Goal: Information Seeking & Learning: Learn about a topic

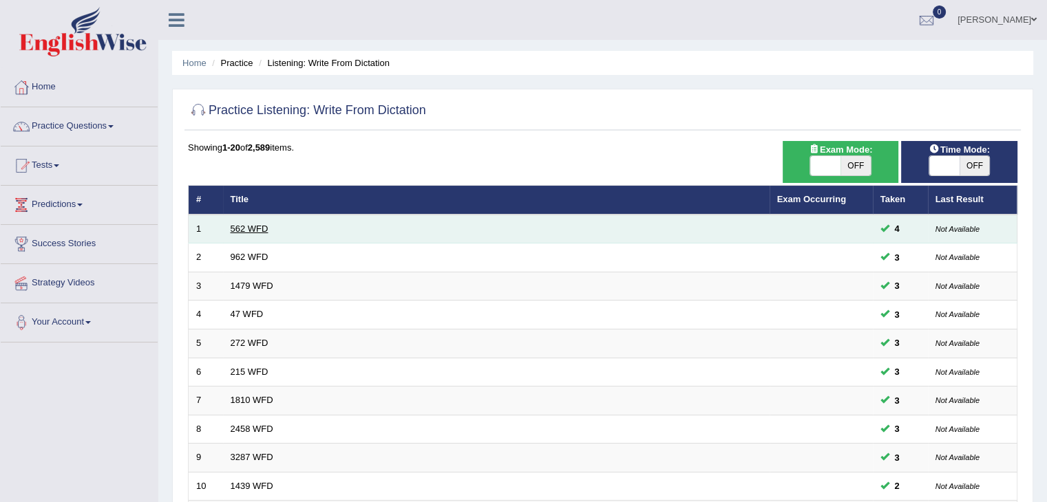
click at [248, 226] on link "562 WFD" at bounding box center [250, 229] width 38 height 10
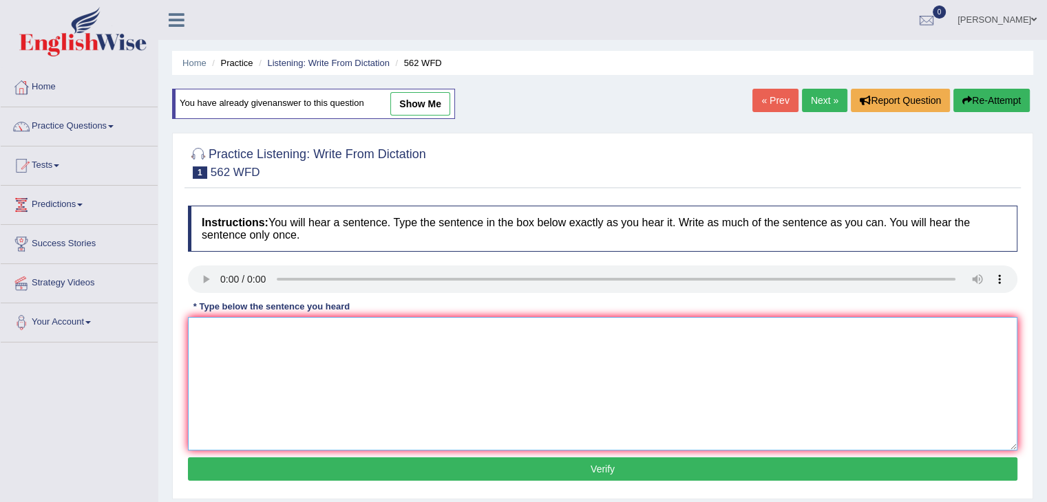
click at [225, 351] on textarea at bounding box center [602, 384] width 829 height 134
type textarea "The gap between the rich and the poor doesn't decrease."
click at [289, 473] on button "Verify" at bounding box center [602, 469] width 829 height 23
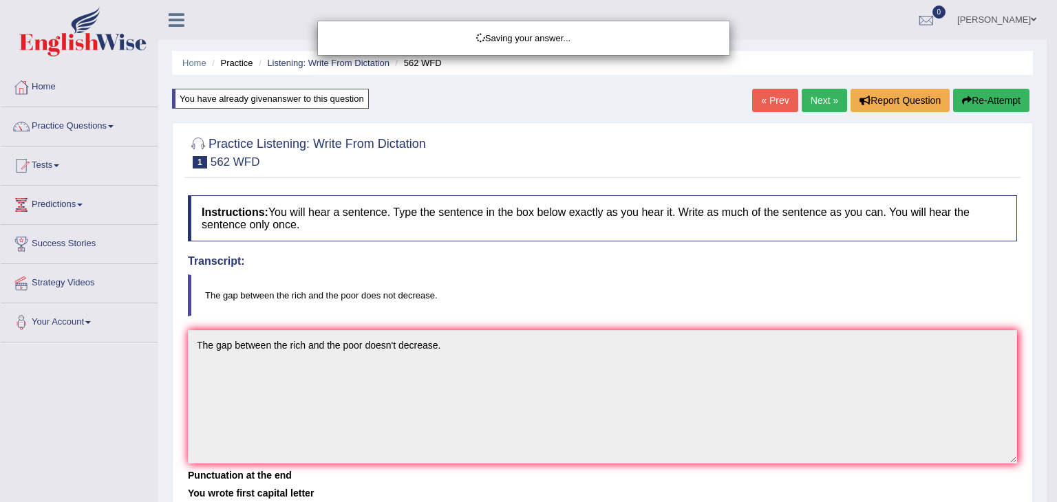
click at [1046, 137] on body "Toggle navigation Home Practice Questions Speaking Practice Read Aloud Repeat S…" at bounding box center [528, 251] width 1057 height 502
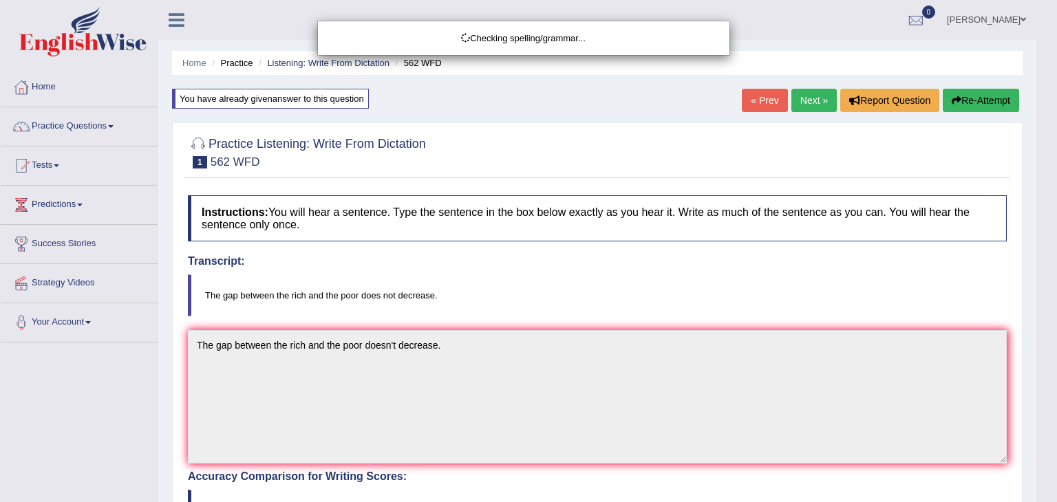
click at [1046, 136] on body "Toggle navigation Home Practice Questions Speaking Practice Read Aloud Repeat S…" at bounding box center [528, 251] width 1057 height 502
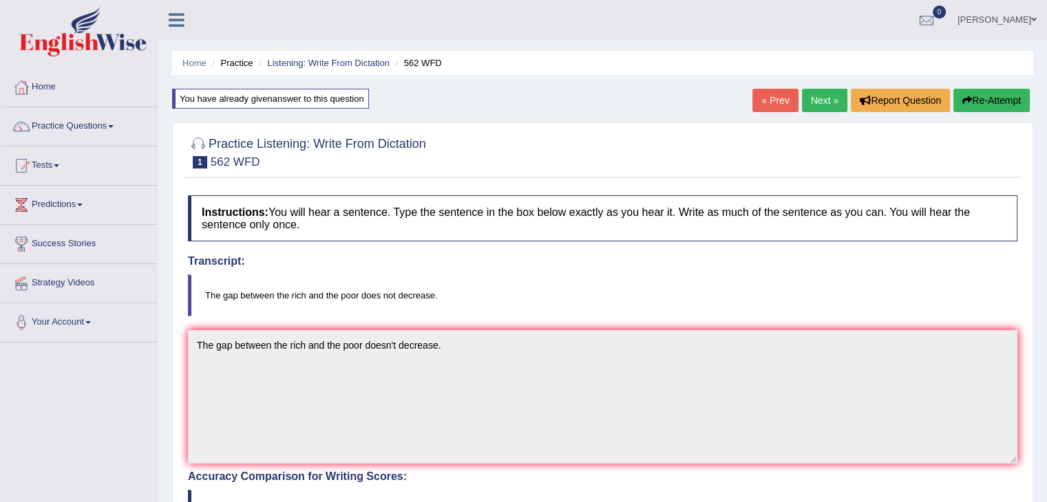
drag, startPoint x: 1056, startPoint y: 136, endPoint x: 1056, endPoint y: 95, distance: 41.3
click at [1046, 95] on html "Toggle navigation Home Practice Questions Speaking Practice Read Aloud Repeat S…" at bounding box center [523, 251] width 1047 height 502
click at [823, 89] on link "Next »" at bounding box center [824, 100] width 45 height 23
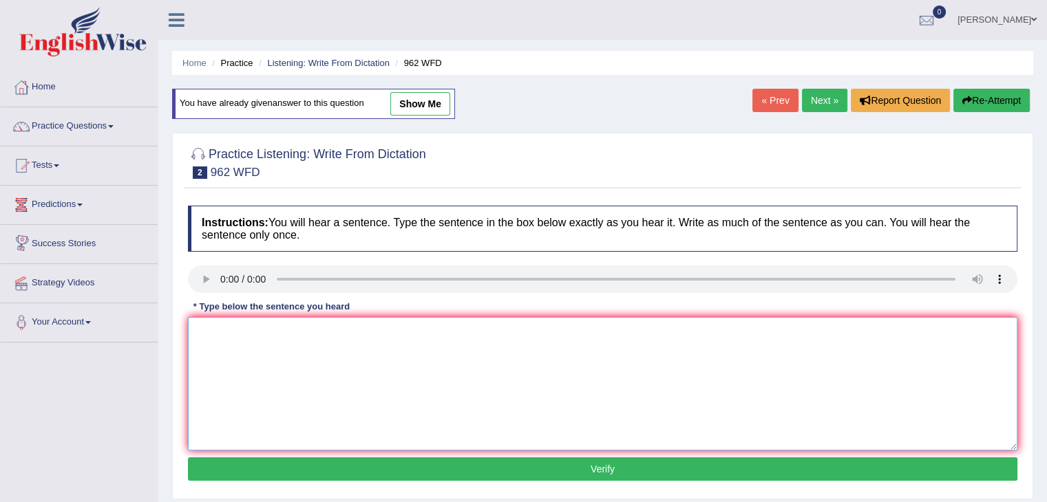
click at [252, 359] on textarea at bounding box center [602, 384] width 829 height 134
type textarea "if you have any questions about the exam, please raise your hands"
click at [339, 461] on button "Verify" at bounding box center [602, 469] width 829 height 23
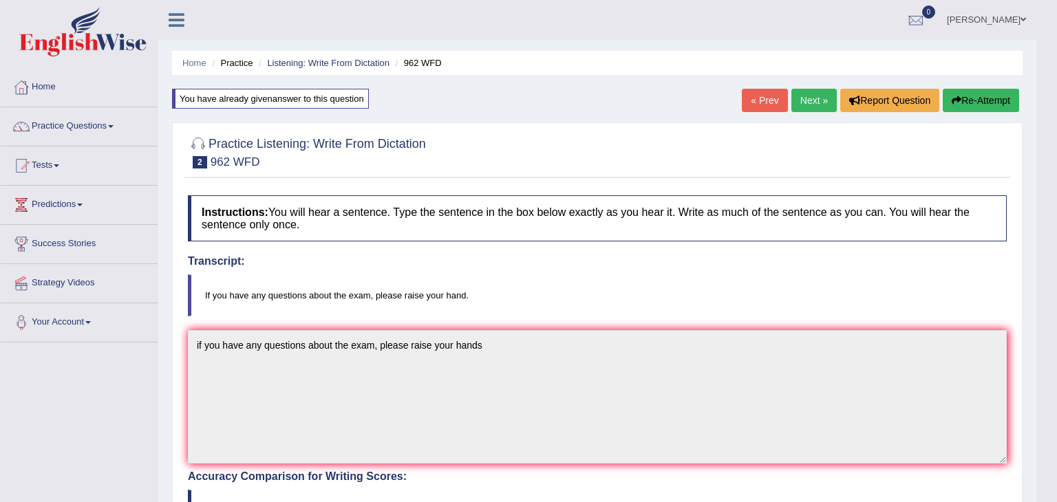
drag, startPoint x: 1056, startPoint y: 72, endPoint x: 1054, endPoint y: 306, distance: 234.0
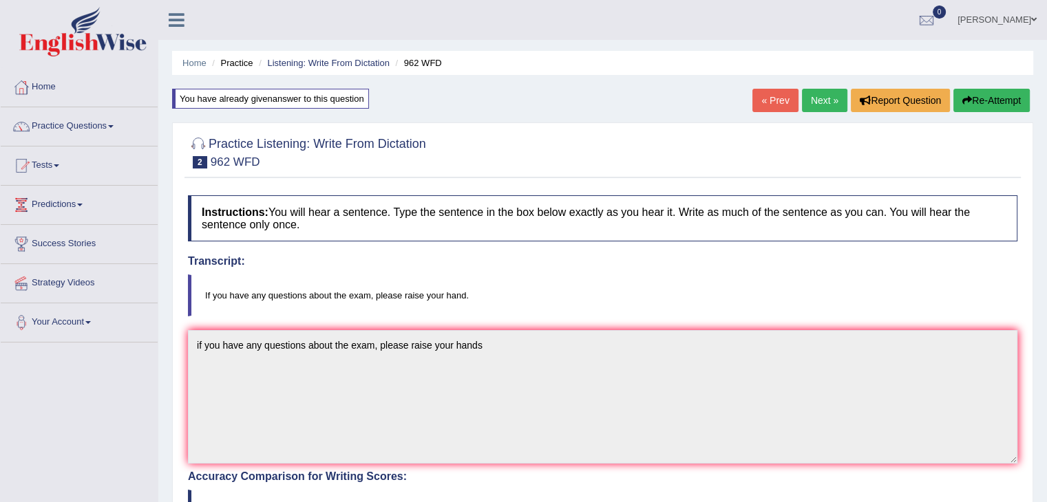
click at [822, 95] on link "Next »" at bounding box center [824, 100] width 45 height 23
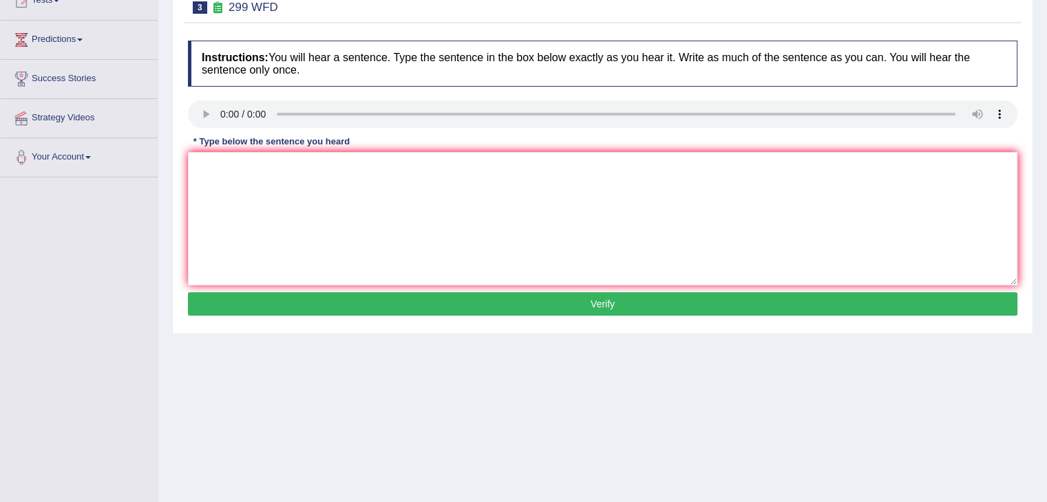
click at [1046, 213] on html "Toggle navigation Home Practice Questions Speaking Practice Read Aloud Repeat S…" at bounding box center [523, 86] width 1047 height 502
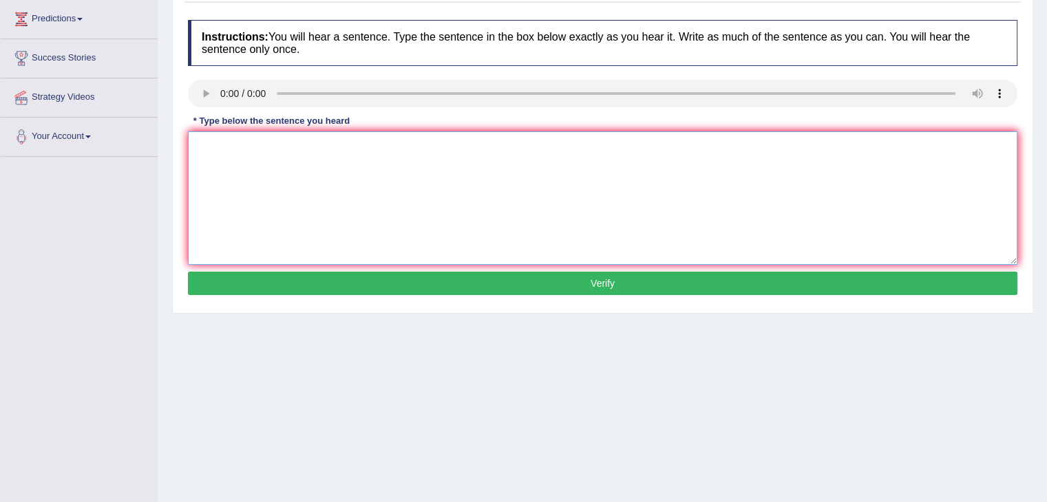
click at [451, 203] on textarea at bounding box center [602, 198] width 829 height 134
click at [238, 160] on textarea at bounding box center [602, 198] width 829 height 134
click at [294, 143] on textarea "Student representative will be visiting class with voting forms." at bounding box center [602, 198] width 829 height 134
click at [361, 143] on textarea "Student representatives will be visiting class with voting forms." at bounding box center [602, 198] width 829 height 134
type textarea "Student representatives will be visiting the class with voting forms."
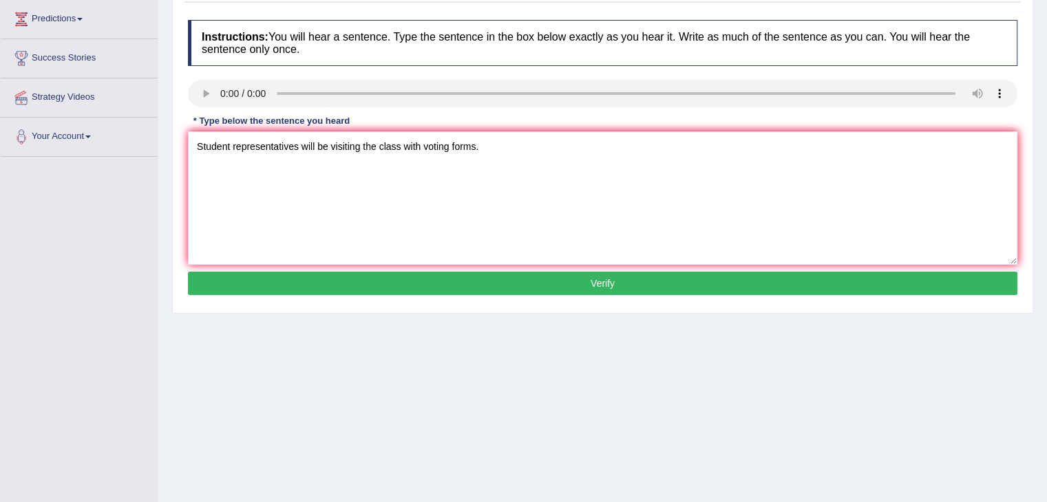
click at [411, 273] on button "Verify" at bounding box center [602, 283] width 829 height 23
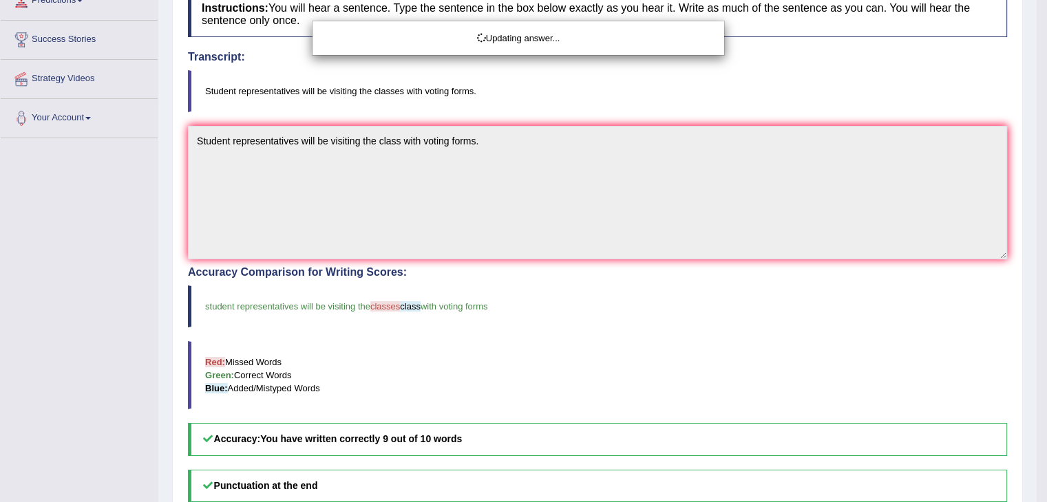
scroll to position [393, 0]
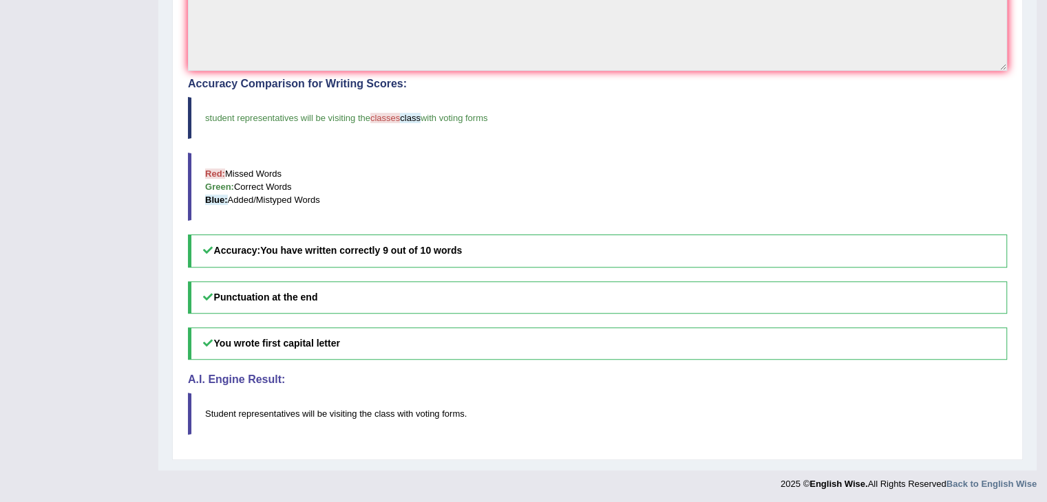
drag, startPoint x: 1056, startPoint y: 178, endPoint x: 1036, endPoint y: 378, distance: 201.3
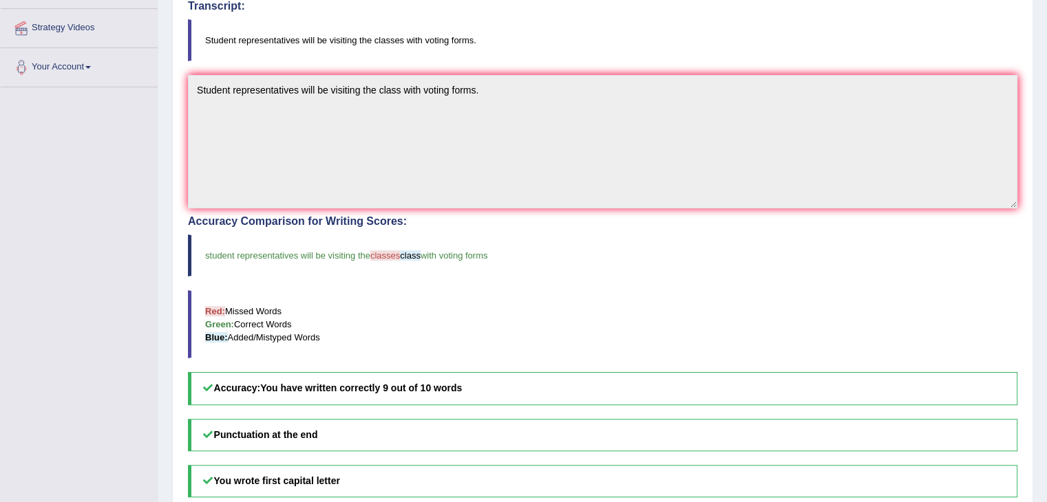
scroll to position [19, 0]
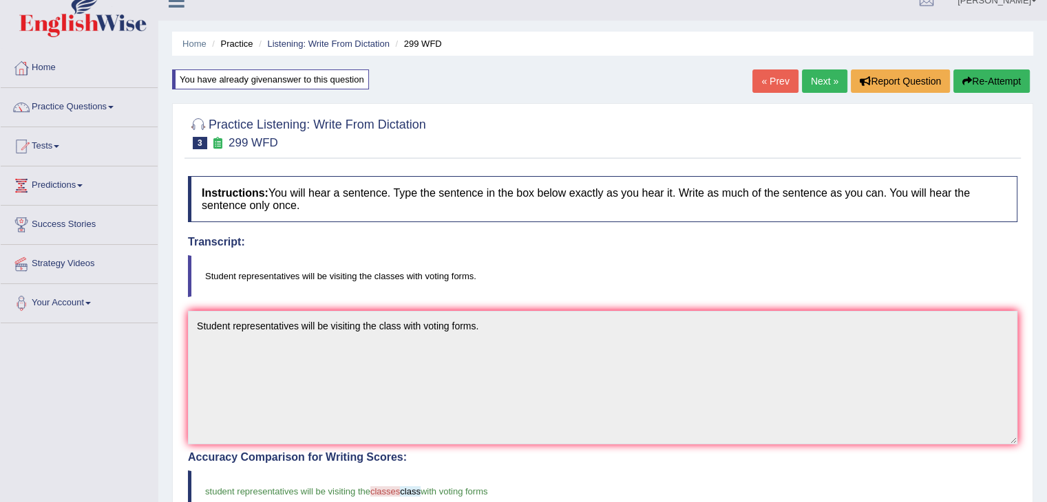
click at [809, 78] on link "Next »" at bounding box center [824, 81] width 45 height 23
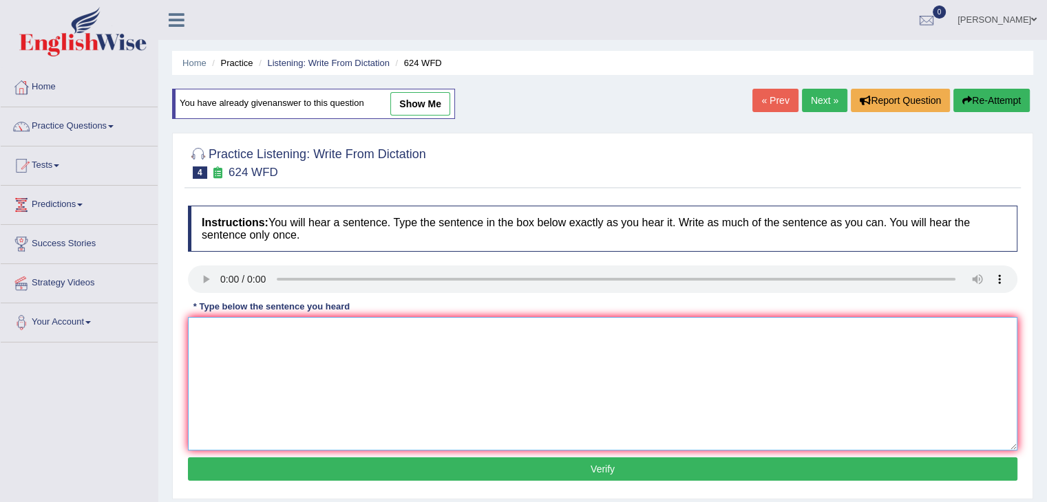
click at [231, 348] on textarea at bounding box center [602, 384] width 829 height 134
click at [266, 332] on textarea "Our courses" at bounding box center [602, 384] width 829 height 134
click at [445, 333] on textarea "Our courses help to improve critical thinking and integretal learning skills." at bounding box center [602, 384] width 829 height 134
type textarea "Our courses help to improve critical thinking and independant learning skills."
click at [461, 463] on button "Verify" at bounding box center [602, 469] width 829 height 23
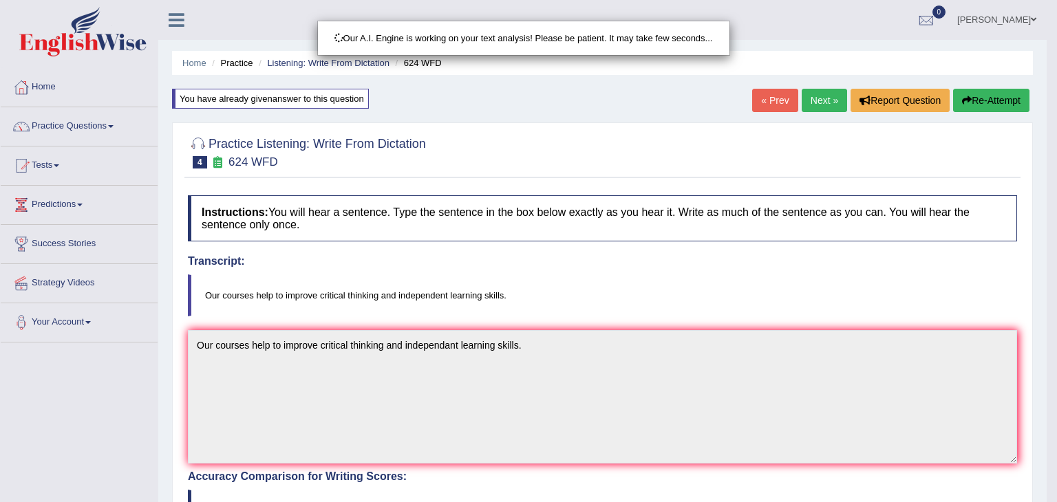
drag, startPoint x: 1056, startPoint y: 155, endPoint x: 1050, endPoint y: 292, distance: 137.1
click at [1046, 292] on div "Our A.I. Engine is working on your text analysis! Please be patient. It may tak…" at bounding box center [528, 251] width 1057 height 502
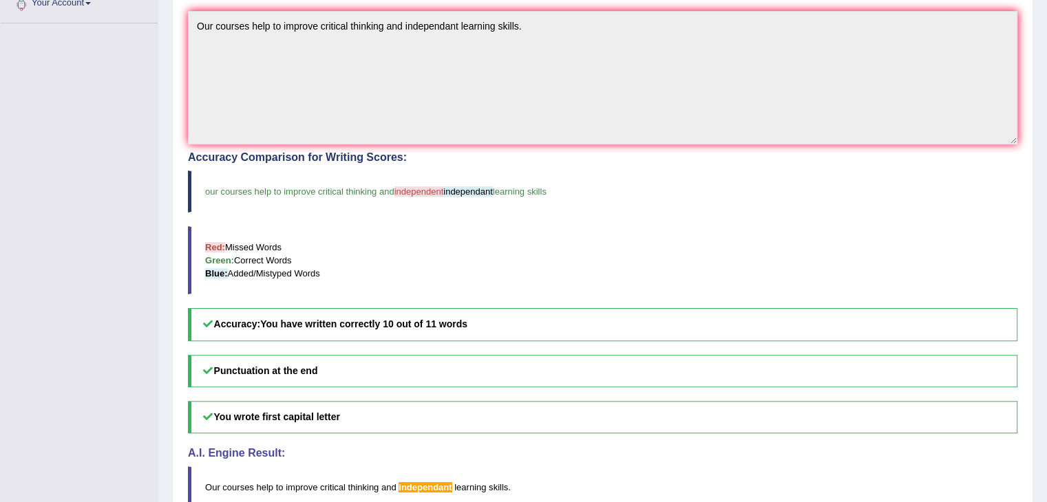
scroll to position [55, 0]
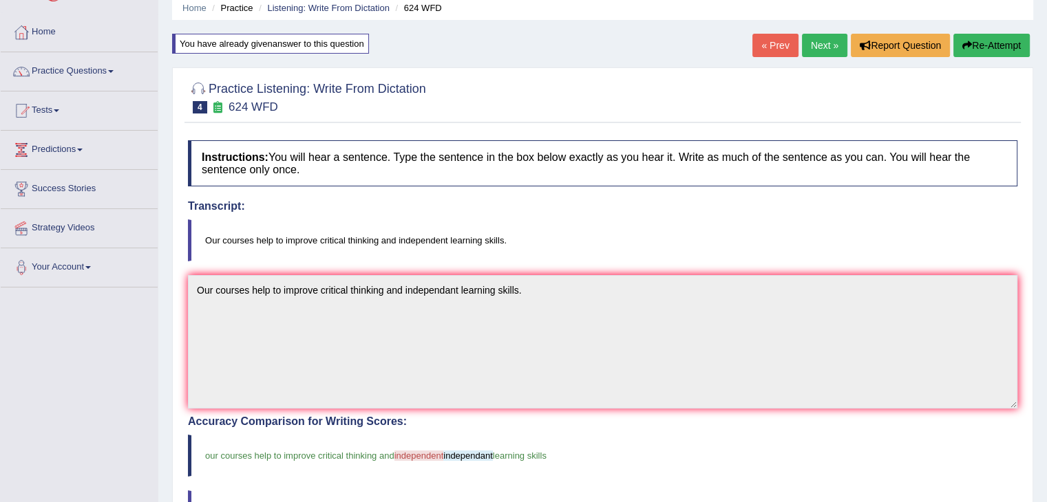
click at [815, 47] on link "Next »" at bounding box center [824, 45] width 45 height 23
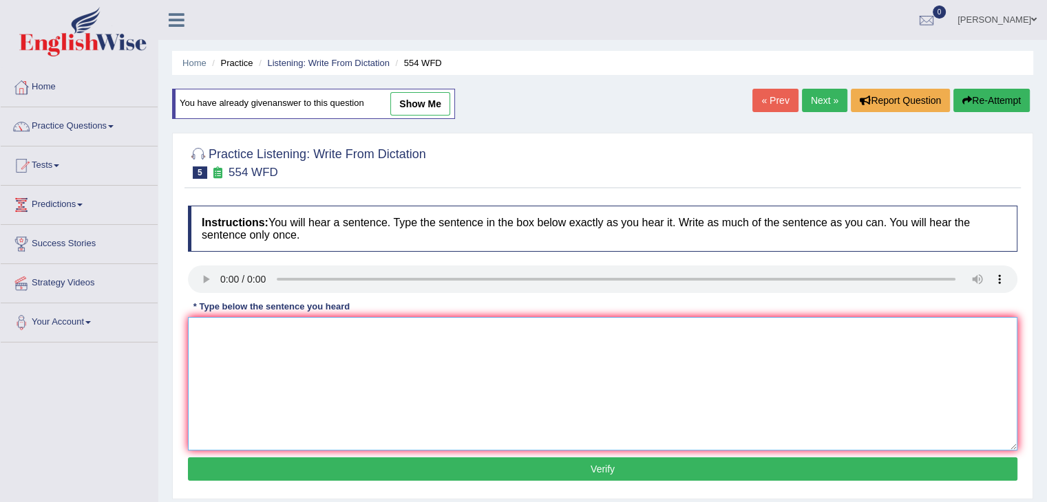
click at [241, 358] on textarea at bounding box center [602, 384] width 829 height 134
type textarea "We are able to work in a team."
click at [283, 466] on button "Verify" at bounding box center [602, 469] width 829 height 23
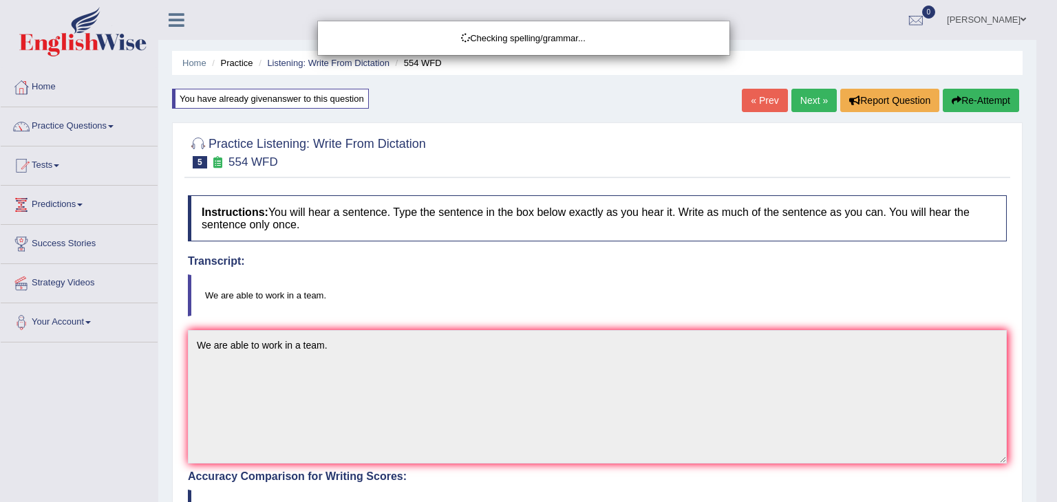
drag, startPoint x: 1056, startPoint y: 96, endPoint x: 1056, endPoint y: 286, distance: 189.9
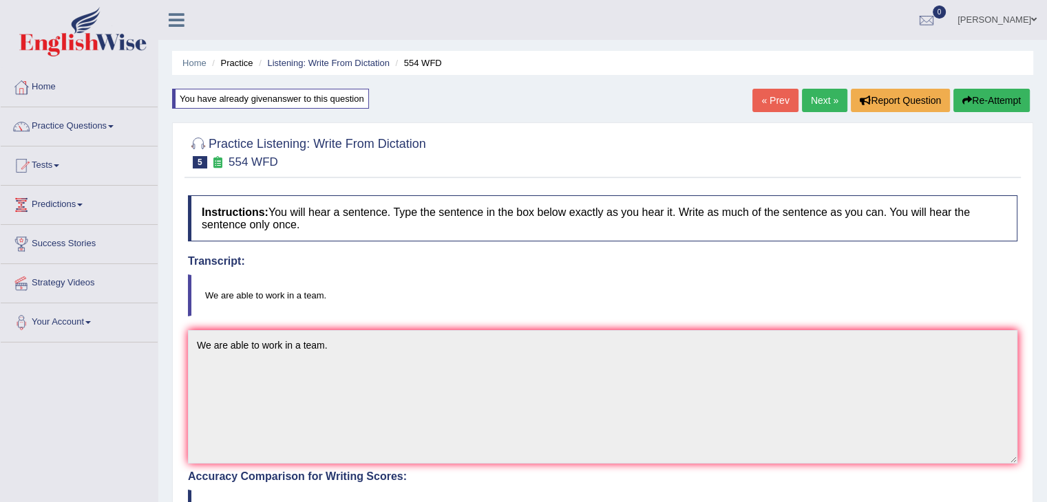
click at [825, 100] on link "Next »" at bounding box center [824, 100] width 45 height 23
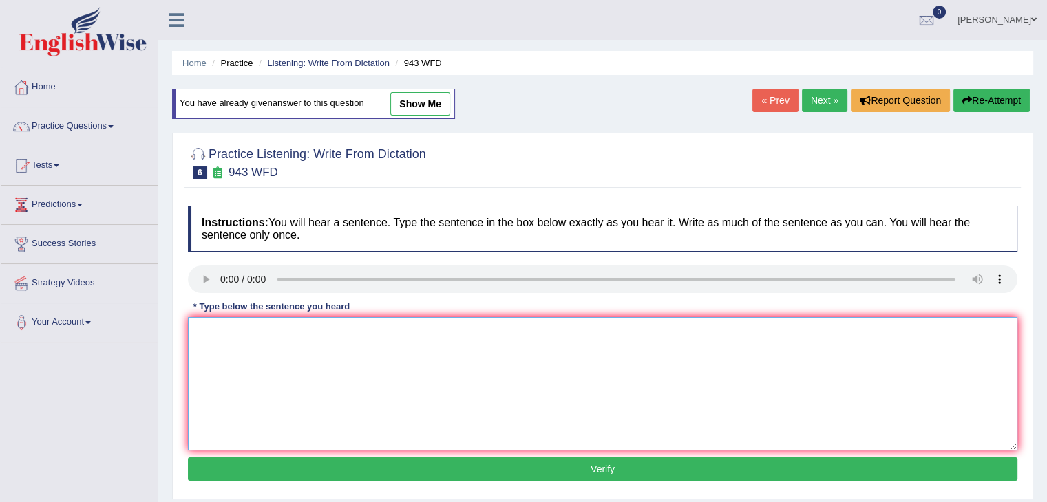
click at [222, 333] on textarea at bounding box center [602, 384] width 829 height 134
click at [363, 332] on textarea "Farming methods across the world j" at bounding box center [602, 384] width 829 height 134
type textarea "Farming methods across the world have greatly developed recently."
click at [383, 460] on button "Verify" at bounding box center [602, 469] width 829 height 23
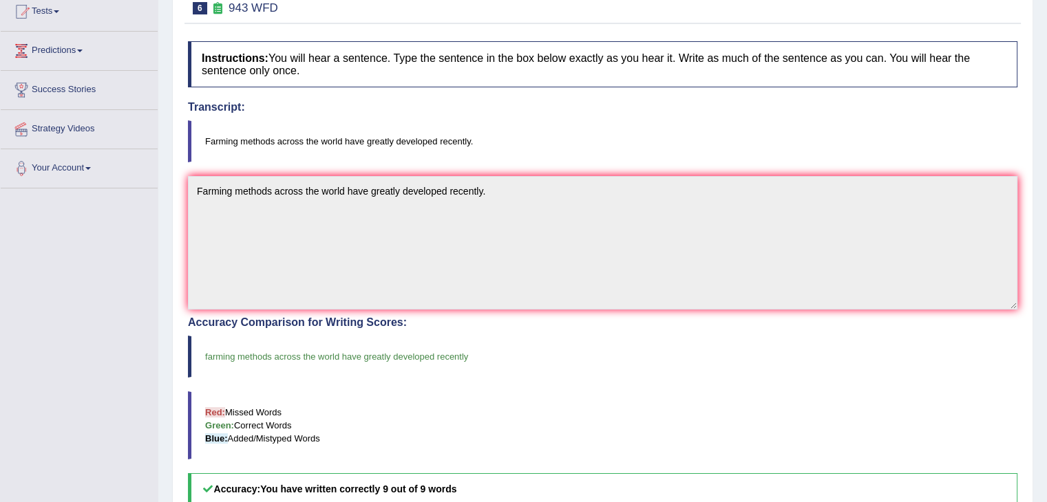
scroll to position [63, 0]
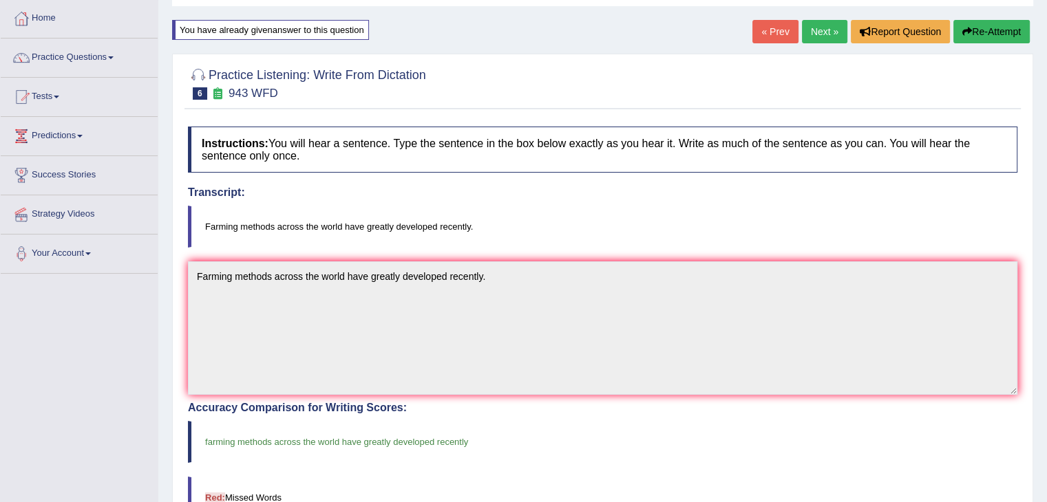
drag, startPoint x: 1056, startPoint y: 147, endPoint x: 1033, endPoint y: 180, distance: 41.0
click at [1033, 180] on html "Toggle navigation Home Practice Questions Speaking Practice Read Aloud Repeat S…" at bounding box center [523, 182] width 1047 height 502
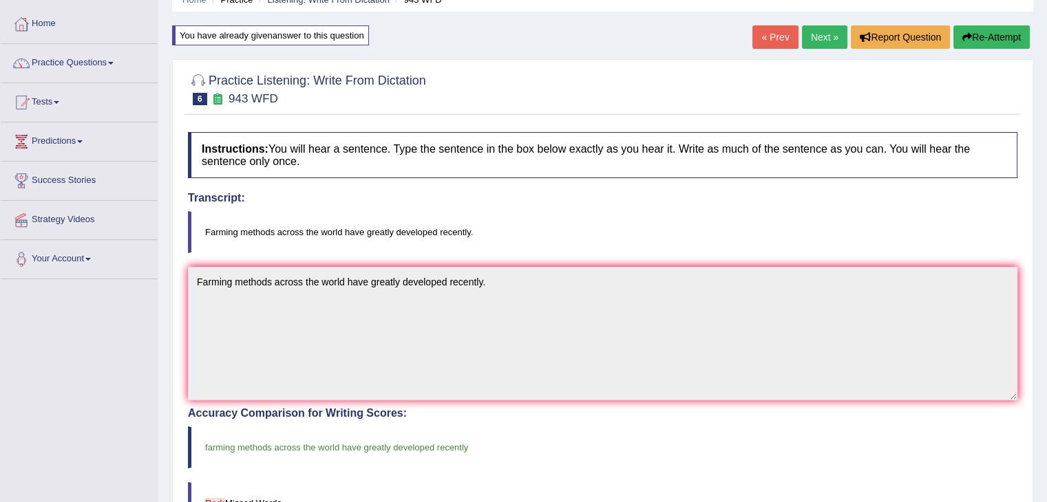
click at [809, 43] on link "Next »" at bounding box center [824, 36] width 45 height 23
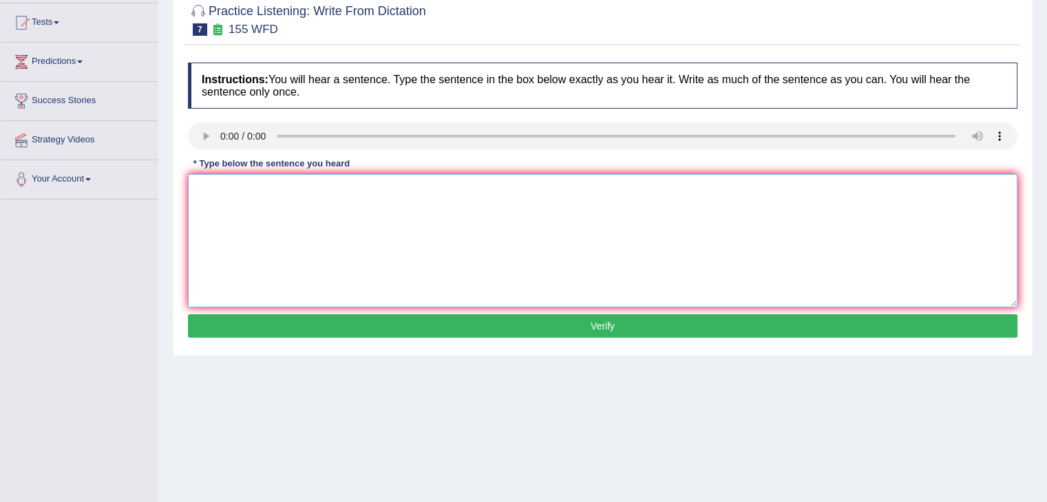
click at [235, 185] on textarea at bounding box center [602, 241] width 829 height 134
click at [297, 189] on textarea "Important details in the arguement are missing in the summary." at bounding box center [602, 241] width 829 height 134
type textarea "Important details from the arguement are missing in the summary."
click at [438, 320] on button "Verify" at bounding box center [602, 326] width 829 height 23
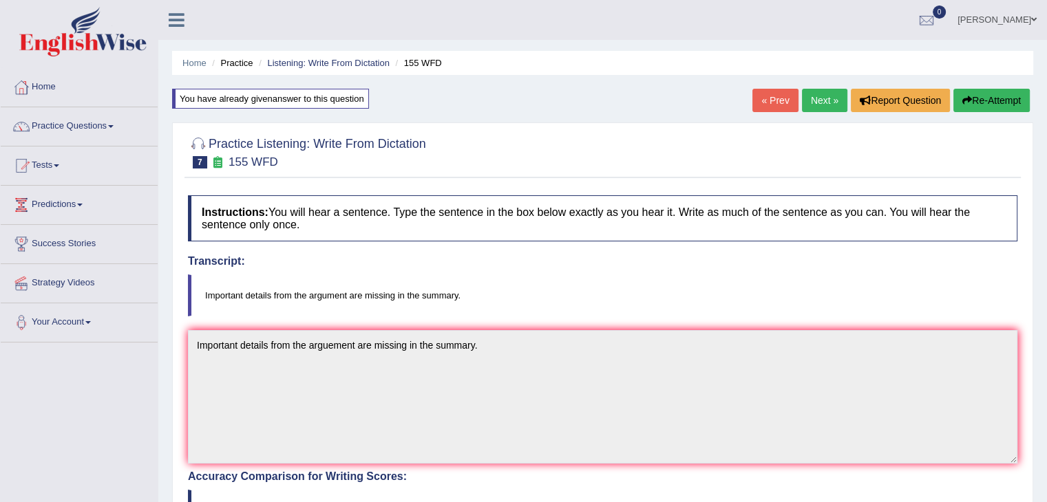
click at [813, 102] on link "Next »" at bounding box center [824, 100] width 45 height 23
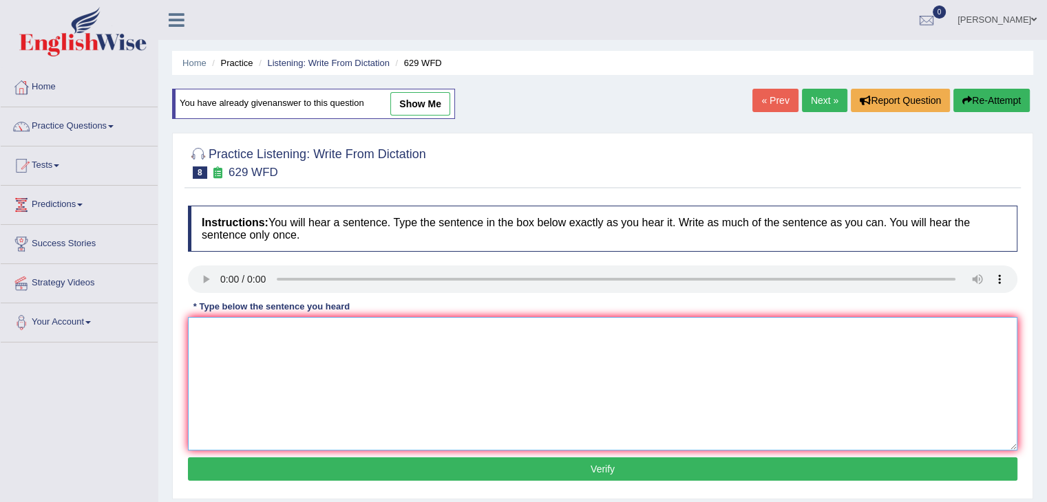
click at [236, 345] on textarea at bounding box center [602, 384] width 829 height 134
click at [305, 331] on textarea "Please provide the report to support the idea of these arguments." at bounding box center [602, 384] width 829 height 134
click at [372, 332] on textarea "Please provide the reports to support the idea of these arguments." at bounding box center [602, 384] width 829 height 134
type textarea "Please provide the reports to support your idea of these arguments."
click at [308, 328] on textarea "Please provide the reports to support your idea of these arguments." at bounding box center [602, 384] width 829 height 134
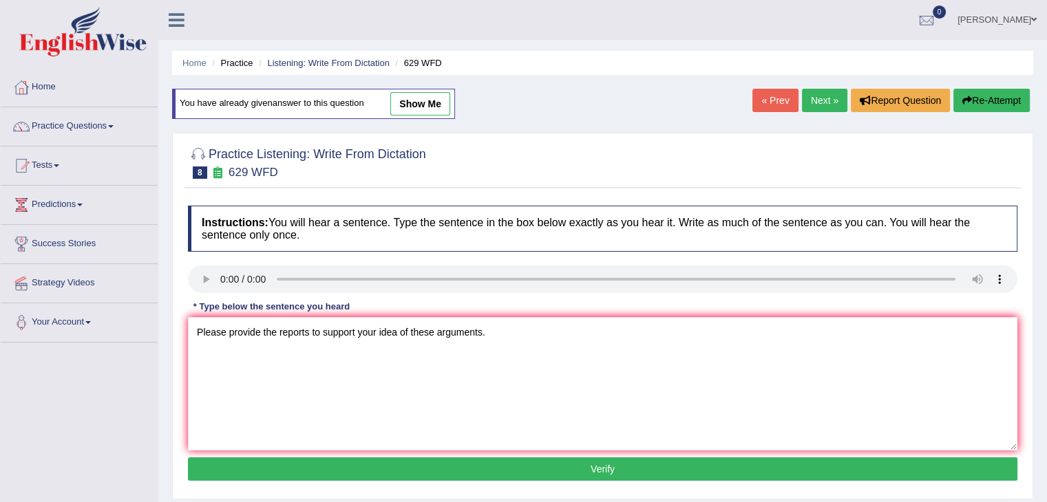
click at [384, 462] on button "Verify" at bounding box center [602, 469] width 829 height 23
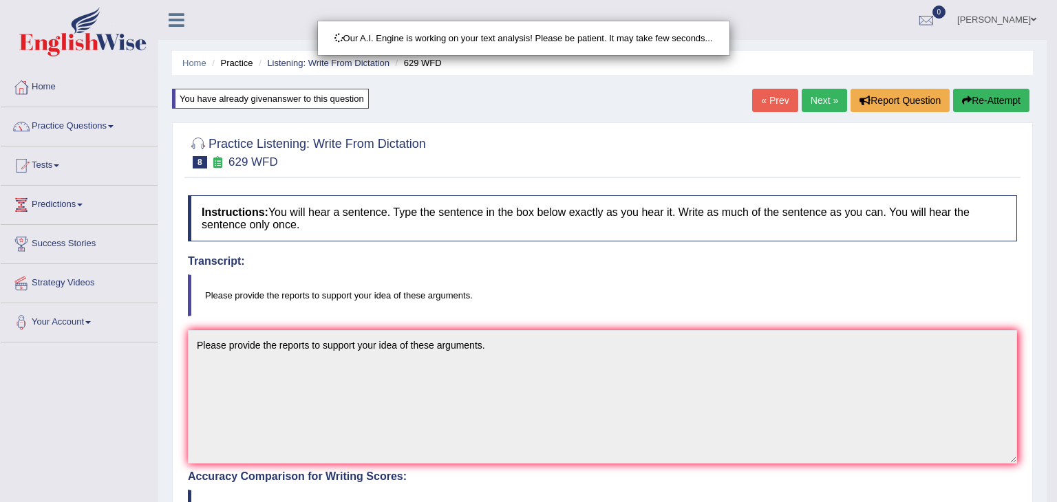
drag, startPoint x: 1052, startPoint y: 102, endPoint x: 1054, endPoint y: 297, distance: 195.5
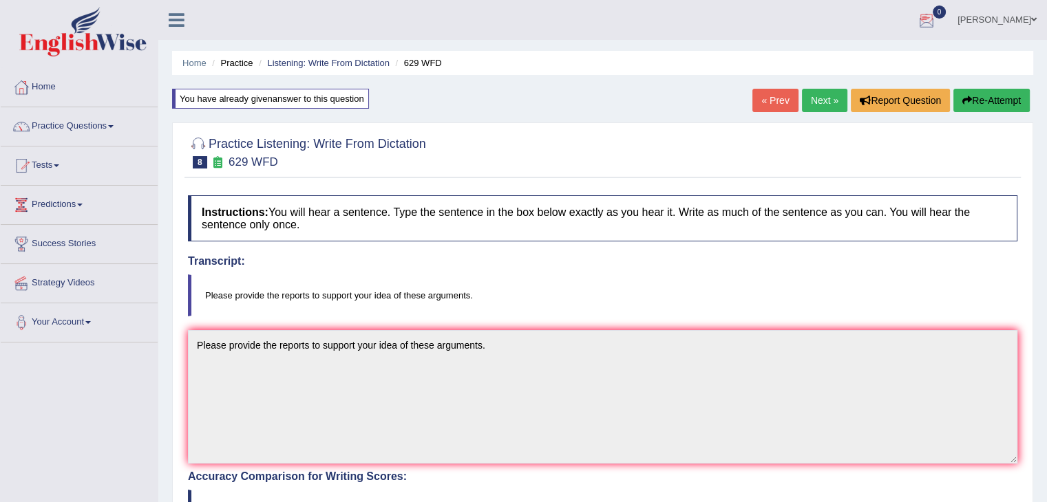
click at [825, 92] on link "Next »" at bounding box center [824, 100] width 45 height 23
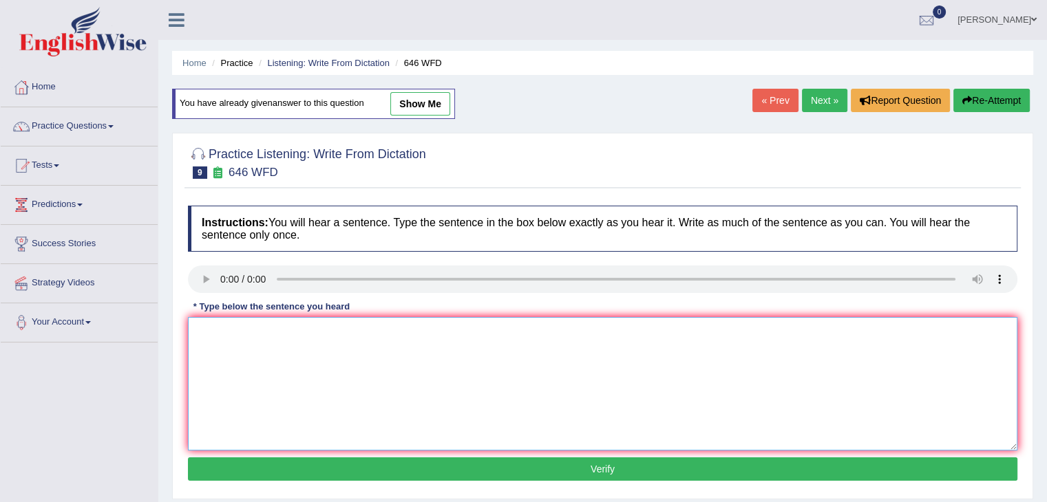
click at [245, 361] on textarea at bounding box center [602, 384] width 829 height 134
type textarea "The industrial revolution in europe was driven by steam technology."
click at [405, 466] on button "Verify" at bounding box center [602, 469] width 829 height 23
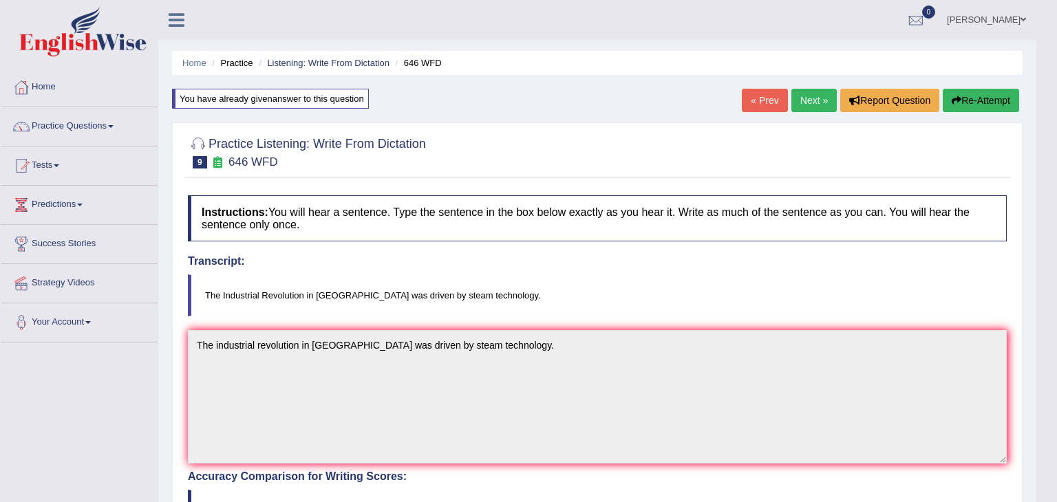
drag, startPoint x: 1056, startPoint y: 92, endPoint x: 1055, endPoint y: 280, distance: 188.6
click at [1046, 280] on body "Toggle navigation Home Practice Questions Speaking Practice Read Aloud Repeat S…" at bounding box center [528, 251] width 1057 height 502
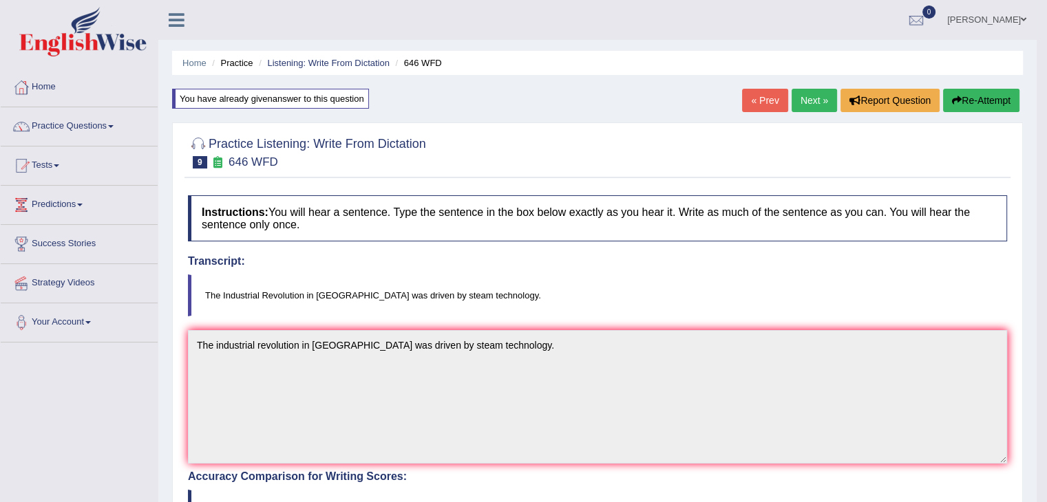
scroll to position [393, 0]
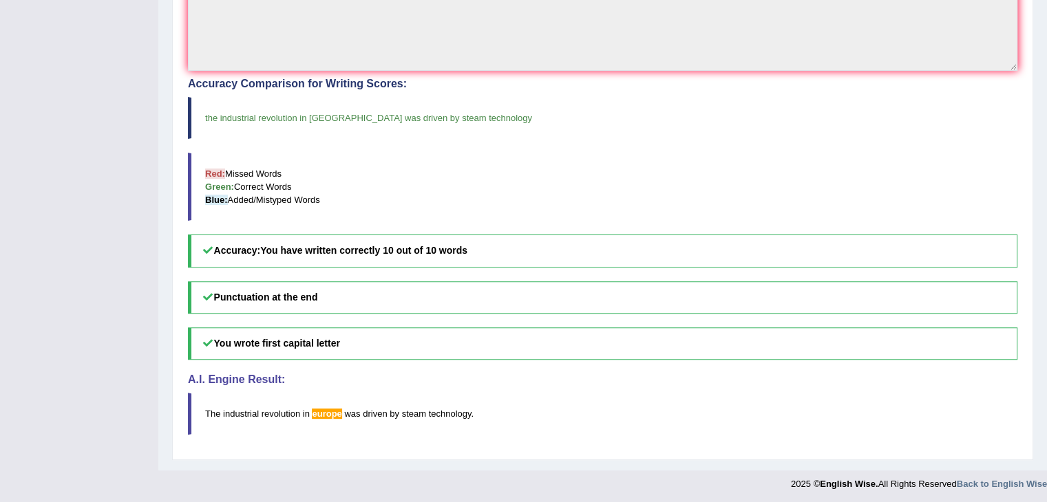
scroll to position [83, 0]
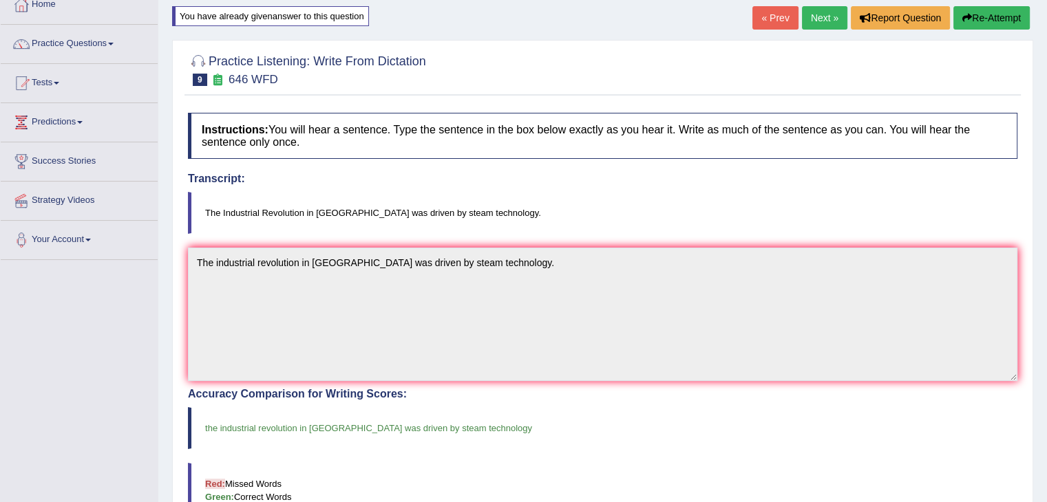
click at [810, 23] on link "Next »" at bounding box center [824, 17] width 45 height 23
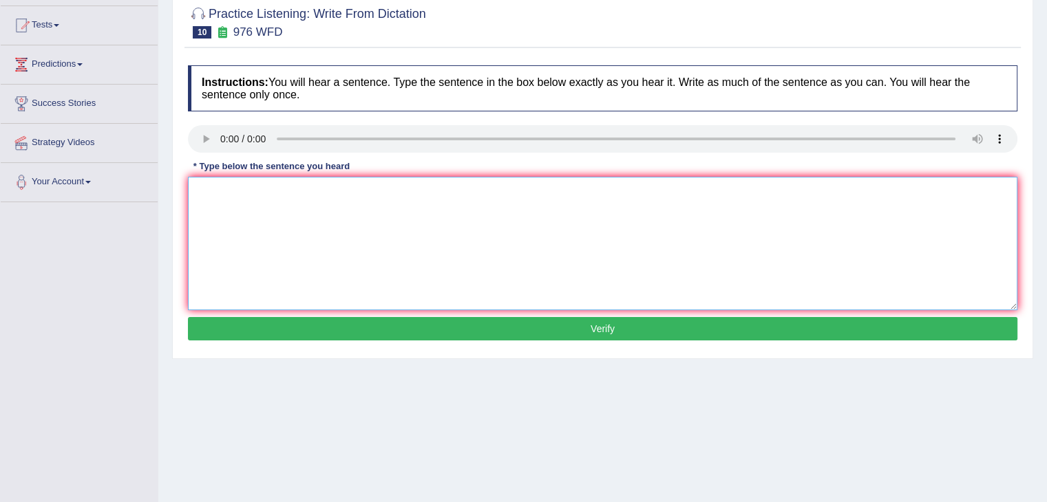
click at [246, 215] on textarea at bounding box center [602, 244] width 829 height 134
type textarea "The study of the economy is a tricky subject to research."
click at [268, 325] on button "Verify" at bounding box center [602, 328] width 829 height 23
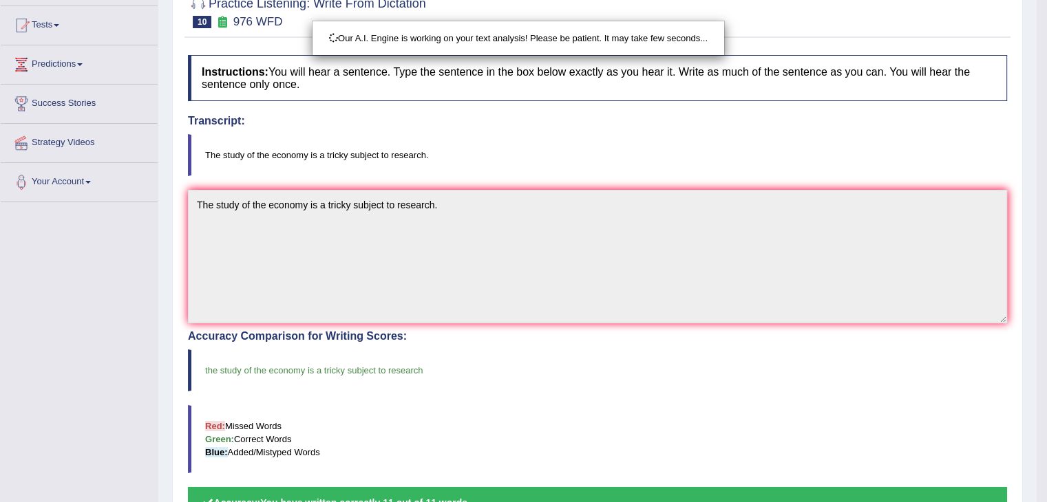
click at [1046, 141] on html "Toggle navigation Home Practice Questions Speaking Practice Read Aloud Repeat S…" at bounding box center [523, 111] width 1047 height 502
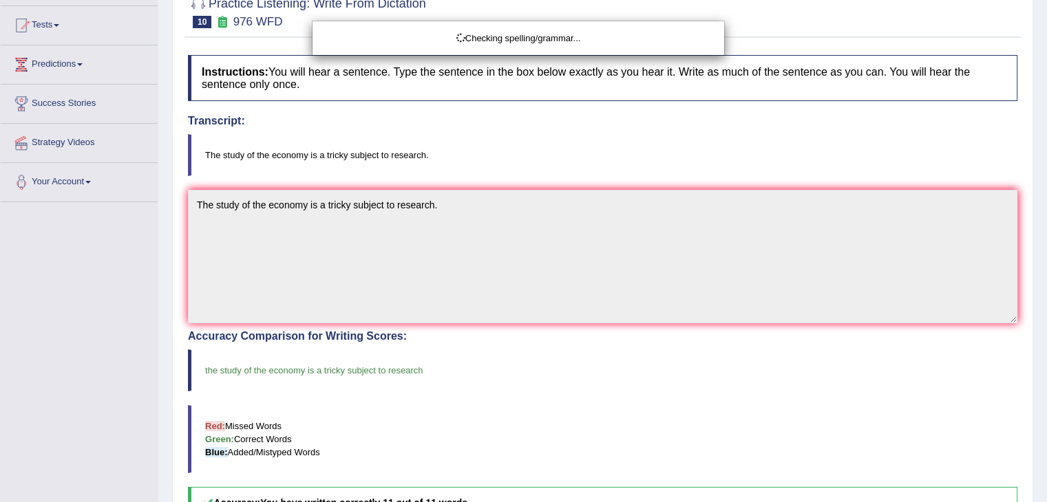
click at [1046, 249] on div "Checking spelling/grammar..." at bounding box center [523, 251] width 1047 height 502
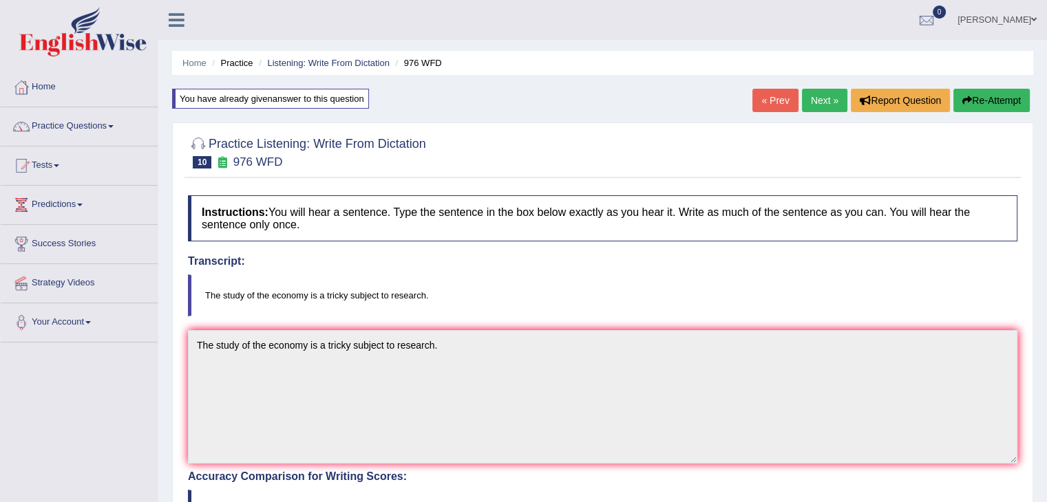
click at [818, 99] on link "Next »" at bounding box center [824, 100] width 45 height 23
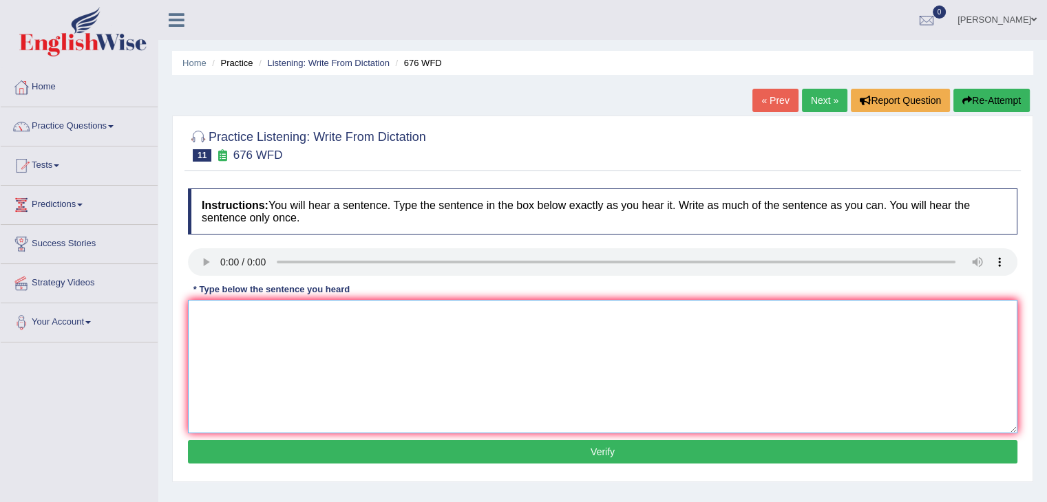
click at [249, 341] on textarea at bounding box center [602, 367] width 829 height 134
click at [284, 312] on textarea "Universities n" at bounding box center [602, 367] width 829 height 134
click at [350, 310] on textarea "Universities need to secure the" at bounding box center [602, 367] width 829 height 134
type textarea "Universities need to secure the grades for the research subject."
click at [345, 444] on button "Verify" at bounding box center [602, 451] width 829 height 23
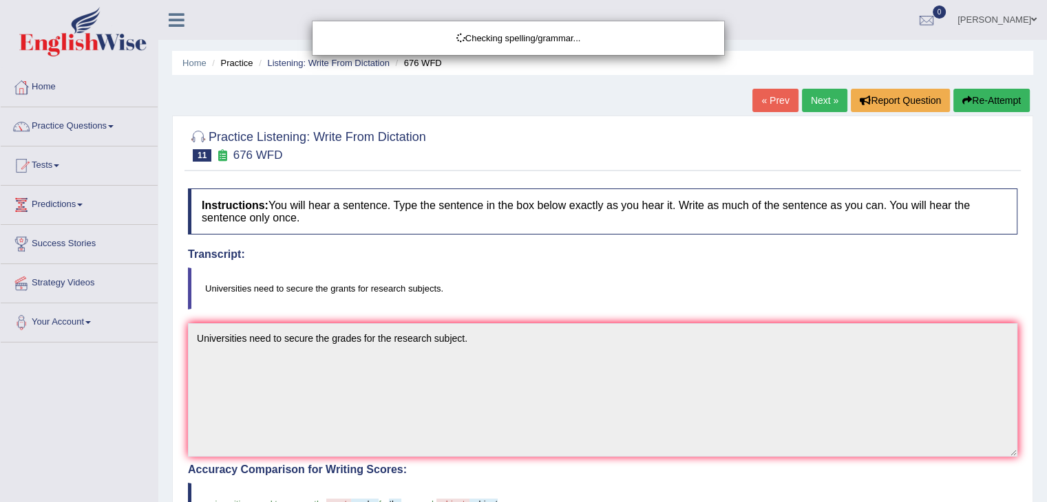
drag, startPoint x: 1056, startPoint y: 108, endPoint x: 1055, endPoint y: 282, distance: 174.1
click at [1046, 282] on div "Checking spelling/grammar..." at bounding box center [523, 251] width 1047 height 502
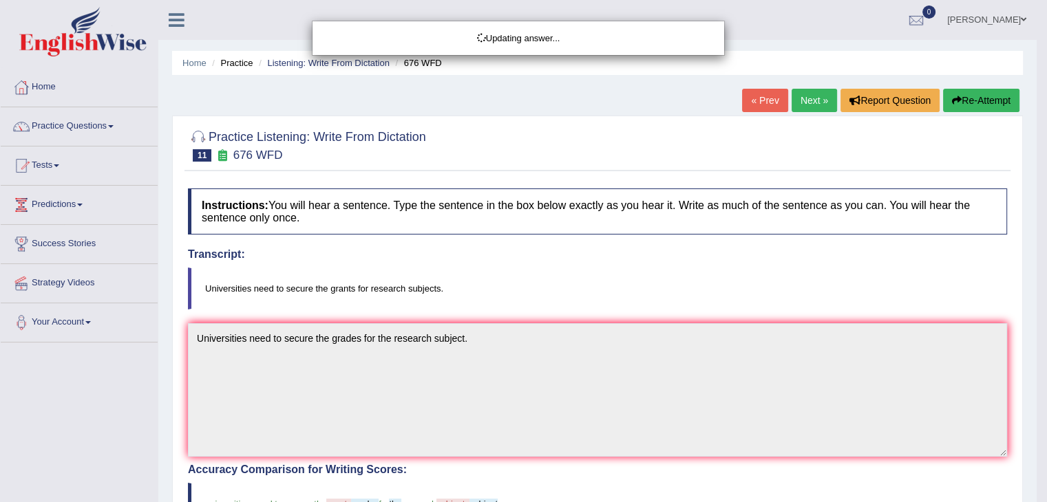
click at [1046, 282] on html "Toggle navigation Home Practice Questions Speaking Practice Read Aloud Repeat S…" at bounding box center [523, 251] width 1047 height 502
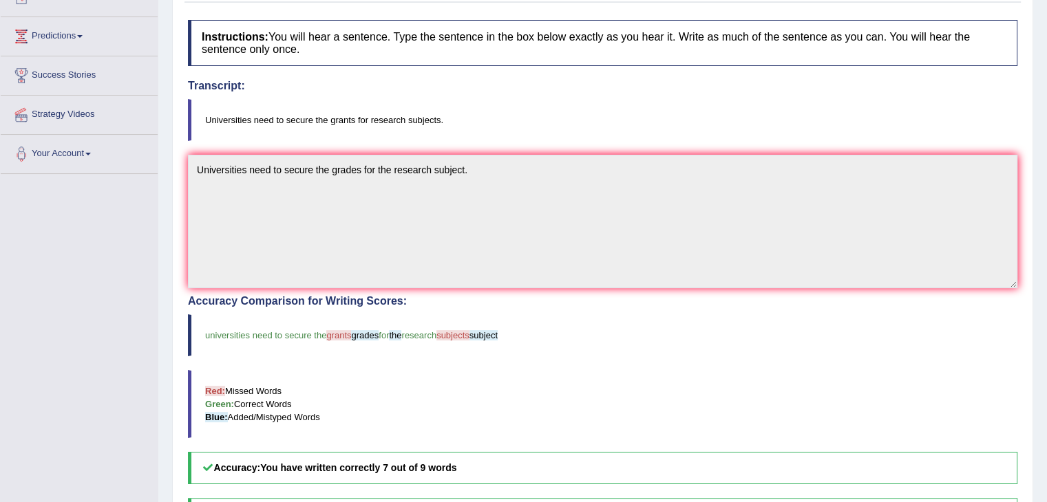
scroll to position [162, 0]
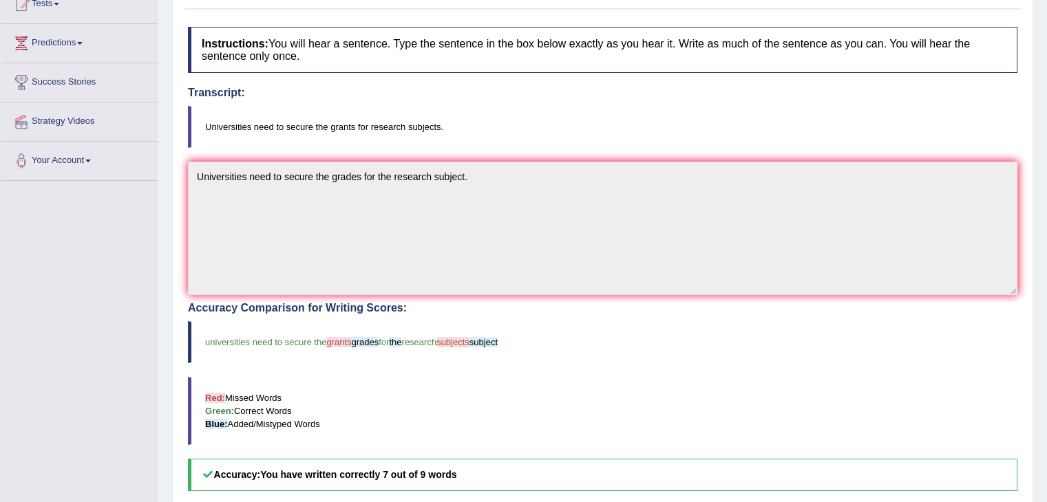
drag, startPoint x: 1039, startPoint y: 211, endPoint x: 1030, endPoint y: 111, distance: 100.1
click at [1030, 111] on div "Home Practice Listening: Write From Dictation 676 WFD « Prev Next » Report Ques…" at bounding box center [602, 266] width 888 height 857
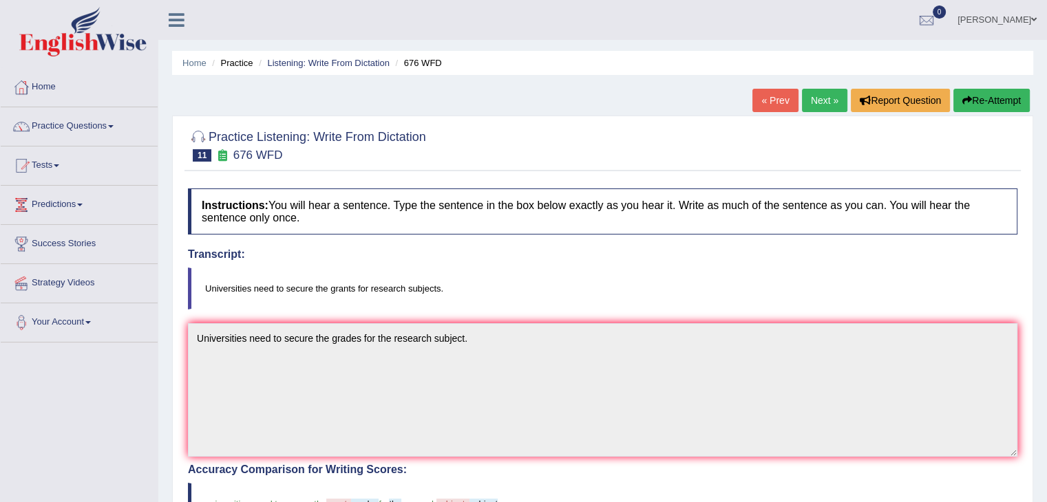
click at [820, 100] on link "Next »" at bounding box center [824, 100] width 45 height 23
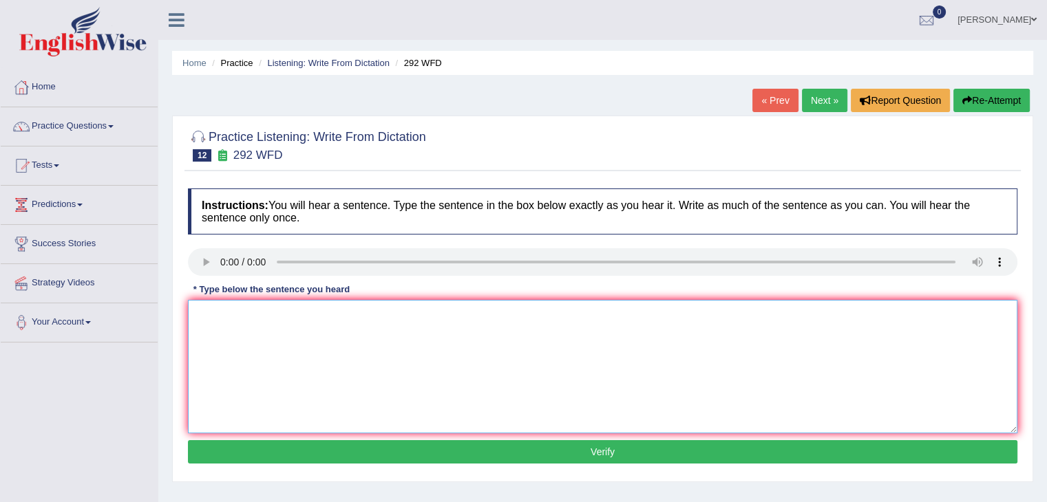
click at [252, 348] on textarea at bounding box center [602, 367] width 829 height 134
type textarea "Some people argue that education is not that important."
click at [283, 448] on button "Verify" at bounding box center [602, 451] width 829 height 23
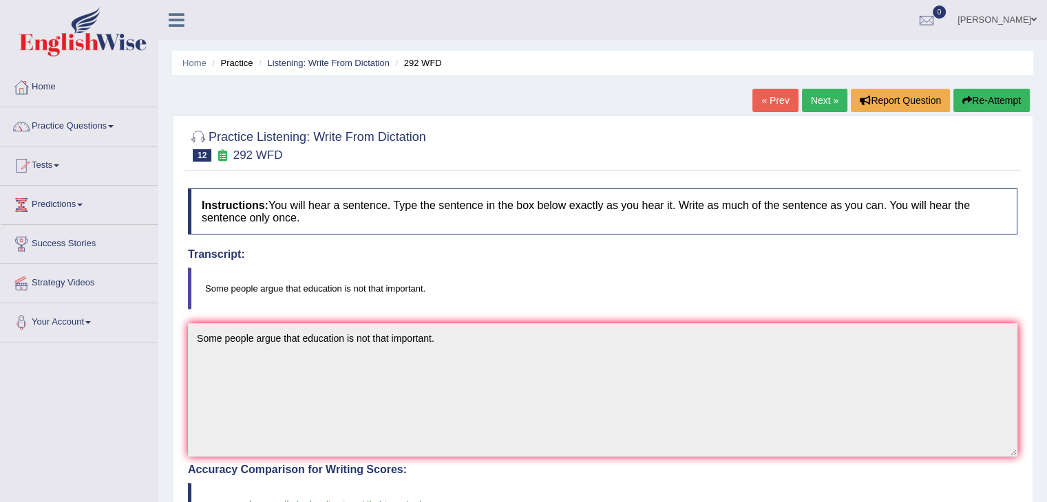
click at [812, 97] on link "Next »" at bounding box center [824, 100] width 45 height 23
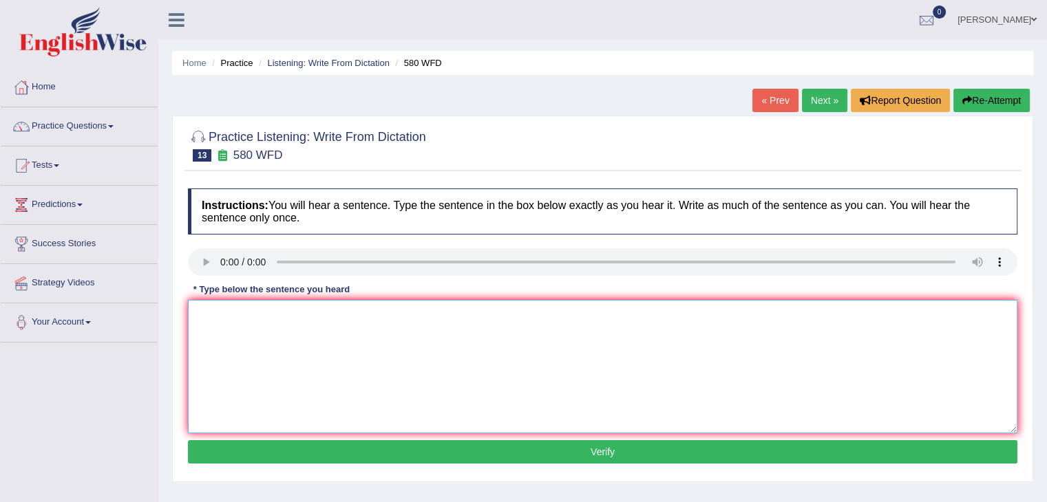
click at [244, 324] on textarea at bounding box center [602, 367] width 829 height 134
type textarea "You can use your laptop in the lecture."
click at [317, 447] on button "Verify" at bounding box center [602, 451] width 829 height 23
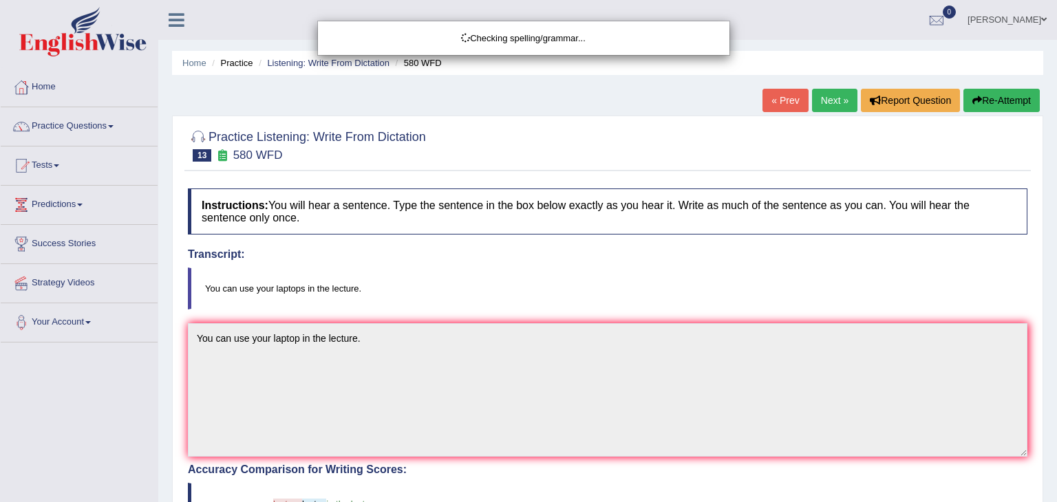
drag, startPoint x: 1056, startPoint y: 64, endPoint x: 1056, endPoint y: 169, distance: 104.6
click at [1046, 169] on div "Checking spelling/grammar..." at bounding box center [528, 251] width 1057 height 502
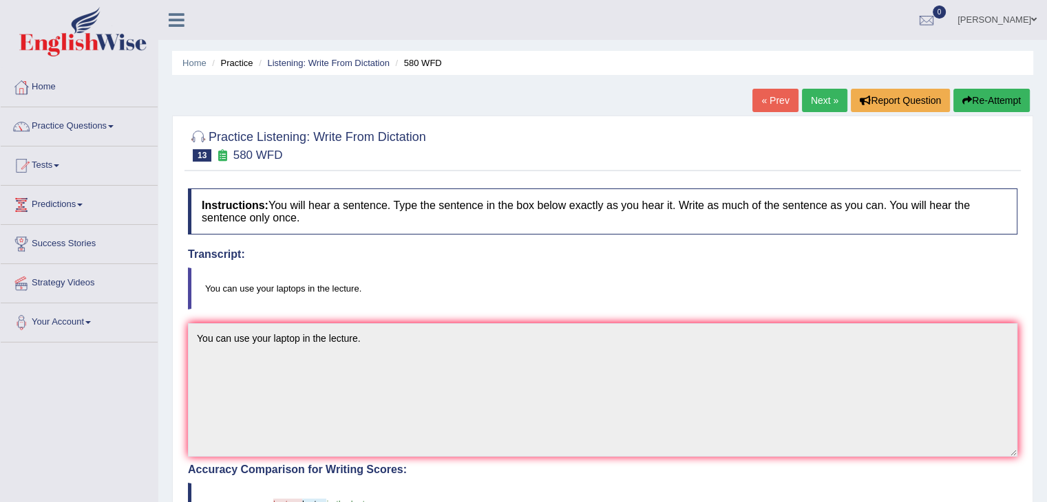
click at [815, 101] on link "Next »" at bounding box center [824, 100] width 45 height 23
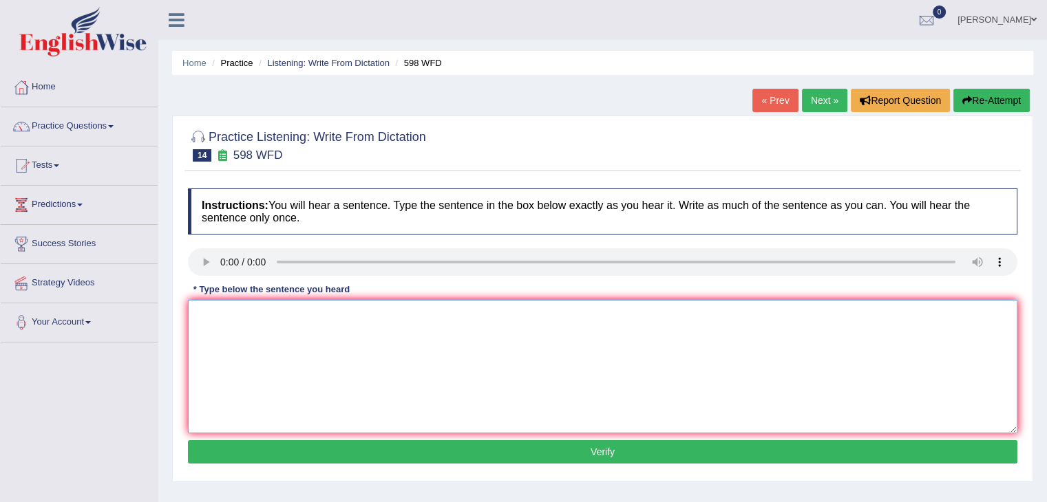
click at [240, 341] on textarea at bounding box center [602, 367] width 829 height 134
click at [385, 317] on textarea "Check the website if you are looking for" at bounding box center [602, 367] width 829 height 134
type textarea "Check the website if you are looking for discounted textbooks."
click at [424, 440] on button "Verify" at bounding box center [602, 451] width 829 height 23
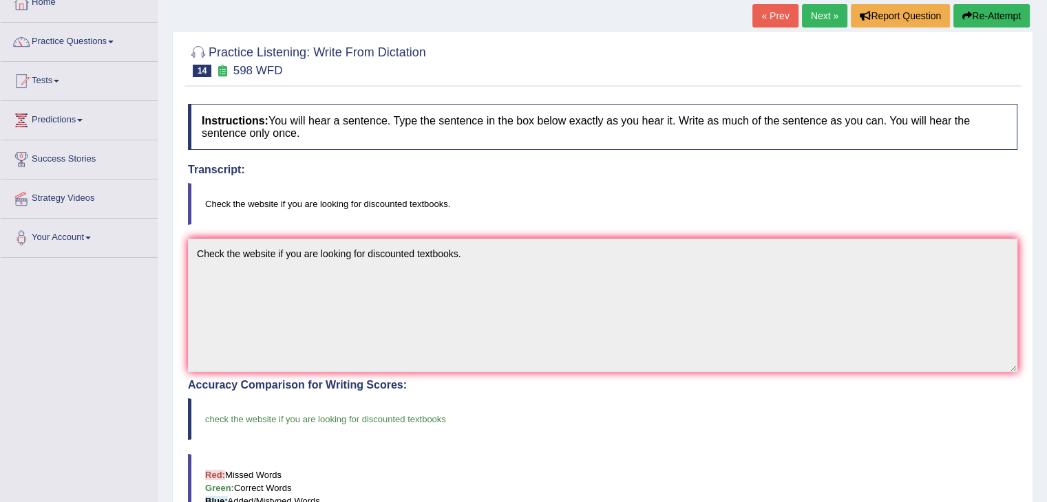
scroll to position [54, 0]
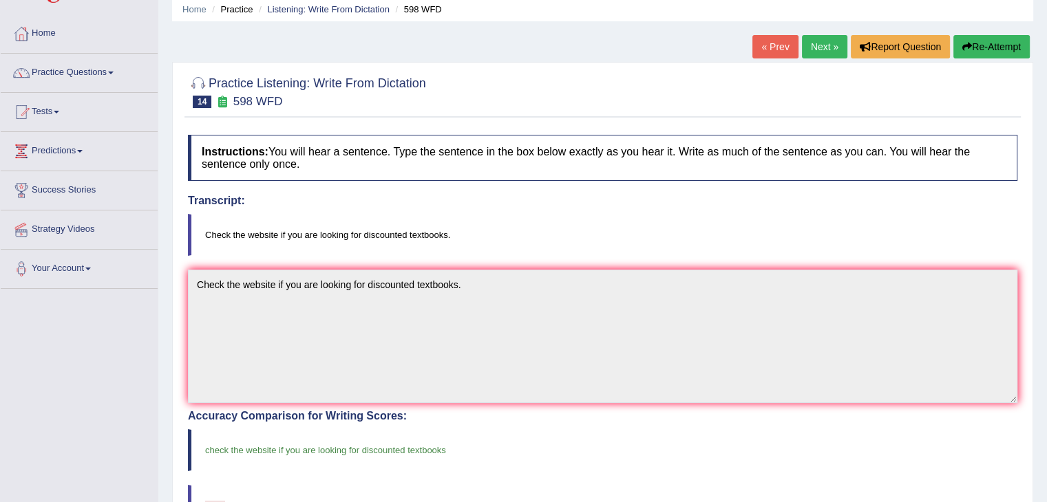
click at [826, 43] on link "Next »" at bounding box center [824, 46] width 45 height 23
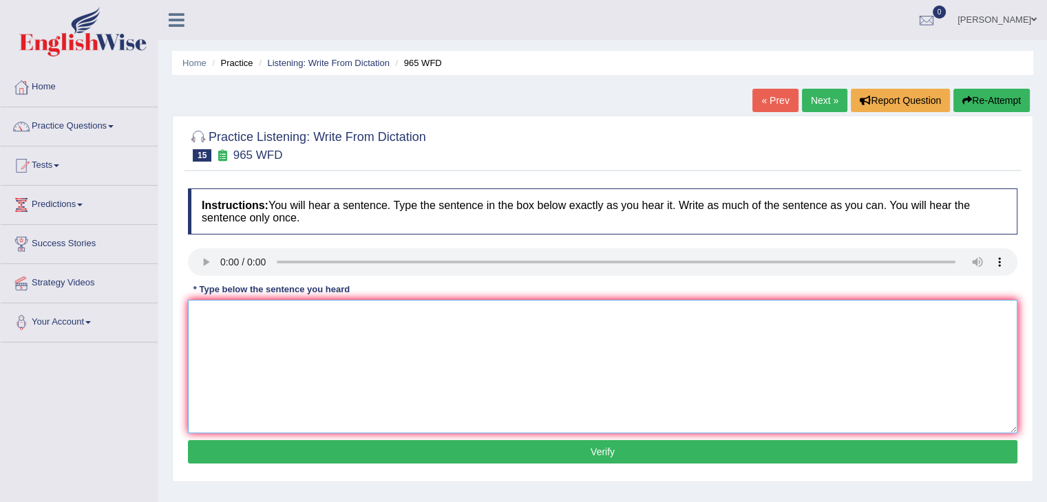
click at [237, 330] on textarea at bounding box center [602, 367] width 829 height 134
click at [366, 313] on textarea "You must answer security questions" at bounding box center [602, 367] width 829 height 134
type textarea "You must answer security questions when you reset your password."
click at [405, 447] on button "Verify" at bounding box center [602, 451] width 829 height 23
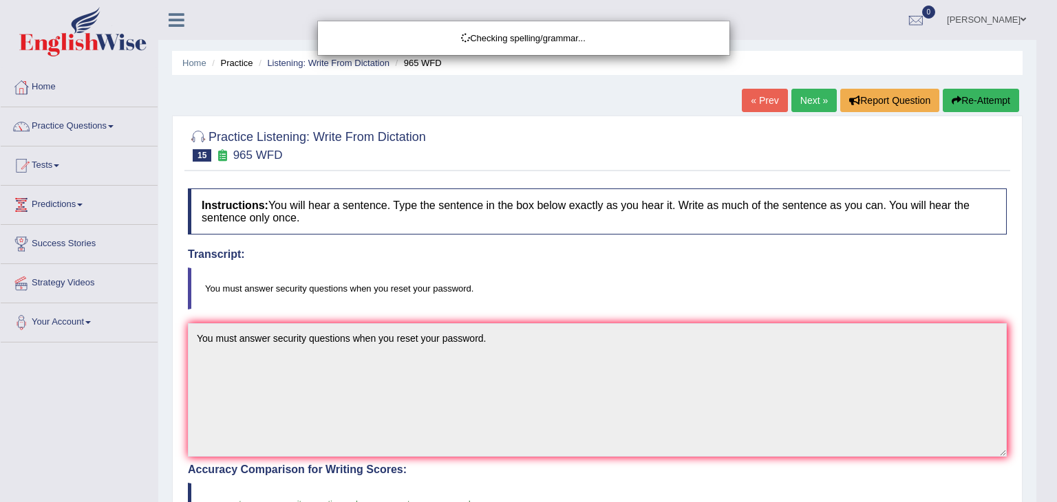
drag, startPoint x: 1056, startPoint y: 23, endPoint x: 1056, endPoint y: 142, distance: 119.1
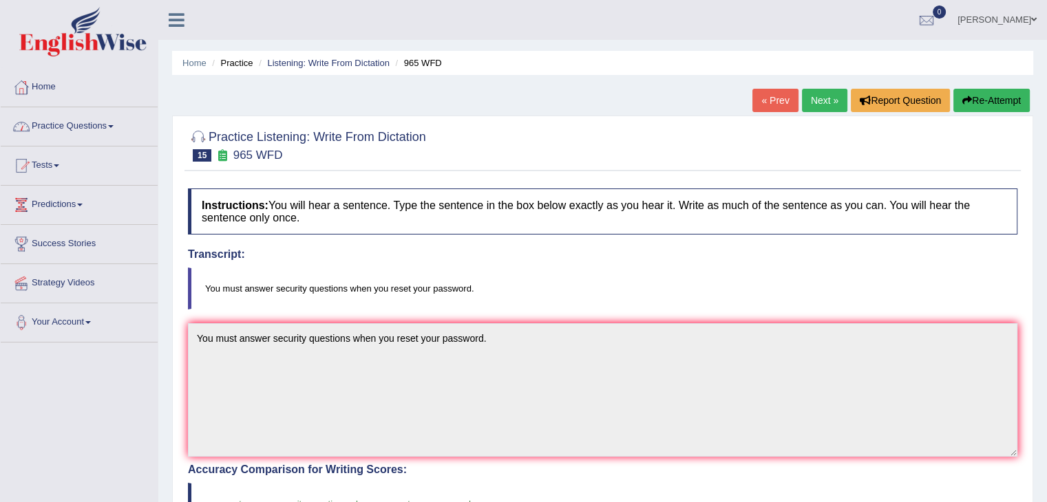
click at [121, 125] on link "Practice Questions" at bounding box center [79, 124] width 157 height 34
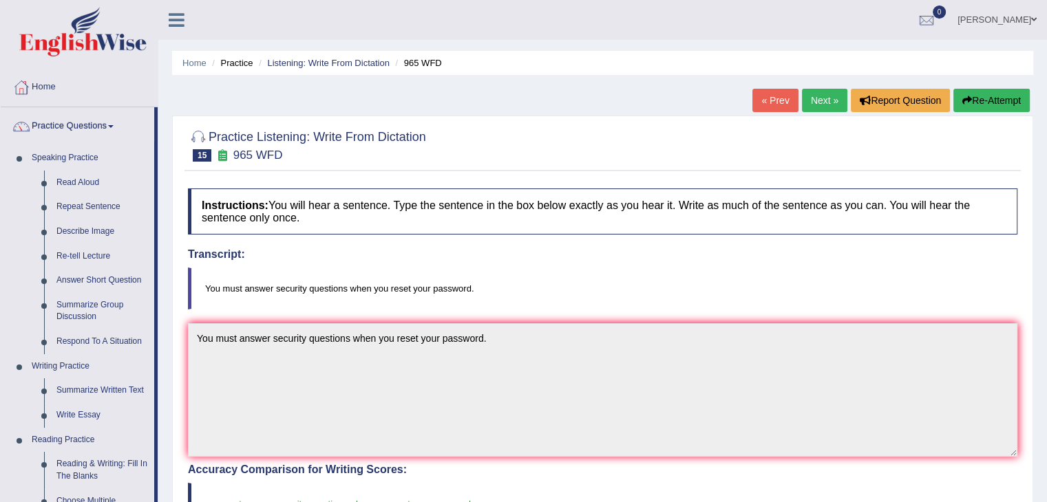
drag, startPoint x: 157, startPoint y: 157, endPoint x: 161, endPoint y: 295, distance: 138.4
click at [161, 295] on div "Toggle navigation Home Practice Questions Speaking Practice Read Aloud Repeat S…" at bounding box center [523, 442] width 1047 height 884
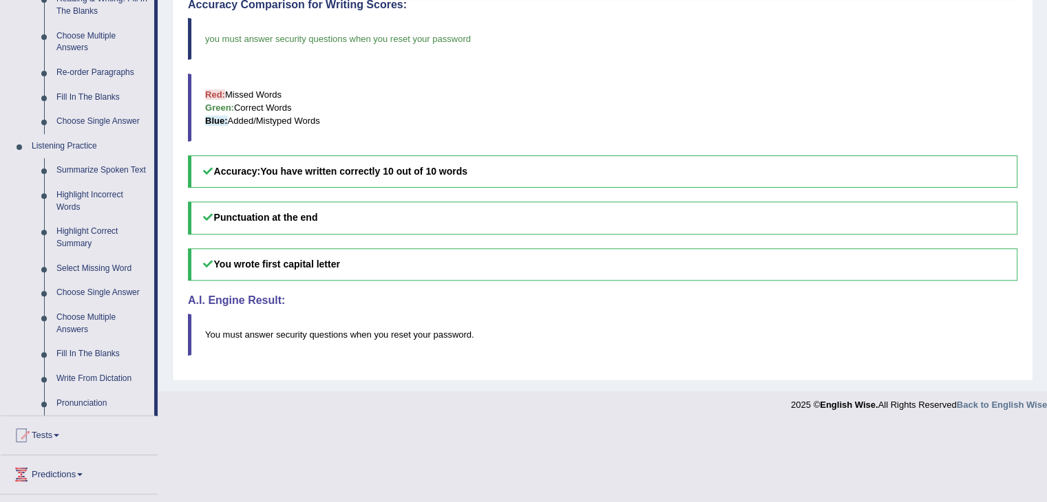
scroll to position [575, 0]
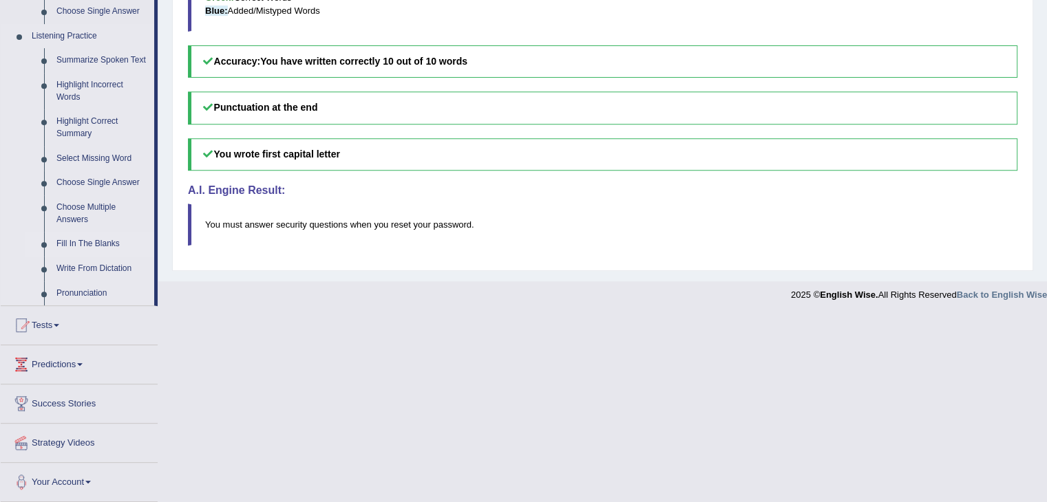
click at [102, 241] on link "Fill In The Blanks" at bounding box center [102, 244] width 104 height 25
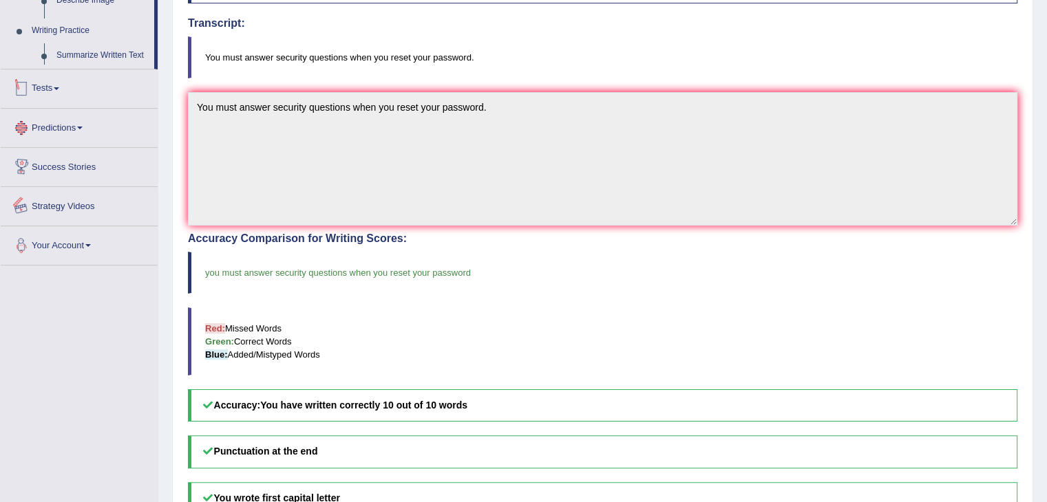
scroll to position [380, 0]
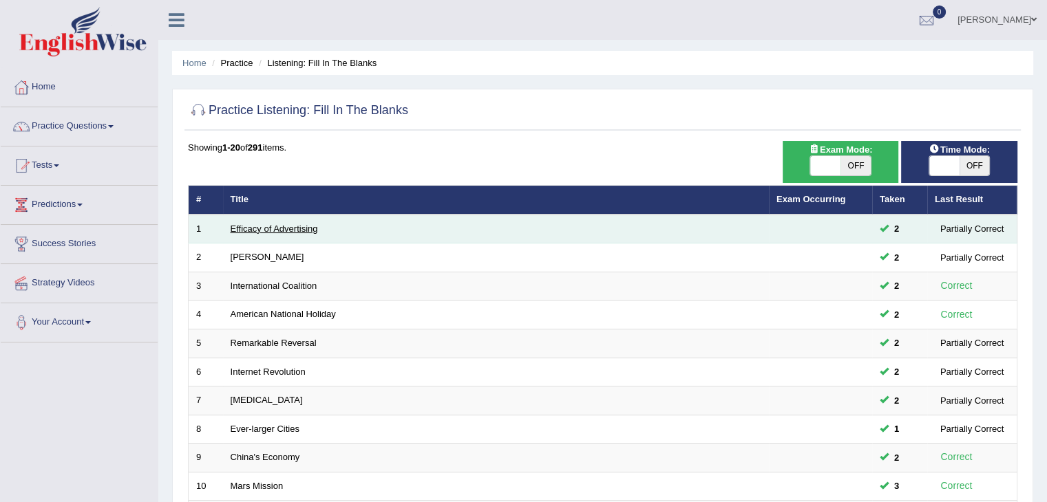
click at [273, 225] on link "Efficacy of Advertising" at bounding box center [274, 229] width 87 height 10
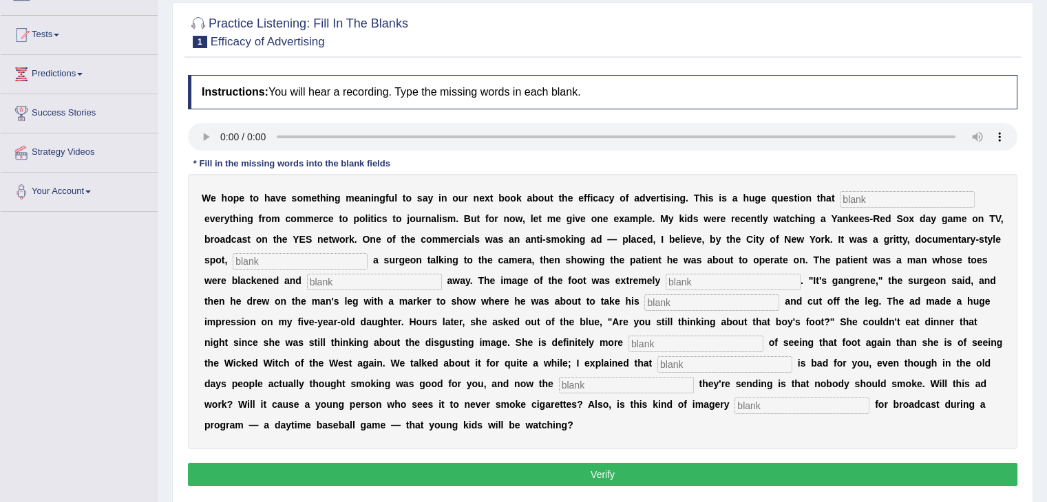
scroll to position [173, 0]
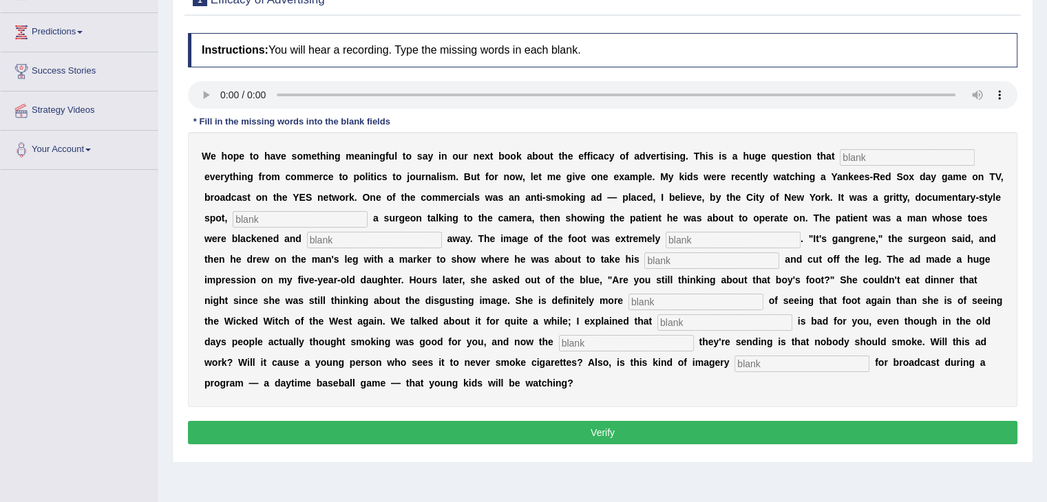
click at [867, 152] on input "text" at bounding box center [907, 157] width 135 height 17
type input "impacts"
type input "featuring"
type input "rotting"
type input "disgusting"
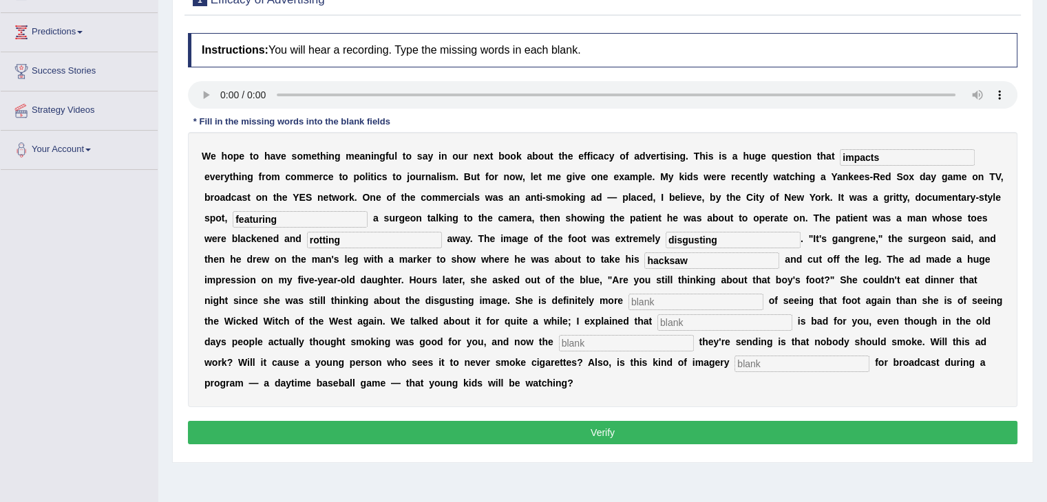
type input "hacksaw"
type input "scared"
type input "smoking"
type input "message"
type input "appropriate"
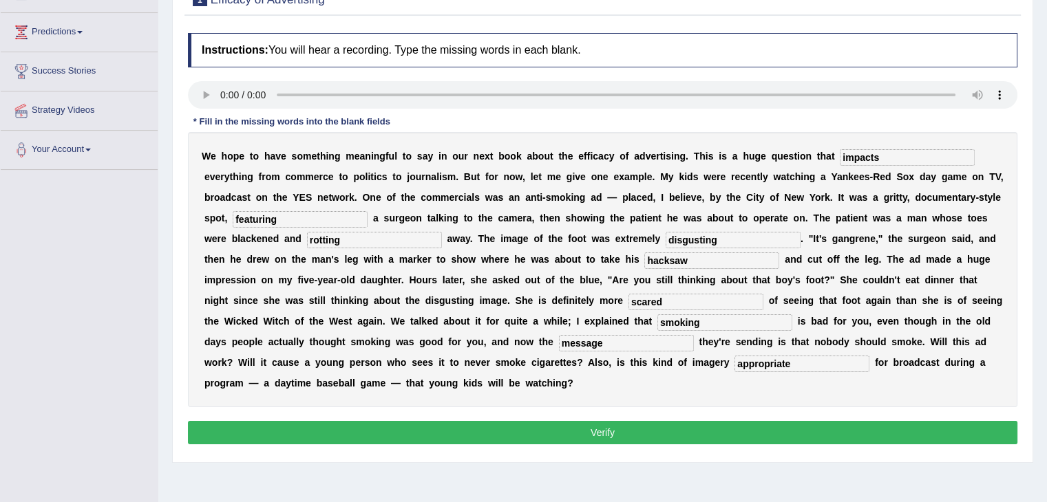
click at [553, 434] on button "Verify" at bounding box center [602, 432] width 829 height 23
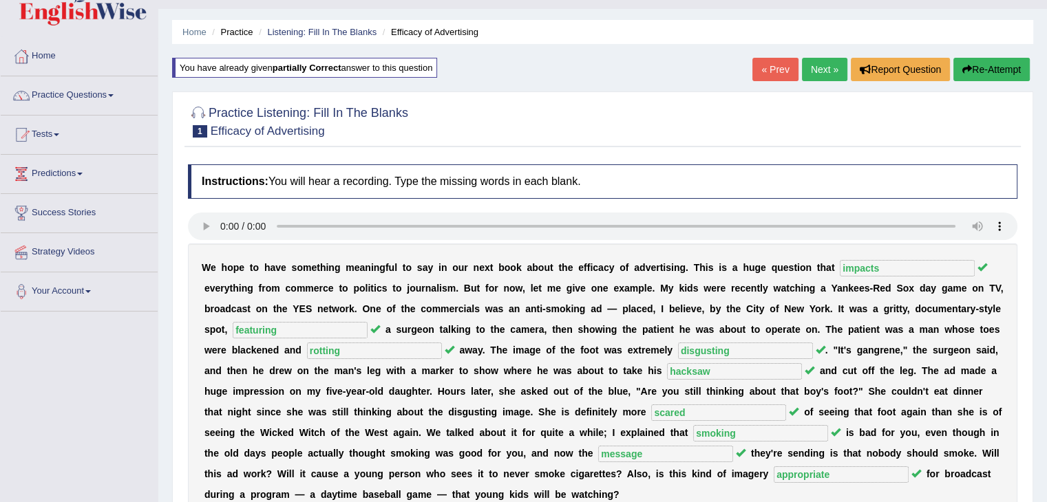
scroll to position [28, 0]
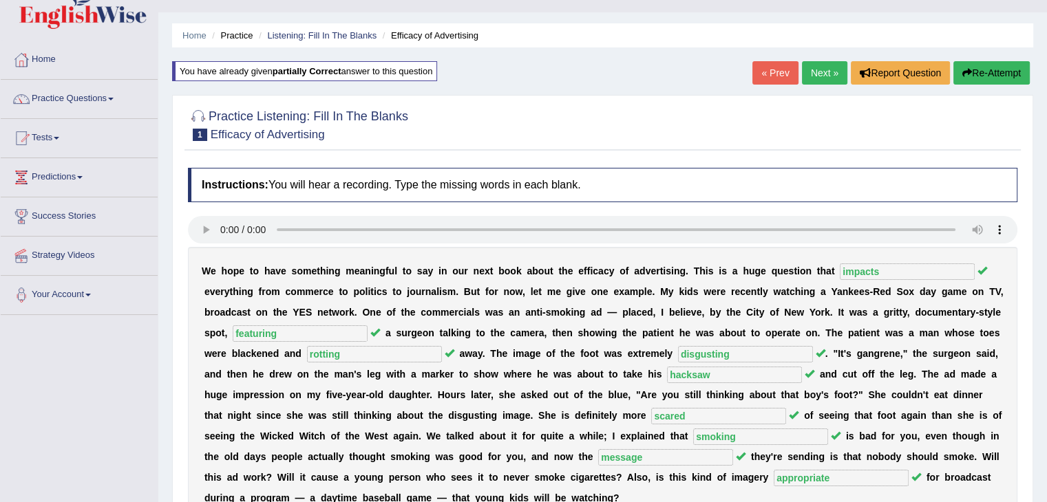
click at [816, 72] on link "Next »" at bounding box center [824, 72] width 45 height 23
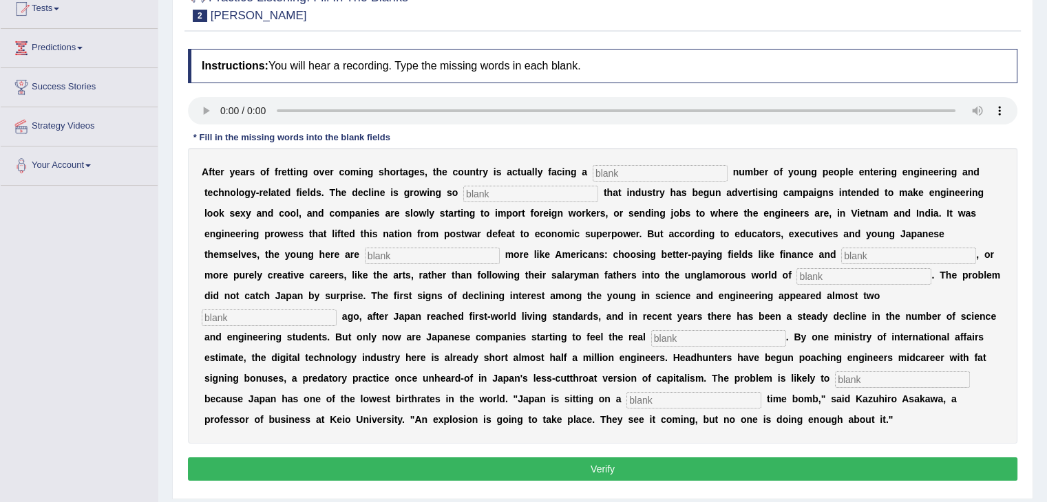
click at [611, 172] on input "text" at bounding box center [660, 173] width 135 height 17
type input "dwindling"
type input "drastic"
type input "behaving"
type input "medicine"
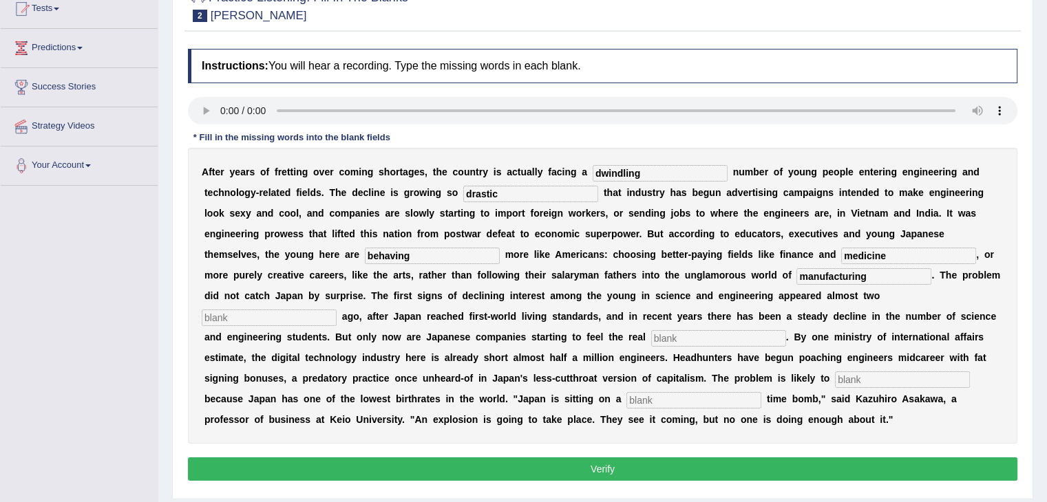
type input "manufacturing"
type input "decades"
type input "pinch"
type input "worsen"
type input "demographic"
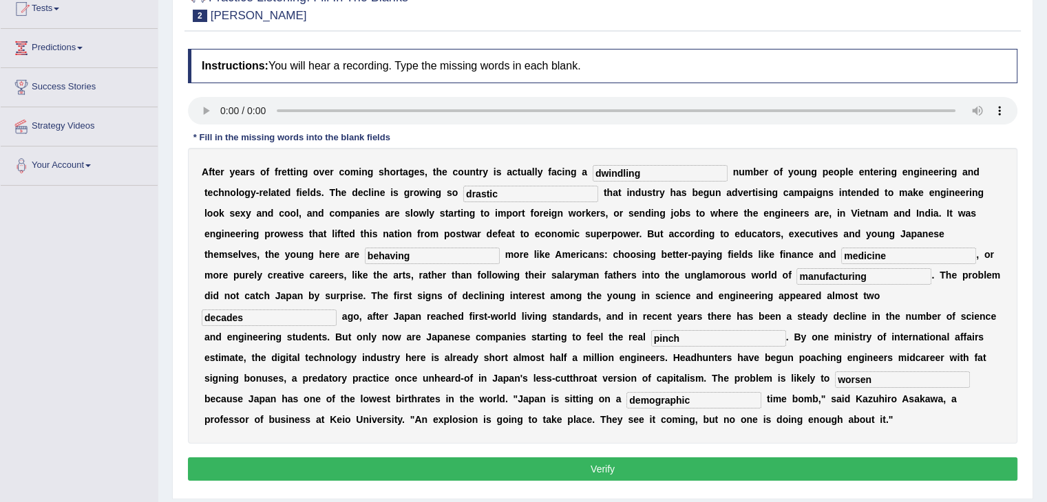
click at [593, 464] on button "Verify" at bounding box center [602, 469] width 829 height 23
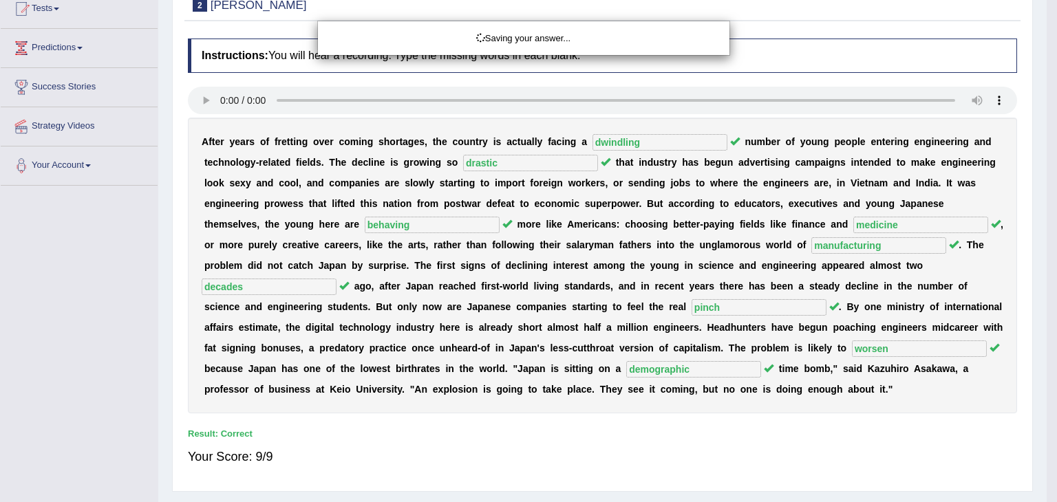
click at [1046, 166] on div "Saving your answer..." at bounding box center [528, 251] width 1057 height 502
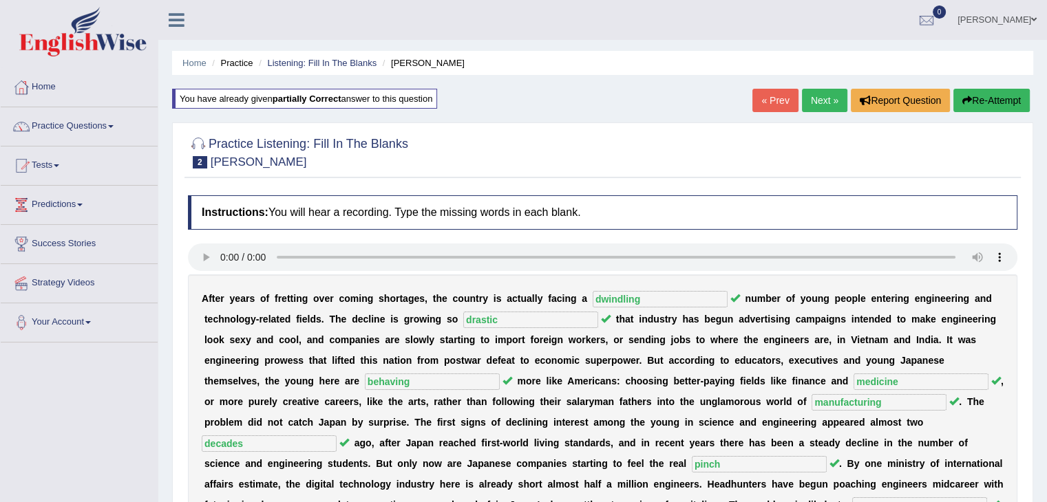
click at [813, 98] on link "Next »" at bounding box center [824, 100] width 45 height 23
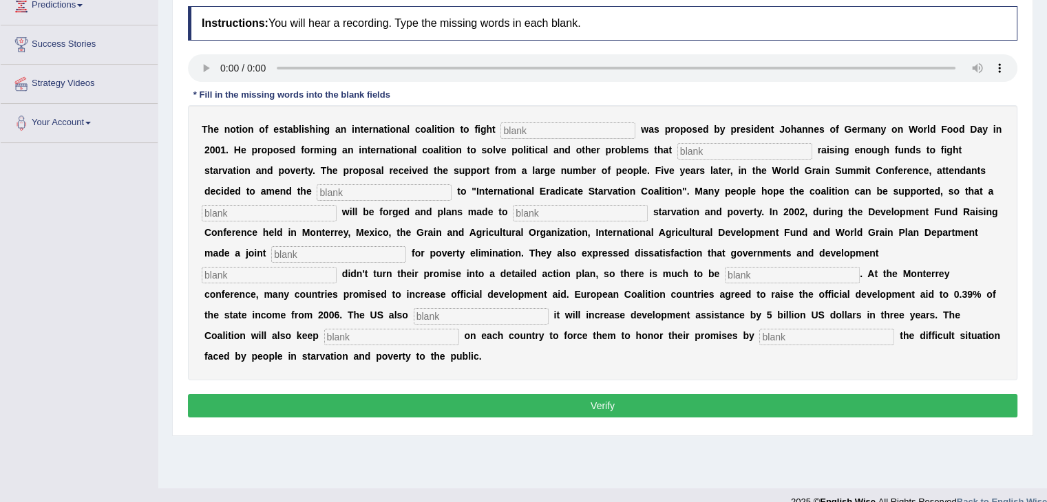
click at [541, 128] on input "text" at bounding box center [567, 131] width 135 height 17
click at [564, 127] on input "starvatiom" at bounding box center [567, 131] width 135 height 17
type input "[MEDICAL_DATA]"
type input "obstruct"
type input "manifesto"
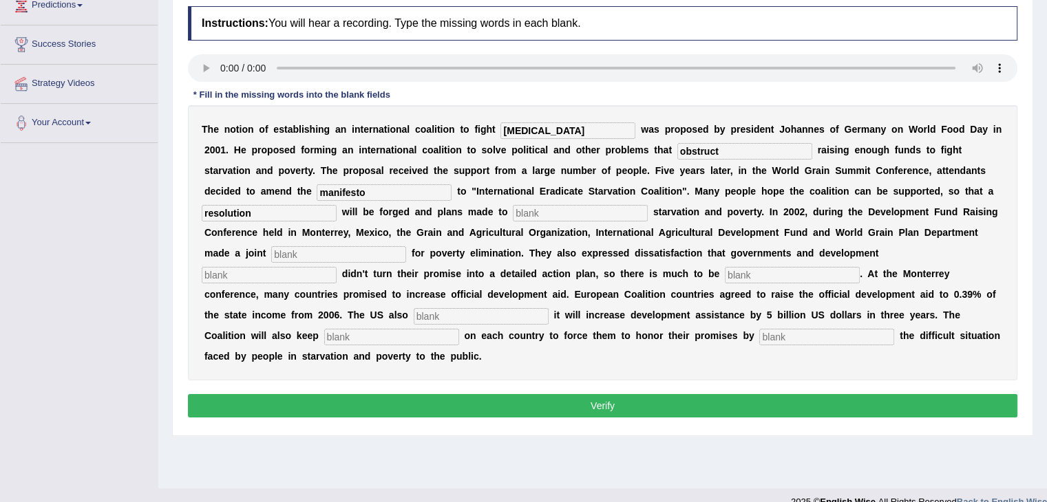
type input "resolution"
type input "p"
type input "s"
type input "alleivate"
type input "appeal"
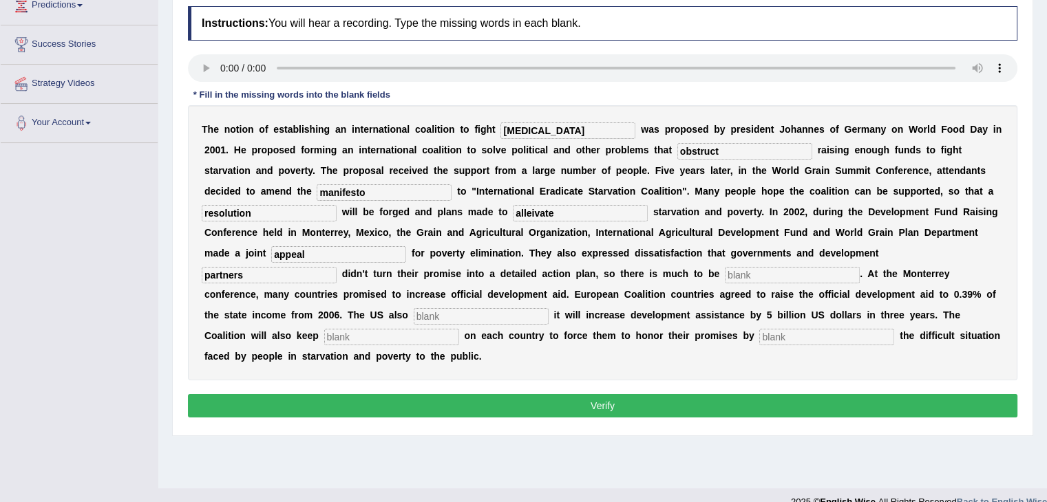
type input "partners"
type input "desired"
type input "s"
type input "announced"
type input "pressure"
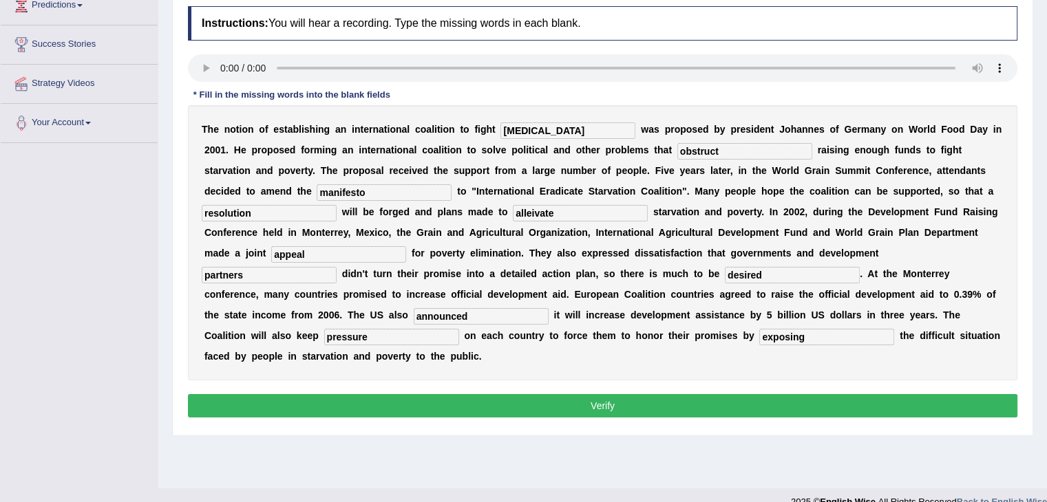
type input "exposing"
click at [459, 399] on button "Verify" at bounding box center [602, 405] width 829 height 23
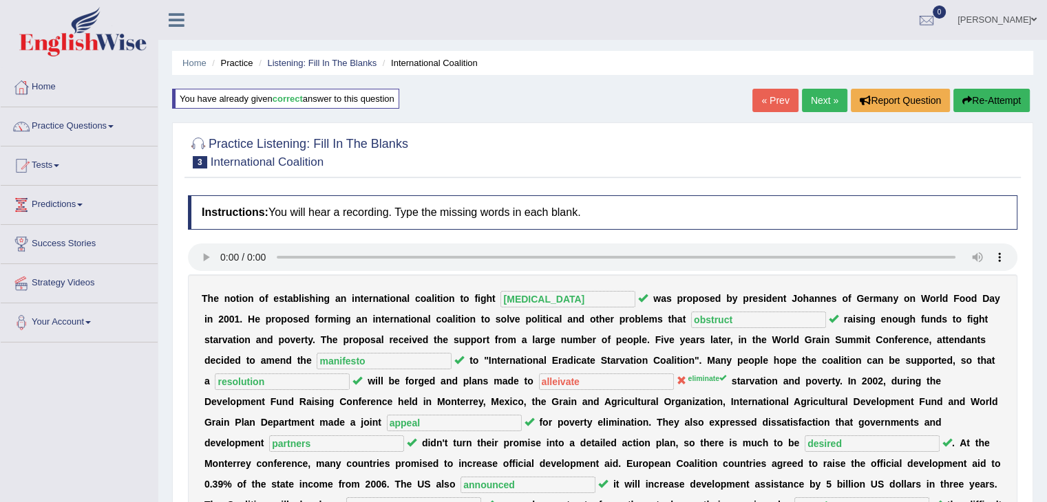
click at [818, 95] on link "Next »" at bounding box center [824, 100] width 45 height 23
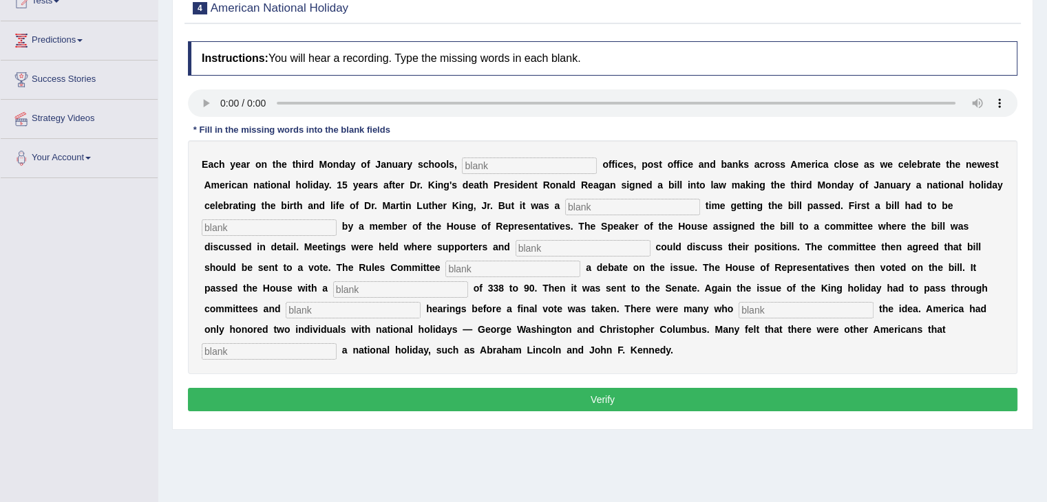
scroll to position [164, 0]
click at [485, 158] on input "text" at bounding box center [529, 166] width 135 height 17
type input "federal"
type input "tough"
type input "introduced"
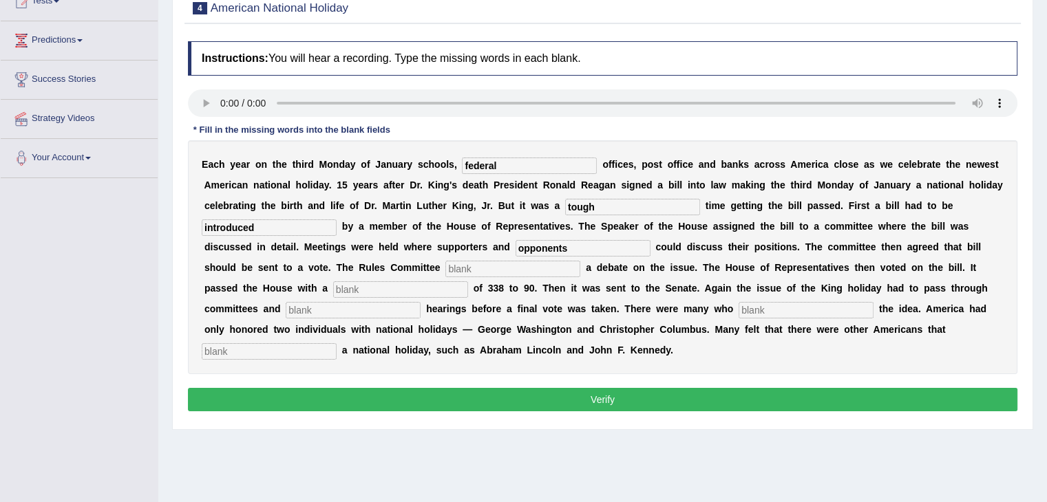
type input "opponents"
type input "scheduled"
type input "vote"
type input "public"
type input "opposed"
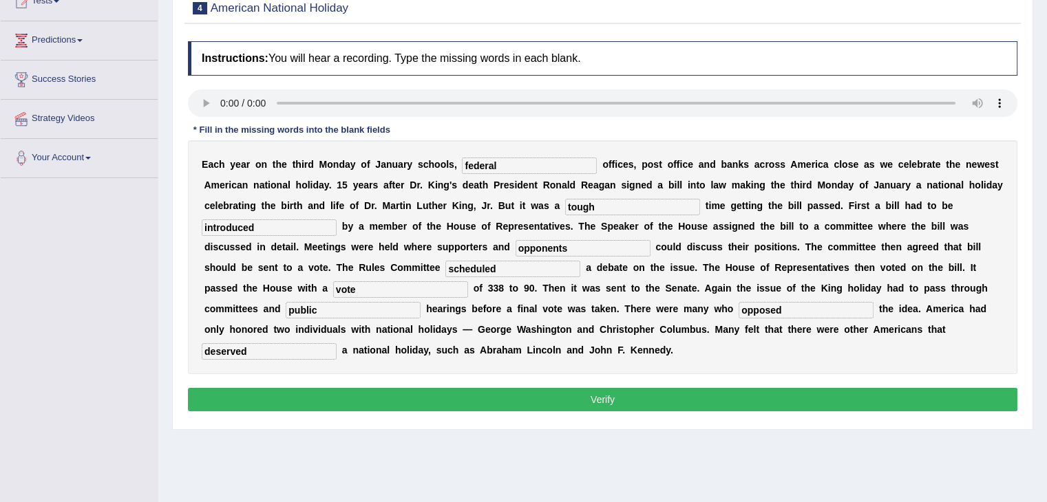
type input "deserved"
click at [458, 405] on button "Verify" at bounding box center [602, 399] width 829 height 23
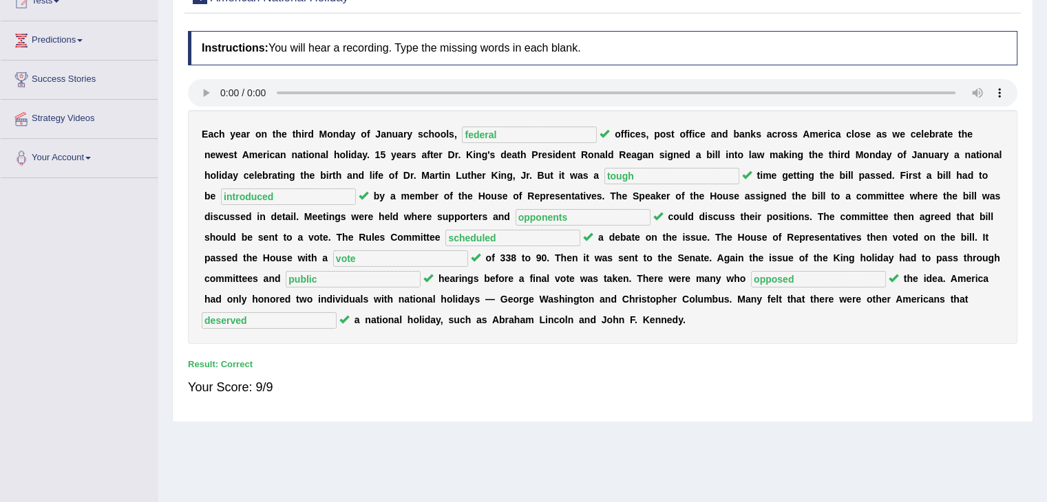
scroll to position [0, 0]
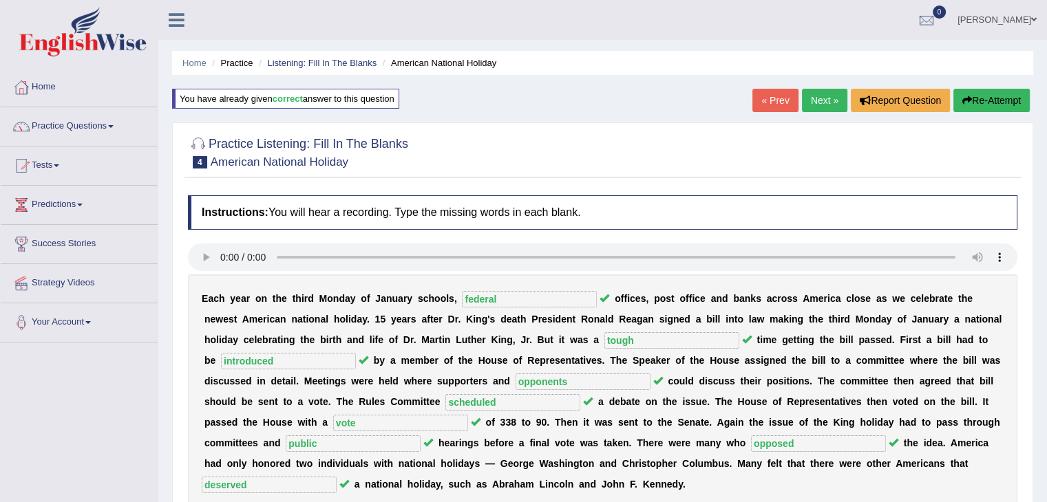
click at [816, 93] on link "Next »" at bounding box center [824, 100] width 45 height 23
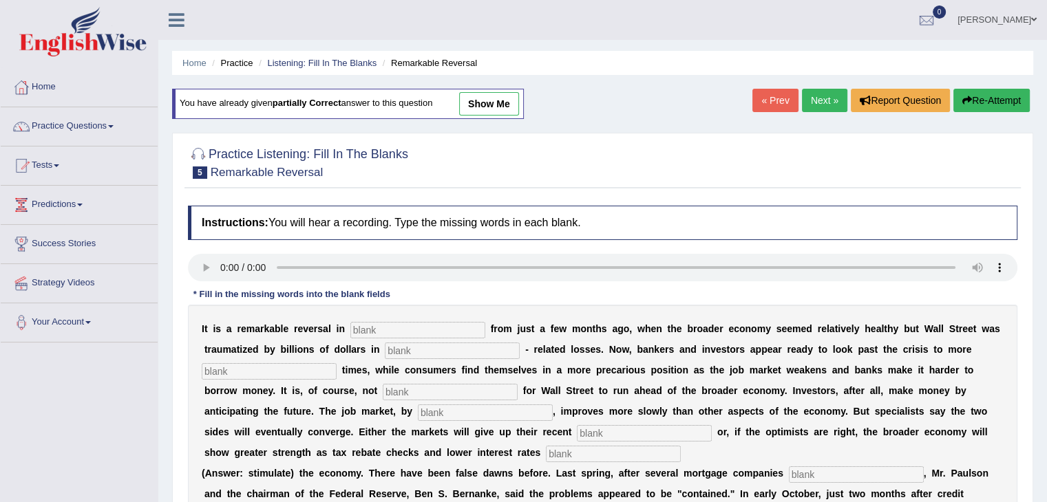
click at [390, 328] on input "text" at bounding box center [417, 330] width 135 height 17
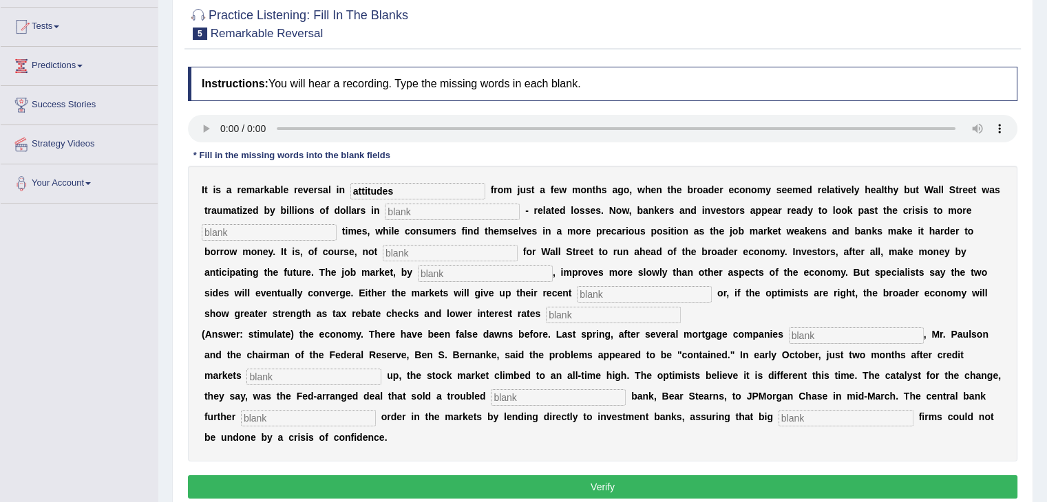
type input "attitudes"
click at [423, 206] on input "text" at bounding box center [452, 212] width 135 height 17
type input "mortgage"
type input "profitable"
type input "uncommon"
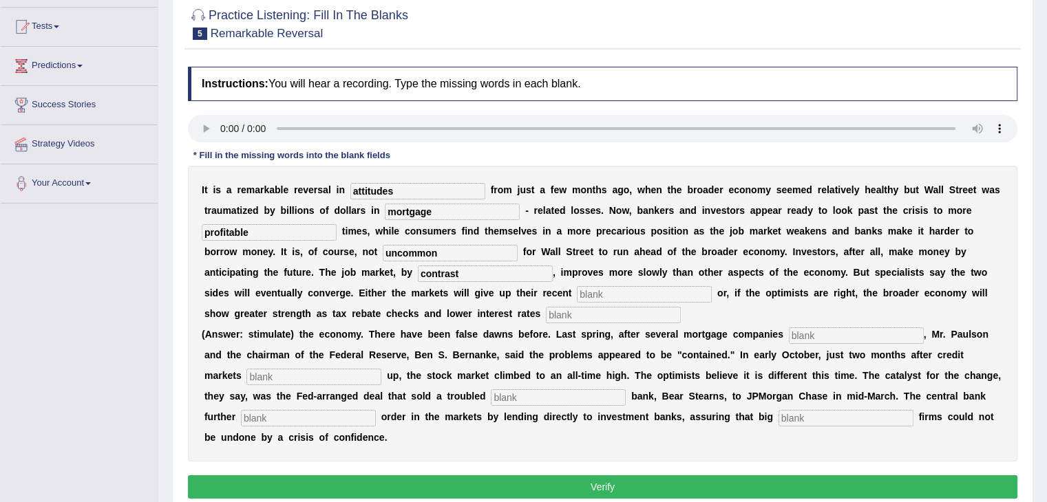
type input "contrast"
type input "games"
type input "stimulate"
type input "collapsed"
type input "froze"
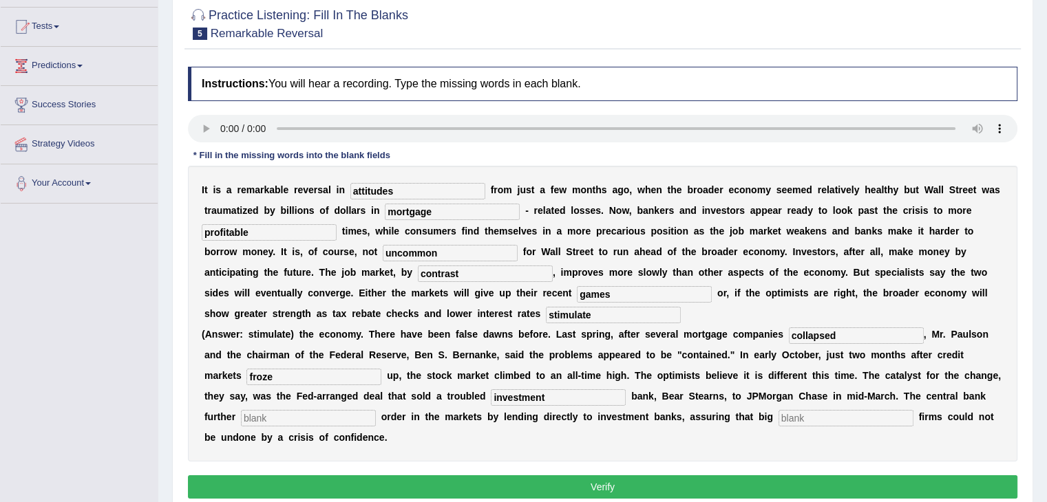
type input "investment"
type input "restored"
type input "securities"
drag, startPoint x: 737, startPoint y: 179, endPoint x: 754, endPoint y: 249, distance: 72.3
click at [754, 249] on div "I t i s a r e m a r k a b l e r e v e r s a l i n attitudes f r o m j u s t a f…" at bounding box center [602, 314] width 829 height 296
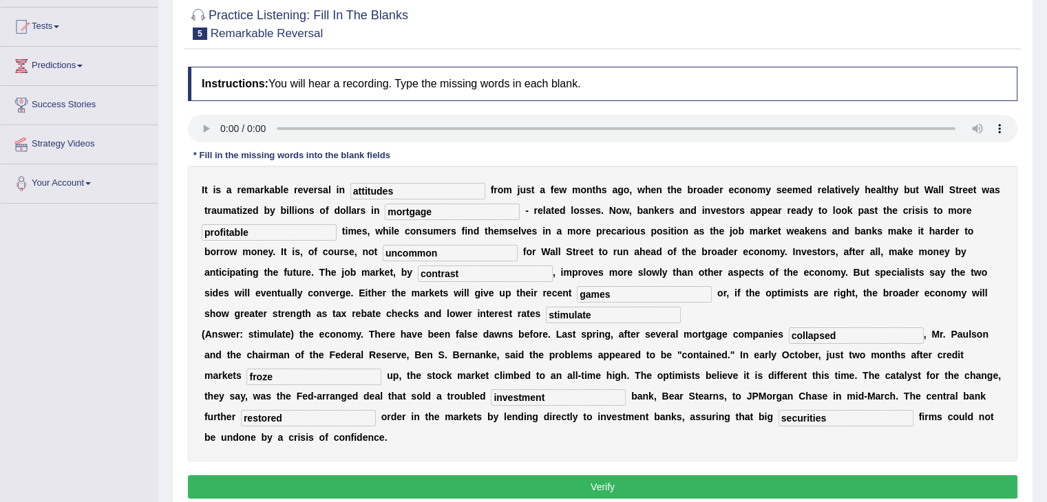
click at [445, 489] on button "Verify" at bounding box center [602, 487] width 829 height 23
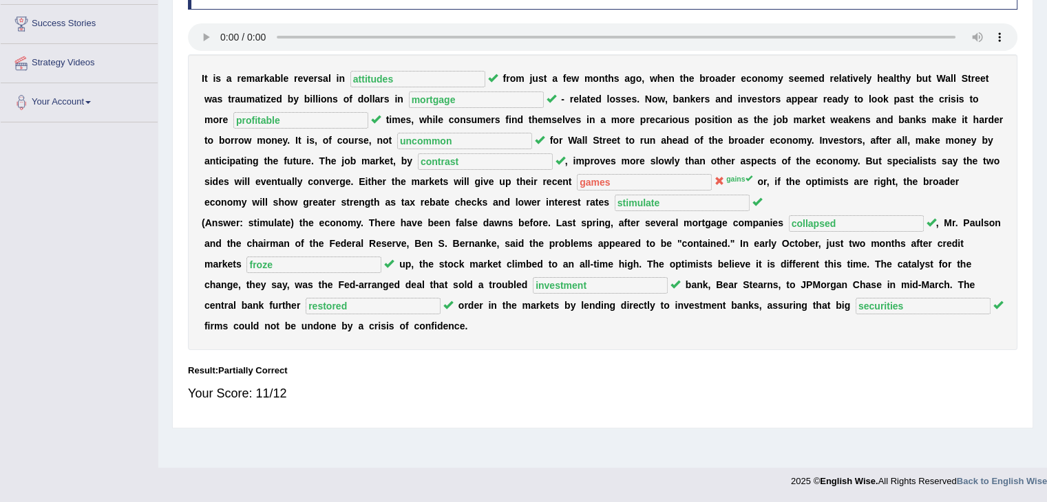
scroll to position [0, 0]
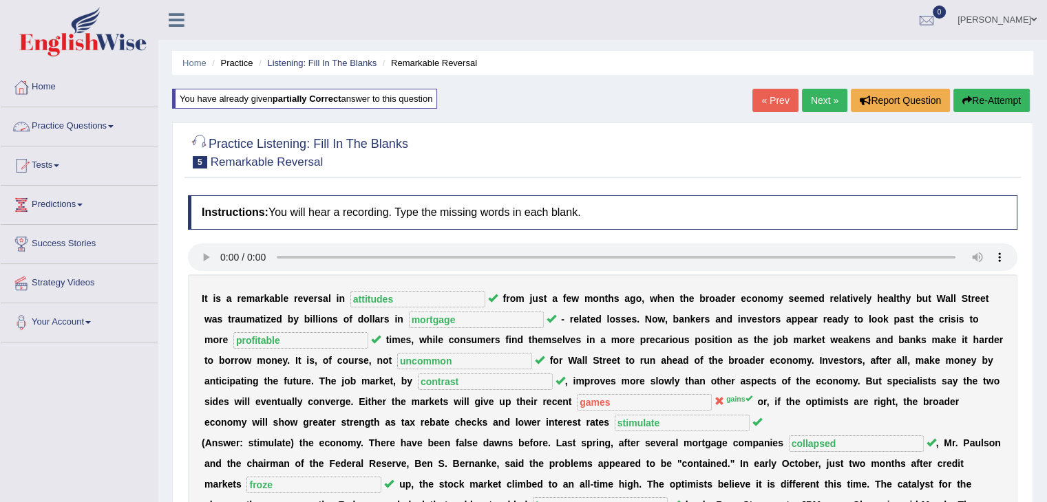
click at [99, 134] on link "Practice Questions" at bounding box center [79, 124] width 157 height 34
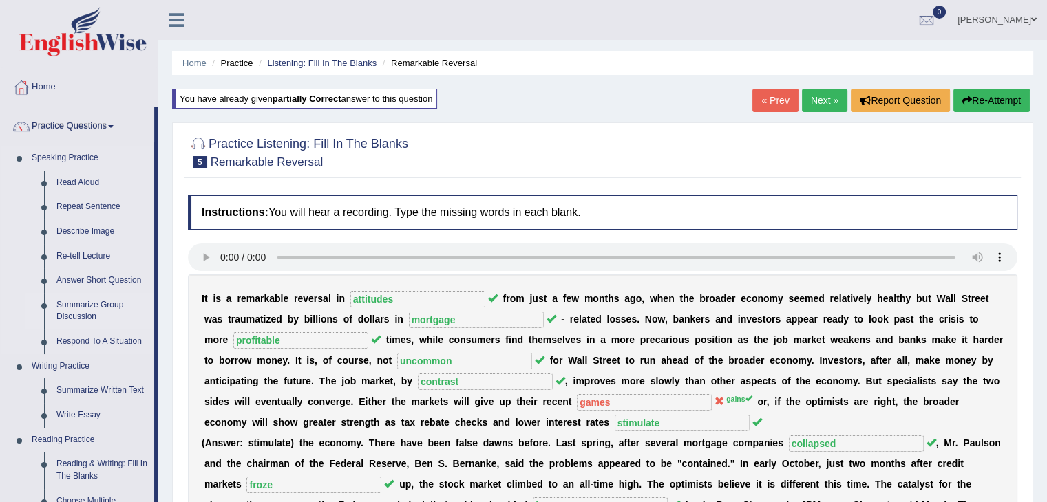
drag, startPoint x: 156, startPoint y: 169, endPoint x: 156, endPoint y: 317, distance: 148.7
click at [156, 317] on li "Practice Questions Speaking Practice Read Aloud Repeat Sentence Describe Image …" at bounding box center [79, 494] width 157 height 774
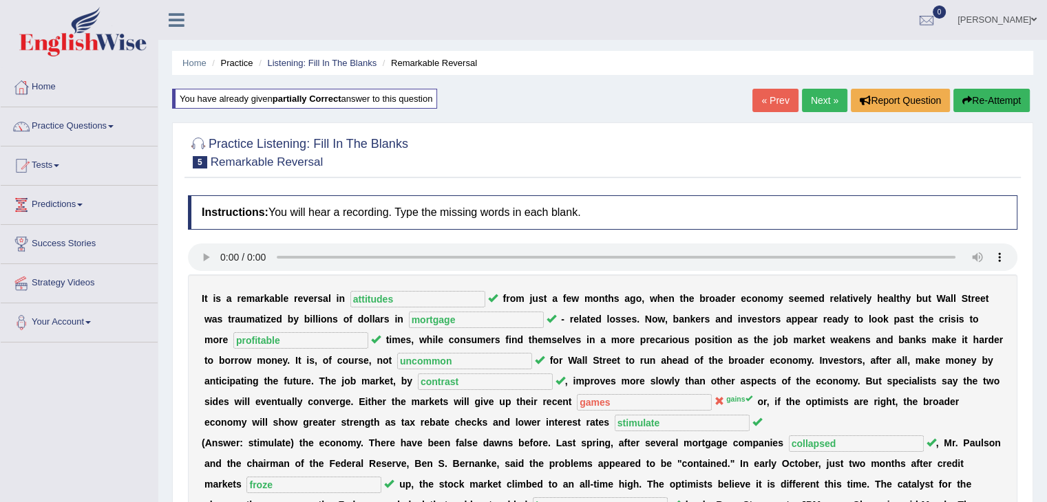
click at [824, 97] on link "Next »" at bounding box center [824, 100] width 45 height 23
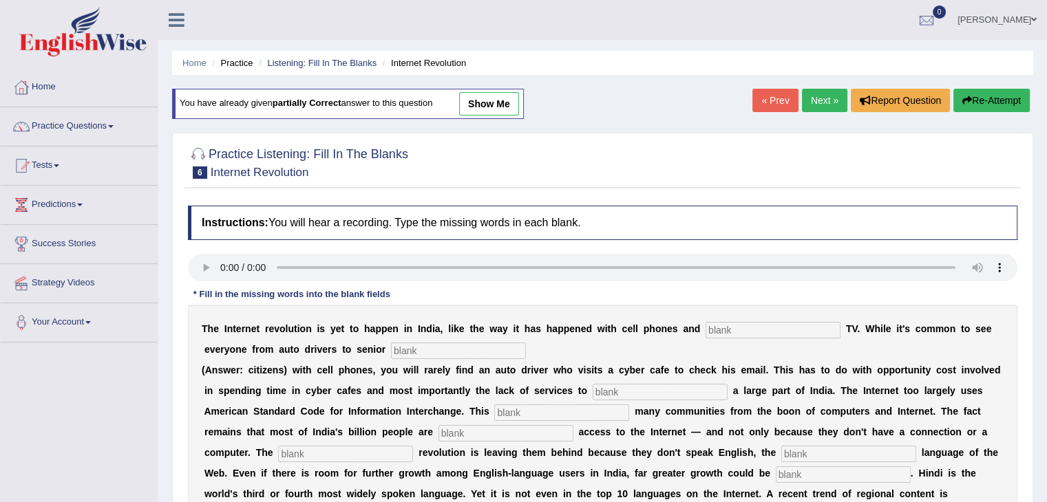
click at [753, 326] on input "text" at bounding box center [772, 330] width 135 height 17
click at [689, 349] on div "T h e I n t e r n e t r e v o l u t i o n i s y e t t o h a p p e n i n I n d i…" at bounding box center [602, 442] width 829 height 275
click at [729, 328] on input "text" at bounding box center [772, 330] width 135 height 17
type input "cable"
type input "citizens"
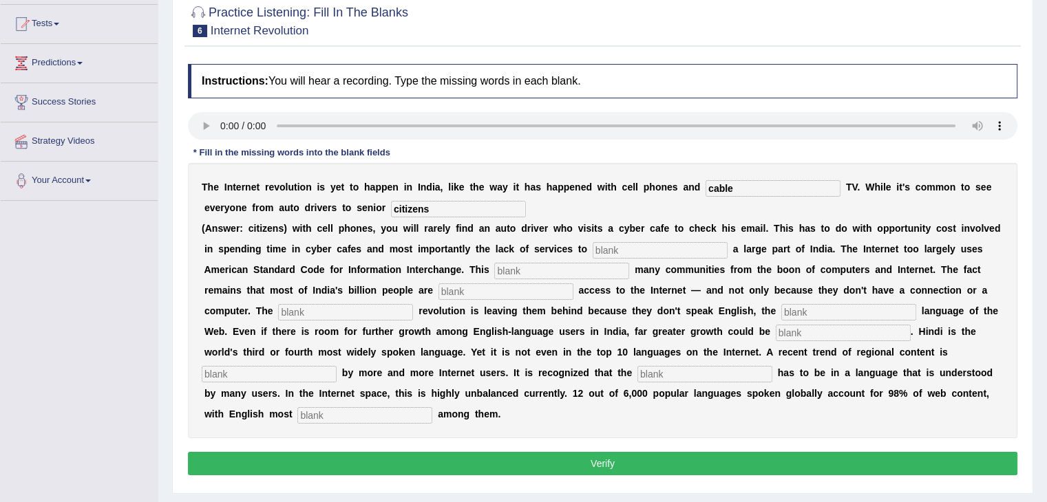
scroll to position [146, 0]
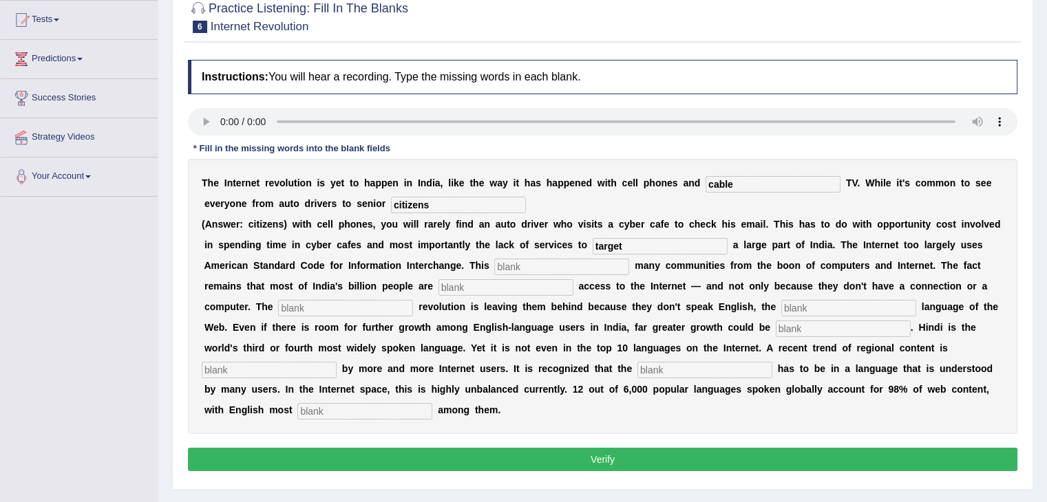
type input "target"
type input "alienates"
type input "denied"
type input "digital"
type input "dominant"
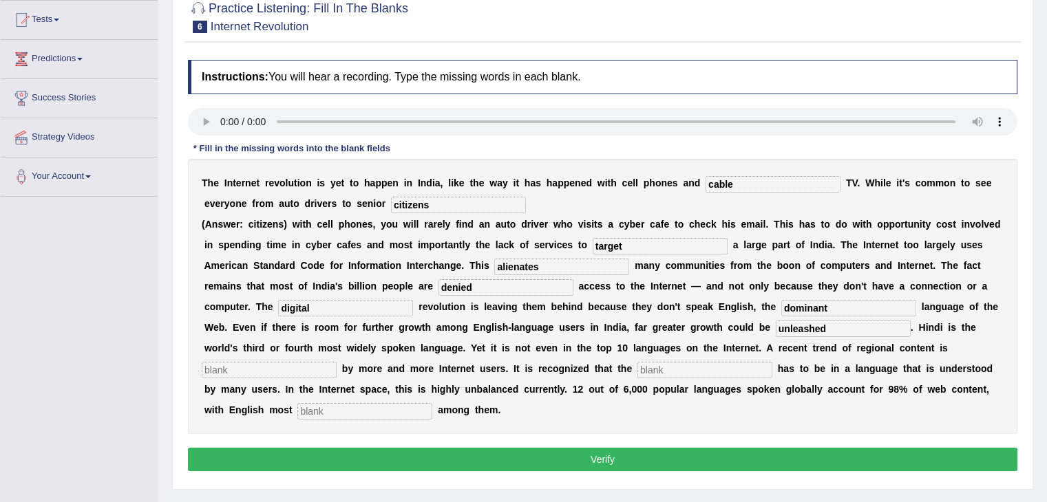
type input "unleashed"
type input "prefered"
type input "content"
type input "prominent"
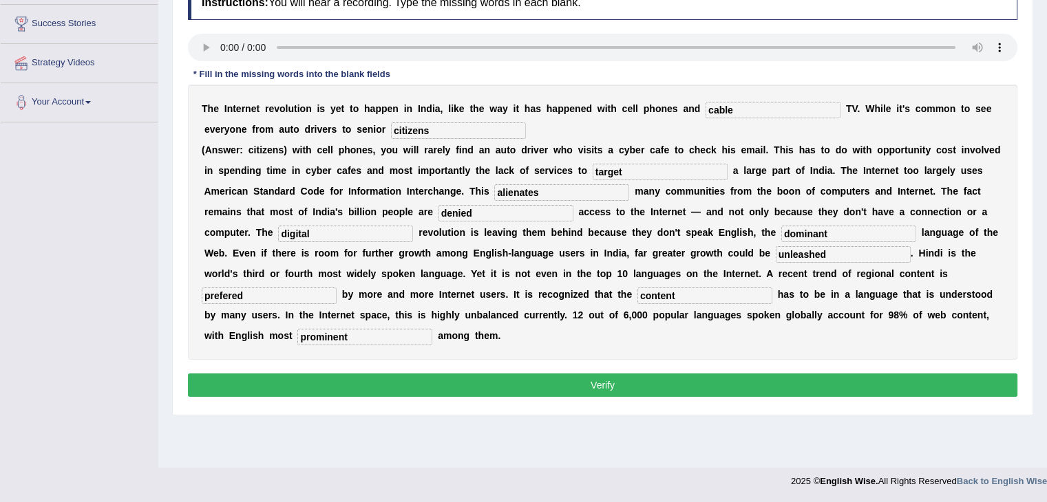
click at [669, 380] on button "Verify" at bounding box center [602, 385] width 829 height 23
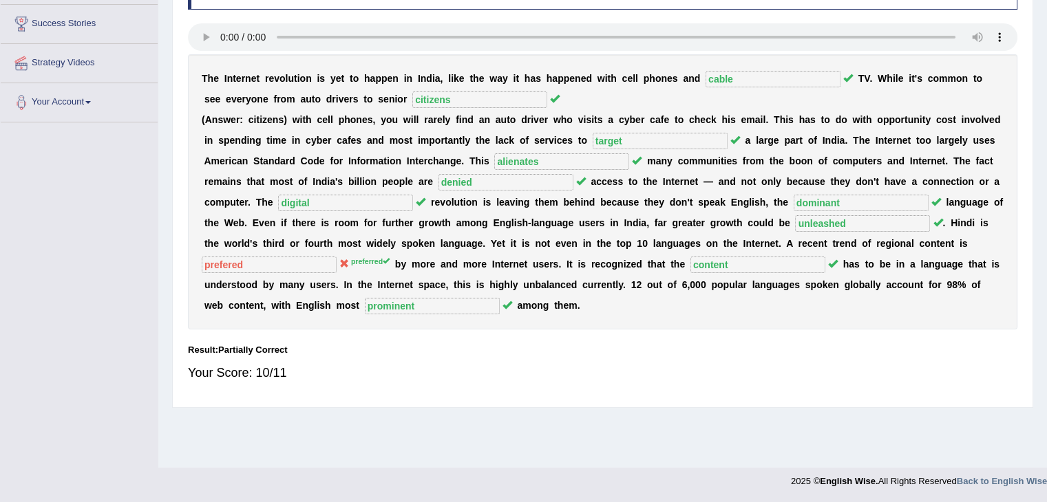
scroll to position [0, 0]
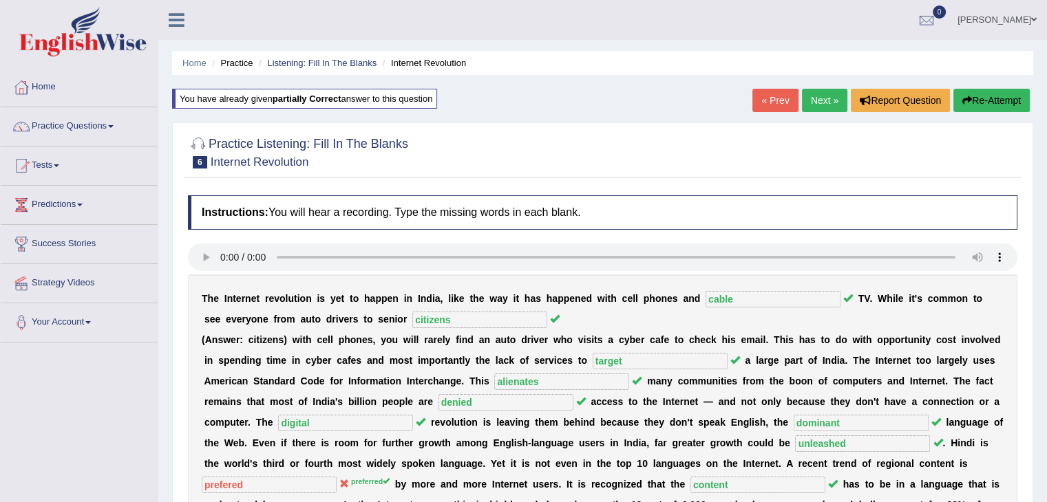
click at [820, 94] on link "Next »" at bounding box center [824, 100] width 45 height 23
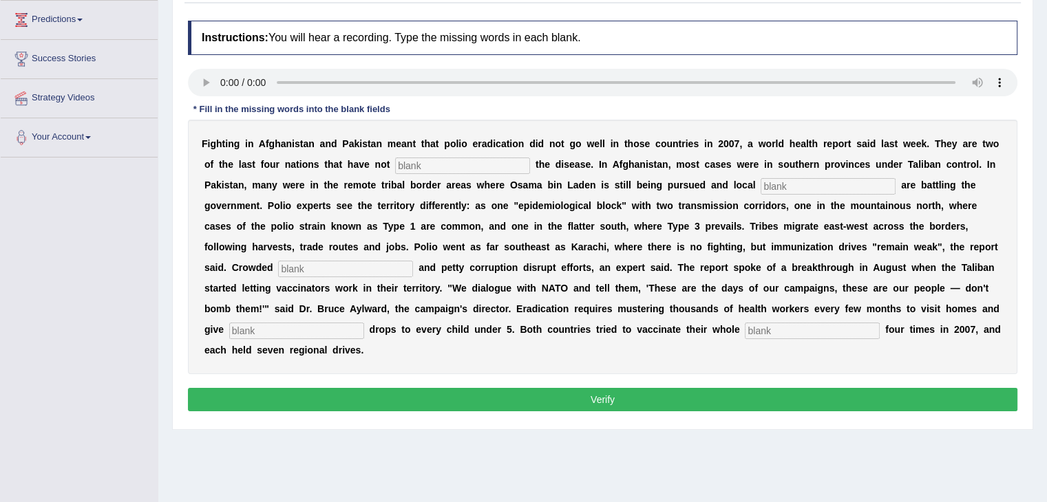
click at [414, 160] on input "text" at bounding box center [462, 166] width 135 height 17
type input "eliminated"
type input "militants"
type input "slums"
type input "vaccine"
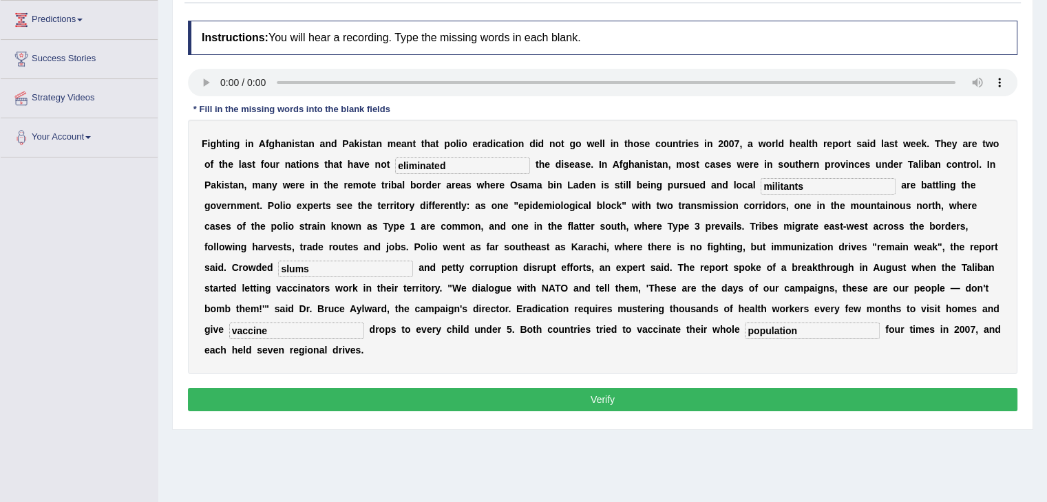
type input "population"
click at [472, 400] on button "Verify" at bounding box center [602, 399] width 829 height 23
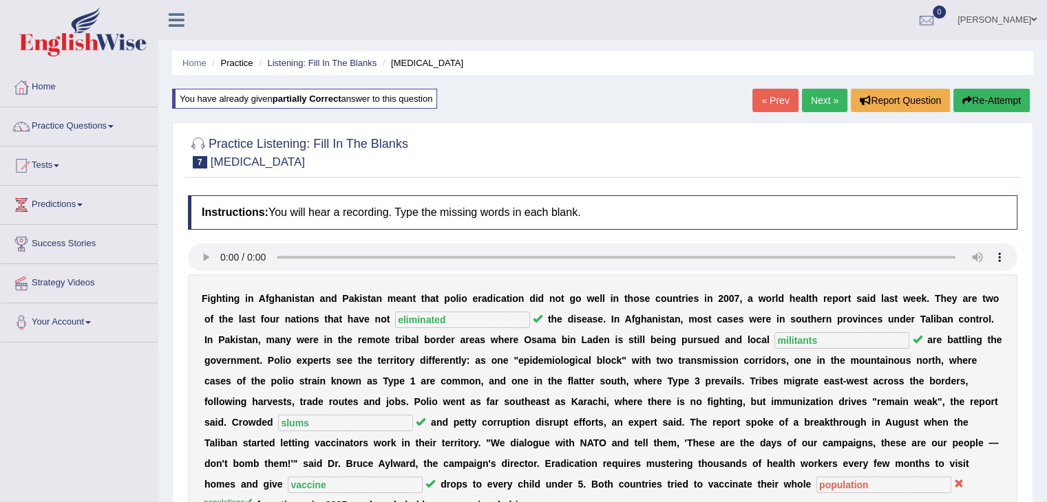
click at [803, 103] on link "Next »" at bounding box center [824, 100] width 45 height 23
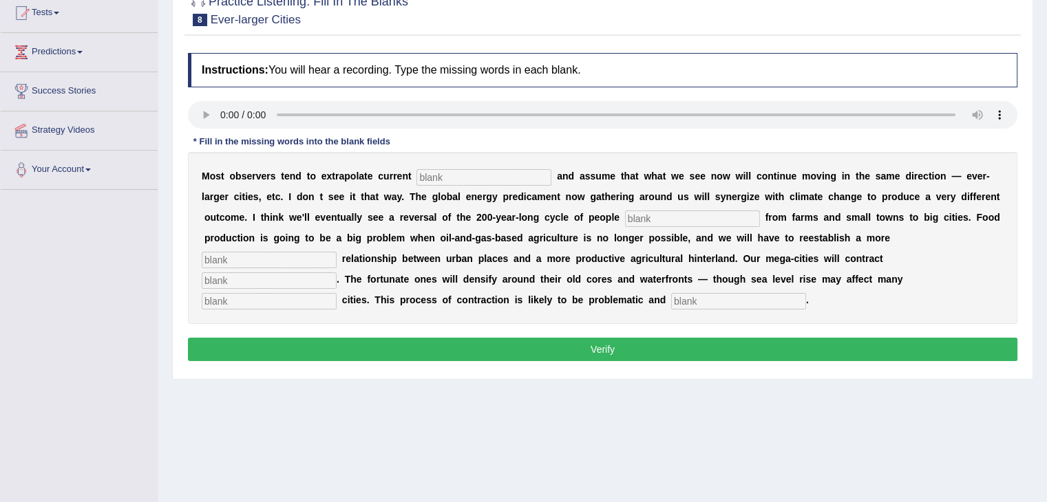
click at [439, 171] on input "text" at bounding box center [483, 177] width 135 height 17
type input "trends"
type input "moving"
type input "meaningful"
type input "substantially"
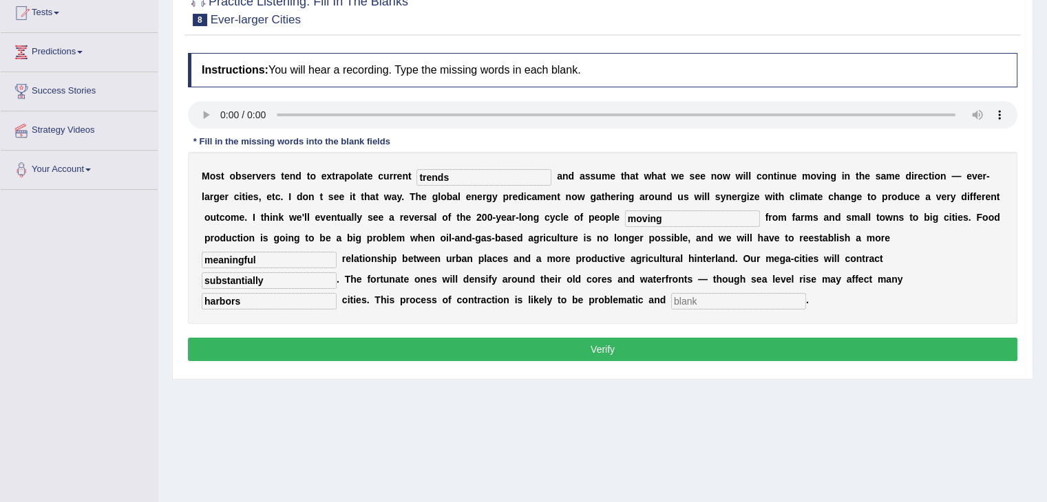
type input "harbors"
type input "disorderly"
click at [401, 348] on button "Verify" at bounding box center [602, 349] width 829 height 23
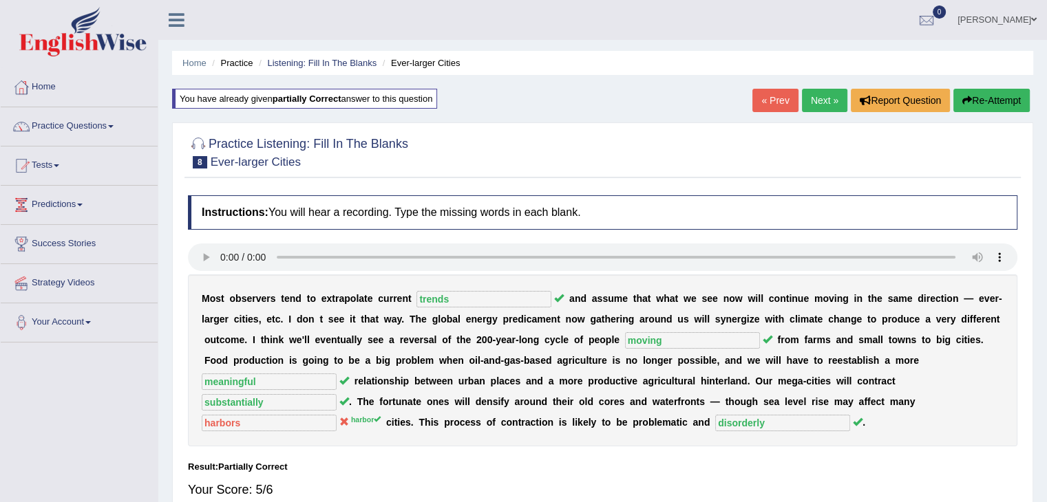
click at [820, 103] on link "Next »" at bounding box center [824, 100] width 45 height 23
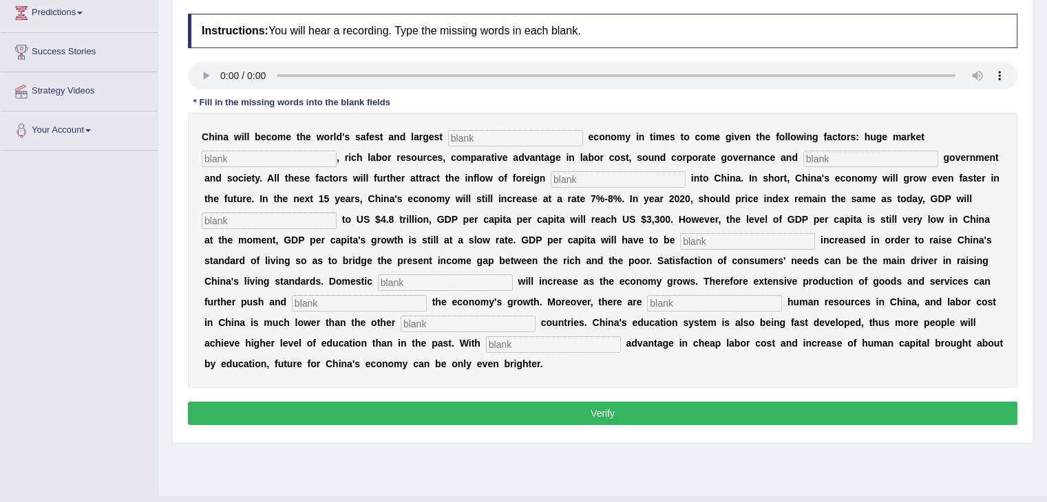
click at [486, 134] on input "text" at bounding box center [515, 138] width 135 height 17
type input "investment"
type input "potential"
type input "stable"
type input "capital"
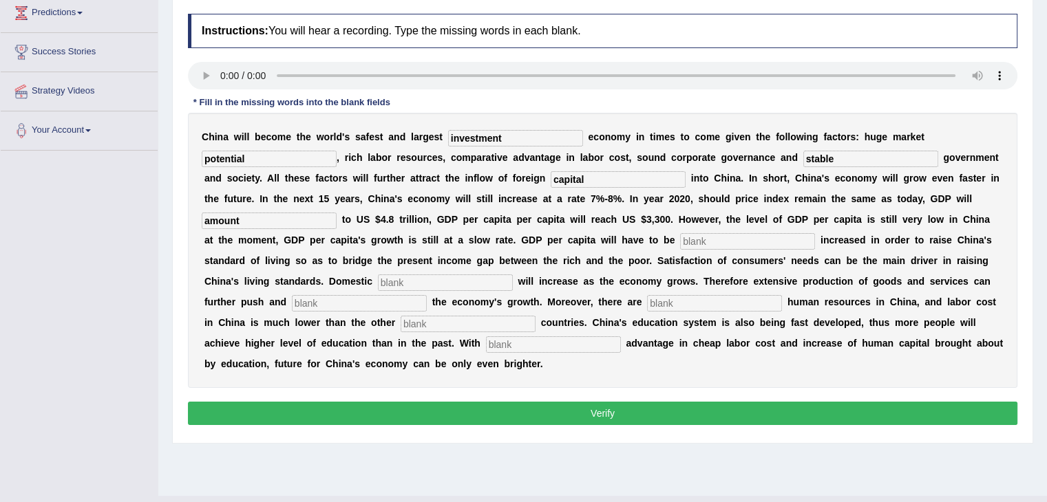
type input "amount"
type input "further"
type input "demand"
click at [372, 306] on input "text" at bounding box center [359, 303] width 135 height 17
type input "sustain"
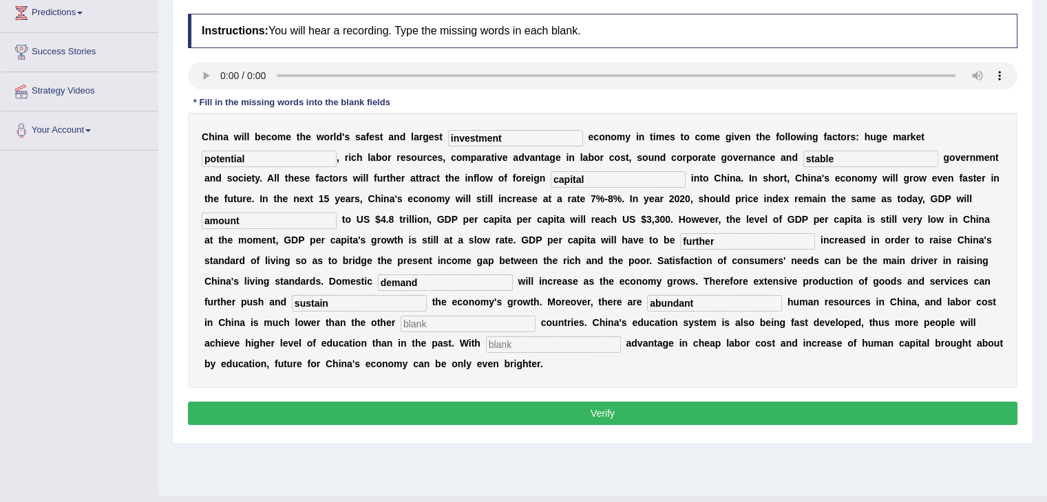
type input "abundant"
type input "industrialized"
type input "comparative"
click at [488, 411] on button "Verify" at bounding box center [602, 413] width 829 height 23
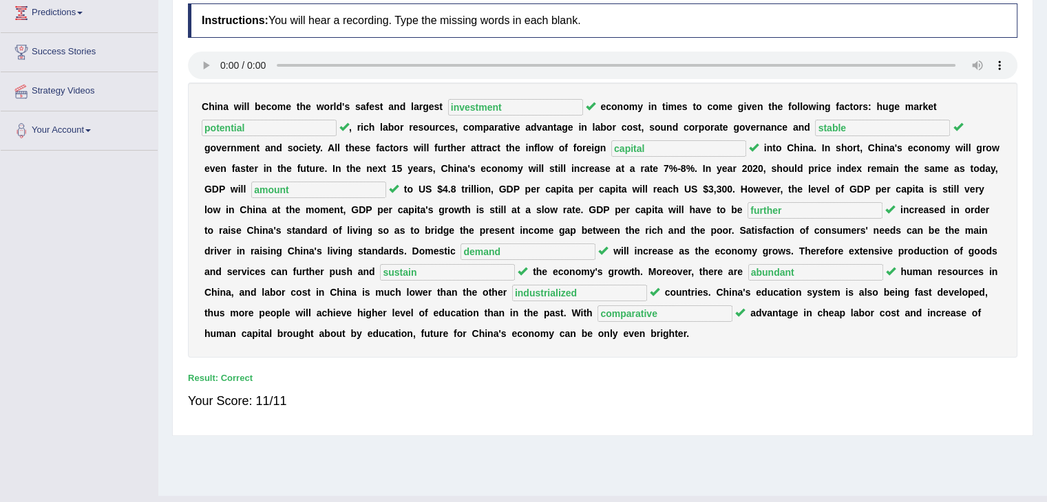
drag, startPoint x: 1056, startPoint y: 206, endPoint x: 1045, endPoint y: 109, distance: 97.1
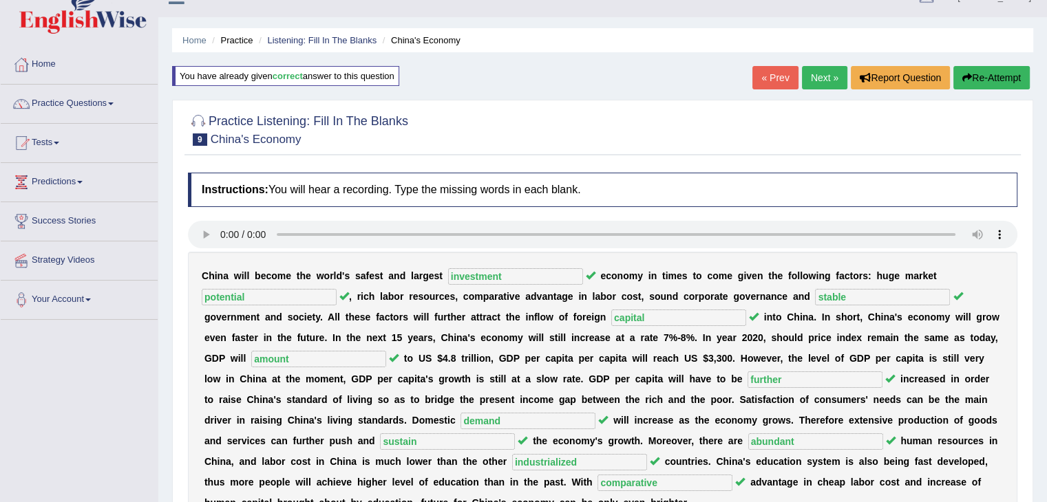
click at [818, 76] on link "Next »" at bounding box center [824, 77] width 45 height 23
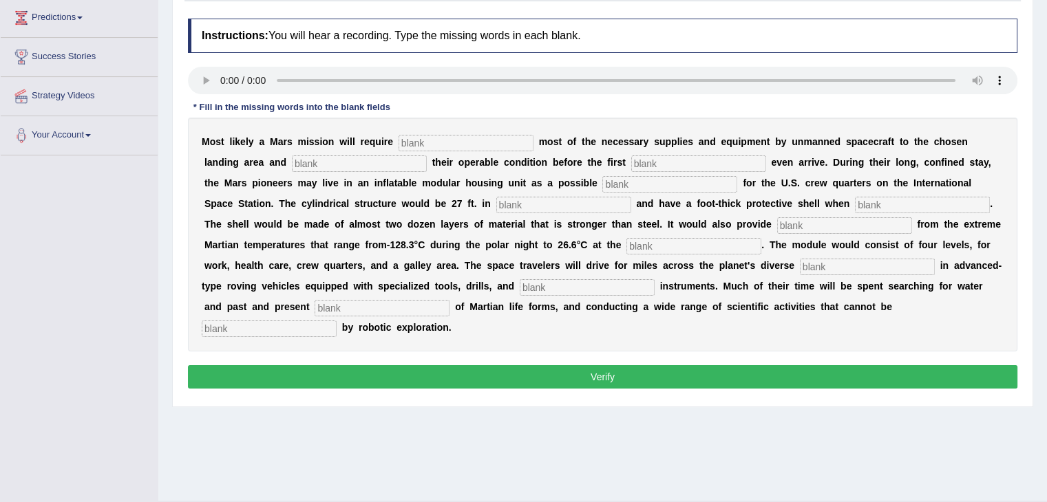
click at [432, 140] on input "text" at bounding box center [465, 143] width 135 height 17
type input "transporting"
type input "confirminh"
type input "astronauts"
click at [367, 164] on input "confirminh" at bounding box center [359, 164] width 135 height 17
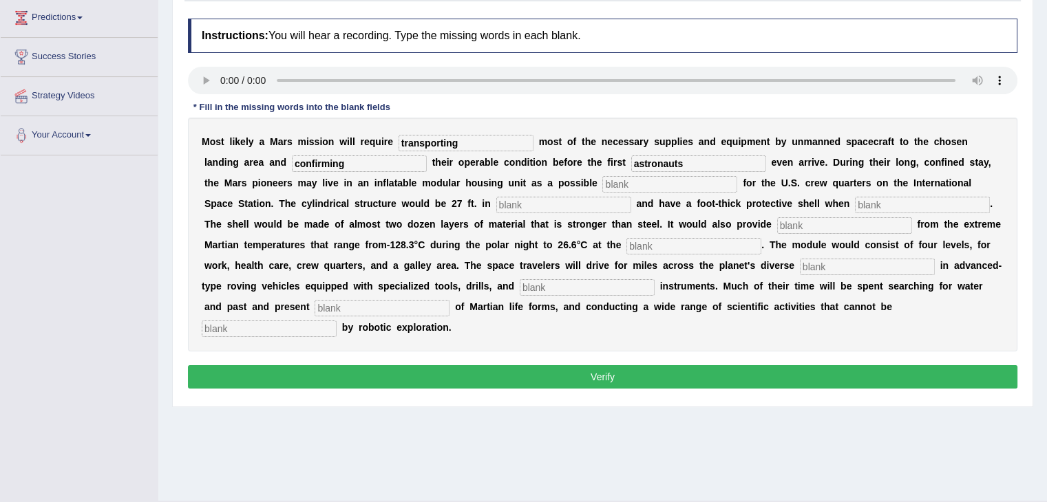
type input "confirming"
click at [624, 180] on input "text" at bounding box center [669, 184] width 135 height 17
type input "replacement"
type input "diameter"
type input "inflated"
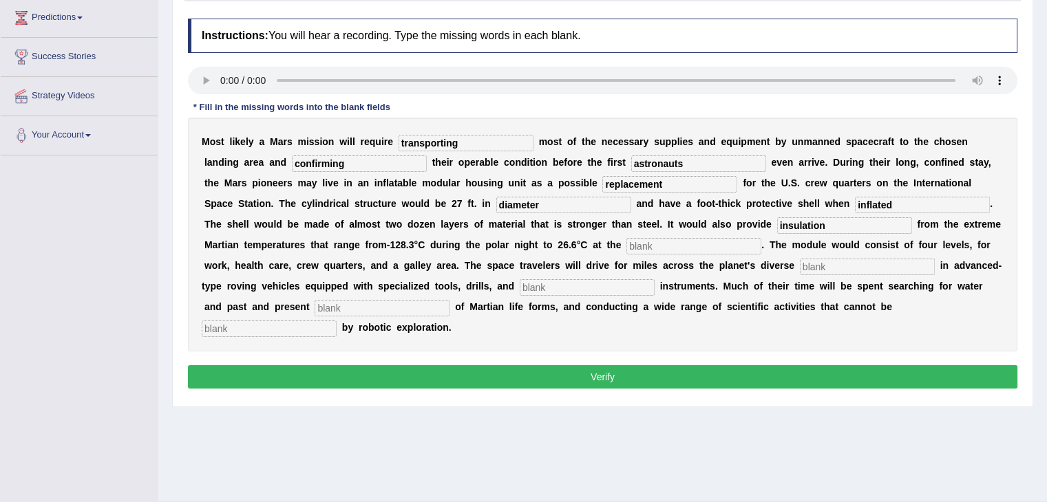
type input "insulation"
type input "equator"
type input "terrain"
type input "analytical"
type input "evidence"
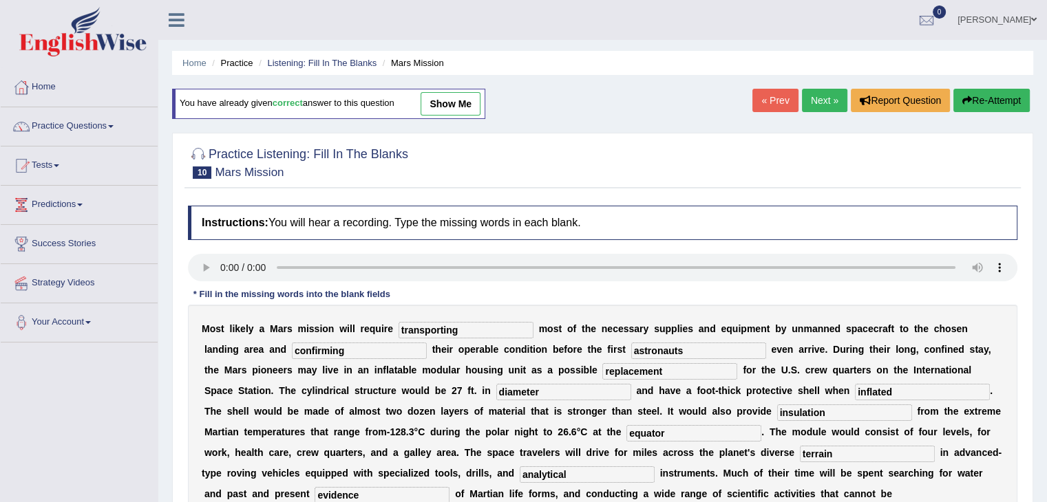
scroll to position [220, 0]
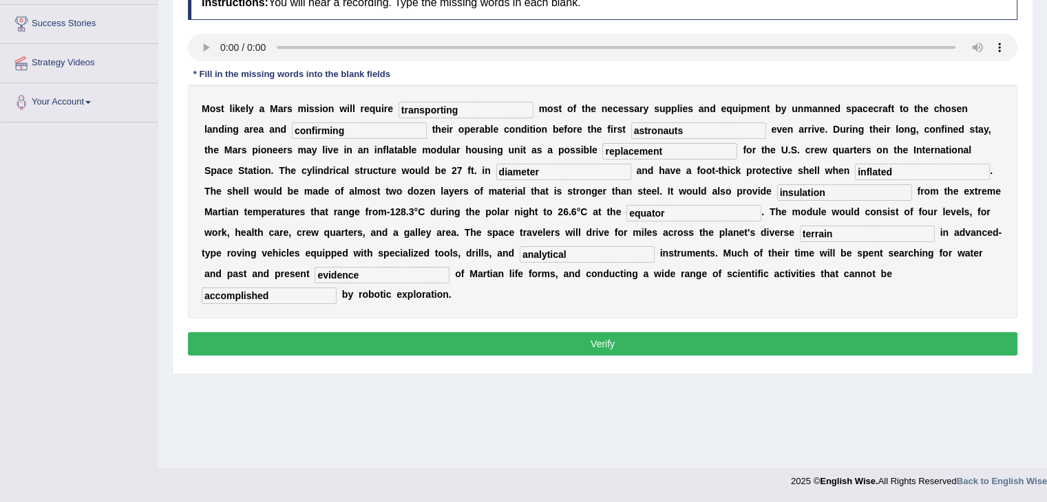
type input "accomplished"
click at [646, 347] on button "Verify" at bounding box center [602, 343] width 829 height 23
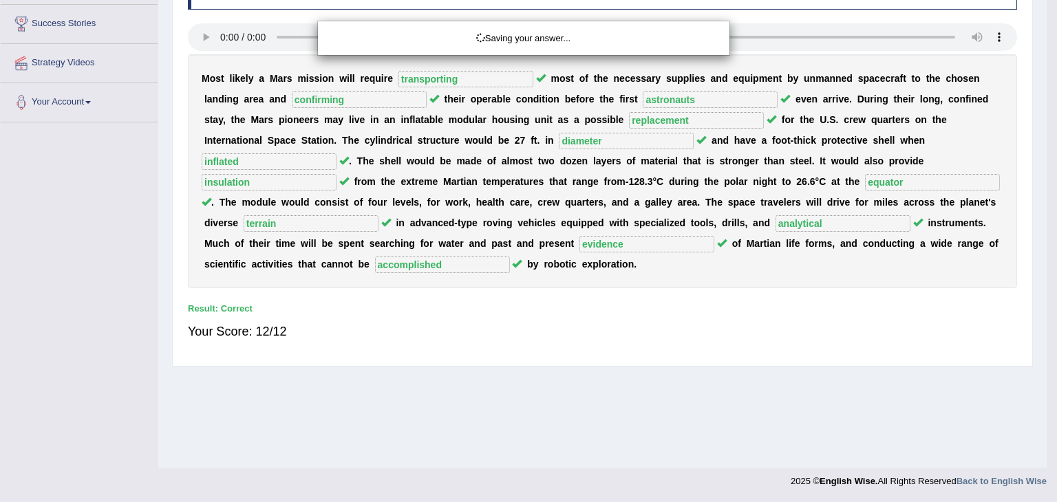
click at [1046, 276] on div "Saving your answer..." at bounding box center [528, 251] width 1057 height 502
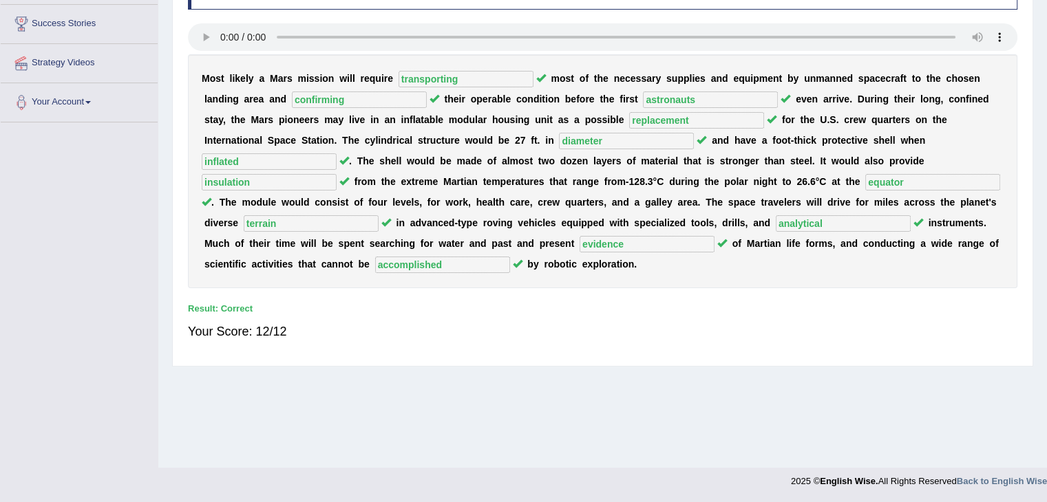
scroll to position [0, 0]
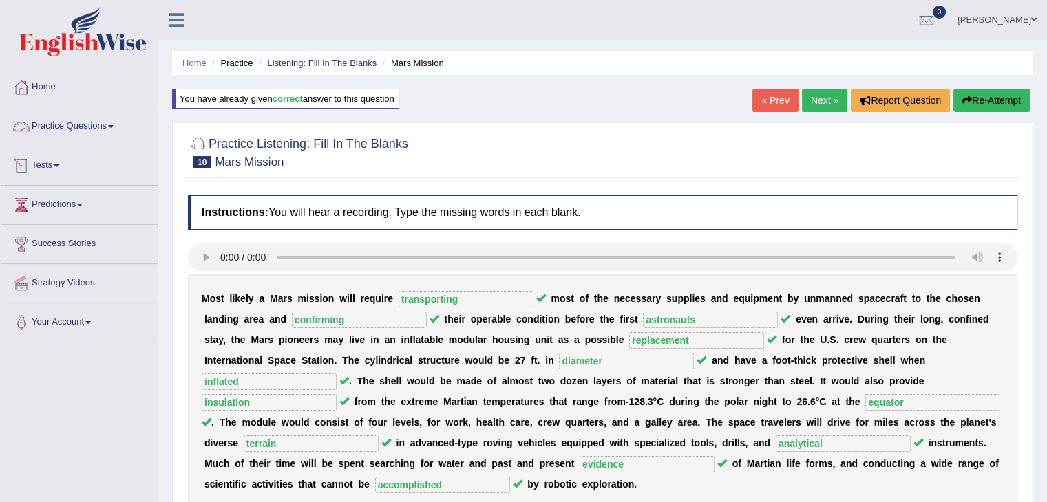
click at [81, 133] on link "Practice Questions" at bounding box center [79, 124] width 157 height 34
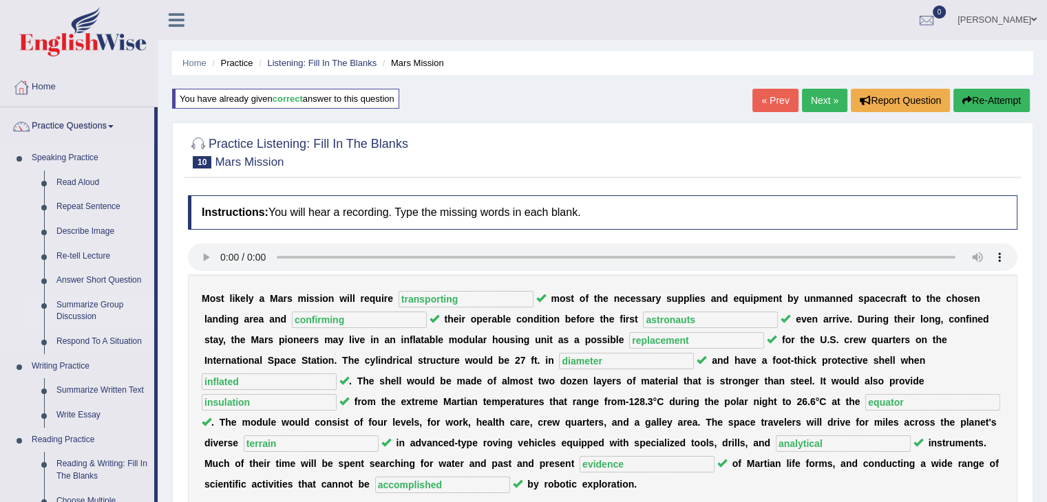
drag, startPoint x: 156, startPoint y: 142, endPoint x: 156, endPoint y: 312, distance: 170.7
click at [156, 312] on li "Practice Questions Speaking Practice Read Aloud Repeat Sentence Describe Image …" at bounding box center [79, 494] width 157 height 774
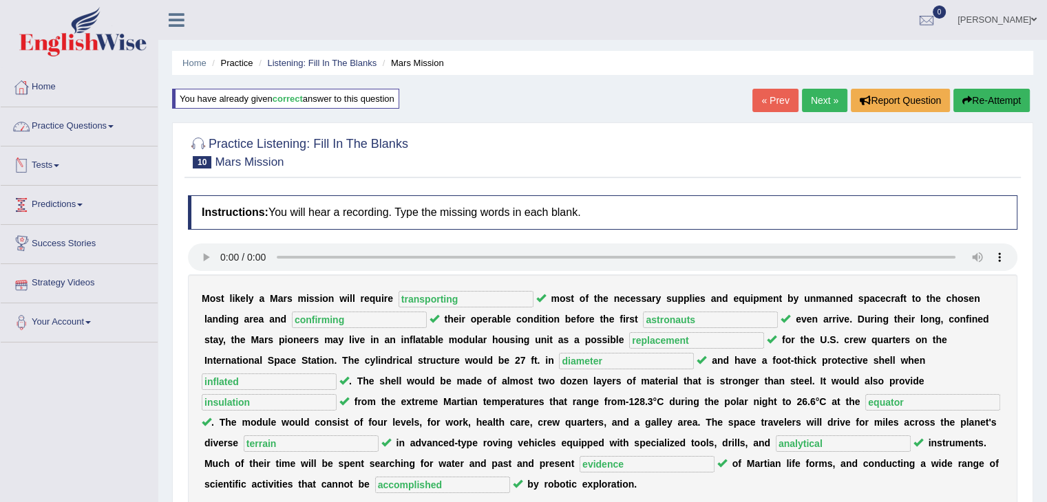
click at [104, 127] on link "Practice Questions" at bounding box center [79, 124] width 157 height 34
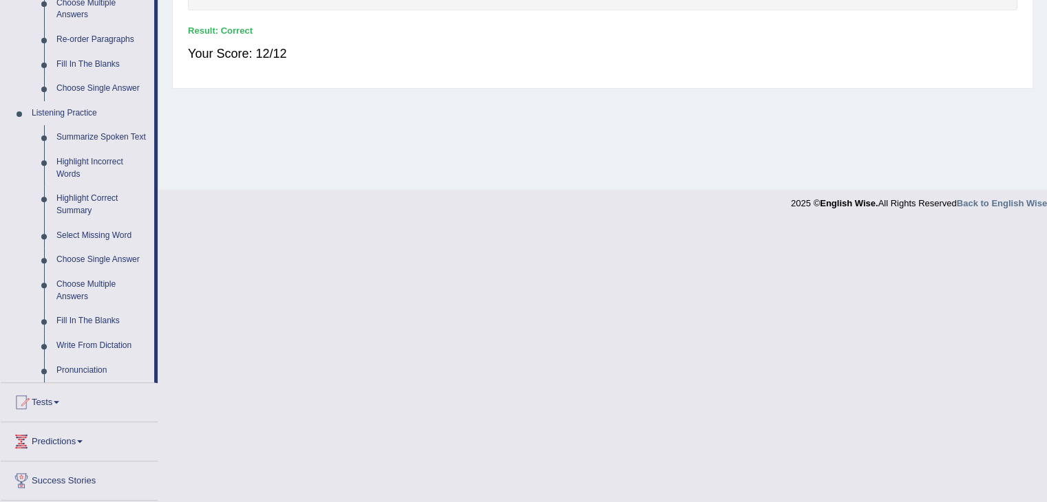
scroll to position [501, 0]
click at [63, 285] on link "Choose Multiple Answers" at bounding box center [102, 288] width 104 height 36
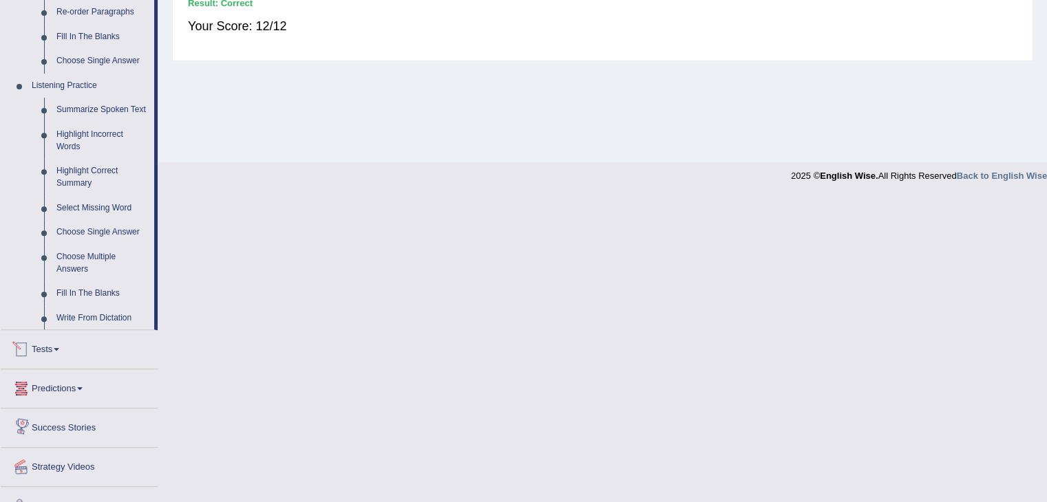
scroll to position [414, 0]
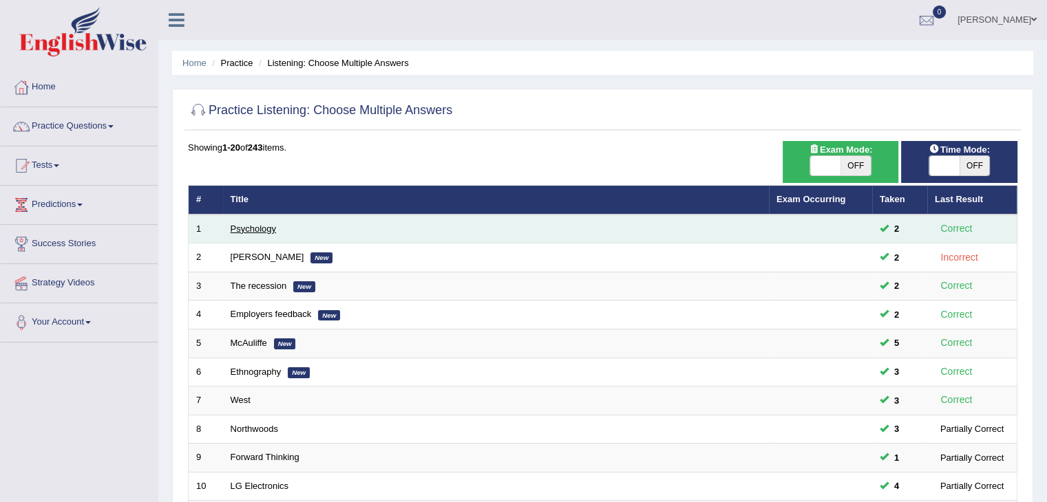
click at [261, 228] on link "Psychology" at bounding box center [253, 229] width 45 height 10
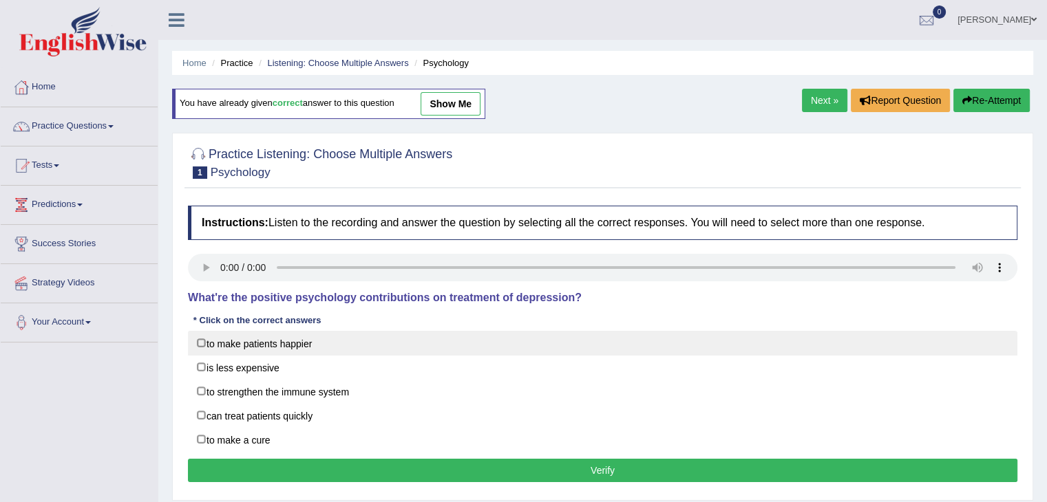
click at [206, 342] on label "to make patients happier" at bounding box center [602, 343] width 829 height 25
checkbox input "true"
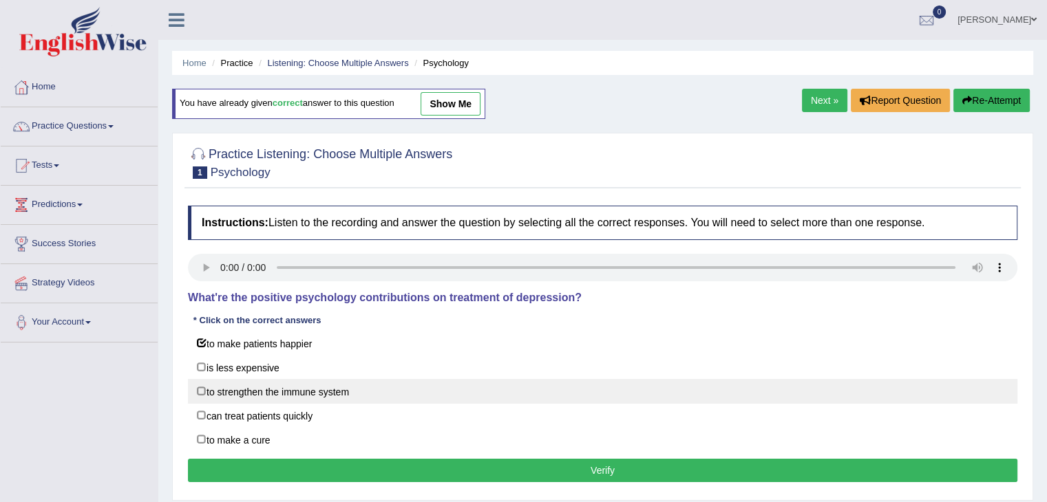
click at [204, 391] on label "to strengthen the immune system" at bounding box center [602, 391] width 829 height 25
checkbox input "true"
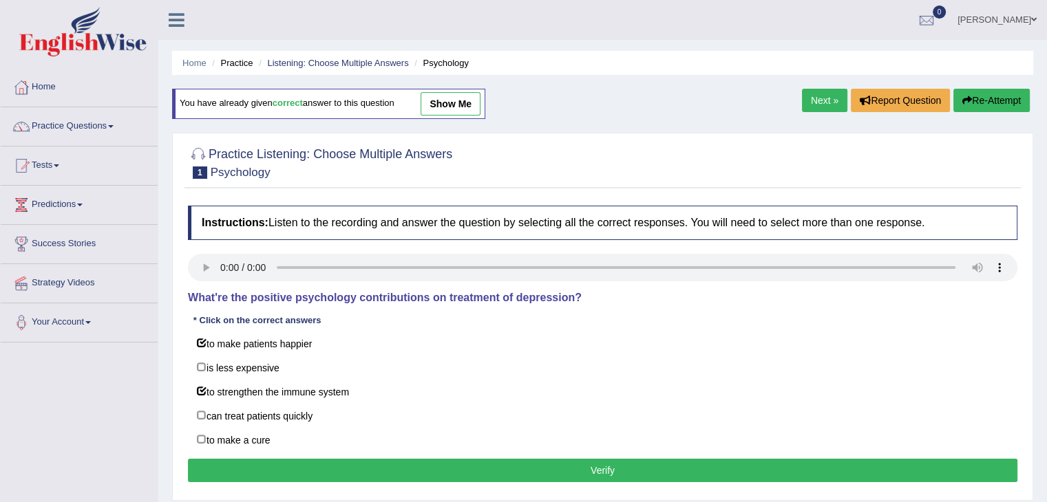
click at [395, 463] on button "Verify" at bounding box center [602, 470] width 829 height 23
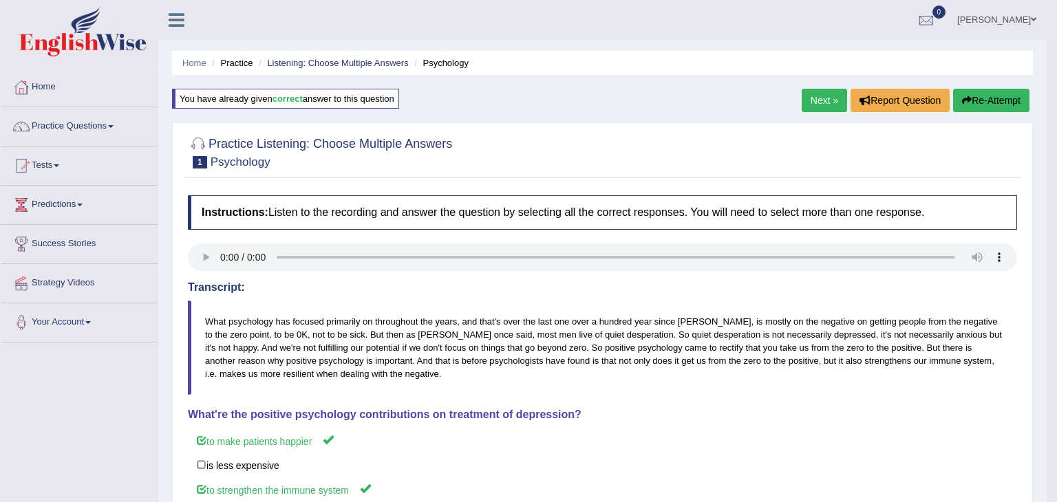
click at [1046, 253] on body "Toggle navigation Home Practice Questions Speaking Practice Read Aloud Repeat S…" at bounding box center [528, 251] width 1057 height 502
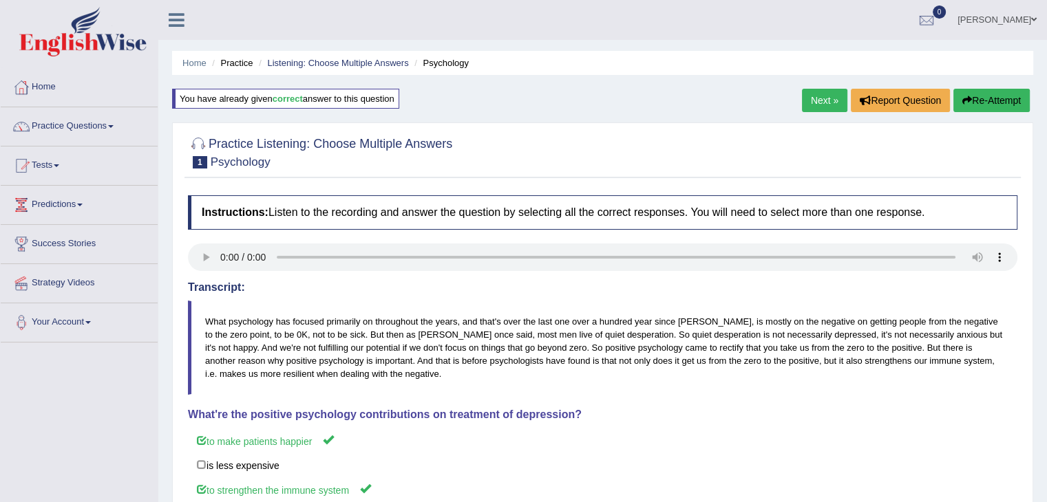
click at [802, 96] on link "Next »" at bounding box center [824, 100] width 45 height 23
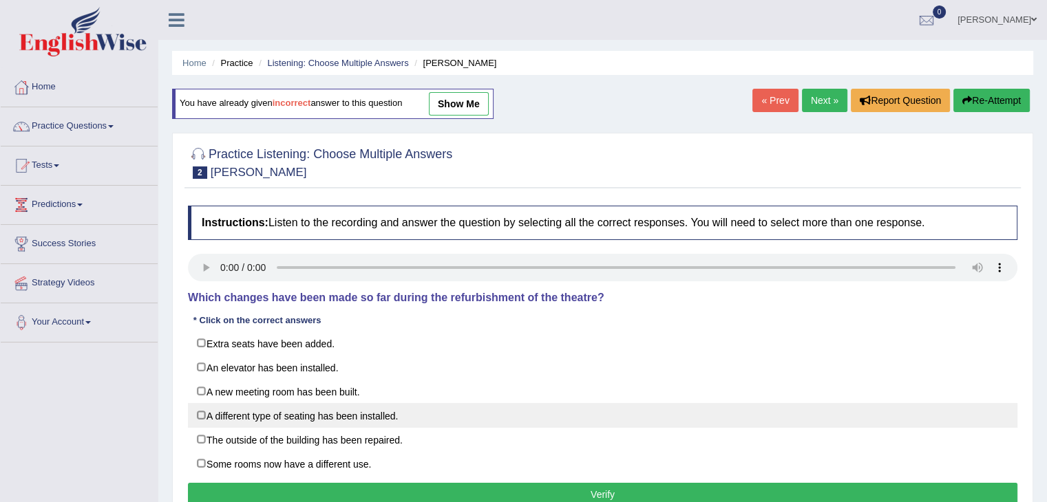
click at [251, 414] on label "A different type of seating has been installed." at bounding box center [602, 415] width 829 height 25
checkbox input "true"
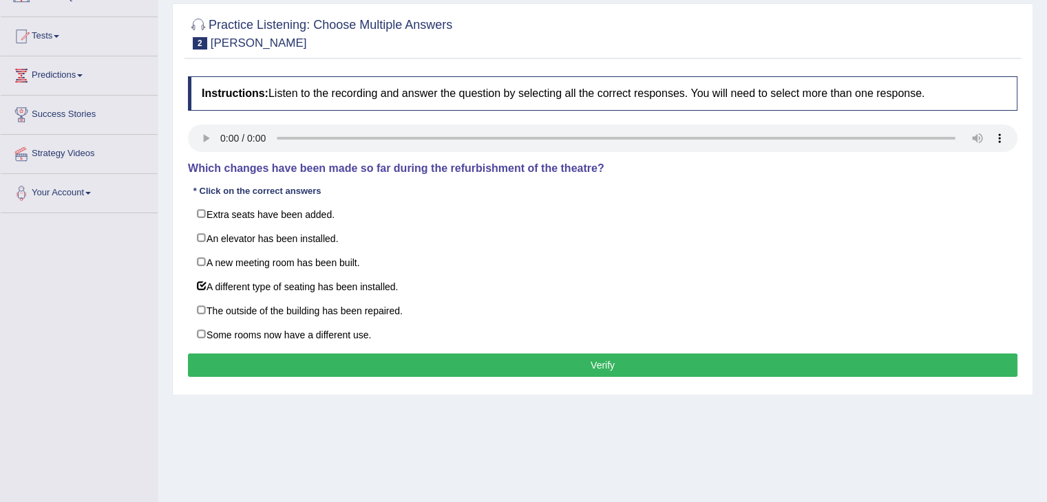
scroll to position [134, 0]
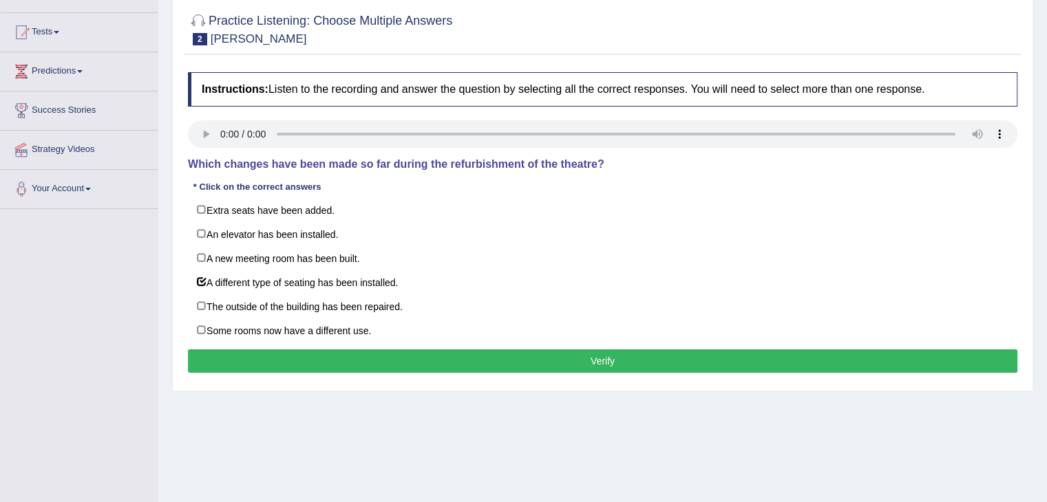
click at [666, 367] on button "Verify" at bounding box center [602, 361] width 829 height 23
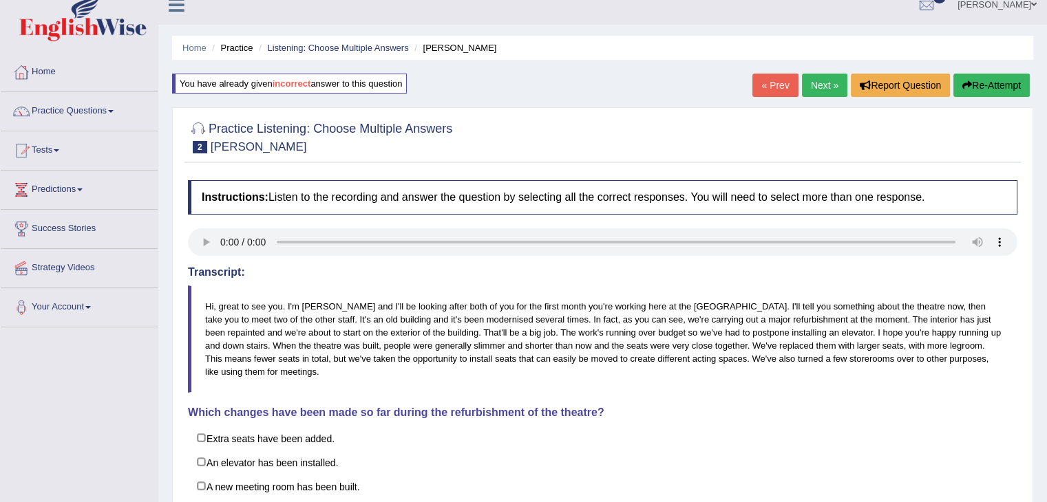
scroll to position [0, 0]
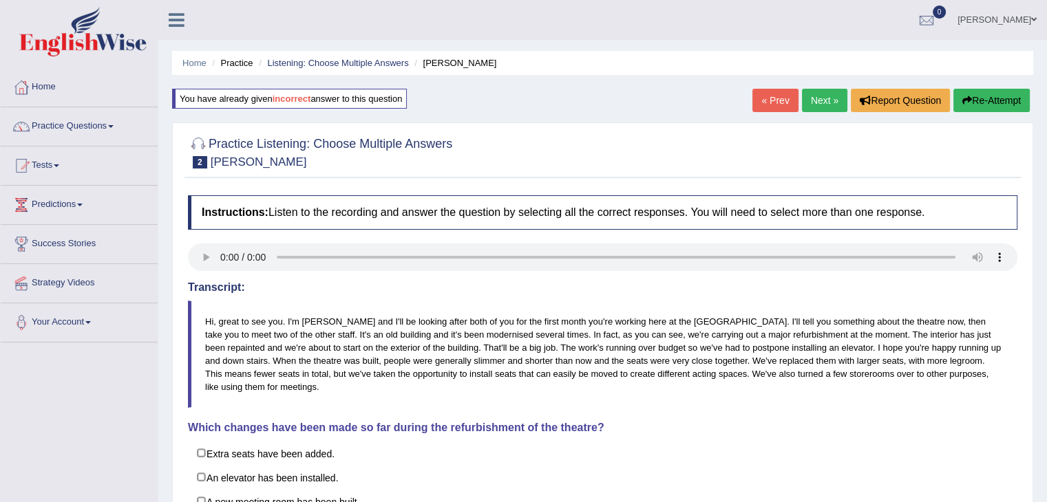
click at [833, 105] on link "Next »" at bounding box center [824, 100] width 45 height 23
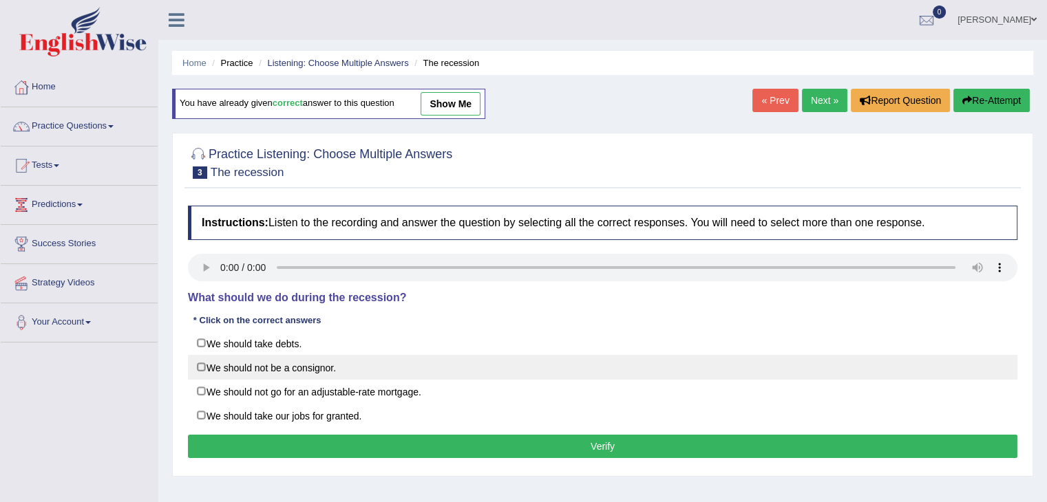
click at [217, 364] on label "We should not be a consignor." at bounding box center [602, 367] width 829 height 25
checkbox input "true"
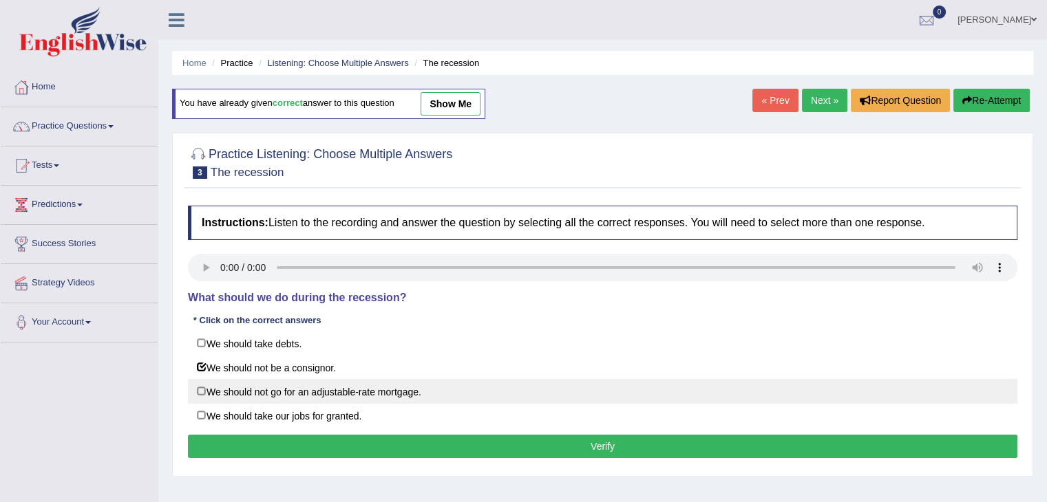
click at [209, 385] on label "We should not go for an adjustable-rate mortgage." at bounding box center [602, 391] width 829 height 25
checkbox input "true"
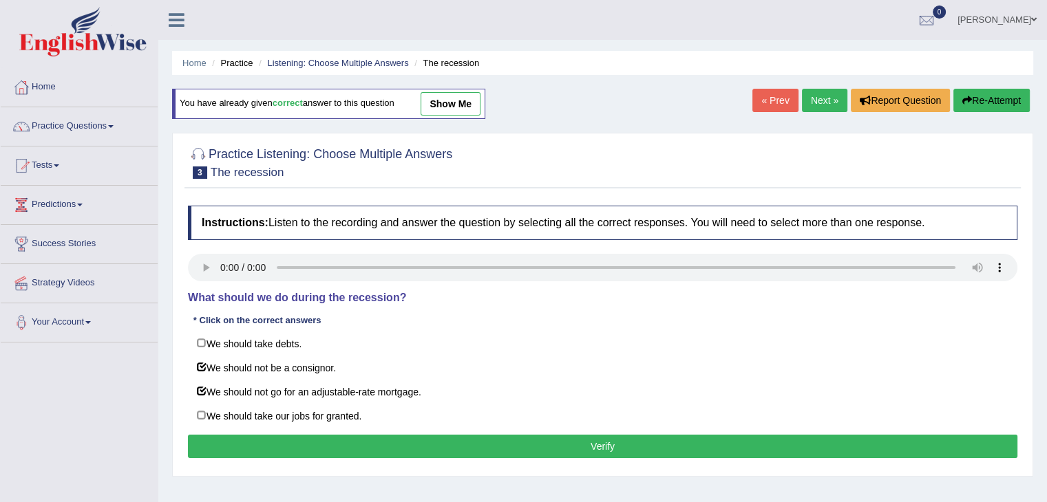
click at [363, 452] on button "Verify" at bounding box center [602, 446] width 829 height 23
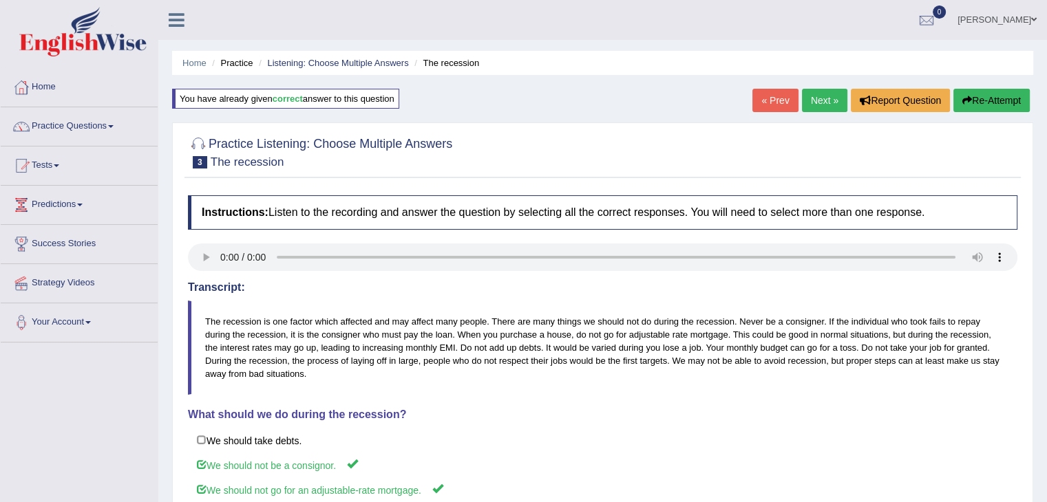
click at [822, 94] on link "Next »" at bounding box center [824, 100] width 45 height 23
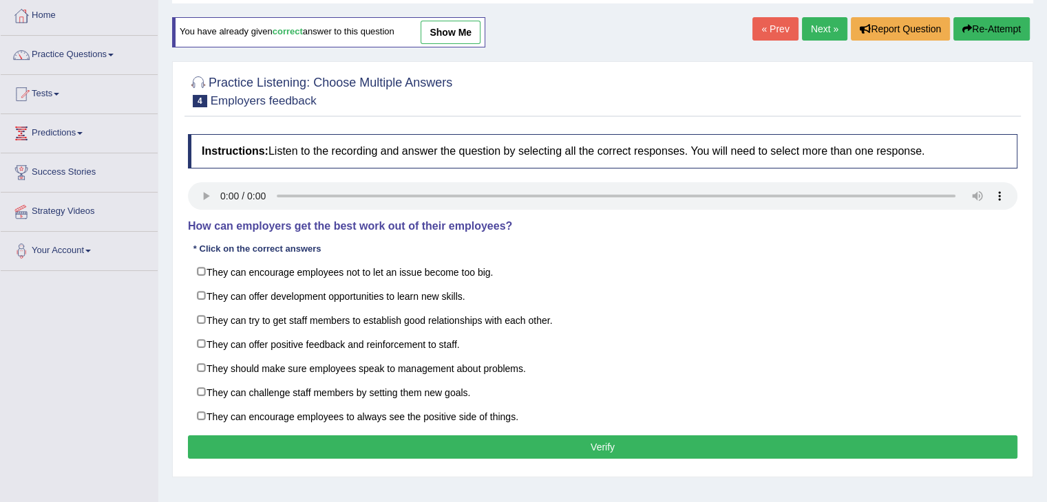
scroll to position [187, 0]
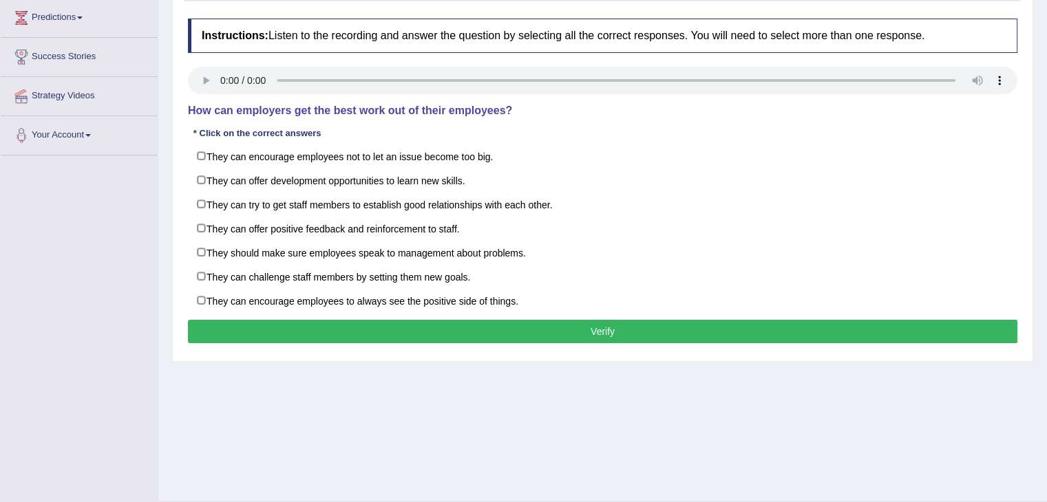
click at [1046, 273] on html "Toggle navigation Home Practice Questions Speaking Practice Read Aloud Repeat S…" at bounding box center [523, 64] width 1047 height 502
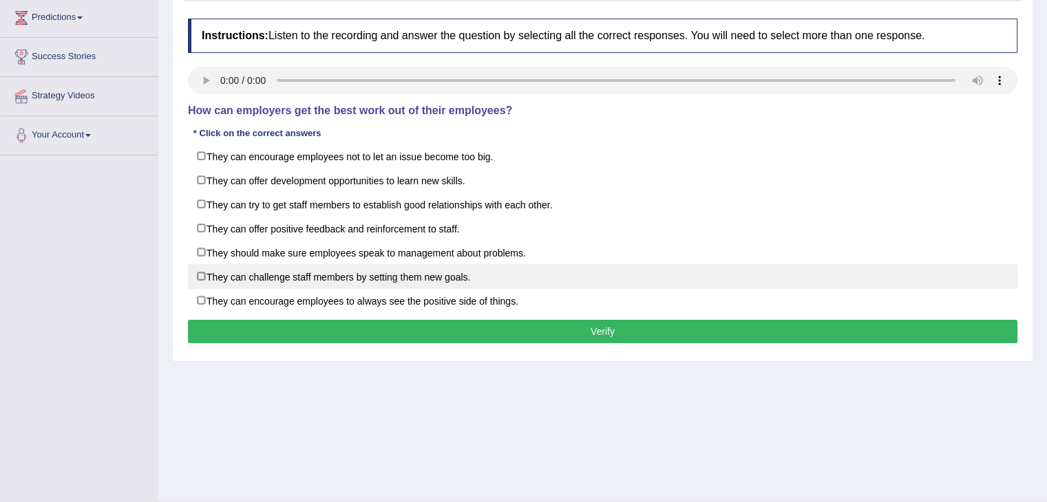
click at [210, 279] on label "They can challenge staff members by setting them new goals." at bounding box center [602, 276] width 829 height 25
checkbox input "true"
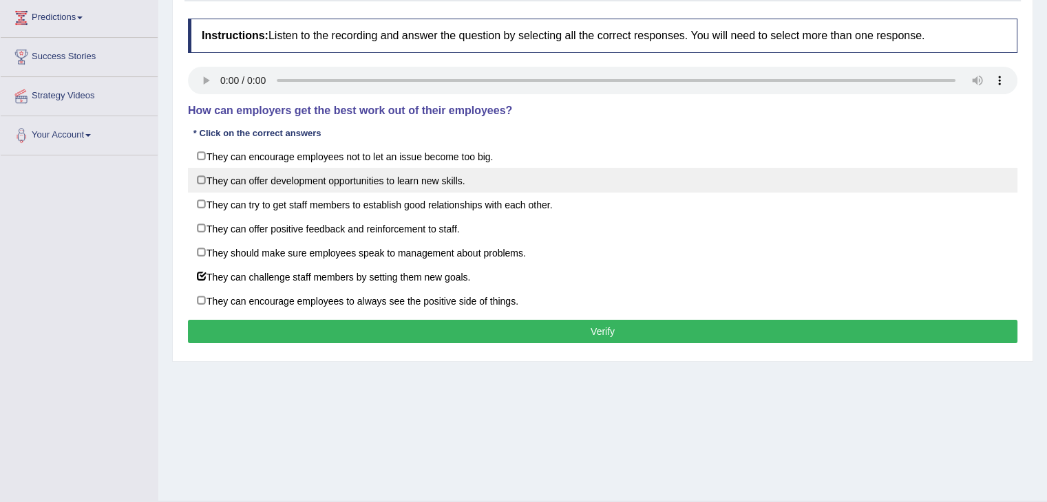
click at [206, 177] on label "They can offer development opportunities to learn new skills." at bounding box center [602, 180] width 829 height 25
checkbox input "true"
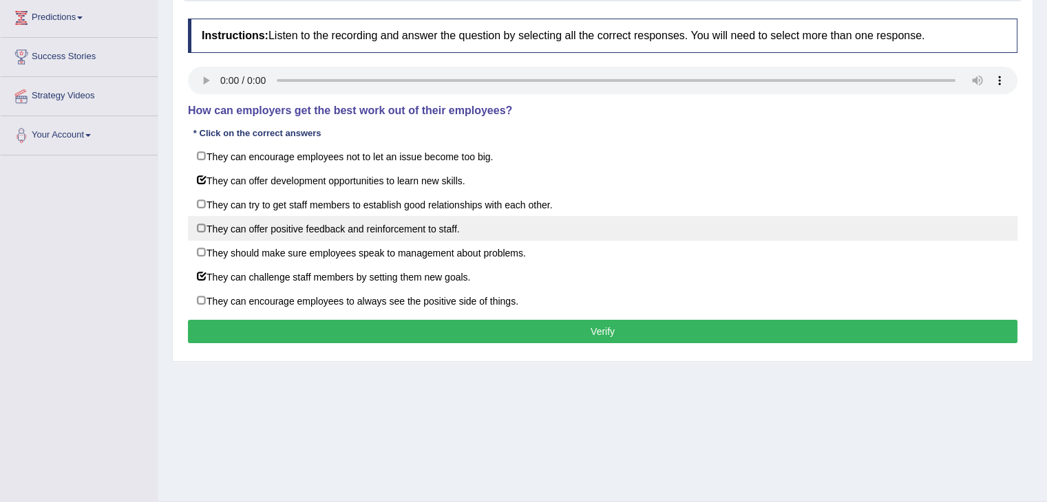
click at [222, 231] on label "They can offer positive feedback and reinforcement to staff." at bounding box center [602, 228] width 829 height 25
checkbox input "true"
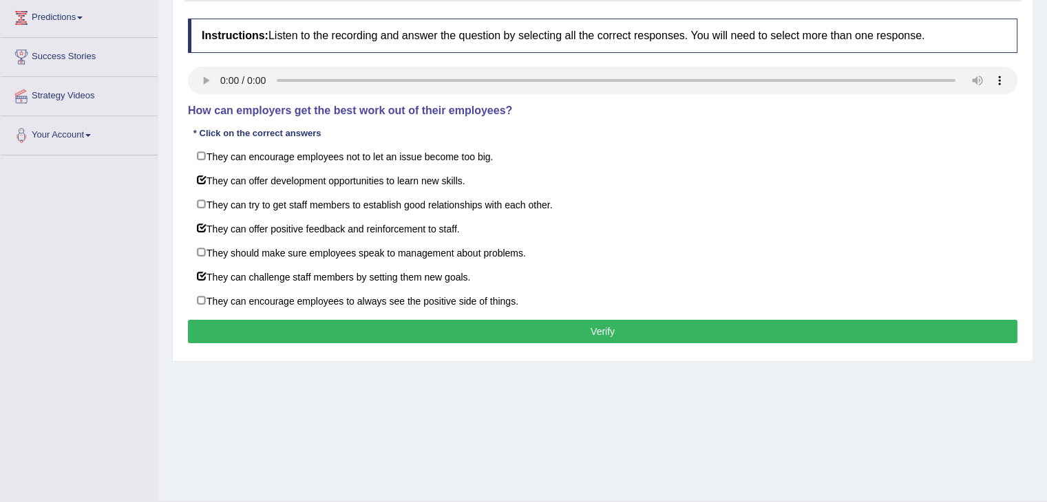
click at [300, 330] on button "Verify" at bounding box center [602, 331] width 829 height 23
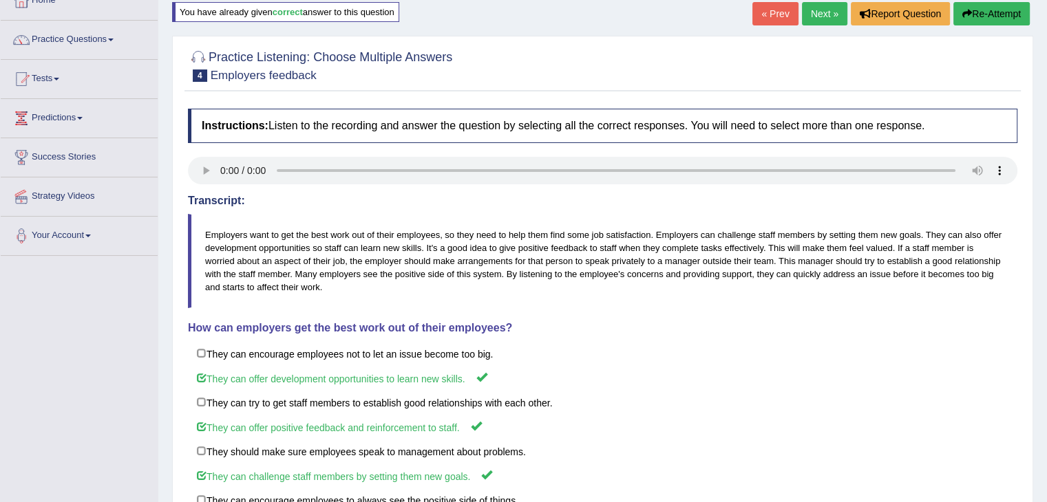
scroll to position [0, 0]
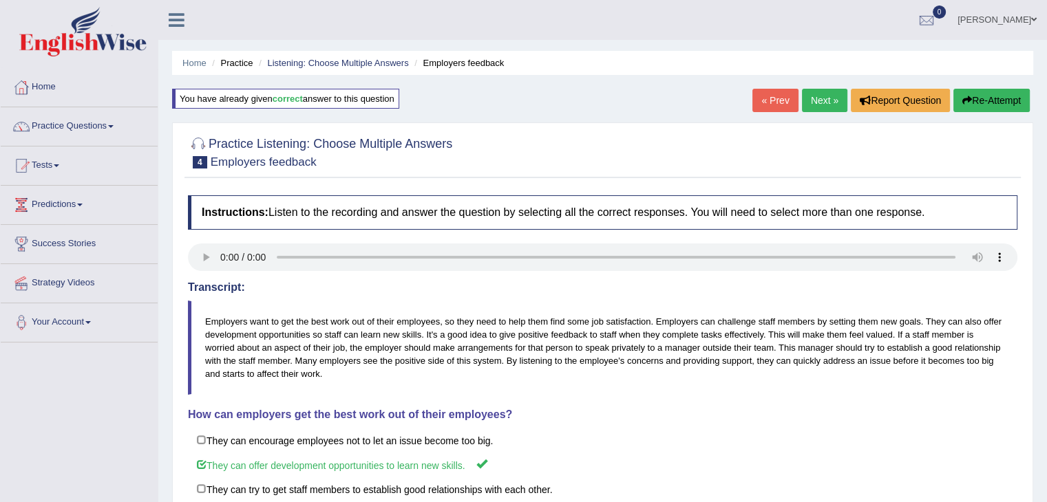
click at [813, 101] on link "Next »" at bounding box center [824, 100] width 45 height 23
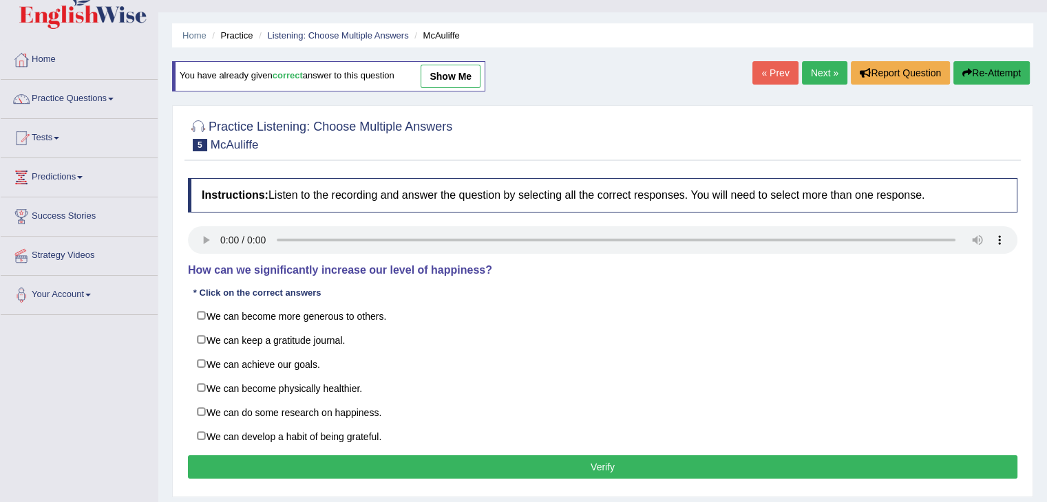
scroll to position [89, 0]
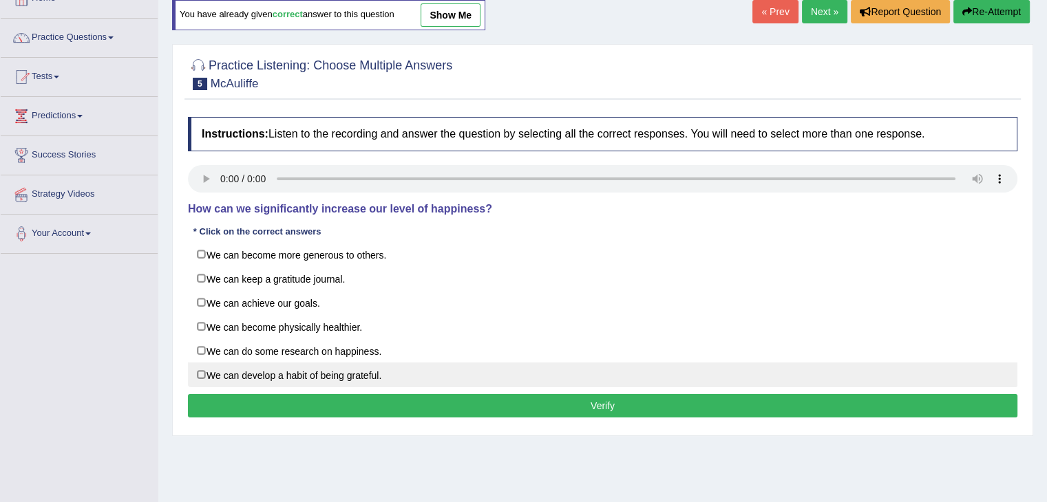
click at [272, 381] on label "We can develop a habit of being grateful." at bounding box center [602, 375] width 829 height 25
checkbox input "true"
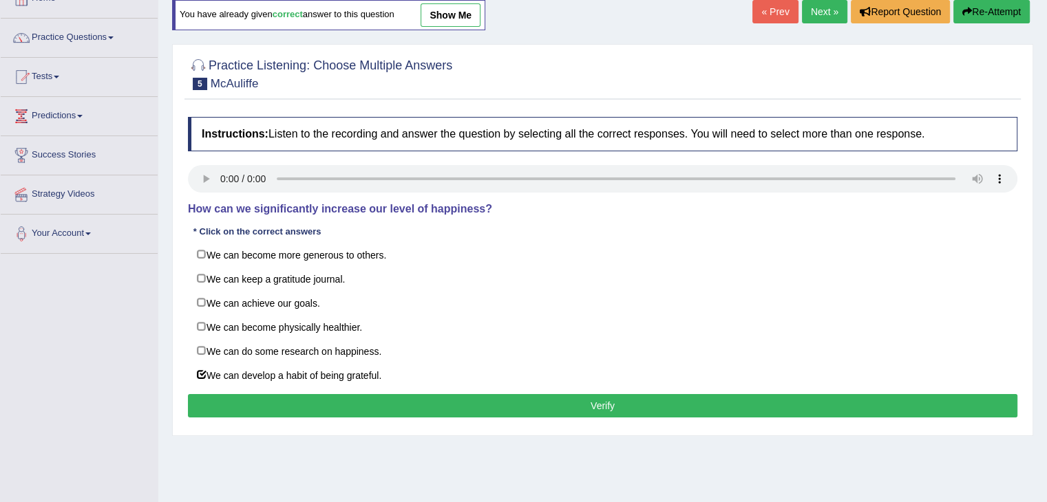
click at [151, 337] on div "Toggle navigation Home Practice Questions Speaking Practice Read Aloud Repeat S…" at bounding box center [523, 269] width 1047 height 716
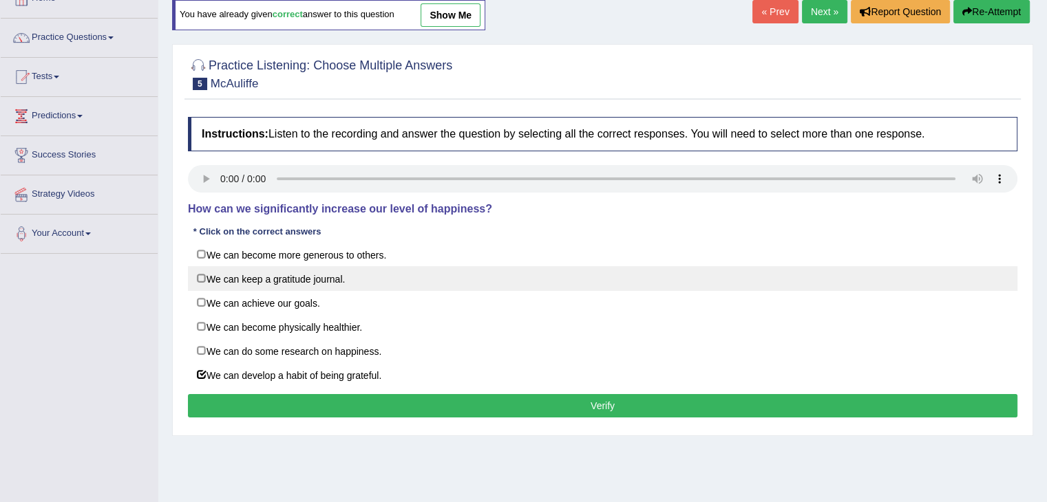
click at [212, 273] on label "We can keep a gratitude journal." at bounding box center [602, 278] width 829 height 25
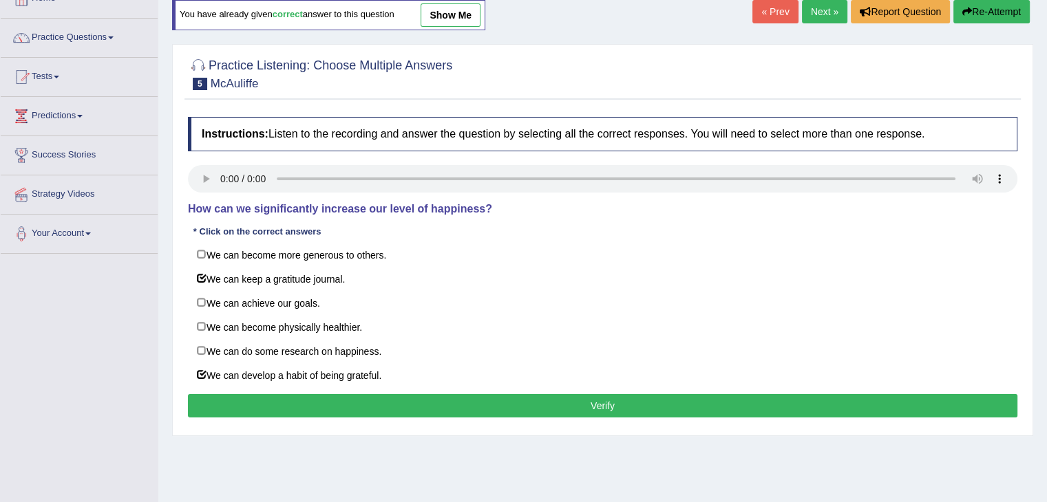
click at [206, 274] on input "We can keep a gratitude journal." at bounding box center [210, 278] width 9 height 9
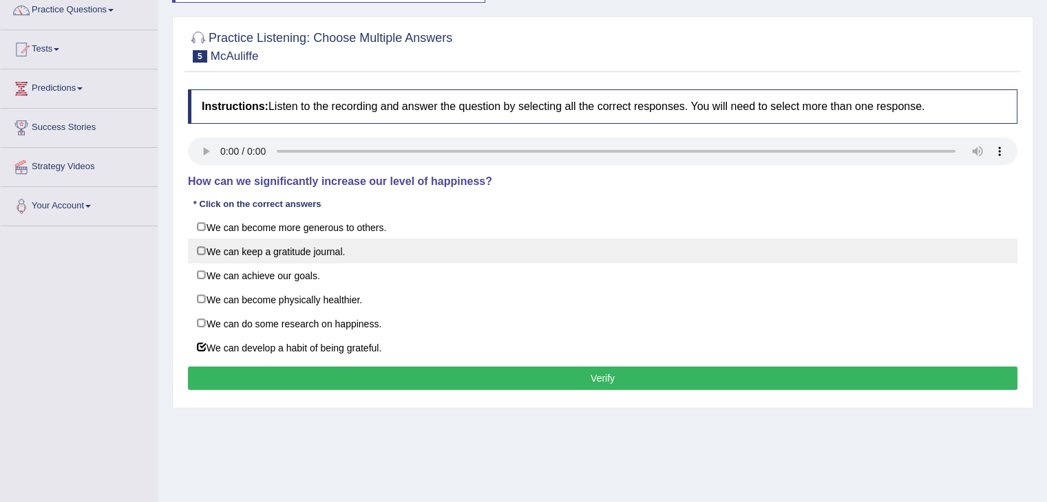
click at [201, 248] on label "We can keep a gratitude journal." at bounding box center [602, 251] width 829 height 25
checkbox input "true"
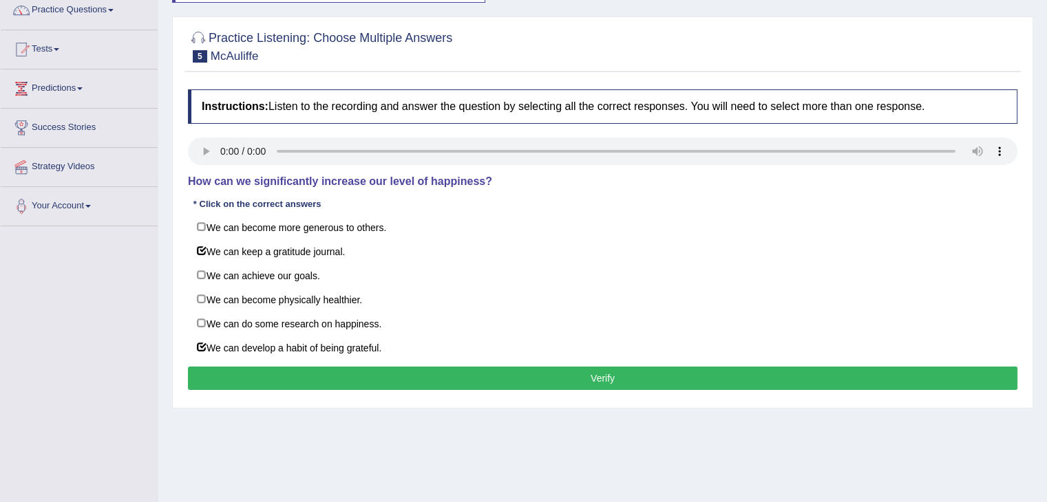
click at [359, 375] on button "Verify" at bounding box center [602, 378] width 829 height 23
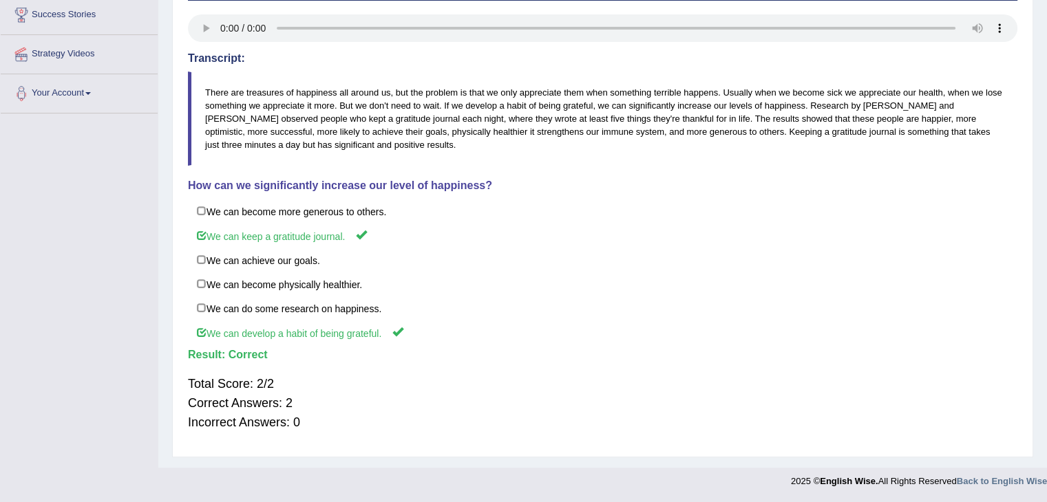
scroll to position [56, 0]
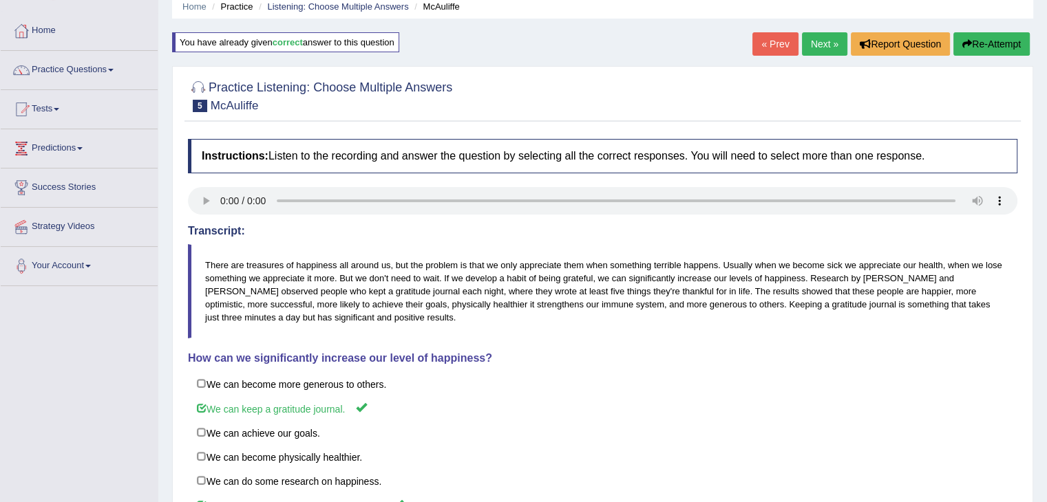
click at [817, 45] on link "Next »" at bounding box center [824, 43] width 45 height 23
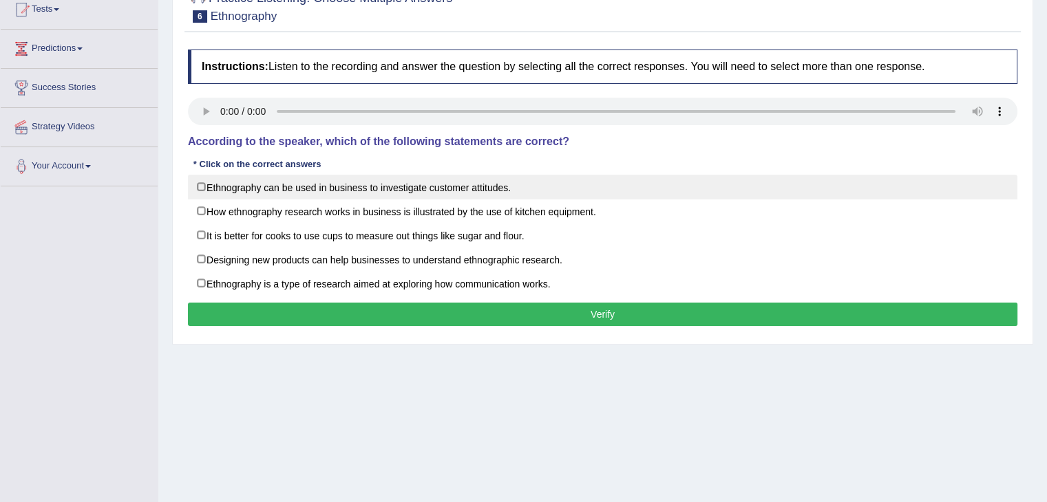
click at [204, 187] on label "Ethnography can be used in business to investigate customer attitudes." at bounding box center [602, 187] width 829 height 25
checkbox input "true"
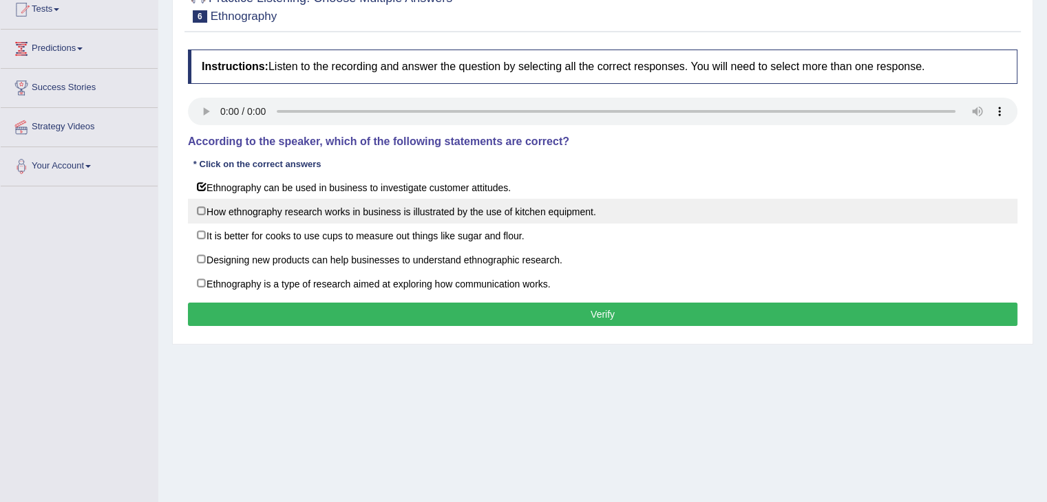
click at [209, 208] on label "How ethnography research works in business is illustrated by the use of kitchen…" at bounding box center [602, 211] width 829 height 25
checkbox input "true"
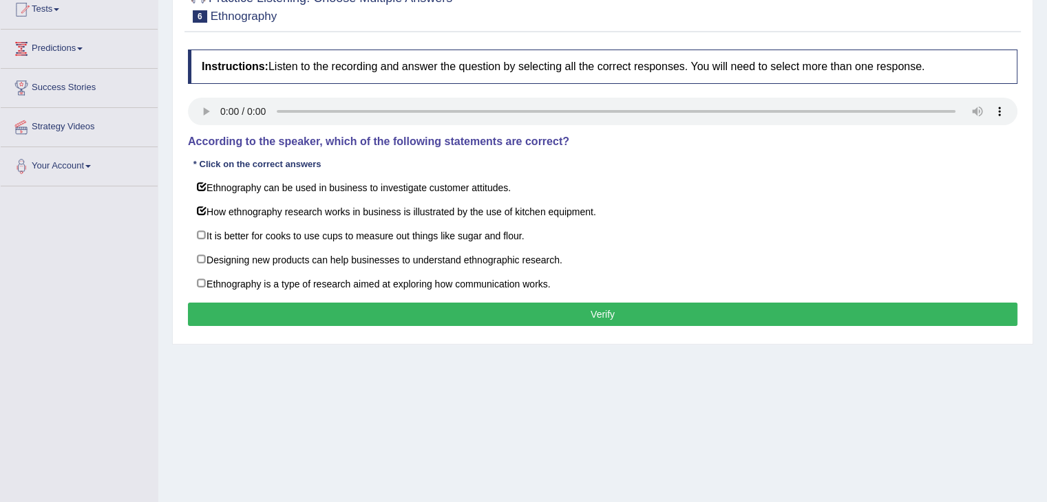
click at [347, 306] on button "Verify" at bounding box center [602, 314] width 829 height 23
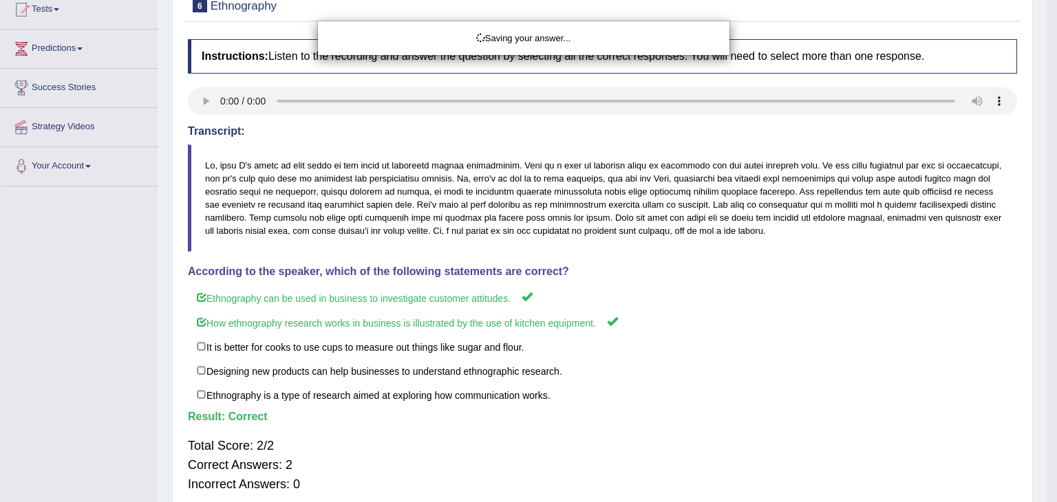
click at [1046, 197] on div "Saving your answer..." at bounding box center [528, 251] width 1057 height 502
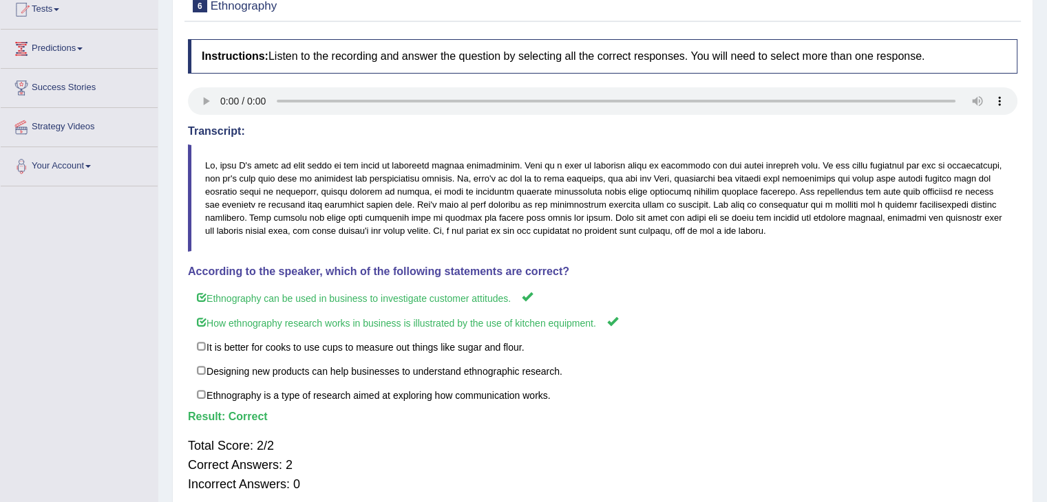
scroll to position [39, 0]
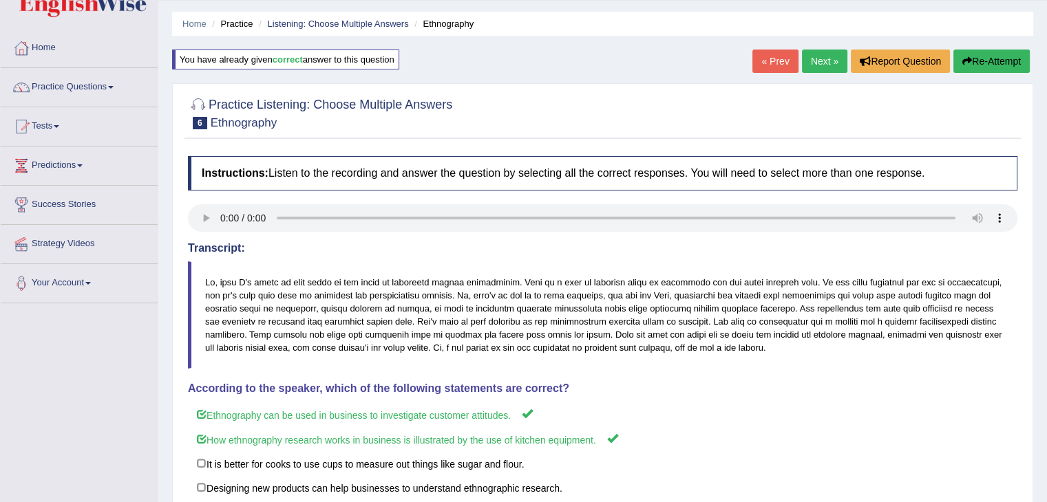
click at [814, 62] on link "Next »" at bounding box center [824, 61] width 45 height 23
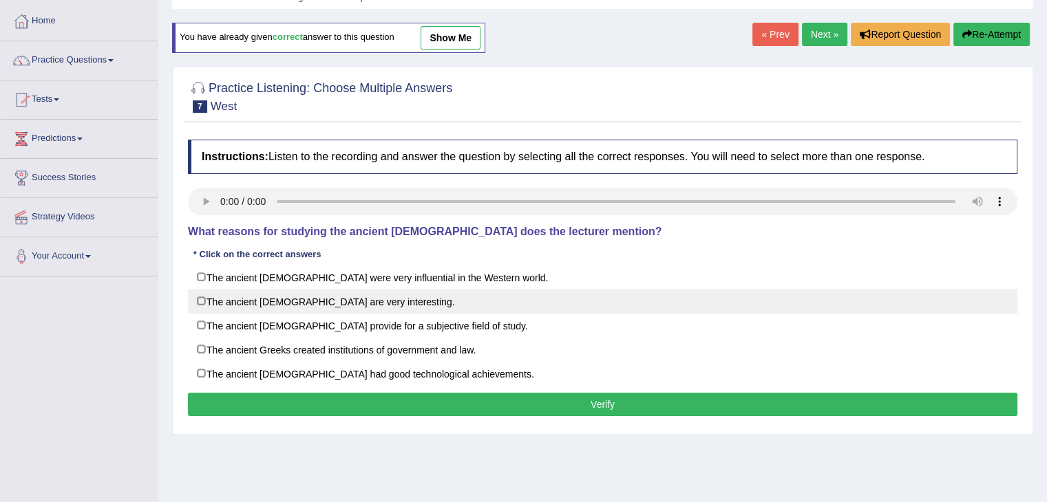
click at [213, 300] on label "The ancient Greeks are very interesting." at bounding box center [602, 301] width 829 height 25
checkbox input "true"
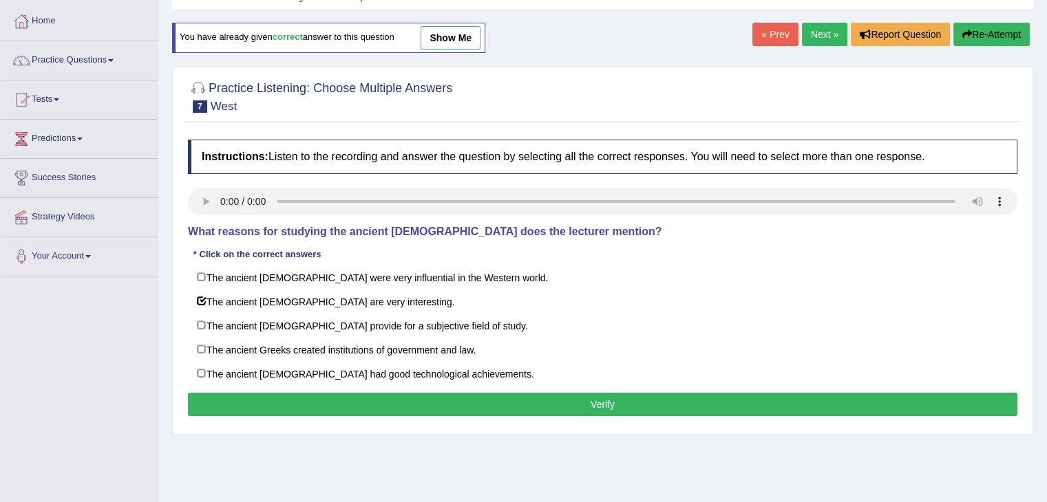
click at [107, 317] on div "Toggle navigation Home Practice Questions Speaking Practice Read Aloud Repeat S…" at bounding box center [523, 292] width 1047 height 716
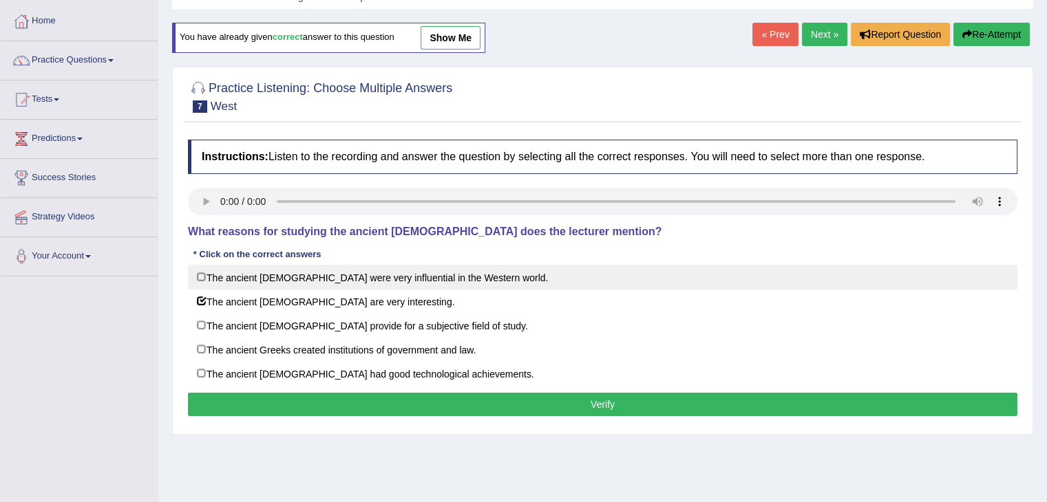
click at [222, 276] on label "The ancient Greeks were very influential in the Western world." at bounding box center [602, 277] width 829 height 25
checkbox input "true"
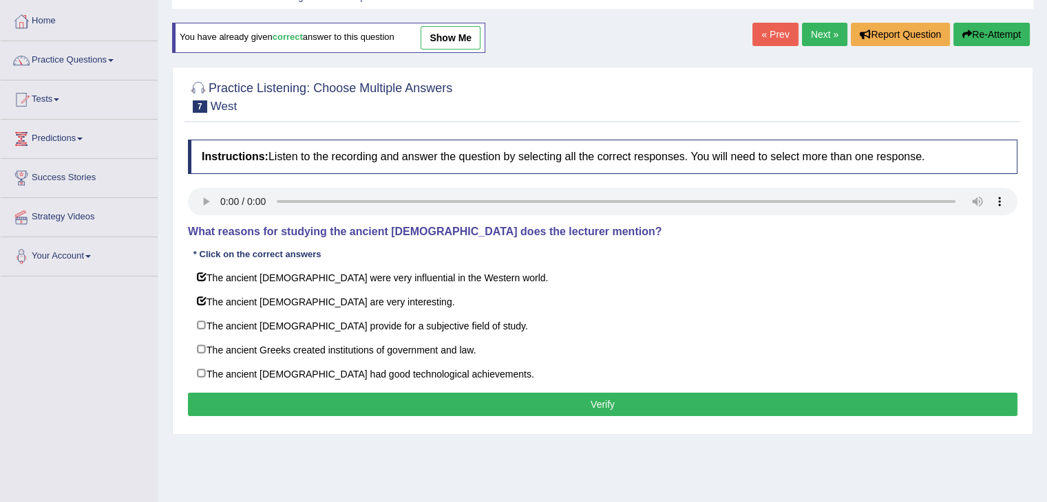
click at [390, 403] on button "Verify" at bounding box center [602, 404] width 829 height 23
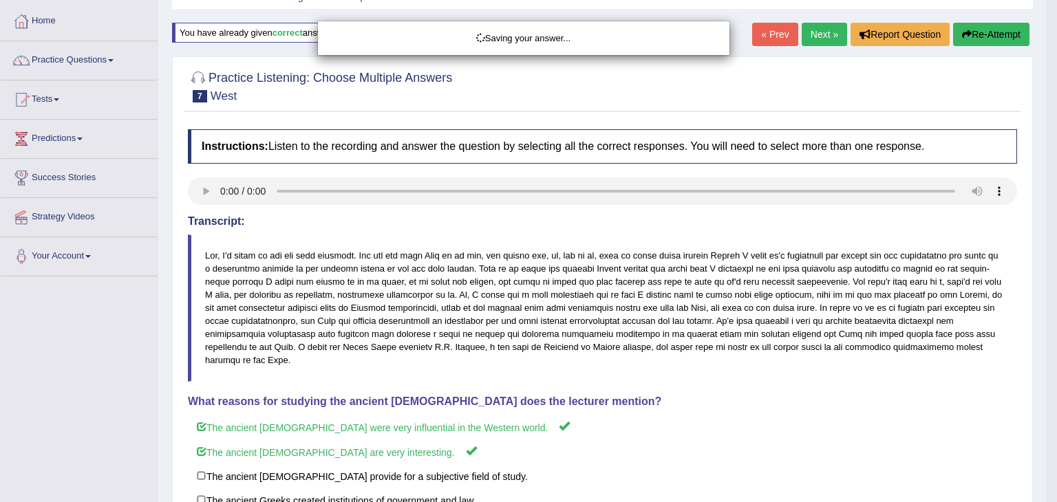
click at [1046, 150] on div "Saving your answer..." at bounding box center [528, 251] width 1057 height 502
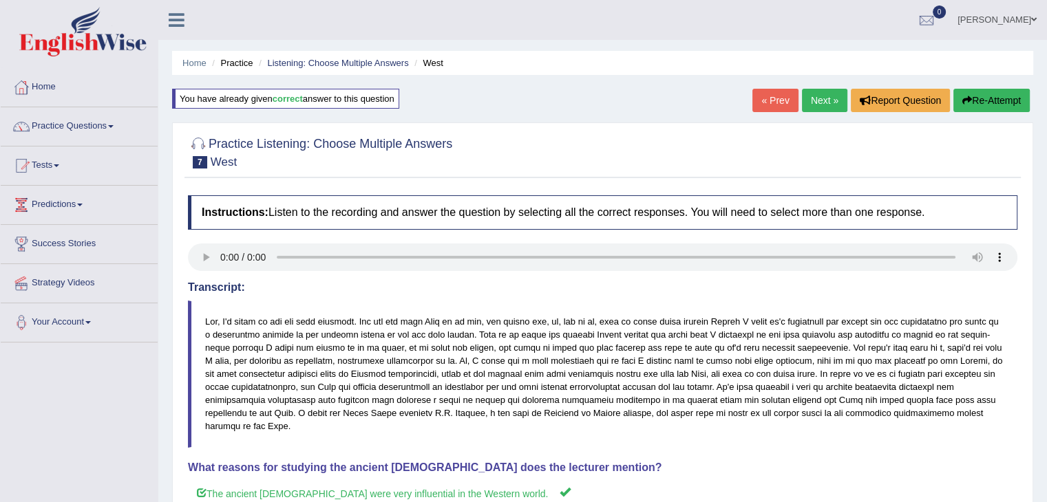
click at [820, 100] on link "Next »" at bounding box center [824, 100] width 45 height 23
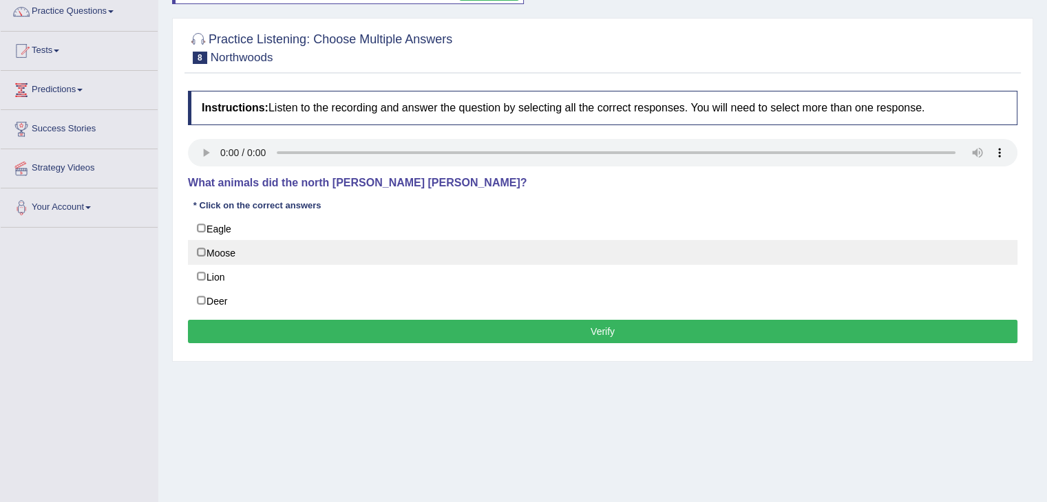
click at [212, 247] on label "Moose" at bounding box center [602, 252] width 829 height 25
checkbox input "true"
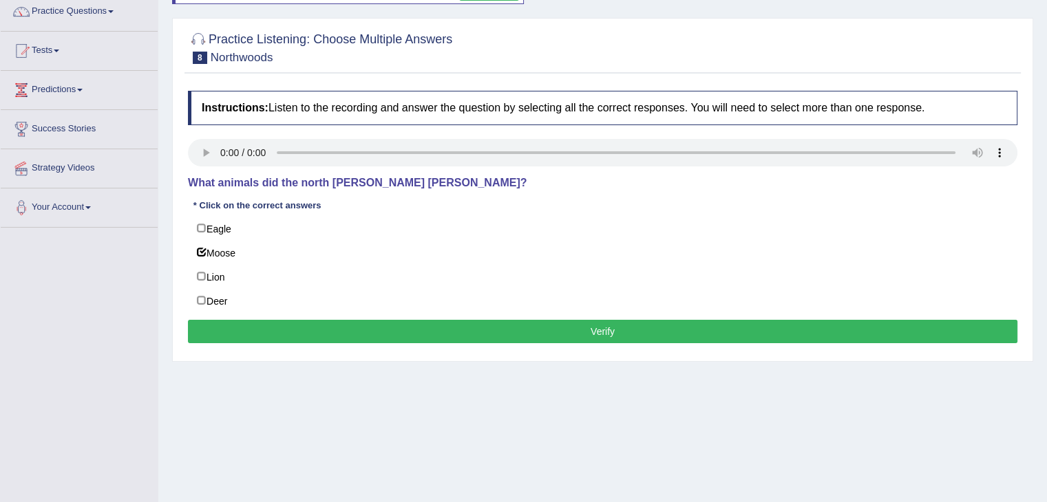
click at [344, 325] on button "Verify" at bounding box center [602, 331] width 829 height 23
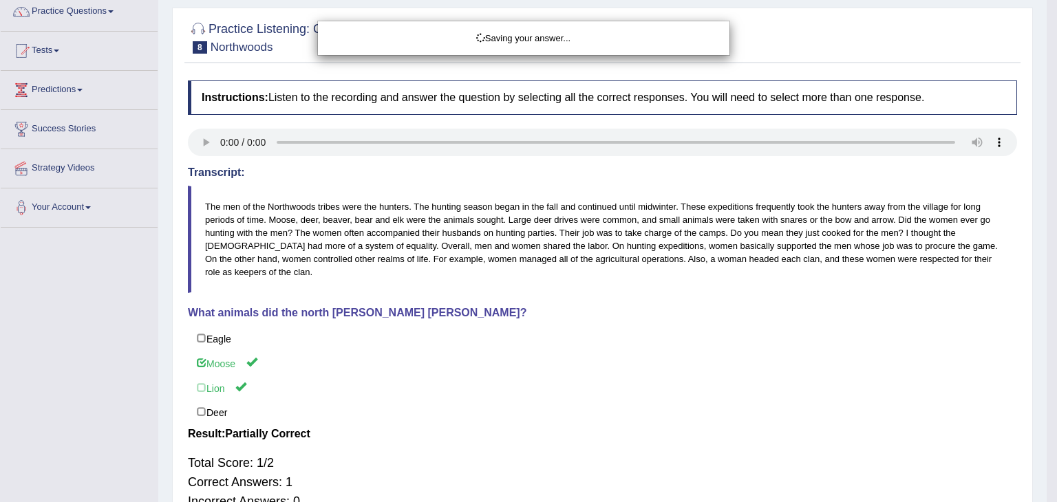
drag, startPoint x: 1056, startPoint y: 179, endPoint x: 1056, endPoint y: 119, distance: 59.9
click at [1046, 119] on div "Saving your answer..." at bounding box center [528, 251] width 1057 height 502
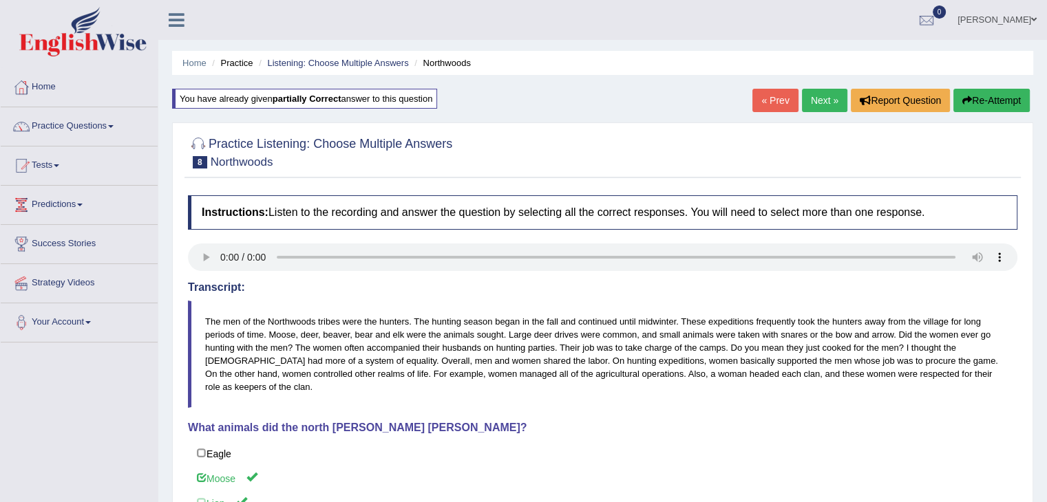
click at [831, 94] on link "Next »" at bounding box center [824, 100] width 45 height 23
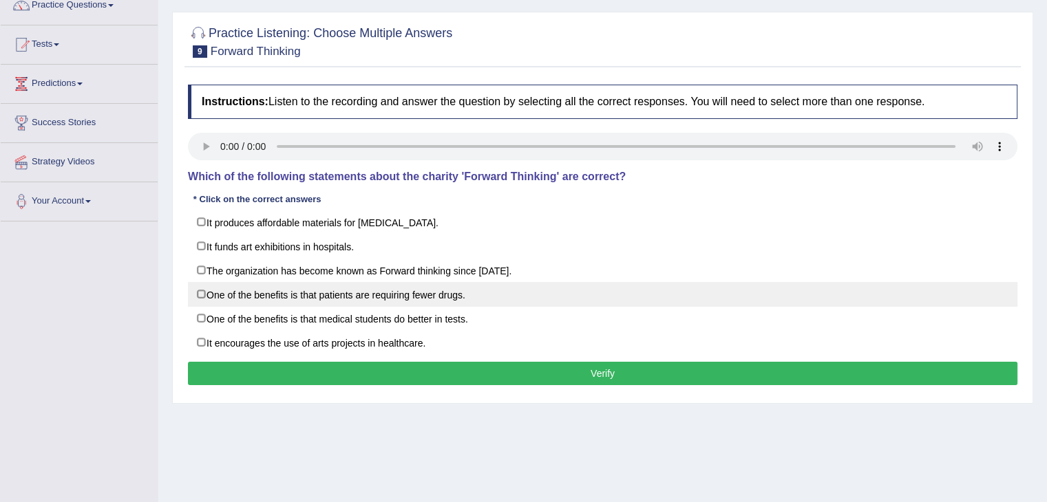
click at [209, 292] on label "One of the benefits is that patients are requiring fewer drugs." at bounding box center [602, 294] width 829 height 25
checkbox input "true"
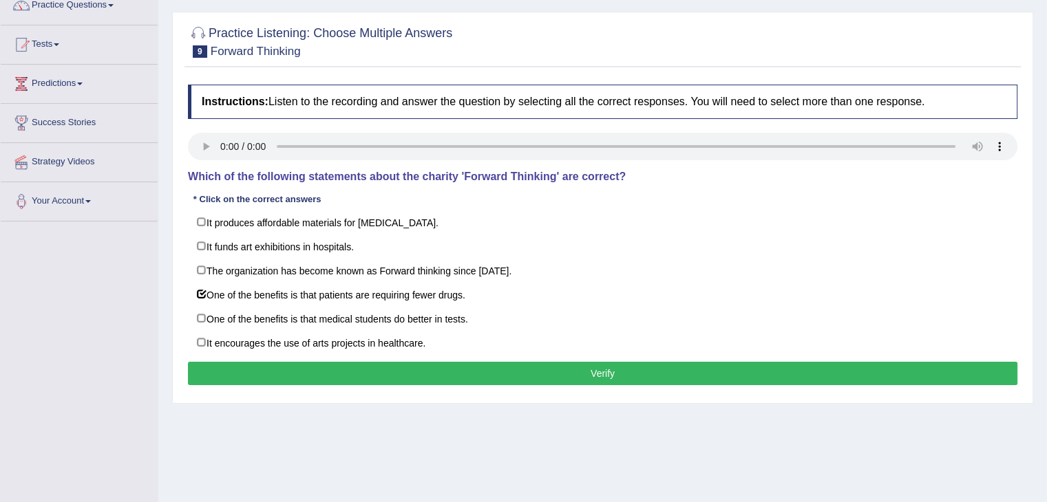
click at [324, 368] on button "Verify" at bounding box center [602, 373] width 829 height 23
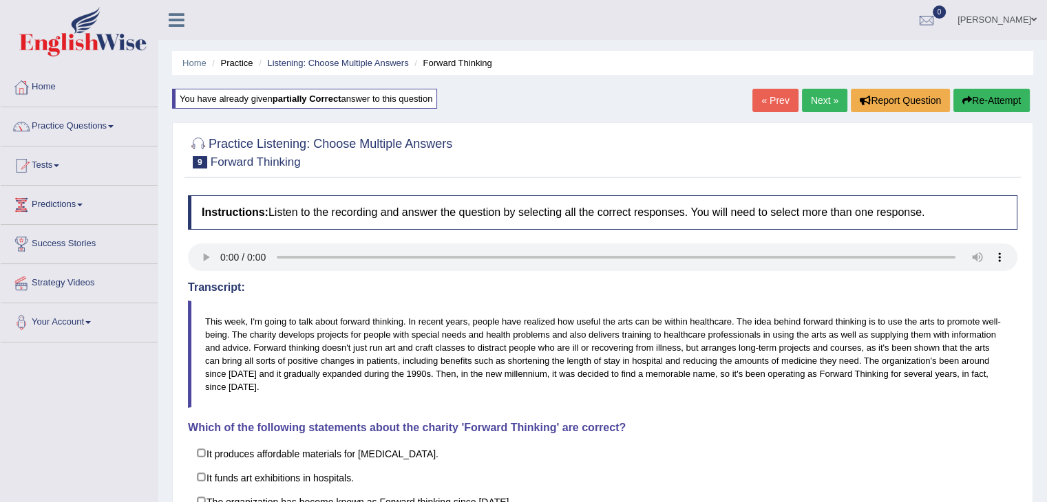
click at [812, 94] on link "Next »" at bounding box center [824, 100] width 45 height 23
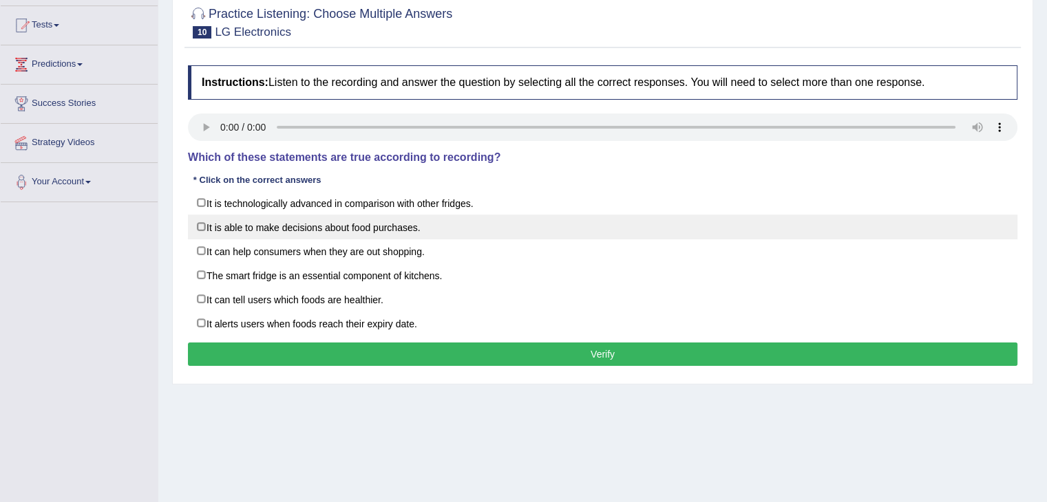
click at [206, 219] on label "It is able to make decisions about food purchases." at bounding box center [602, 227] width 829 height 25
checkbox input "true"
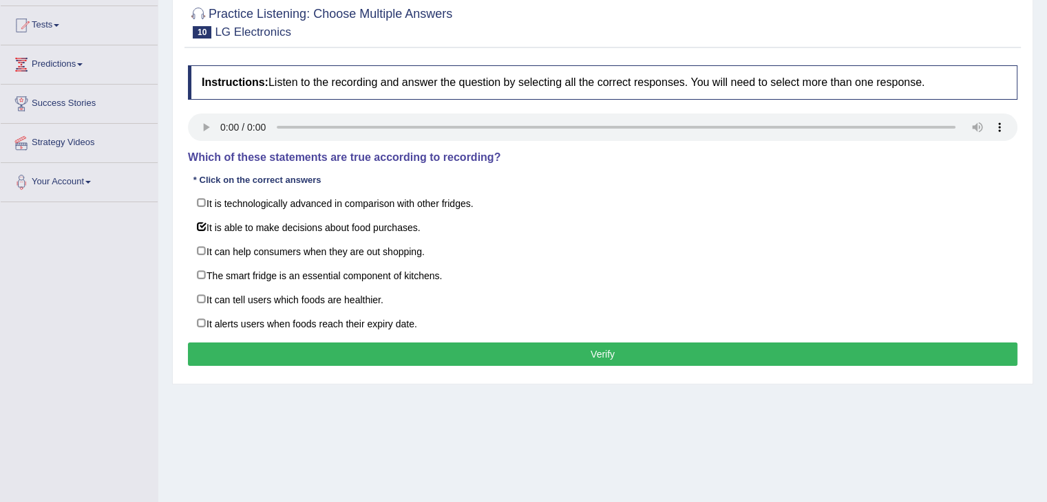
click at [118, 263] on div "Toggle navigation Home Practice Questions Speaking Practice Read Aloud Repeat S…" at bounding box center [523, 218] width 1047 height 716
click at [308, 351] on button "Verify" at bounding box center [602, 354] width 829 height 23
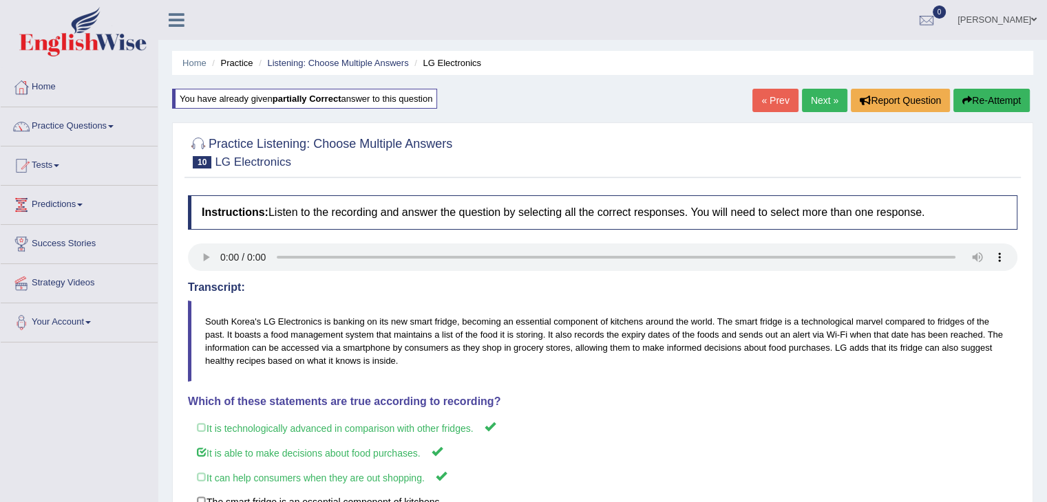
click at [823, 98] on link "Next »" at bounding box center [824, 100] width 45 height 23
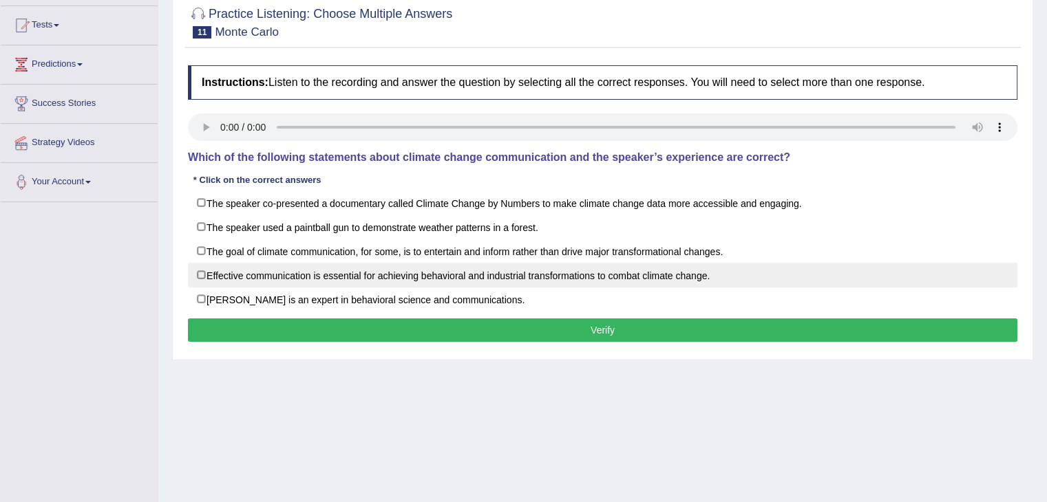
click at [204, 275] on label "Effective communication is essential for achieving behavioral and industrial tr…" at bounding box center [602, 275] width 829 height 25
checkbox input "true"
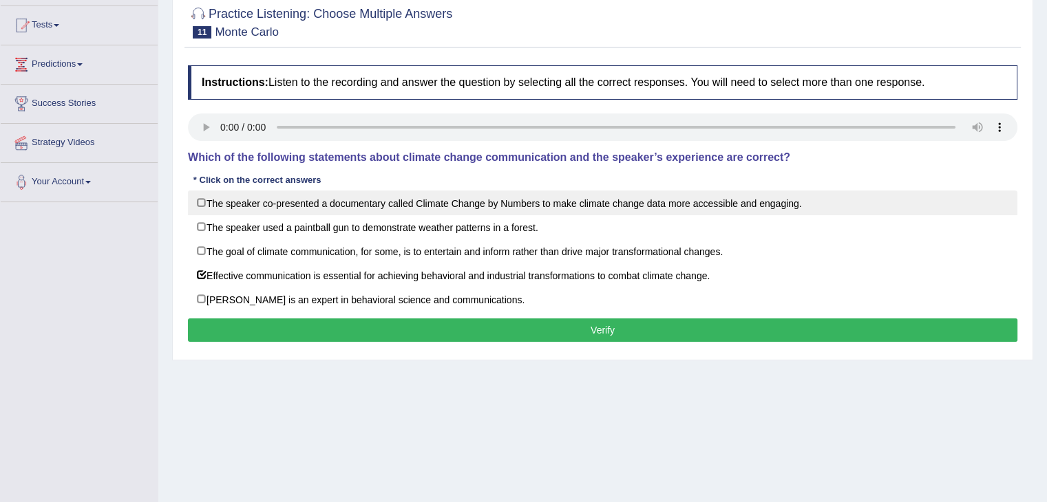
click at [200, 196] on label "The speaker co-presented a documentary called Climate Change by Numbers to make…" at bounding box center [602, 203] width 829 height 25
checkbox input "true"
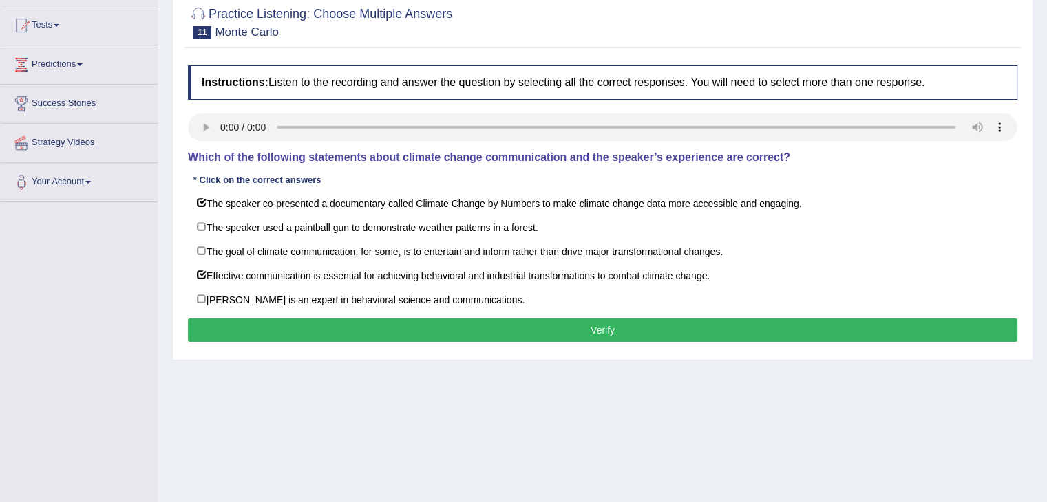
click at [292, 330] on button "Verify" at bounding box center [602, 330] width 829 height 23
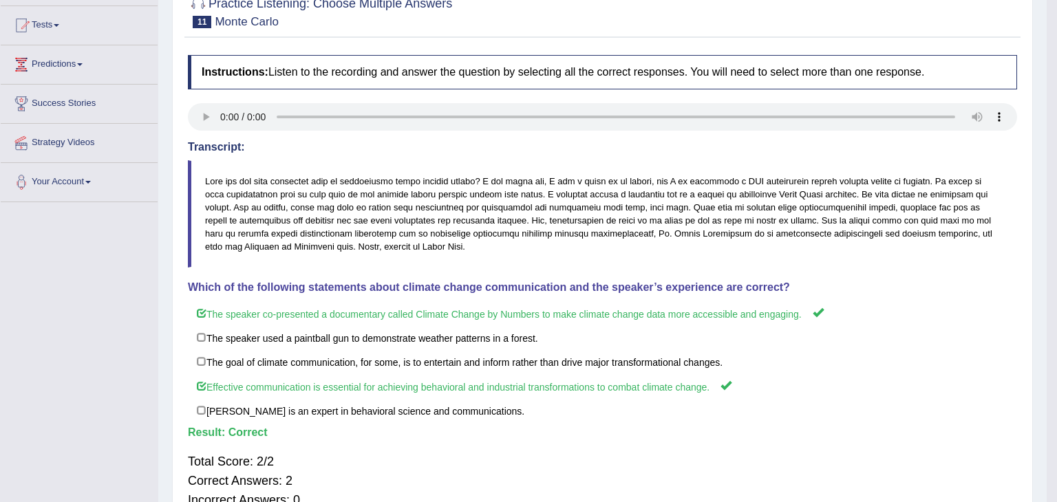
drag, startPoint x: 1056, startPoint y: 218, endPoint x: 1043, endPoint y: 120, distance: 98.6
click at [1043, 120] on body "Toggle navigation Home Practice Questions Speaking Practice Read Aloud Repeat S…" at bounding box center [528, 111] width 1057 height 502
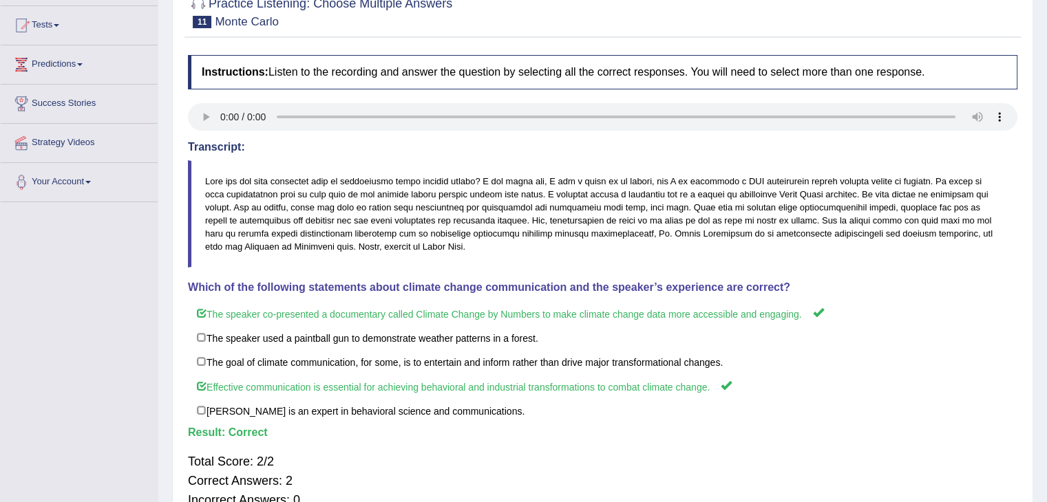
click at [1043, 120] on div "Home Practice Listening: Choose Multiple Answers Monte Carlo You have already g…" at bounding box center [602, 204] width 888 height 688
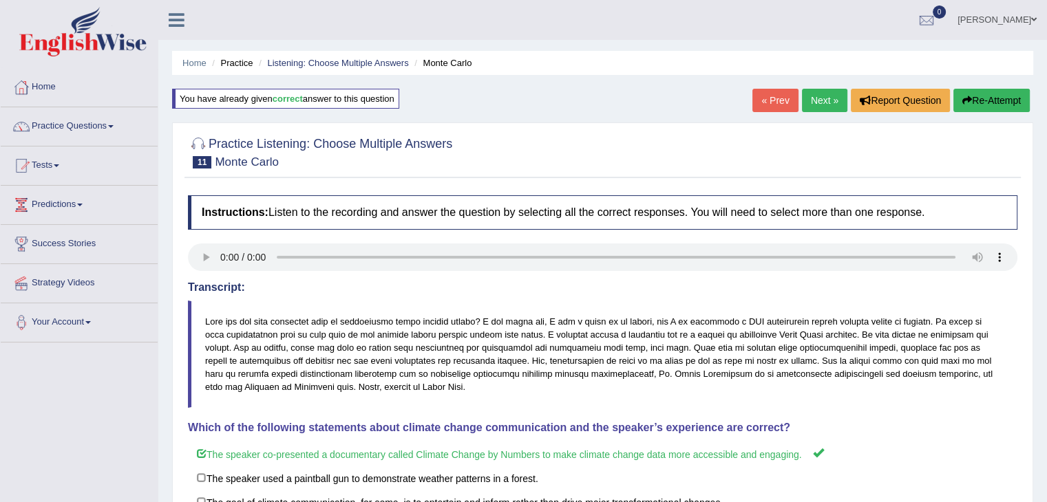
click at [816, 98] on link "Next »" at bounding box center [824, 100] width 45 height 23
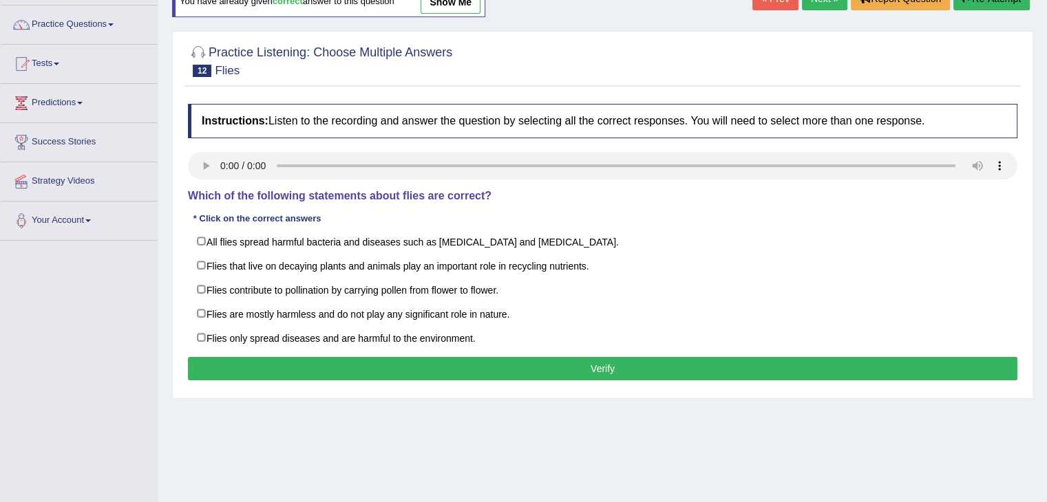
scroll to position [127, 0]
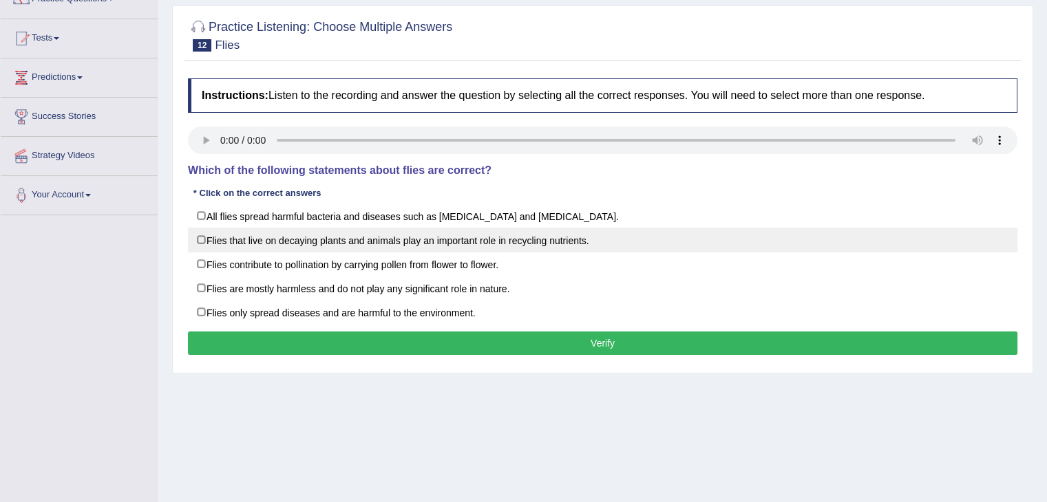
click at [204, 235] on label "Flies that live on decaying plants and animals play an important role in recycl…" at bounding box center [602, 240] width 829 height 25
checkbox input "true"
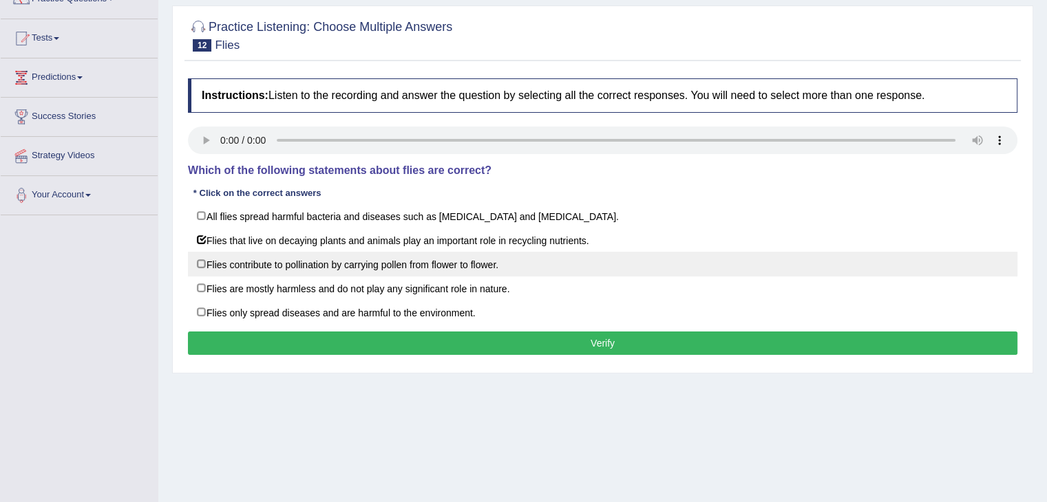
click at [203, 264] on label "Flies contribute to pollination by carrying pollen from flower to flower." at bounding box center [602, 264] width 829 height 25
checkbox input "true"
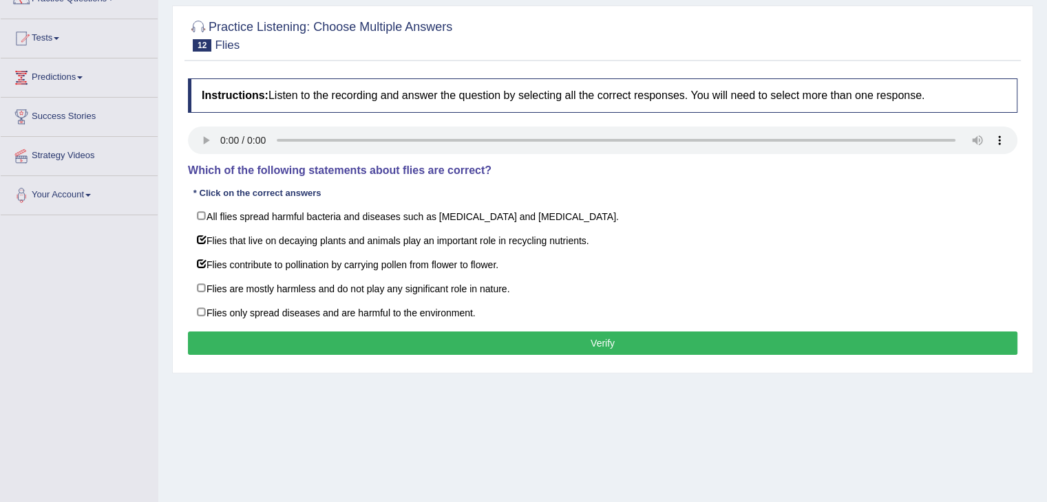
click at [490, 344] on button "Verify" at bounding box center [602, 343] width 829 height 23
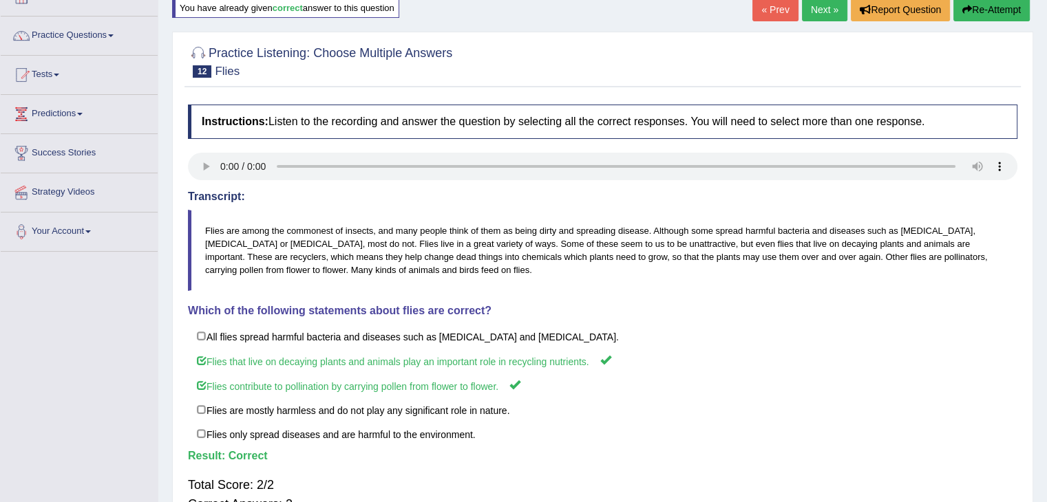
scroll to position [0, 0]
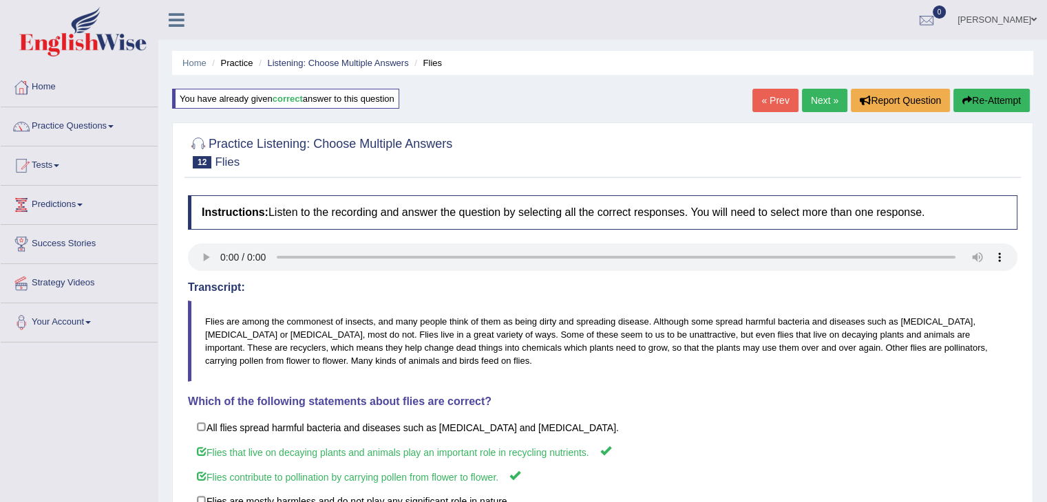
click at [818, 94] on link "Next »" at bounding box center [824, 100] width 45 height 23
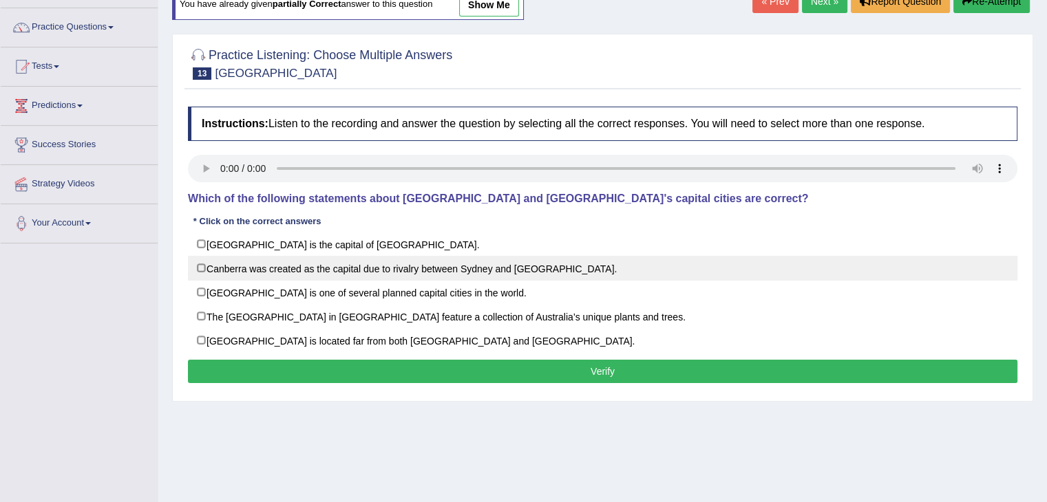
click at [200, 268] on label "Canberra was created as the capital due to rivalry between Sydney and Melbourne." at bounding box center [602, 268] width 829 height 25
checkbox input "true"
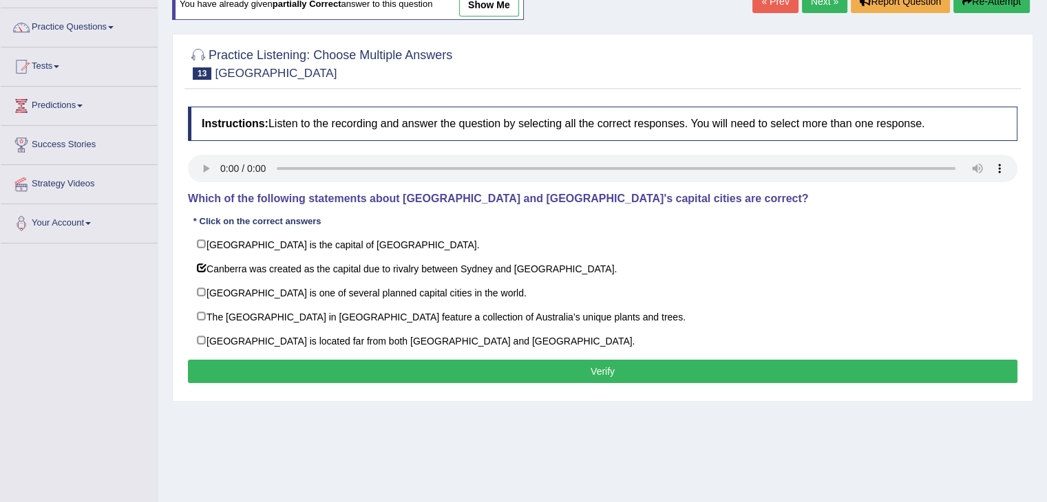
click at [121, 287] on div "Toggle navigation Home Practice Questions Speaking Practice Read Aloud Repeat S…" at bounding box center [523, 259] width 1047 height 716
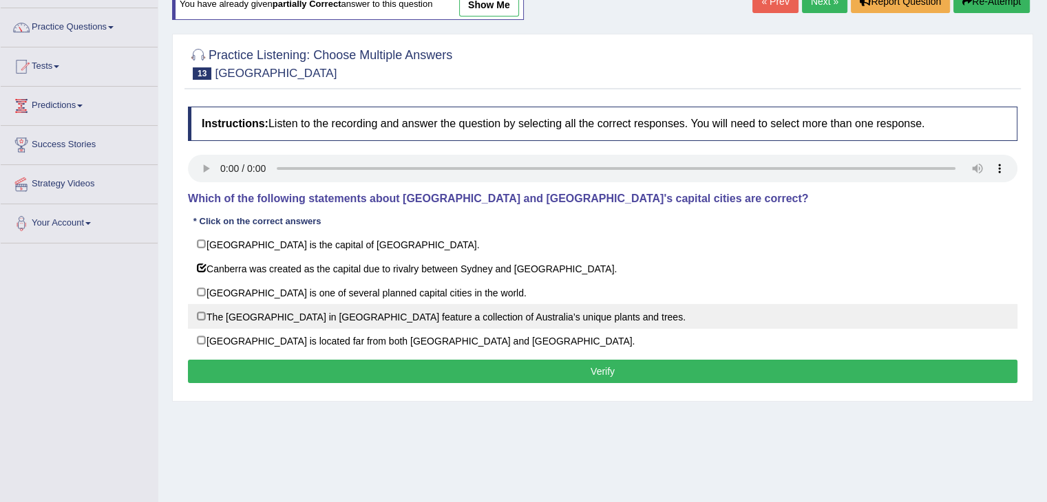
click at [204, 315] on label "The National Botanic Gardens in Canberra feature a collection of Australia’s un…" at bounding box center [602, 316] width 829 height 25
checkbox input "true"
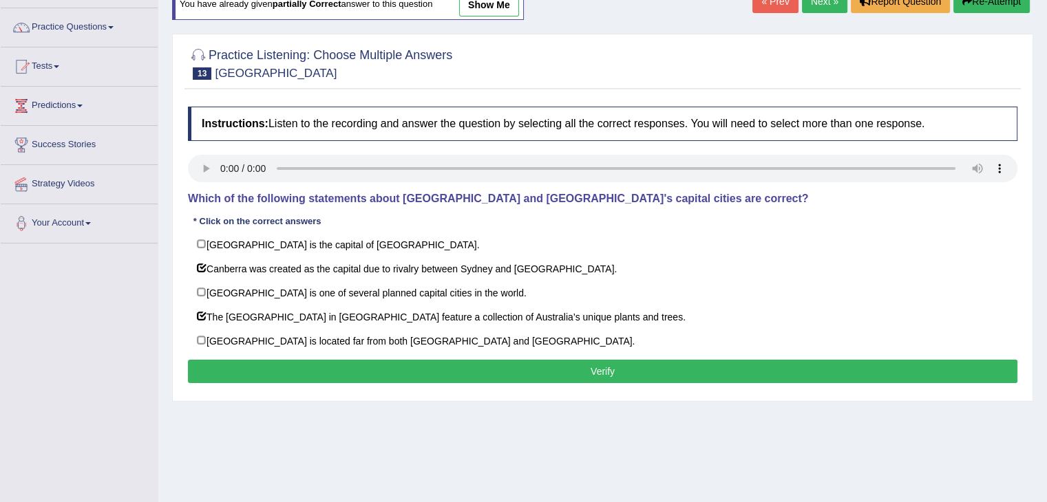
click at [127, 293] on div "Toggle navigation Home Practice Questions Speaking Practice Read Aloud Repeat S…" at bounding box center [523, 259] width 1047 height 716
click at [300, 370] on button "Verify" at bounding box center [602, 371] width 829 height 23
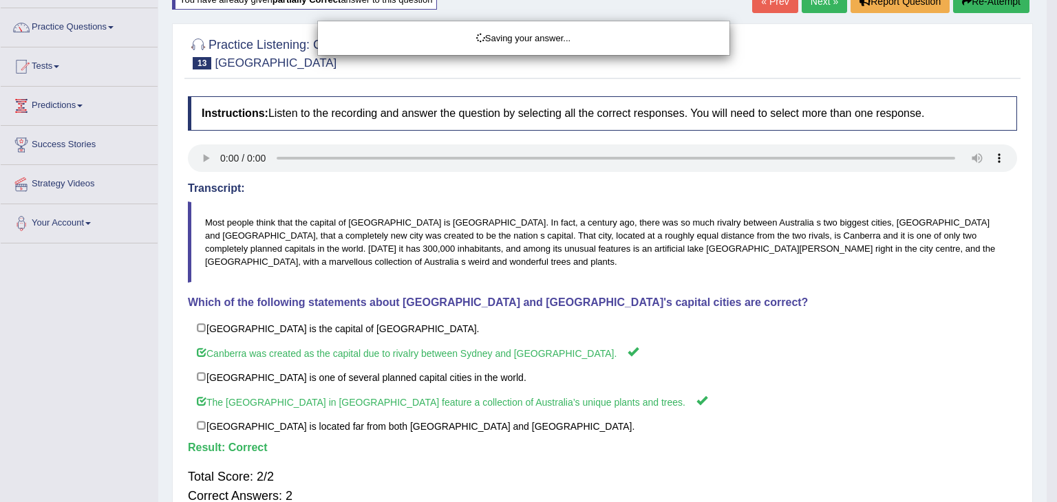
drag, startPoint x: 1056, startPoint y: 187, endPoint x: 1056, endPoint y: 128, distance: 59.2
click at [1046, 128] on div "Saving your answer..." at bounding box center [528, 251] width 1057 height 502
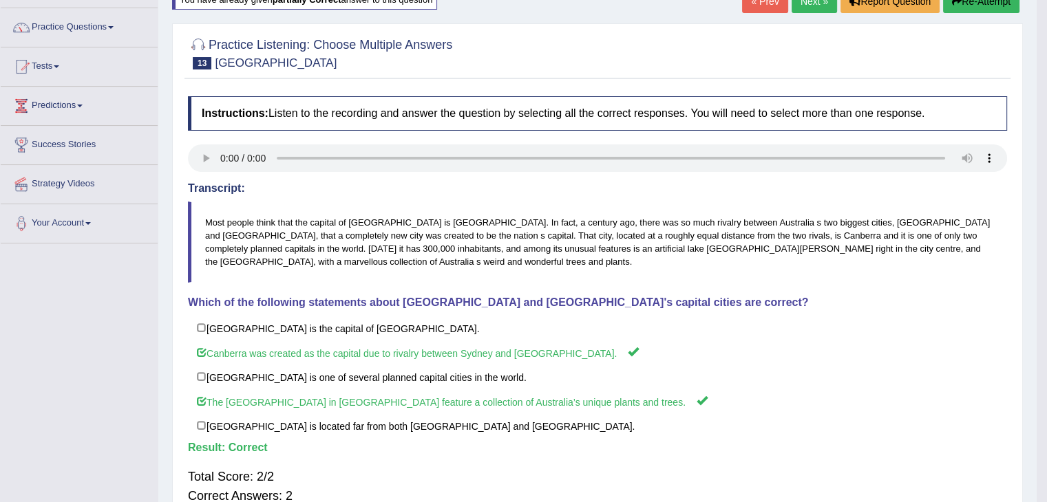
click at [1046, 128] on html "Toggle navigation Home Practice Questions Speaking Practice Read Aloud Repeat S…" at bounding box center [523, 152] width 1047 height 502
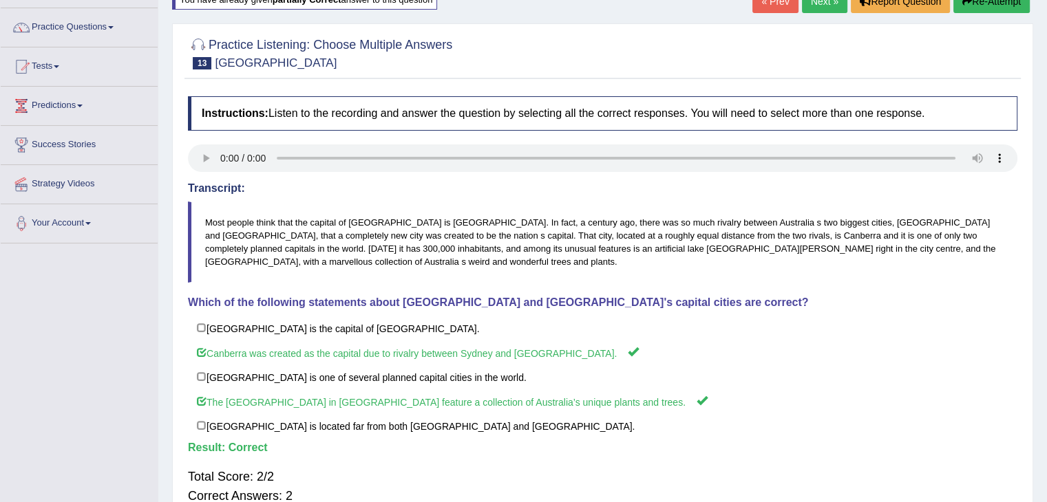
scroll to position [33, 0]
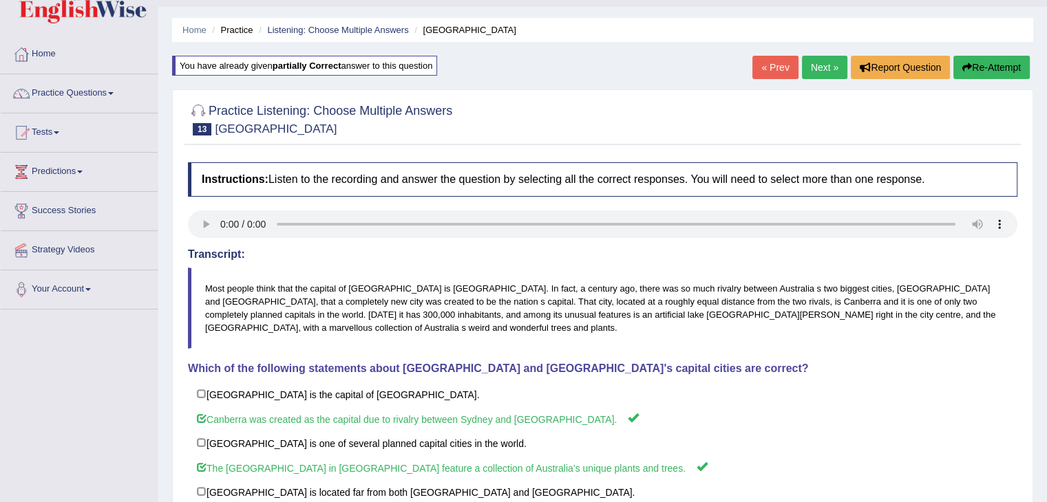
click at [817, 74] on link "Next »" at bounding box center [824, 67] width 45 height 23
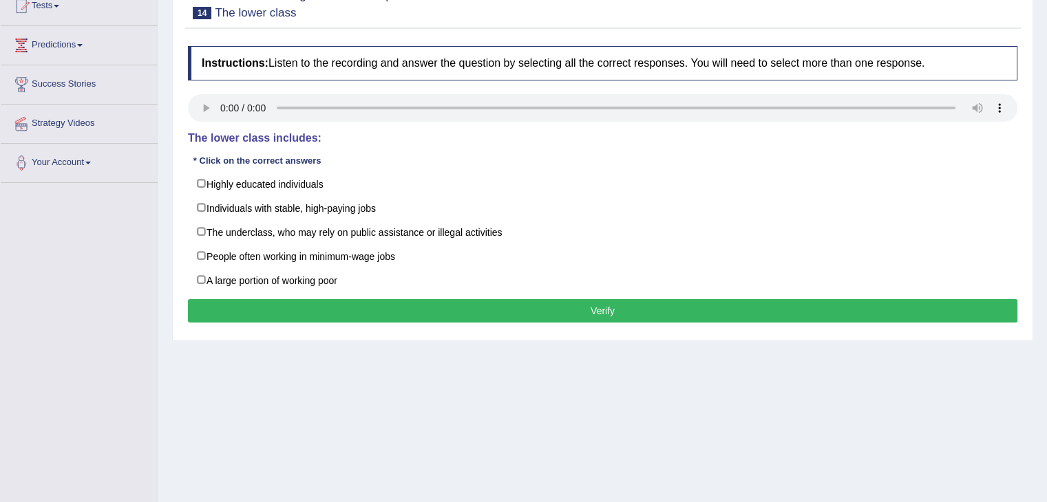
click at [125, 259] on div "Toggle navigation Home Practice Questions Speaking Practice Read Aloud Repeat S…" at bounding box center [523, 198] width 1047 height 716
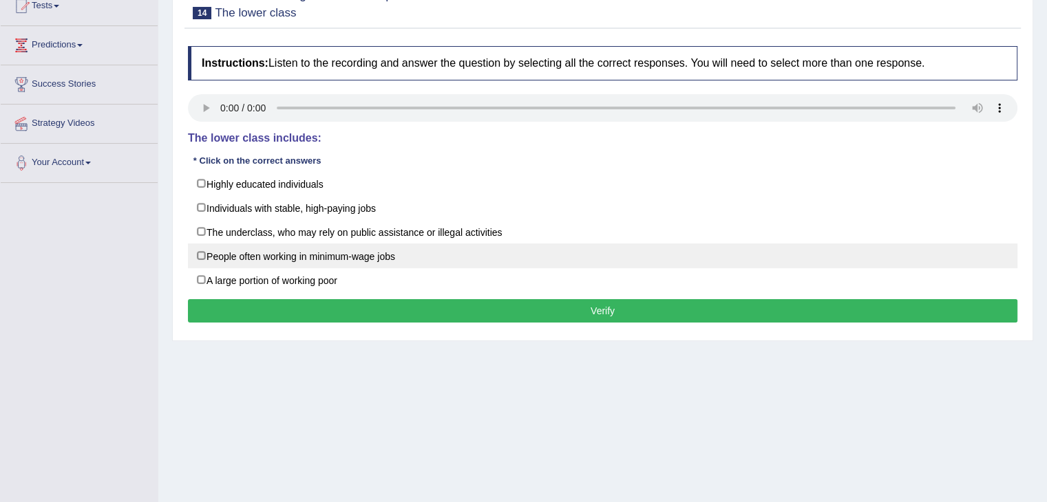
click at [205, 255] on label "People often working in minimum-wage jobs" at bounding box center [602, 256] width 829 height 25
checkbox input "true"
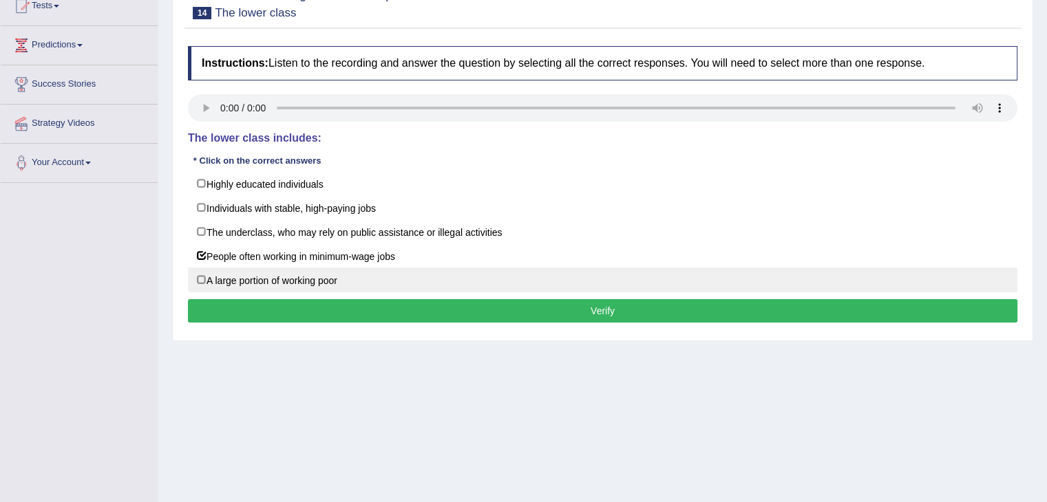
click at [207, 281] on label "A large portion of working poor" at bounding box center [602, 280] width 829 height 25
checkbox input "true"
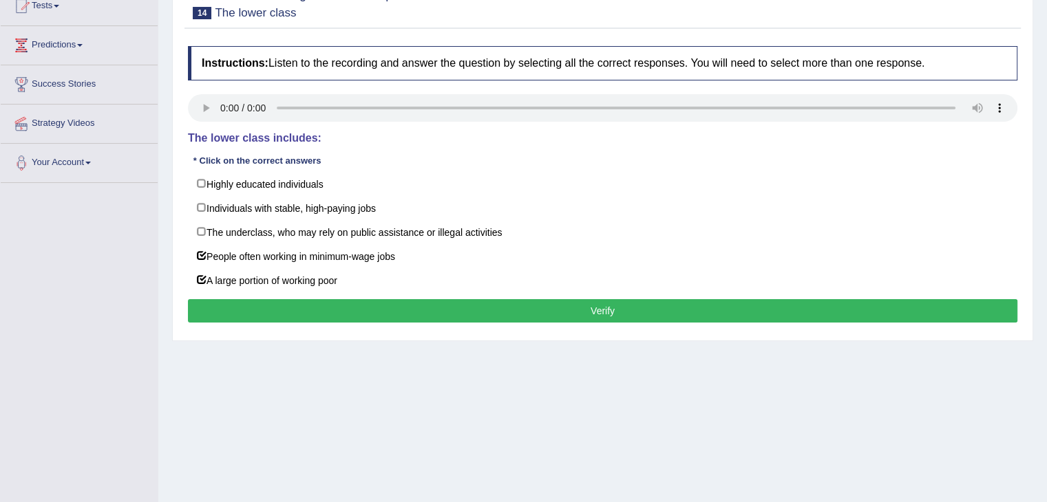
click at [93, 289] on div "Toggle navigation Home Practice Questions Speaking Practice Read Aloud Repeat S…" at bounding box center [523, 198] width 1047 height 716
click at [474, 312] on button "Verify" at bounding box center [602, 310] width 829 height 23
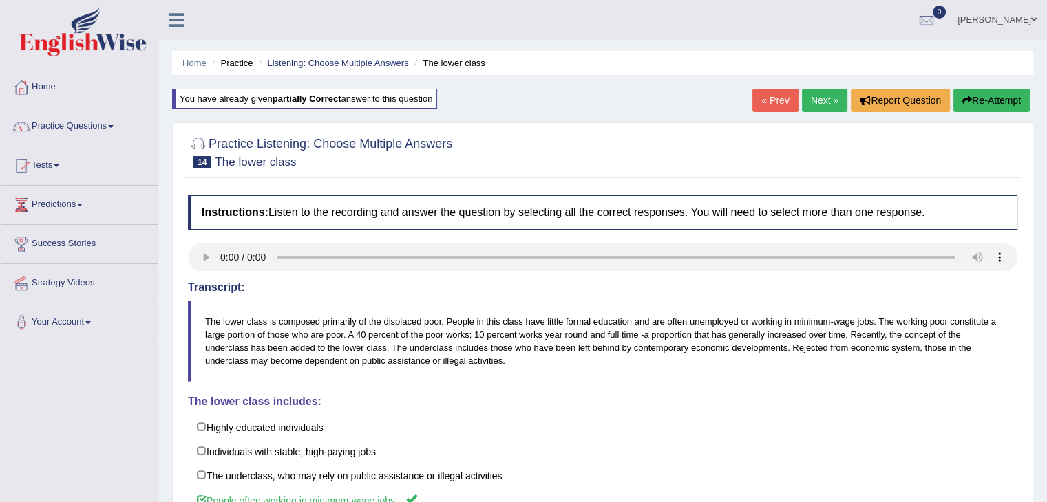
click at [807, 97] on link "Next »" at bounding box center [824, 100] width 45 height 23
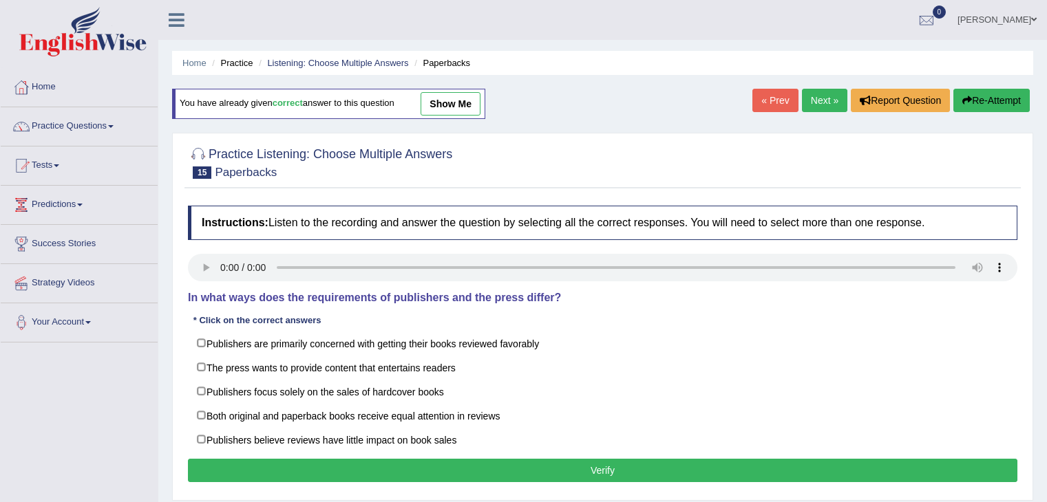
click at [1046, 287] on html "Toggle navigation Home Practice Questions Speaking Practice Read Aloud Repeat S…" at bounding box center [523, 251] width 1047 height 502
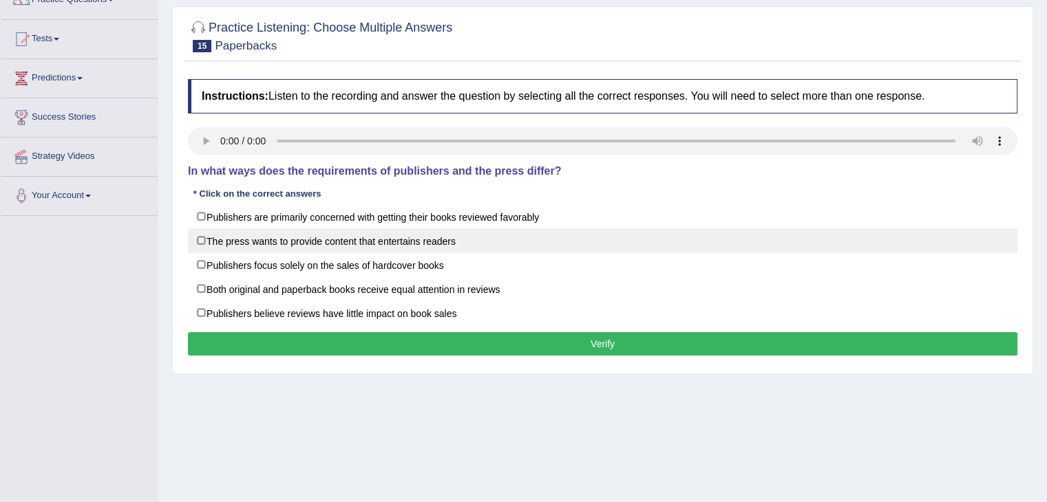
click at [211, 240] on label "The press wants to provide content that entertains readers" at bounding box center [602, 240] width 829 height 25
checkbox input "true"
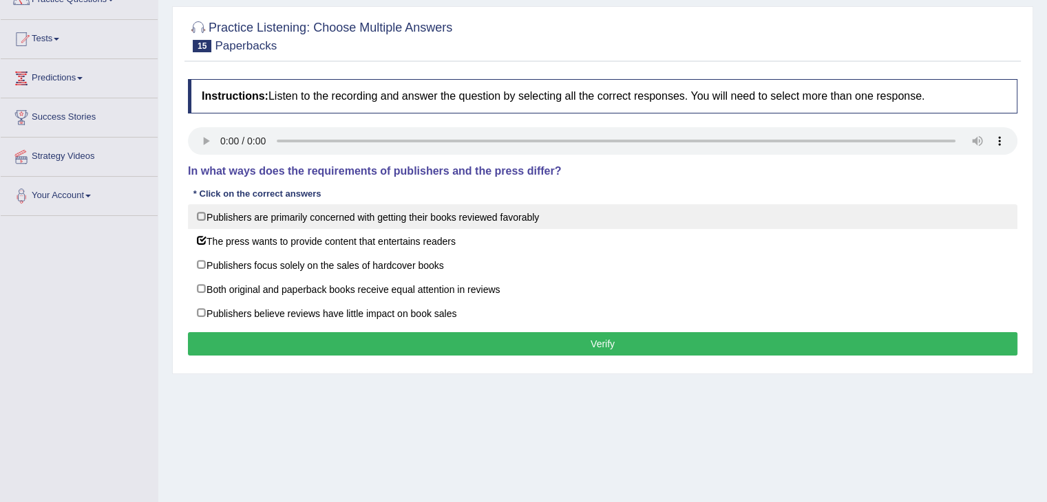
click at [209, 213] on label "Publishers are primarily concerned with getting their books reviewed favorably" at bounding box center [602, 216] width 829 height 25
checkbox input "true"
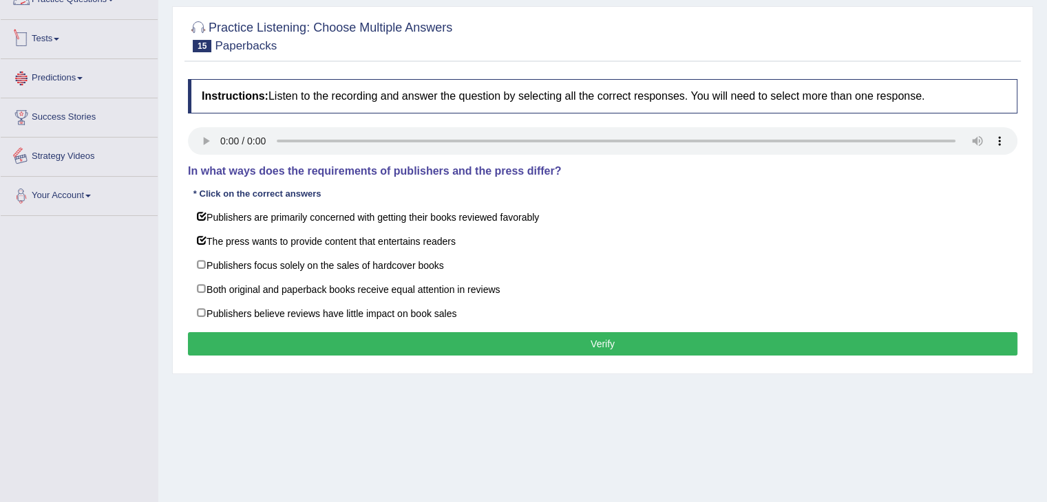
click at [96, 275] on div "Toggle navigation Home Practice Questions Speaking Practice Read Aloud Repeat S…" at bounding box center [523, 231] width 1047 height 716
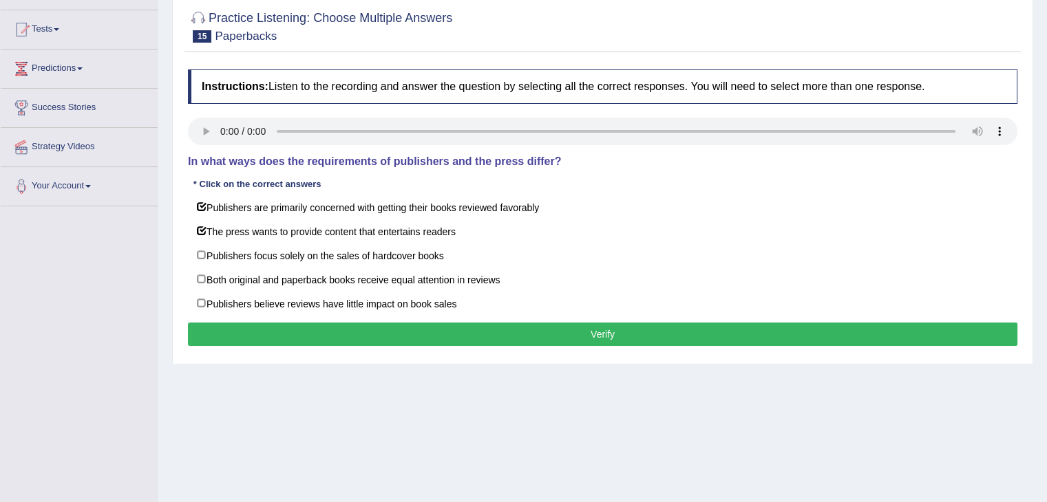
scroll to position [138, 0]
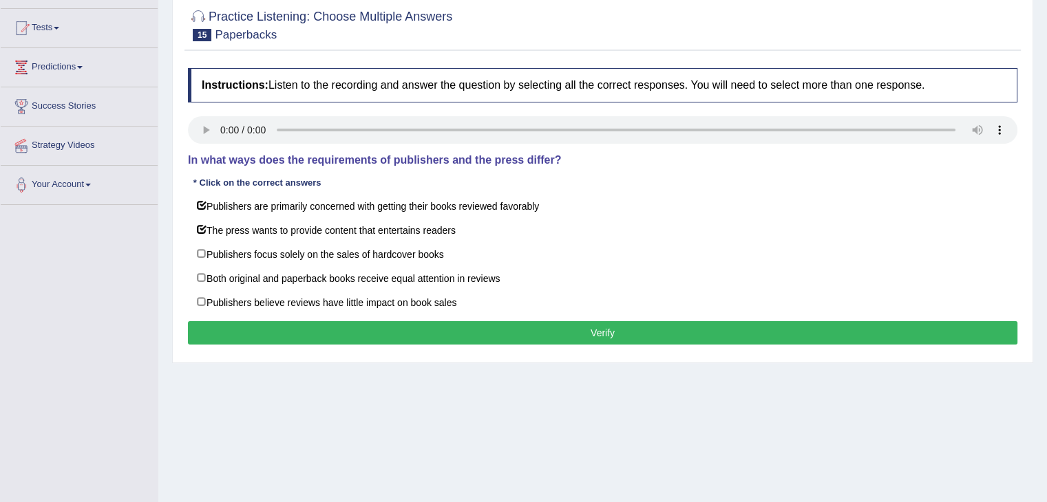
click at [453, 332] on button "Verify" at bounding box center [602, 332] width 829 height 23
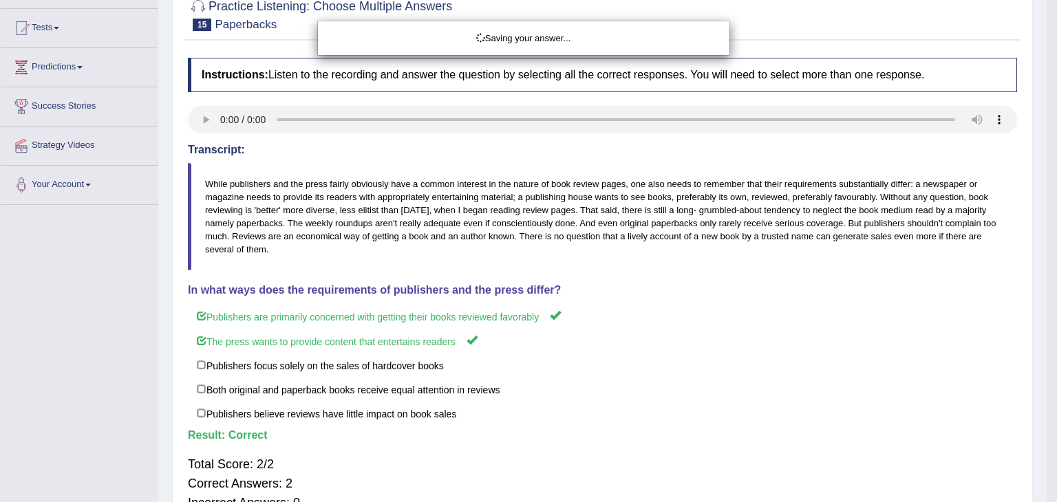
click at [1046, 272] on div "Saving your answer..." at bounding box center [528, 251] width 1057 height 502
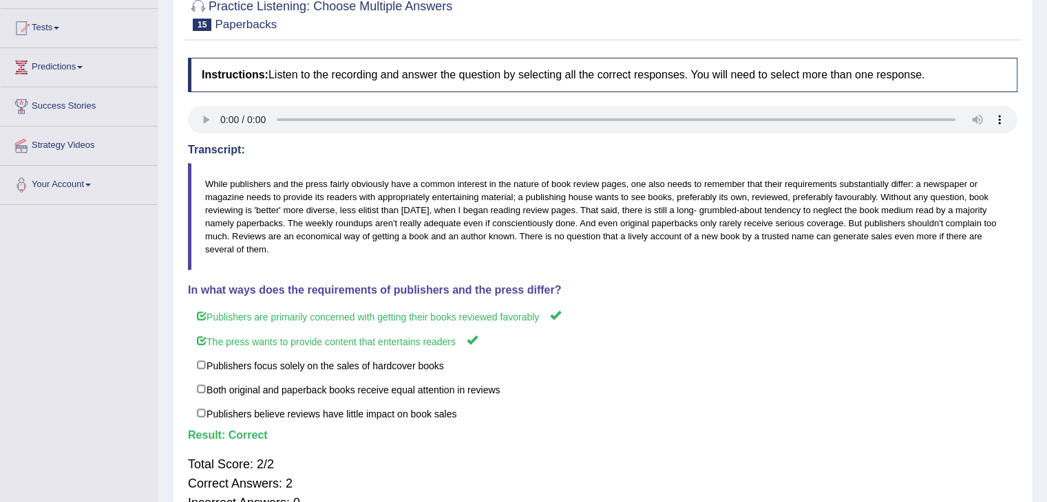
scroll to position [0, 0]
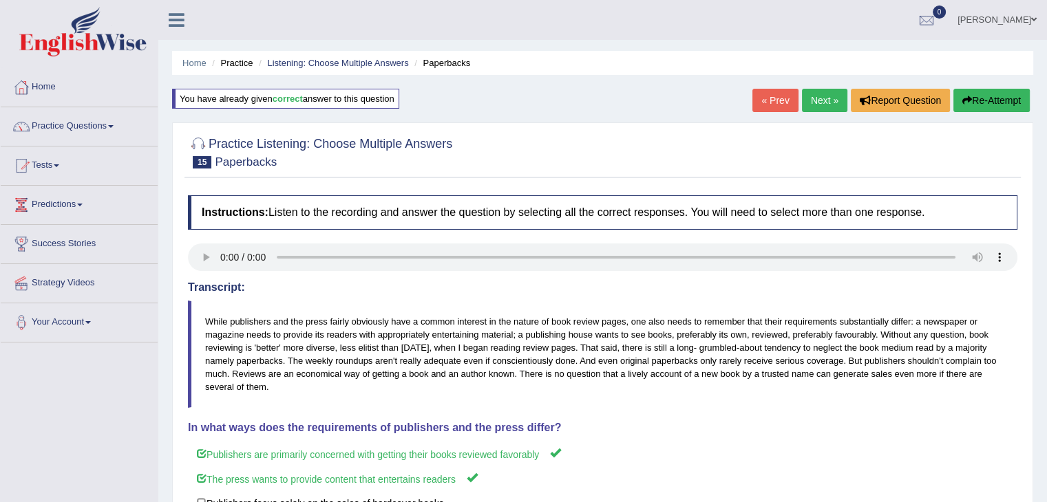
click at [826, 100] on link "Next »" at bounding box center [824, 100] width 45 height 23
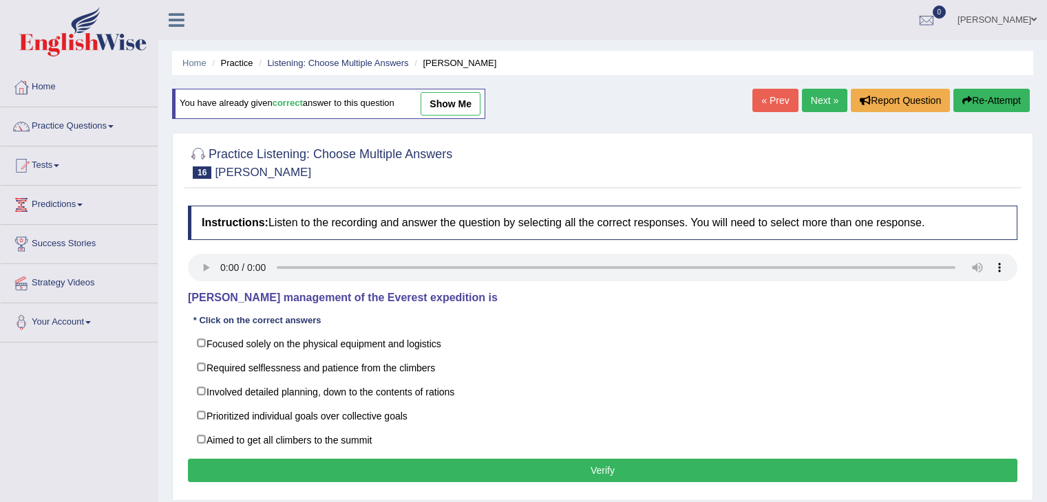
click at [1046, 248] on html "Toggle navigation Home Practice Questions Speaking Practice Read Aloud Repeat S…" at bounding box center [523, 251] width 1047 height 502
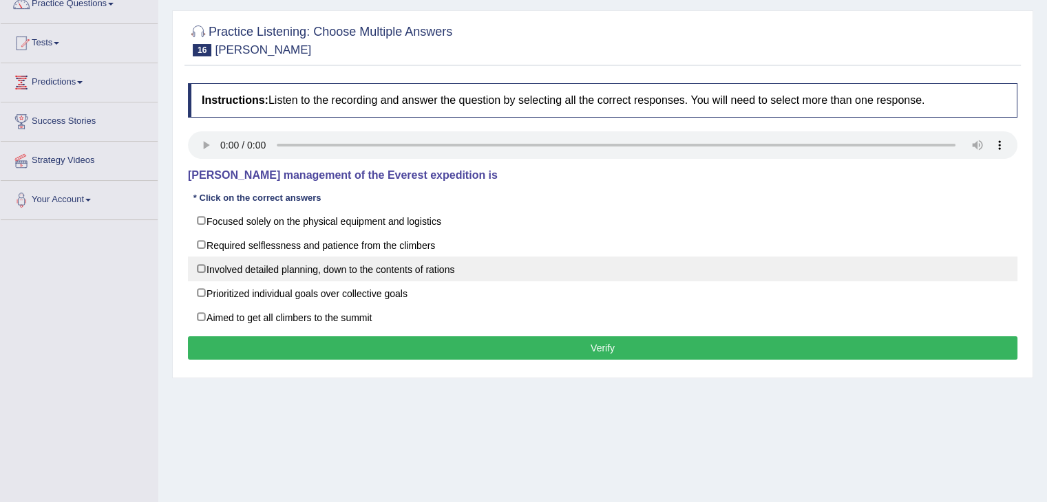
click at [204, 267] on label "Involved detailed planning, down to the contents of rations" at bounding box center [602, 269] width 829 height 25
checkbox input "true"
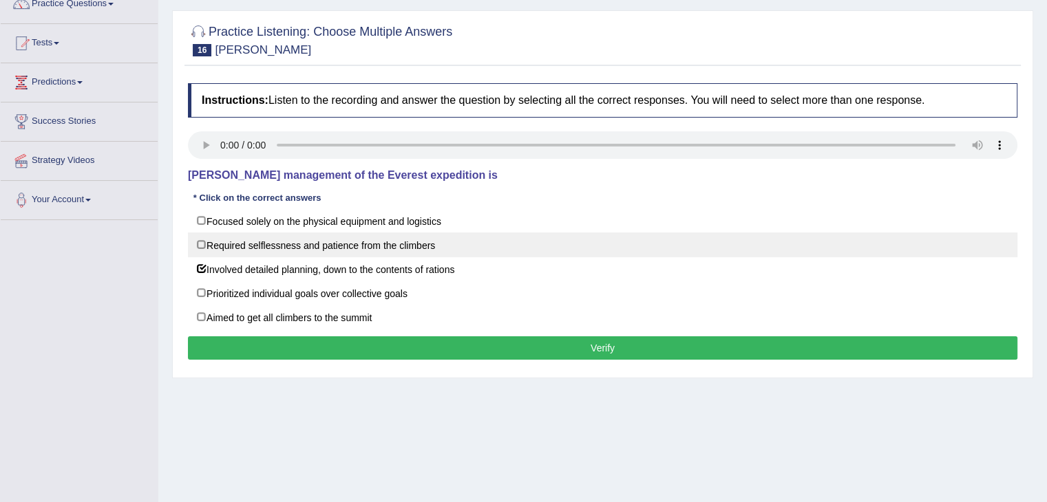
click at [204, 248] on label "Required selflessness and patience from the climbers" at bounding box center [602, 245] width 829 height 25
checkbox input "true"
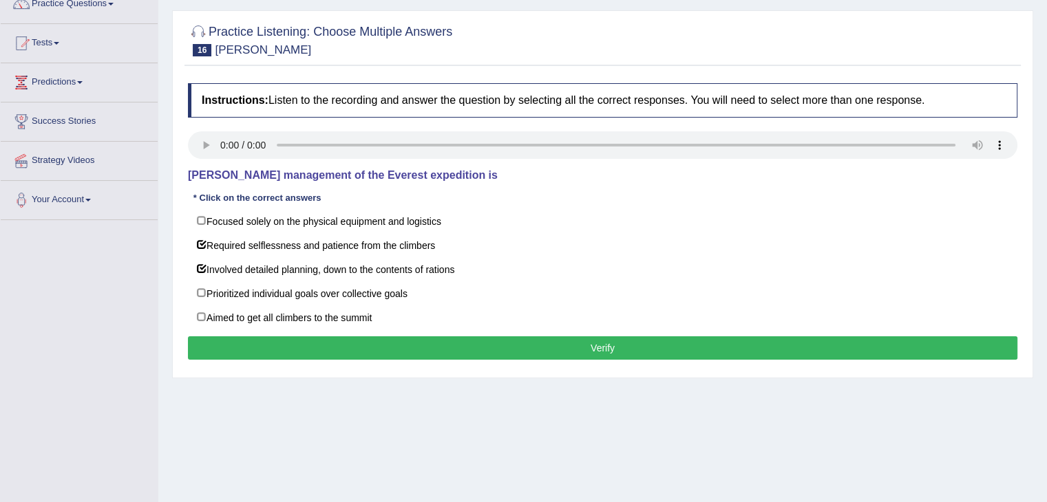
click at [518, 343] on button "Verify" at bounding box center [602, 348] width 829 height 23
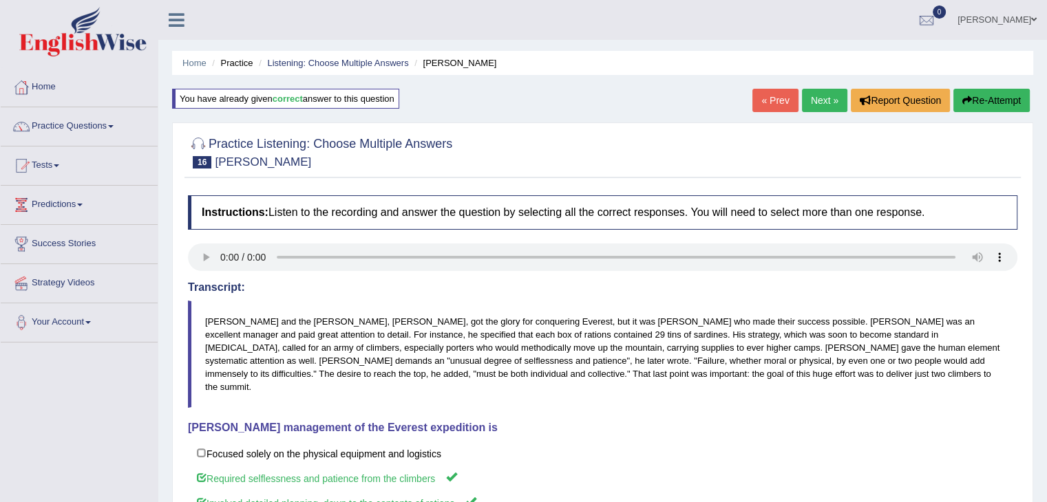
click at [820, 104] on link "Next »" at bounding box center [824, 100] width 45 height 23
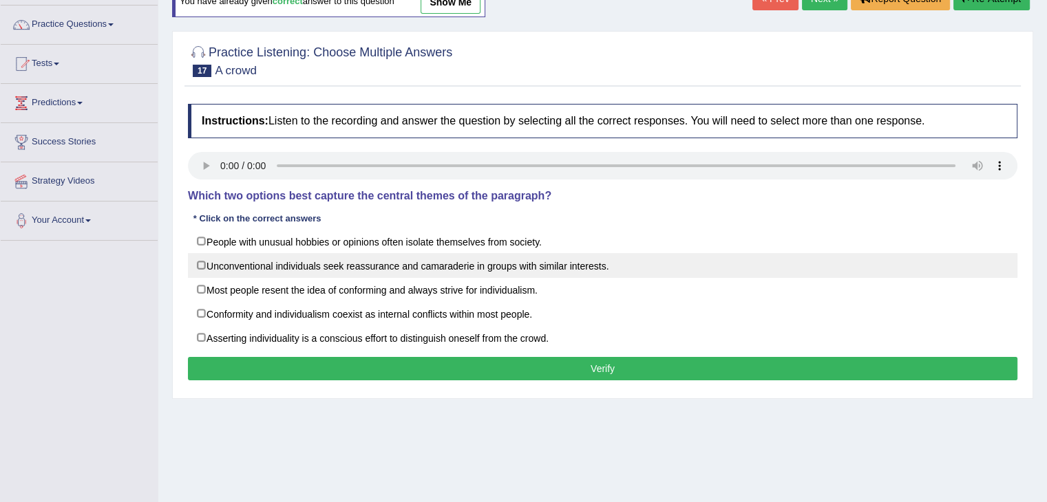
click at [215, 260] on label "Unconventional individuals seek reassurance and camaraderie in groups with simi…" at bounding box center [602, 265] width 829 height 25
checkbox input "true"
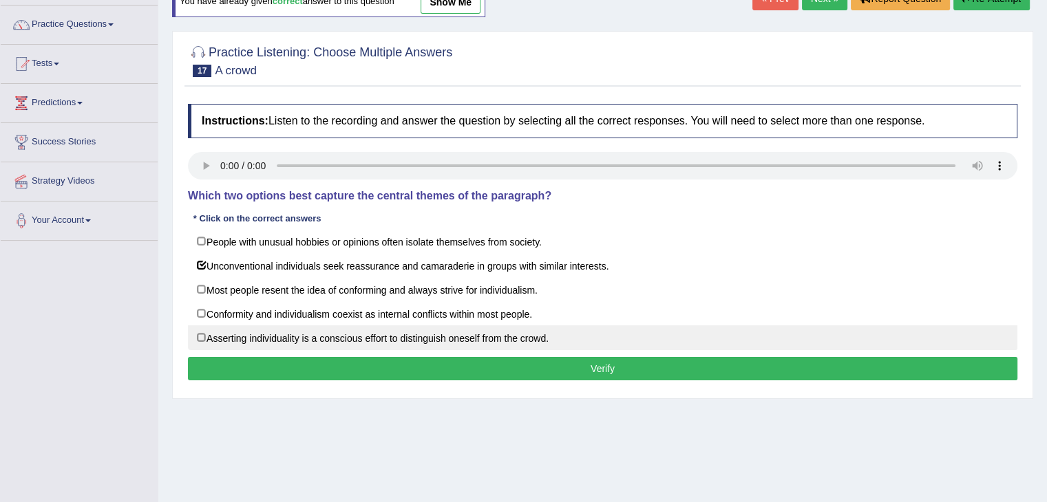
click at [220, 339] on label "Asserting individuality is a conscious effort to distinguish oneself from the c…" at bounding box center [602, 338] width 829 height 25
checkbox input "true"
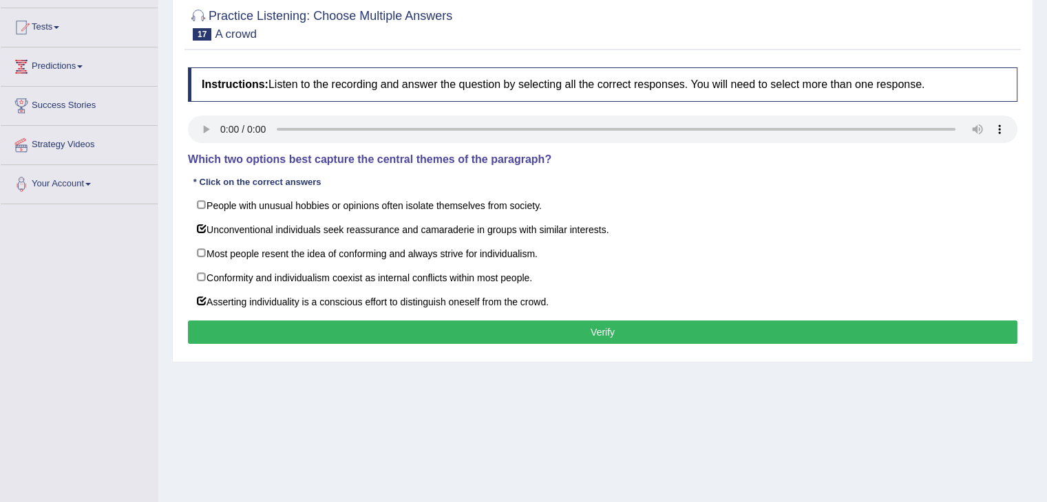
scroll to position [142, 0]
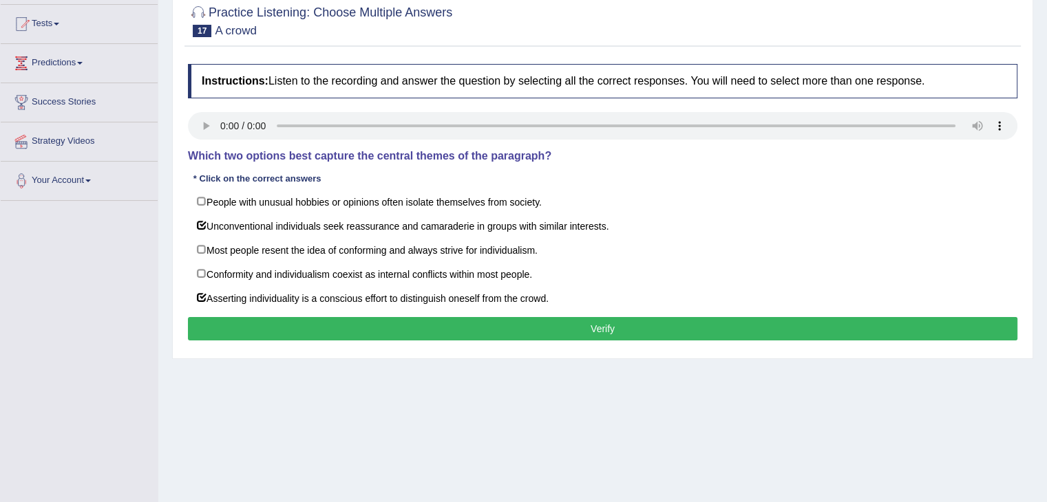
click at [556, 337] on button "Verify" at bounding box center [602, 328] width 829 height 23
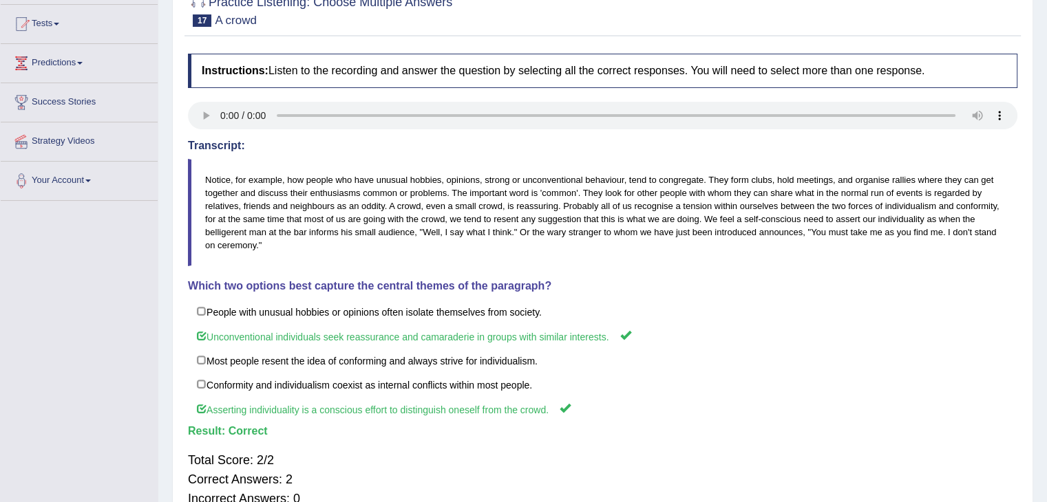
scroll to position [0, 0]
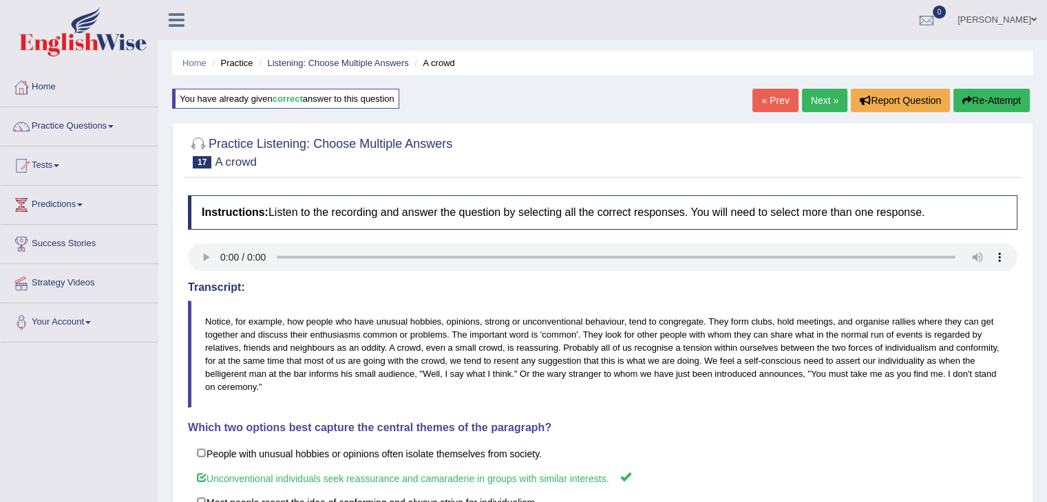
click at [819, 95] on link "Next »" at bounding box center [824, 100] width 45 height 23
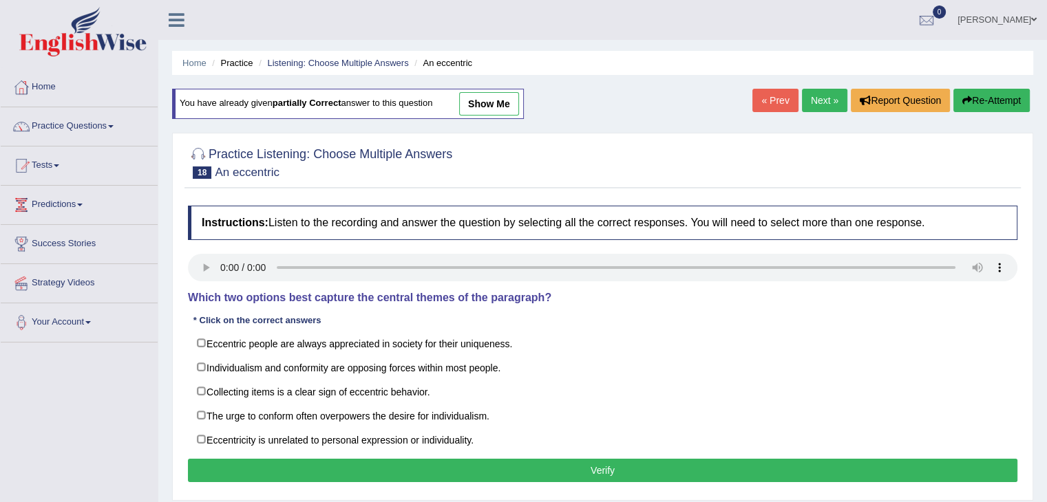
scroll to position [92, 0]
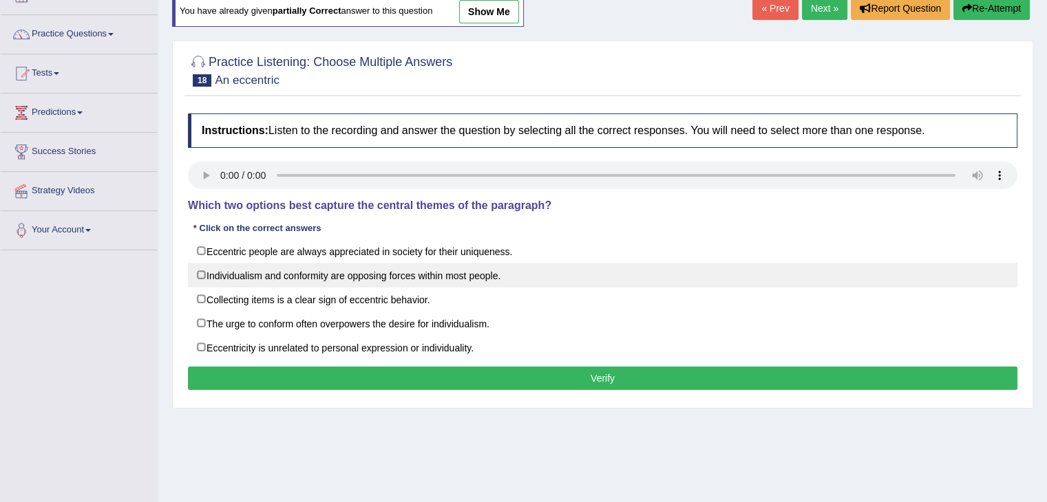
click at [211, 279] on label "Individualism and conformity are opposing forces within most people." at bounding box center [602, 275] width 829 height 25
checkbox input "true"
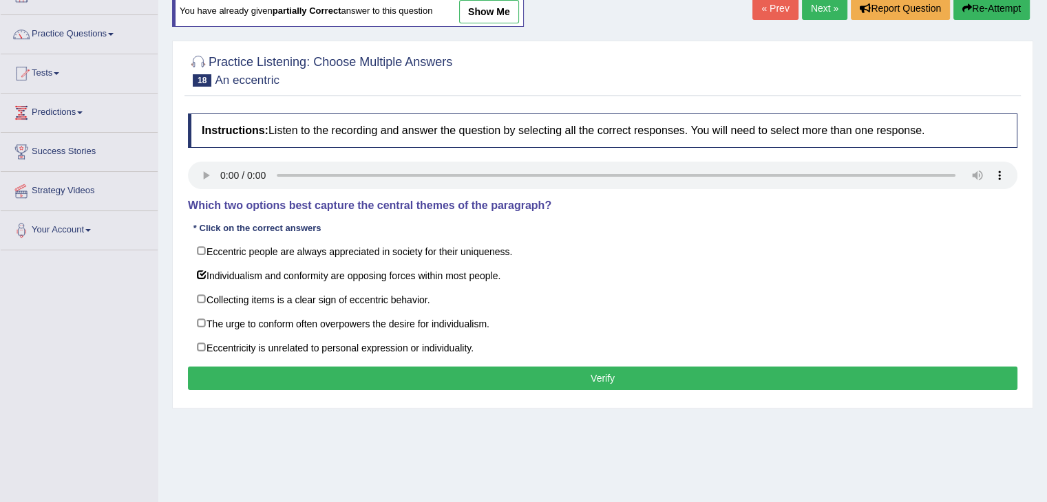
click at [423, 383] on button "Verify" at bounding box center [602, 378] width 829 height 23
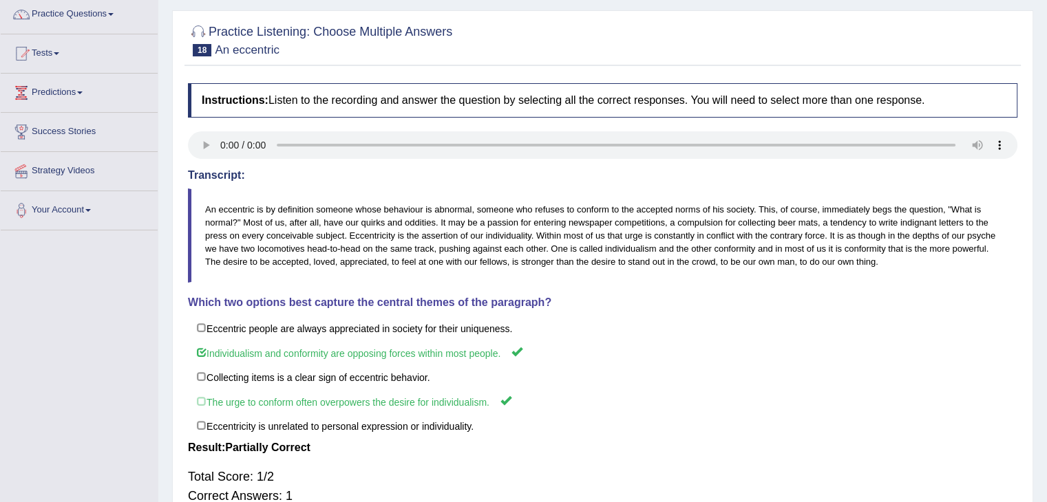
scroll to position [0, 0]
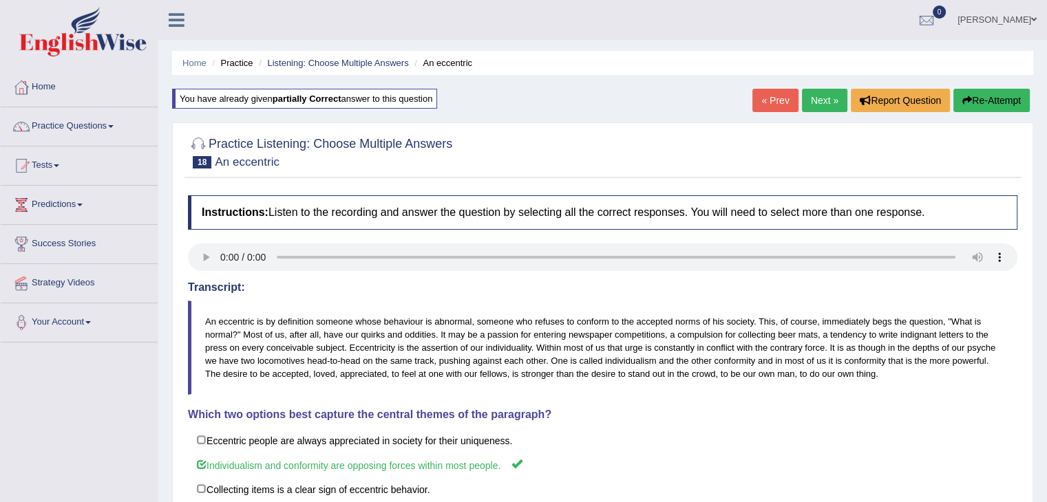
click at [822, 99] on link "Next »" at bounding box center [824, 100] width 45 height 23
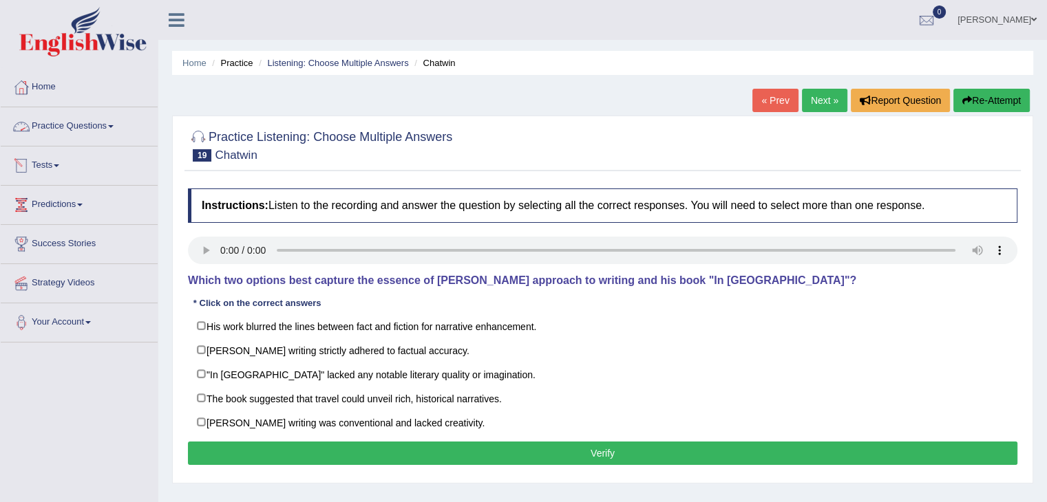
click at [113, 123] on link "Practice Questions" at bounding box center [79, 124] width 157 height 34
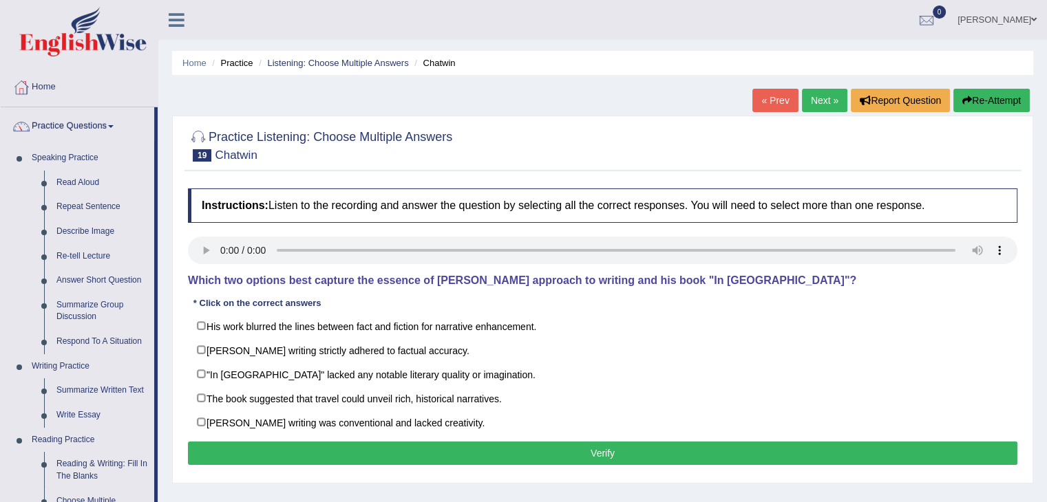
drag, startPoint x: 160, startPoint y: 151, endPoint x: 158, endPoint y: 161, distance: 10.0
click at [158, 161] on div "Toggle navigation Home Practice Questions Speaking Practice Read Aloud Repeat S…" at bounding box center [523, 358] width 1047 height 716
drag, startPoint x: 158, startPoint y: 161, endPoint x: 153, endPoint y: 295, distance: 134.3
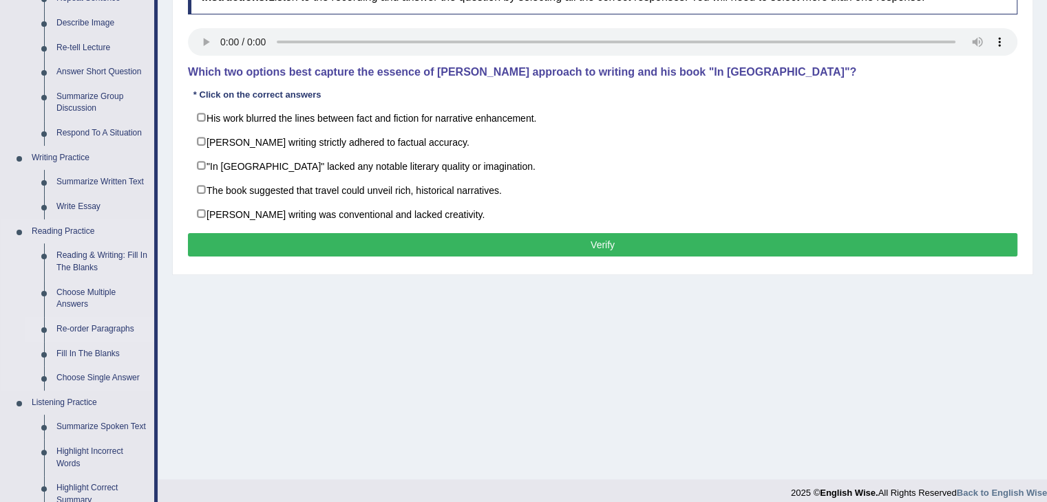
drag, startPoint x: 155, startPoint y: 180, endPoint x: 157, endPoint y: 327, distance: 147.3
click at [157, 327] on li "Practice Questions Speaking Practice Read Aloud Repeat Sentence Describe Image …" at bounding box center [79, 286] width 157 height 774
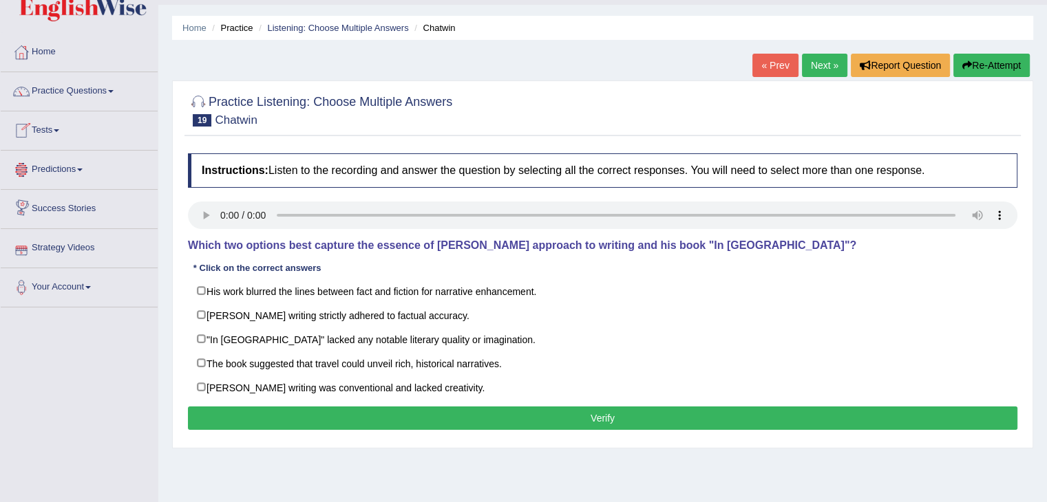
scroll to position [33, 0]
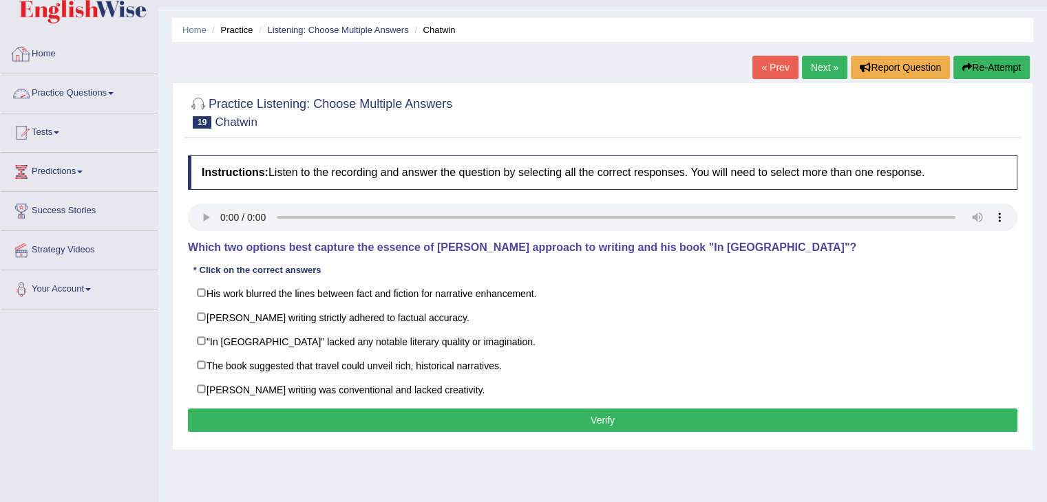
click at [102, 94] on link "Practice Questions" at bounding box center [79, 91] width 157 height 34
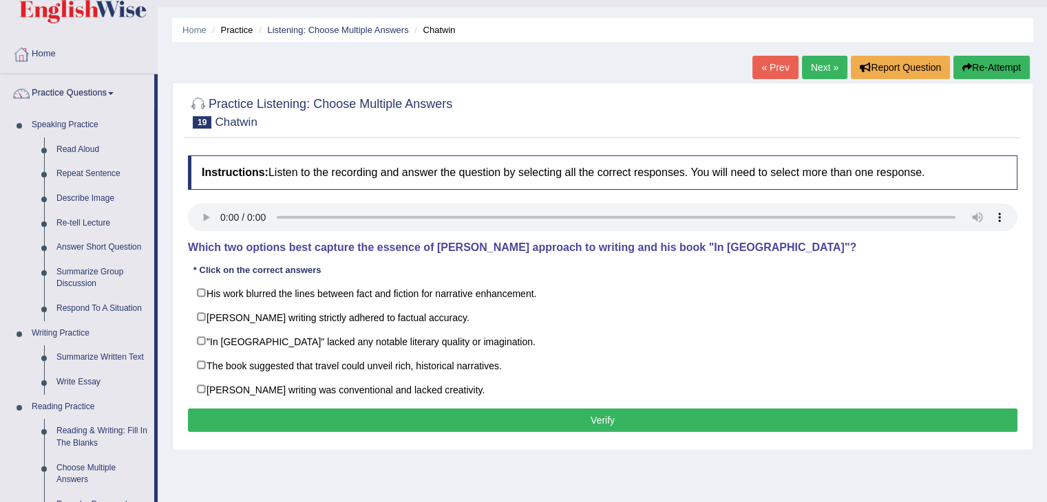
drag, startPoint x: 157, startPoint y: 121, endPoint x: 175, endPoint y: 350, distance: 229.9
click at [175, 350] on div "Toggle navigation Home Practice Questions Speaking Practice Read Aloud Repeat S…" at bounding box center [523, 325] width 1047 height 716
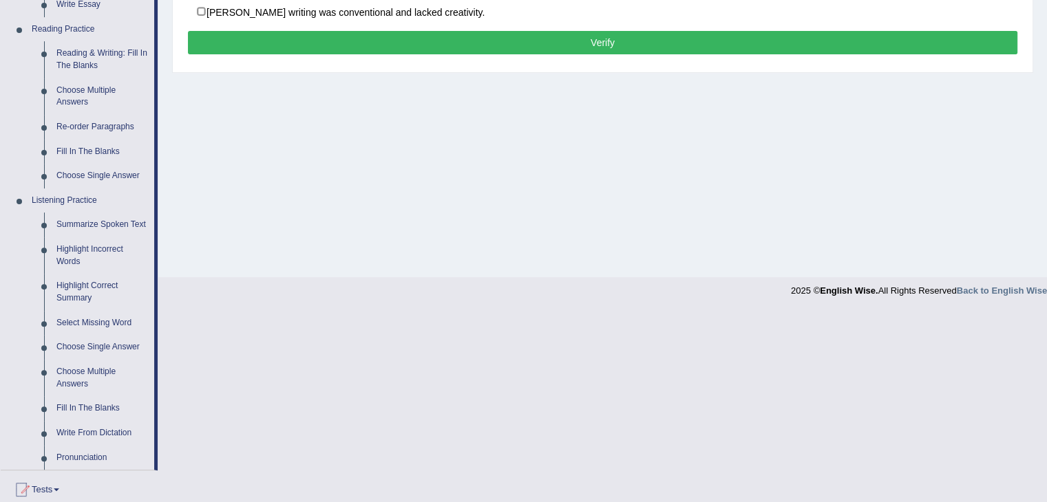
scroll to position [418, 0]
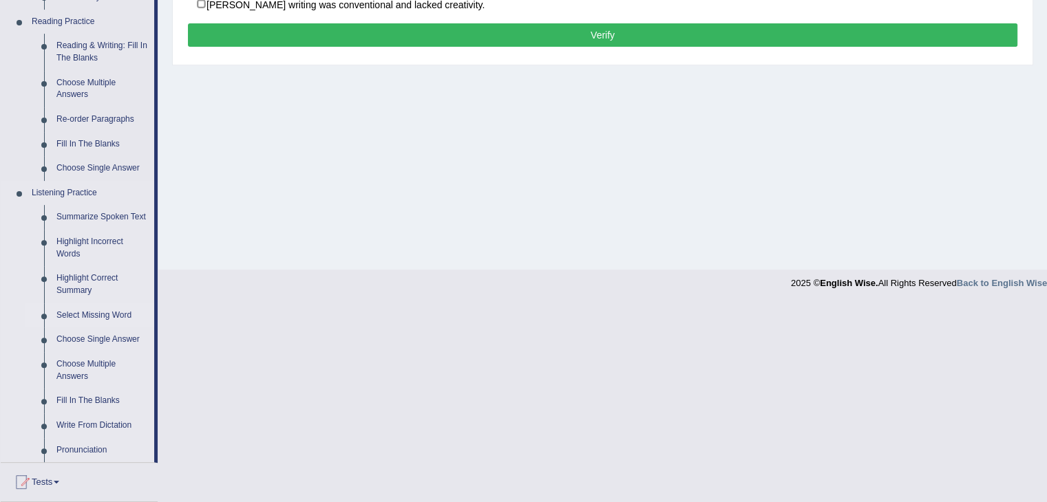
click at [82, 314] on link "Select Missing Word" at bounding box center [102, 316] width 104 height 25
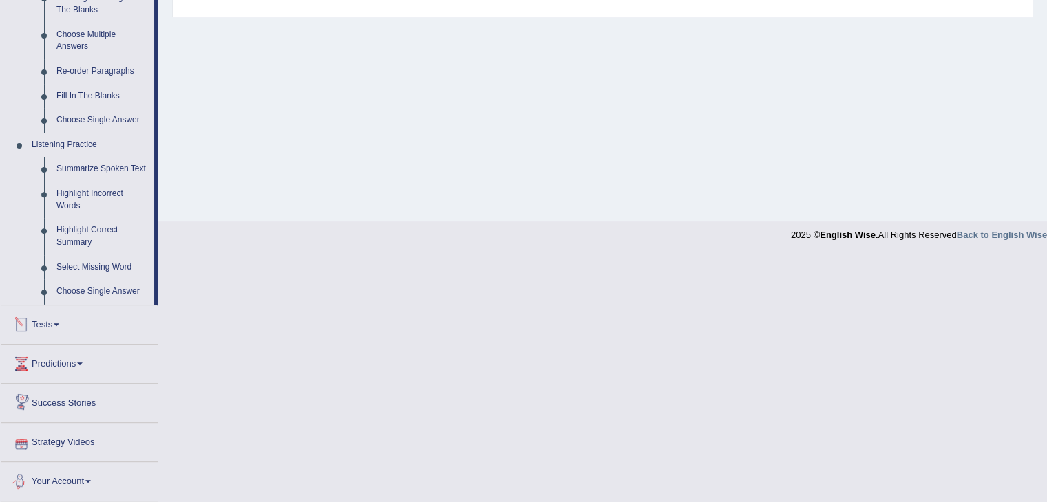
scroll to position [328, 0]
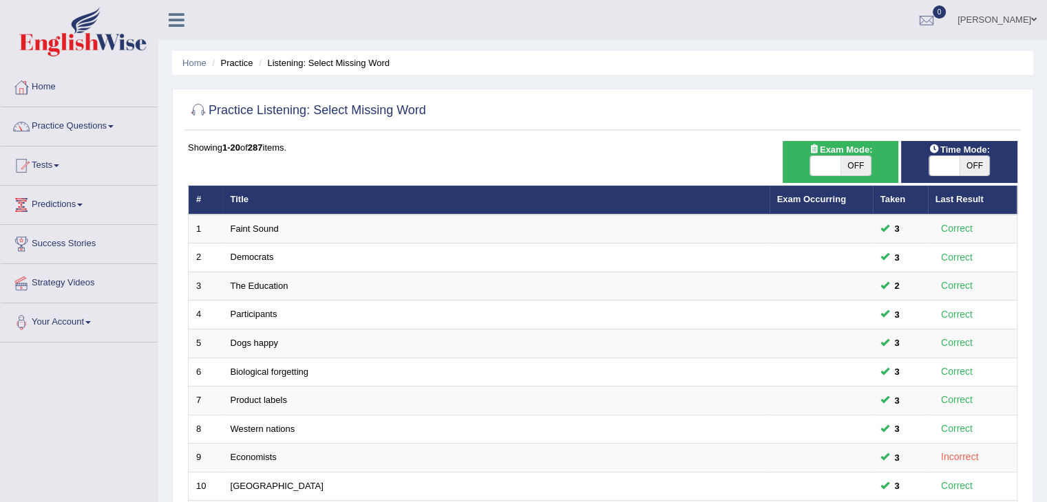
click at [1022, 204] on html "Toggle navigation Home Practice Questions Speaking Practice Read Aloud Repeat S…" at bounding box center [523, 251] width 1047 height 502
click at [102, 127] on link "Practice Questions" at bounding box center [79, 124] width 157 height 34
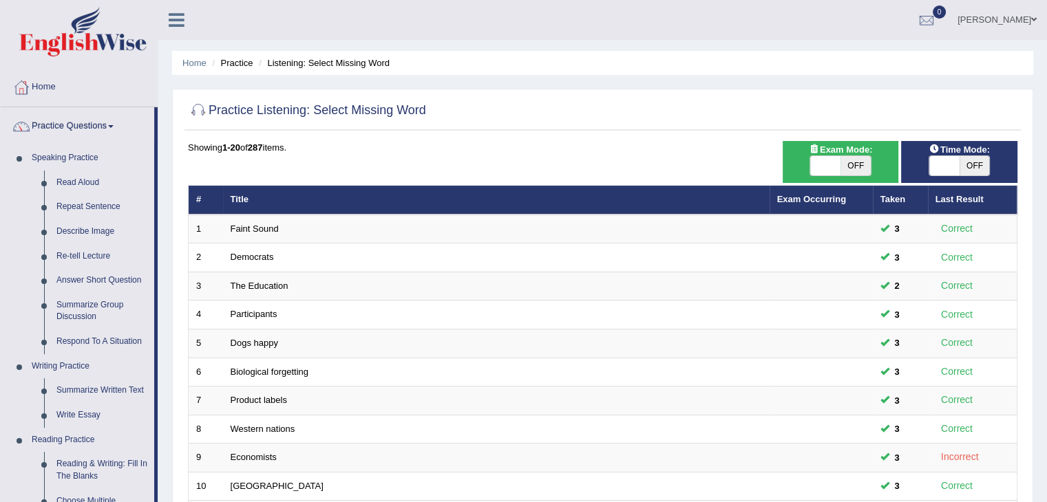
drag, startPoint x: 157, startPoint y: 160, endPoint x: 172, endPoint y: 345, distance: 185.7
click at [172, 345] on div "Toggle navigation Home Practice Questions Speaking Practice Read Aloud Repeat S…" at bounding box center [523, 452] width 1047 height 904
click at [303, 159] on div "Showing 1-20 of 287 items. # Title Exam Occurring Taken Last Result 1 Faint Sou…" at bounding box center [602, 498] width 829 height 714
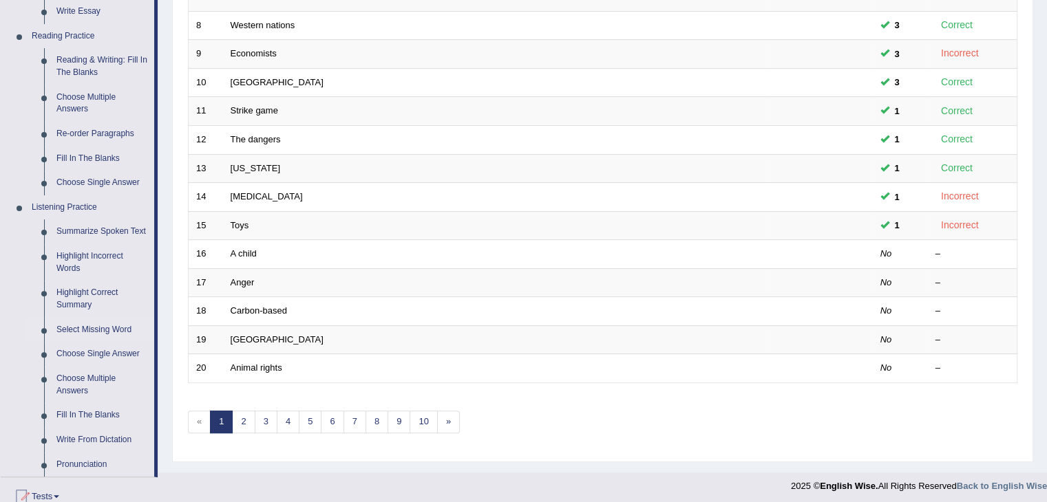
scroll to position [551, 0]
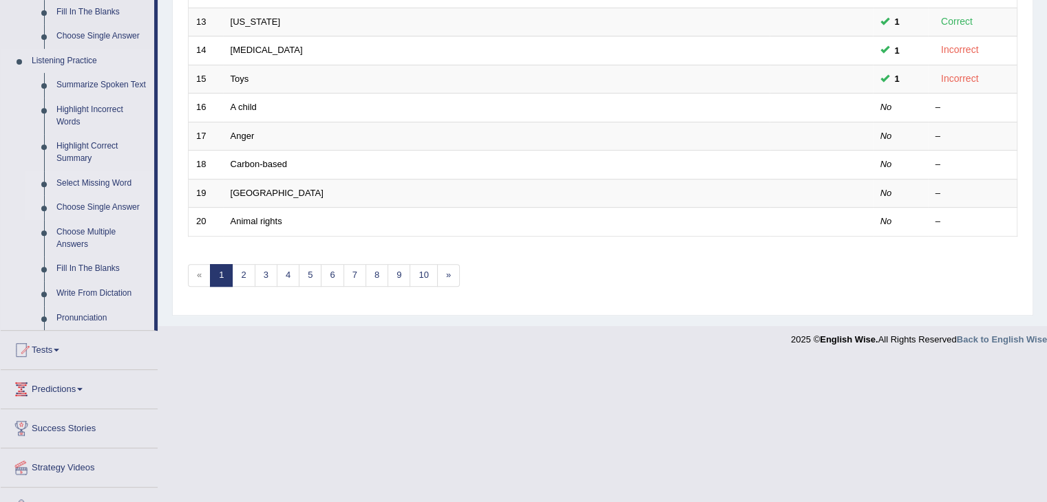
click at [92, 202] on link "Choose Single Answer" at bounding box center [102, 207] width 104 height 25
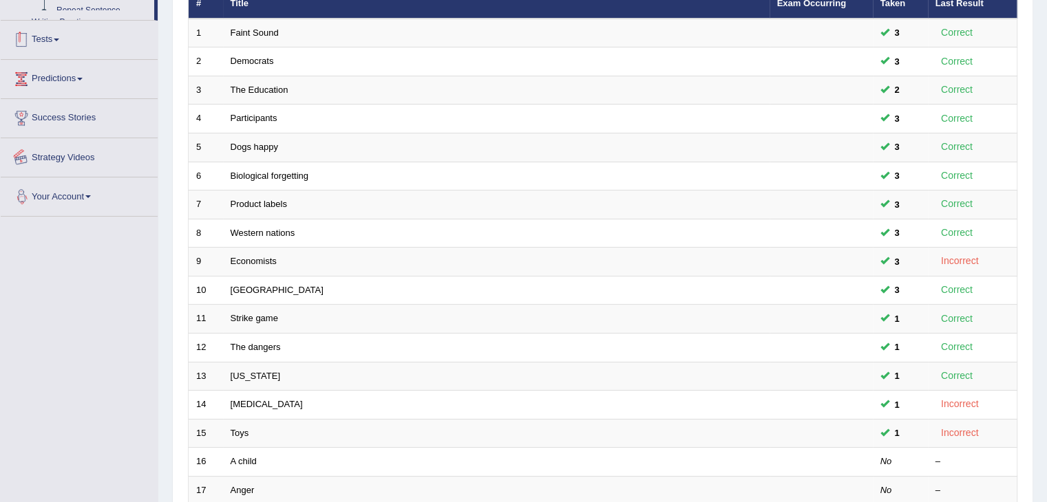
scroll to position [405, 0]
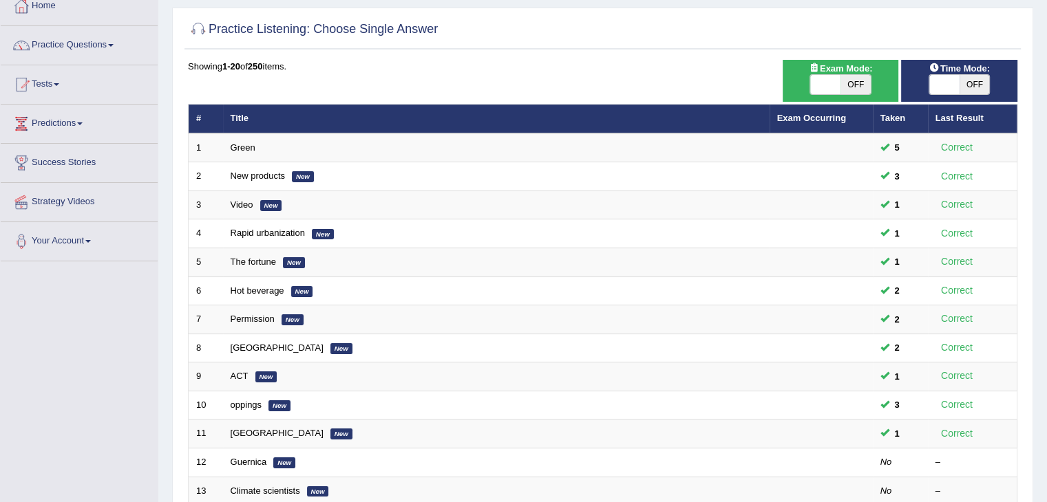
scroll to position [109, 0]
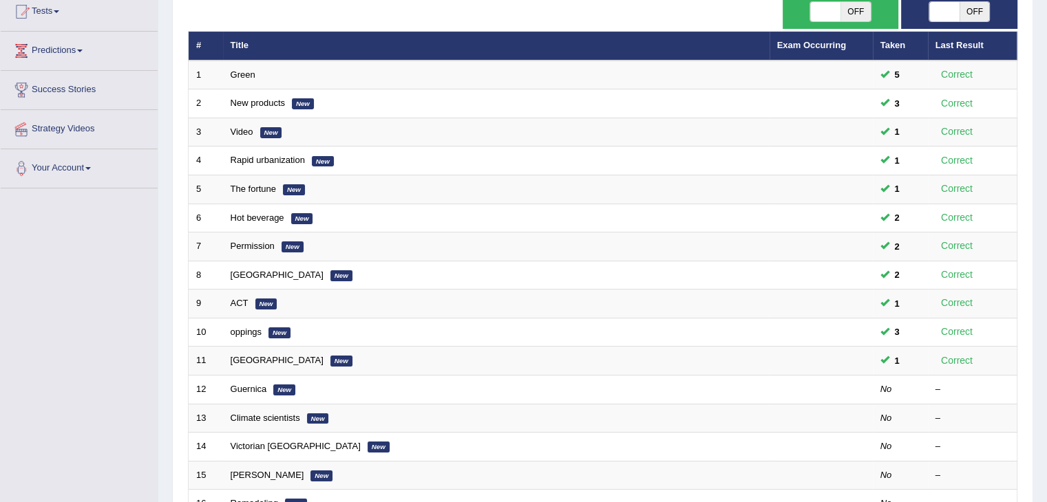
click at [1046, 238] on html "Toggle navigation Home Practice Questions Speaking Practice Read Aloud Repeat S…" at bounding box center [523, 97] width 1047 height 502
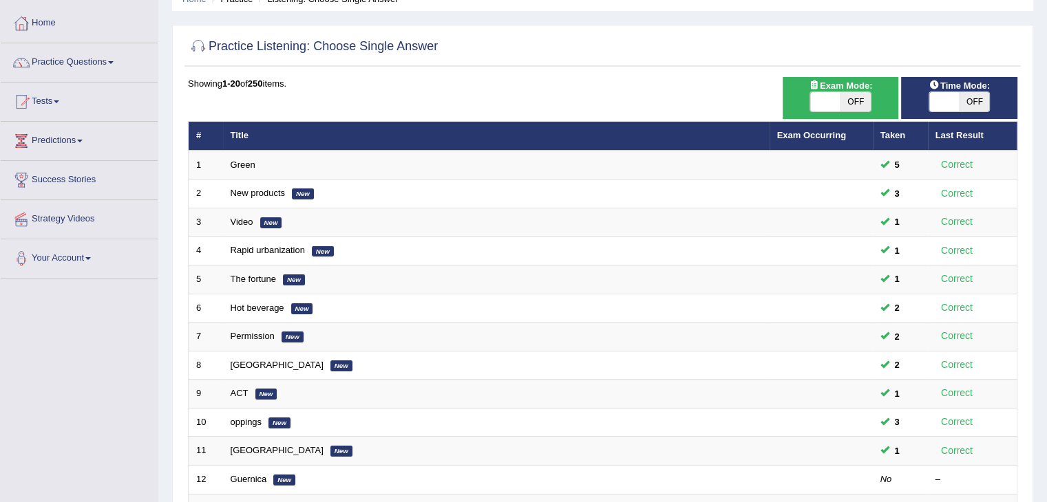
scroll to position [62, 0]
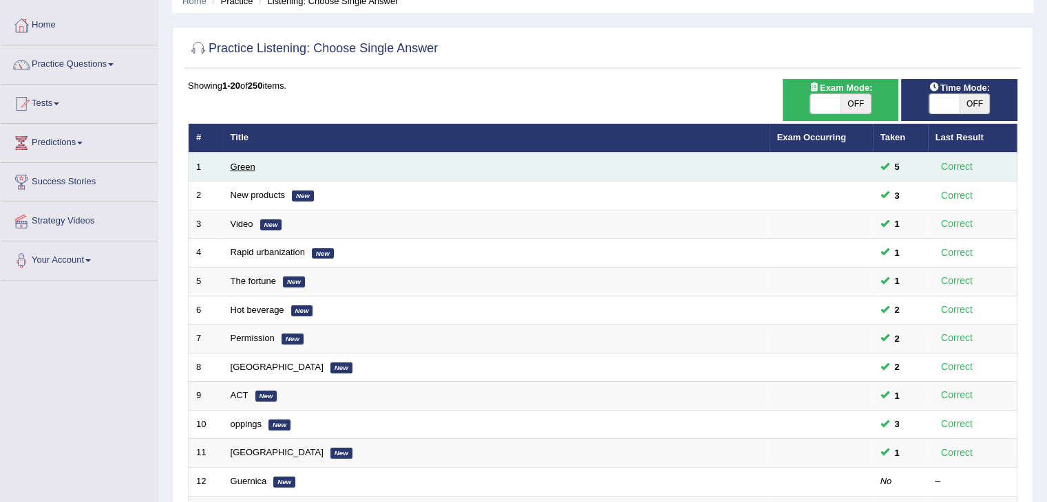
click at [242, 162] on link "Green" at bounding box center [243, 167] width 25 height 10
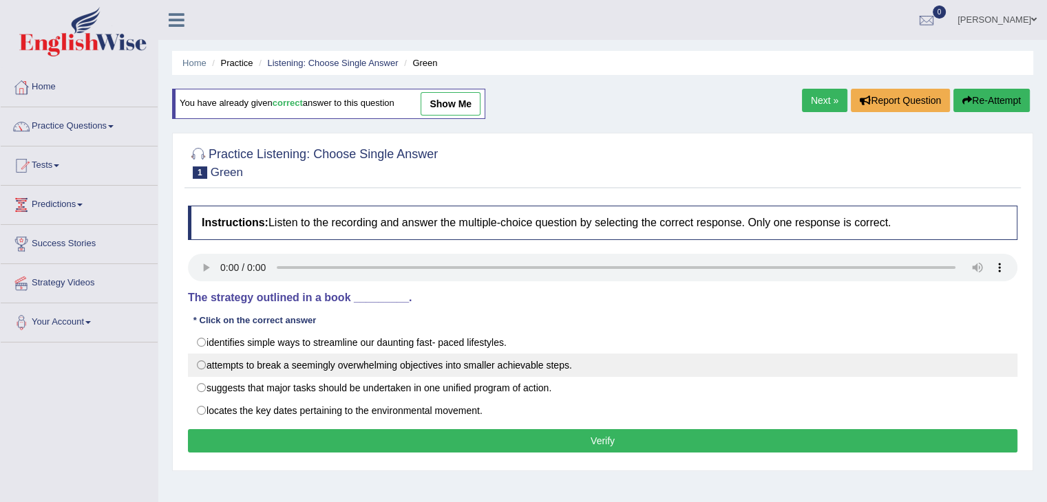
click at [206, 365] on label "attempts to break a seemingly overwhelming objectives into smaller achievable s…" at bounding box center [602, 365] width 829 height 23
radio input "true"
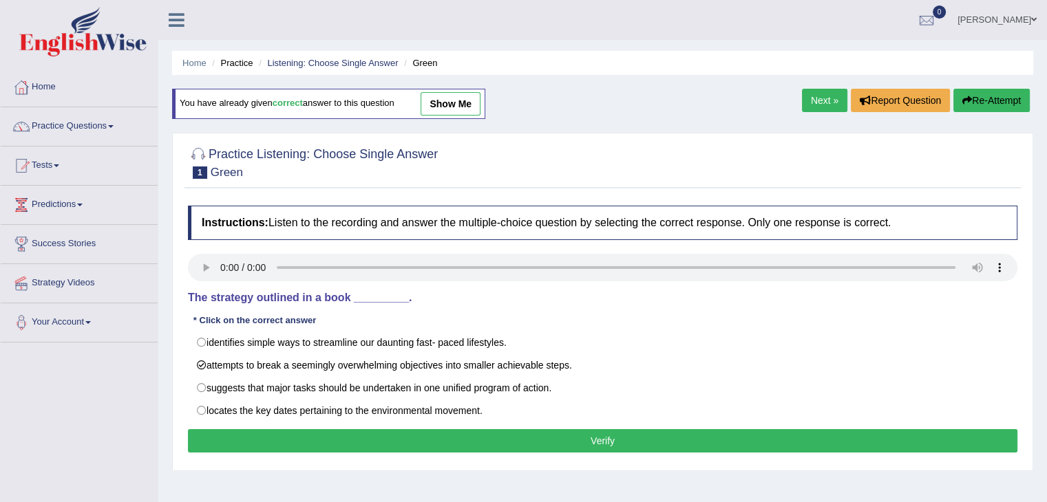
click at [323, 438] on button "Verify" at bounding box center [602, 440] width 829 height 23
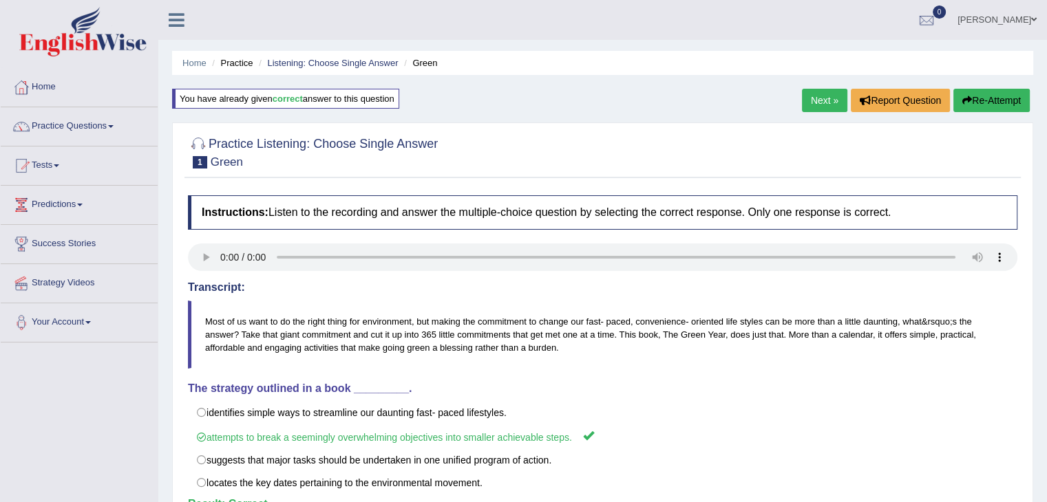
click at [813, 101] on link "Next »" at bounding box center [824, 100] width 45 height 23
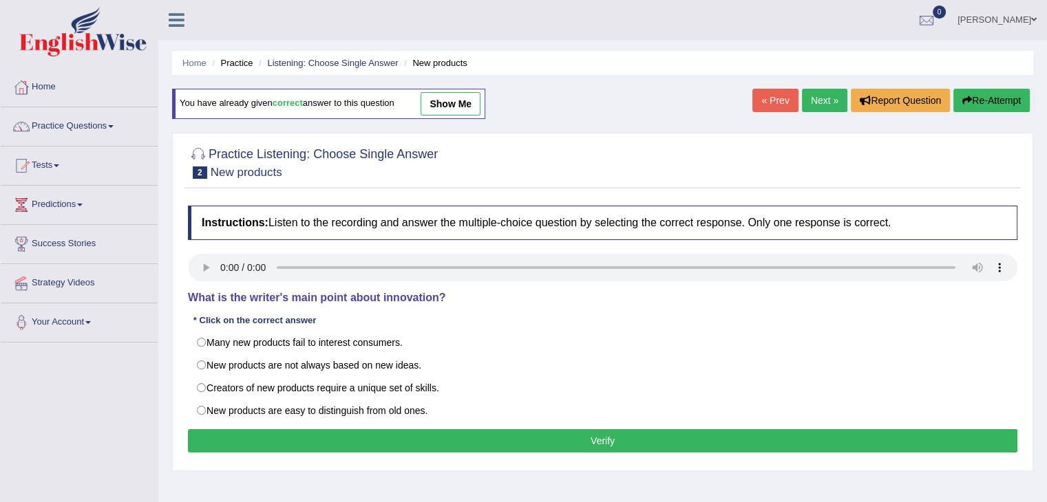
click at [181, 309] on div "Practice Listening: Choose Single Answer 2 New products Instructions: Listen to…" at bounding box center [602, 302] width 861 height 339
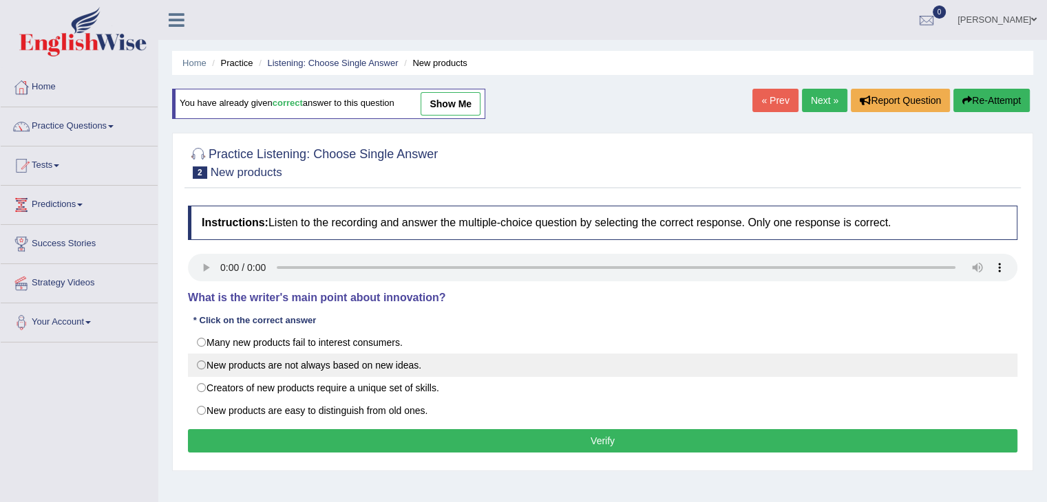
click at [202, 364] on label "New products are not always based on new ideas." at bounding box center [602, 365] width 829 height 23
radio input "true"
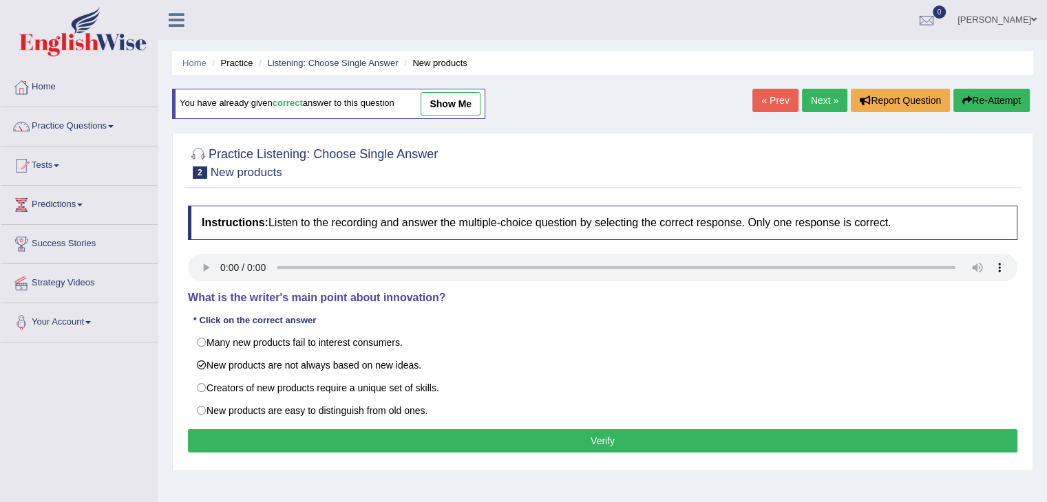
click at [454, 440] on button "Verify" at bounding box center [602, 440] width 829 height 23
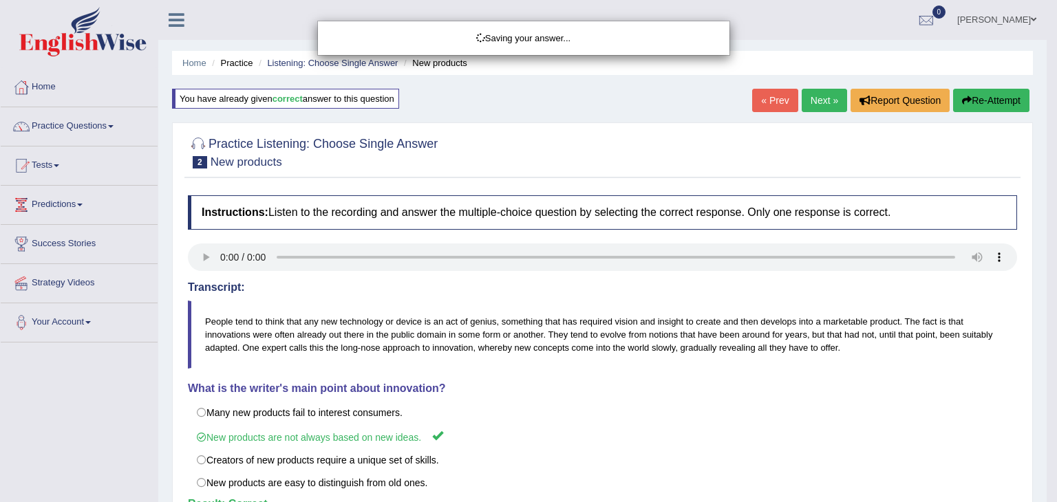
click at [809, 109] on div "Saving your answer..." at bounding box center [528, 251] width 1057 height 502
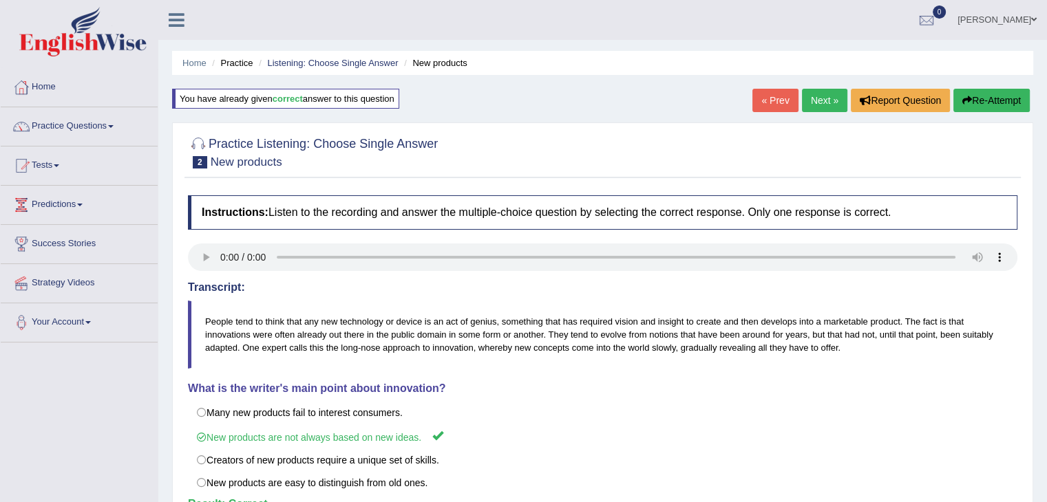
click at [813, 104] on link "Next »" at bounding box center [824, 100] width 45 height 23
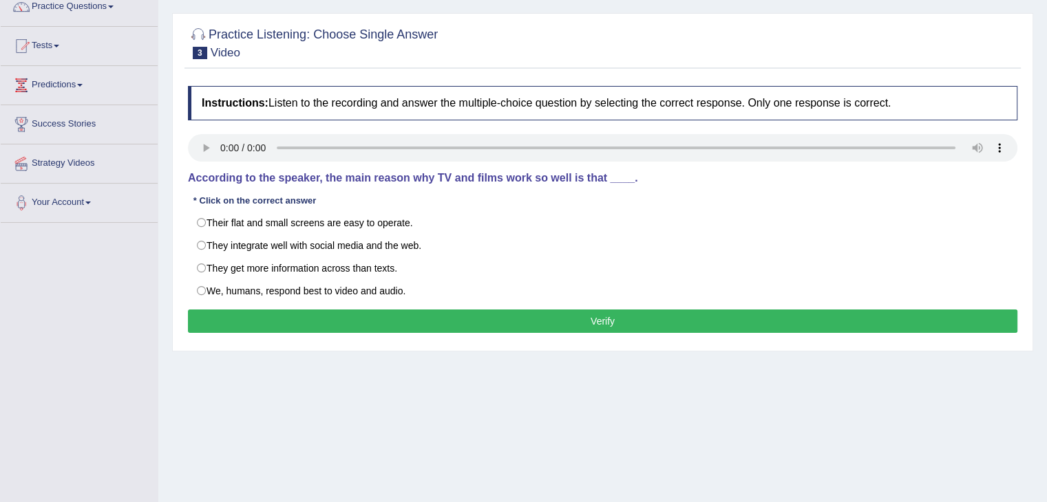
click at [1046, 251] on html "Toggle navigation Home Practice Questions Speaking Practice Read Aloud Repeat S…" at bounding box center [523, 131] width 1047 height 502
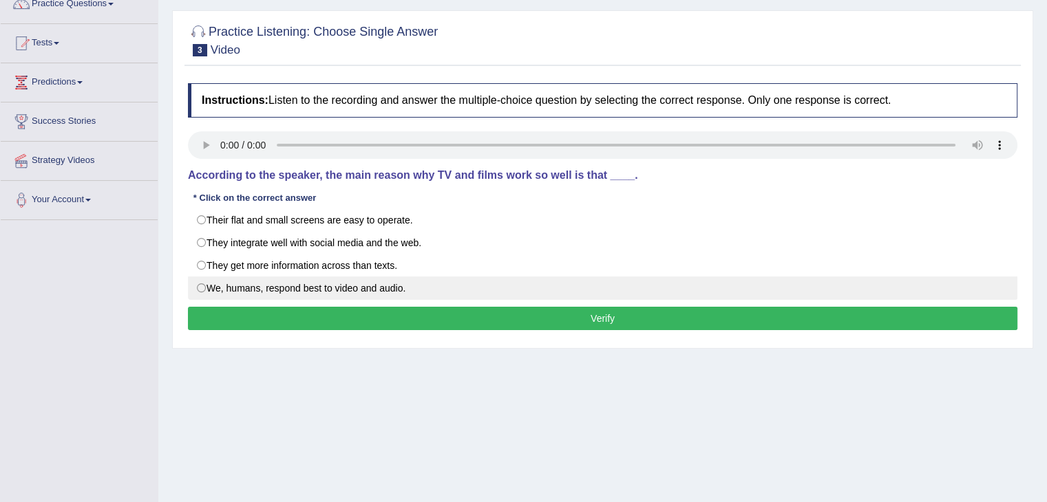
click at [205, 282] on label "We, humans, respond best to video and audio." at bounding box center [602, 288] width 829 height 23
radio input "true"
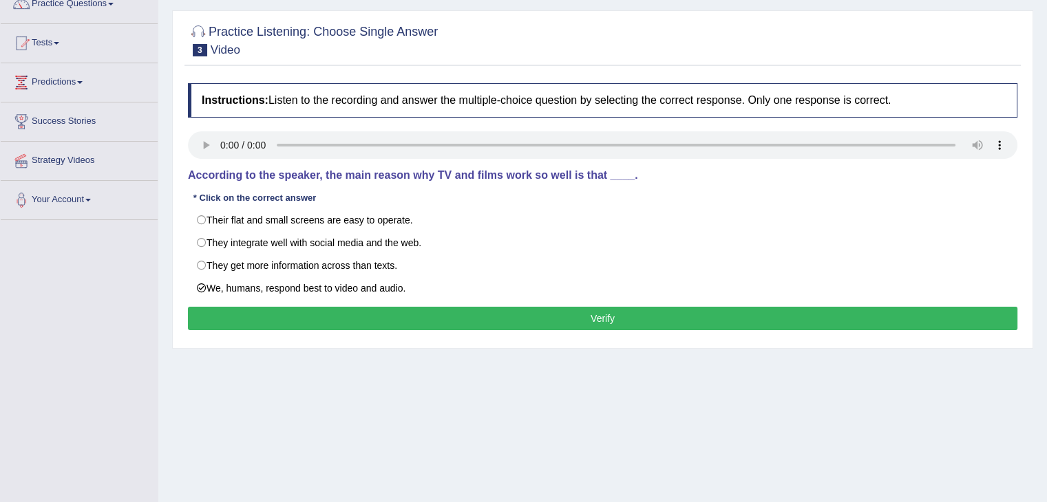
click at [379, 317] on button "Verify" at bounding box center [602, 318] width 829 height 23
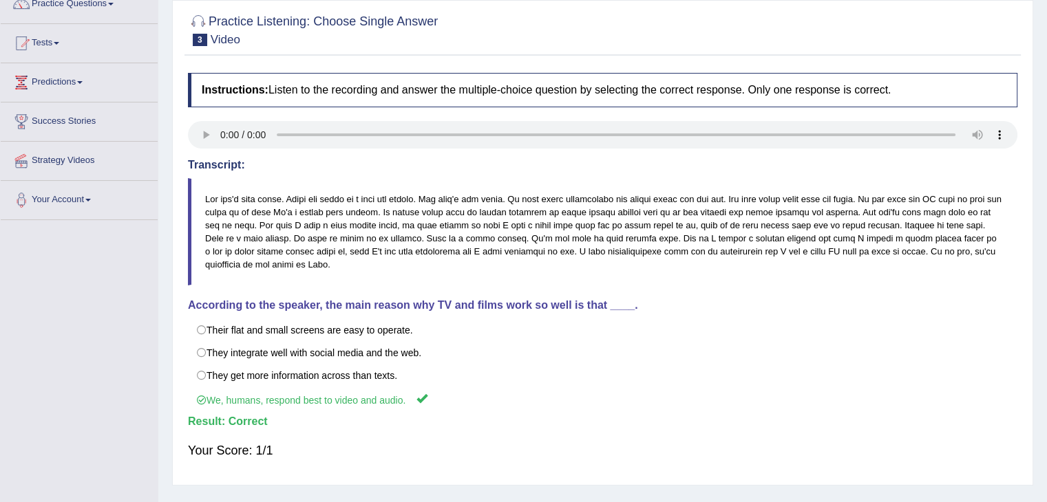
scroll to position [0, 0]
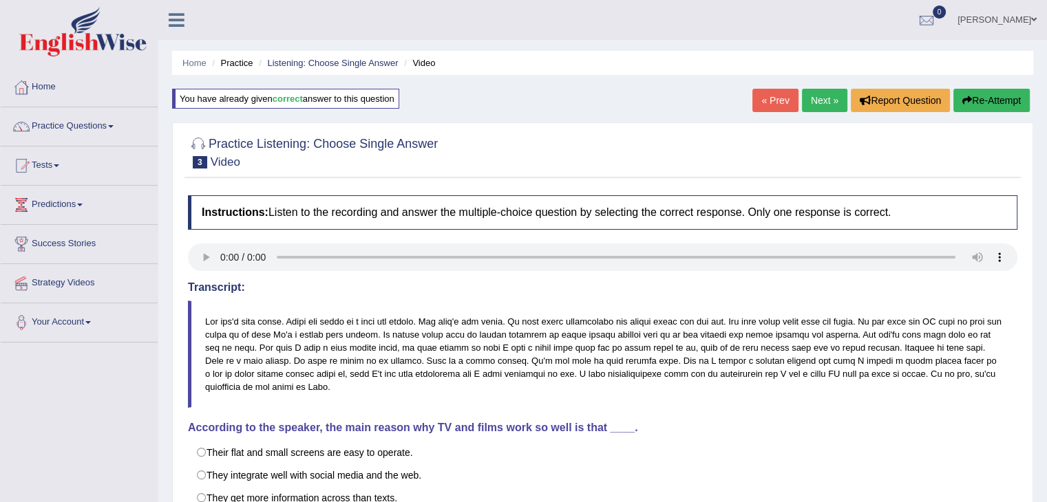
click at [821, 105] on link "Next »" at bounding box center [824, 100] width 45 height 23
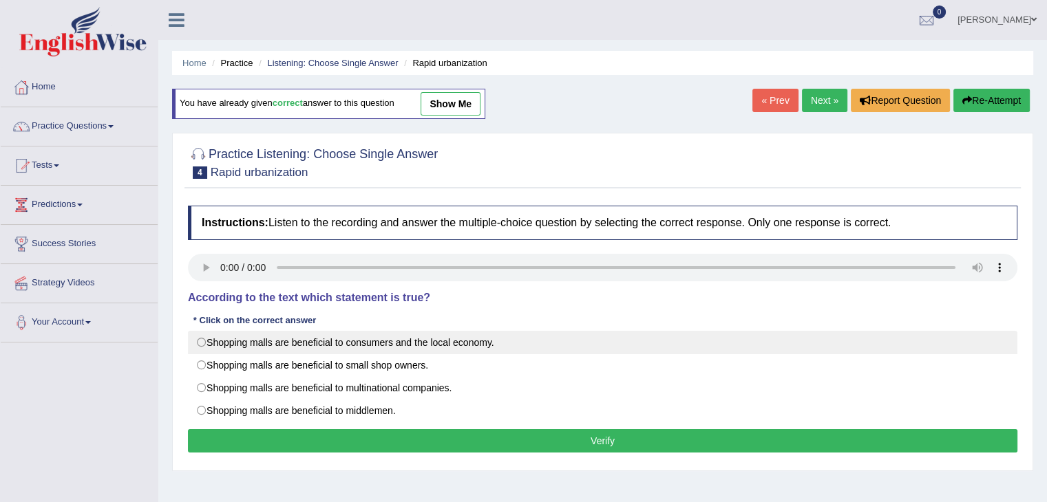
click at [220, 334] on label "Shopping malls are beneficial to consumers and the local economy." at bounding box center [602, 342] width 829 height 23
radio input "true"
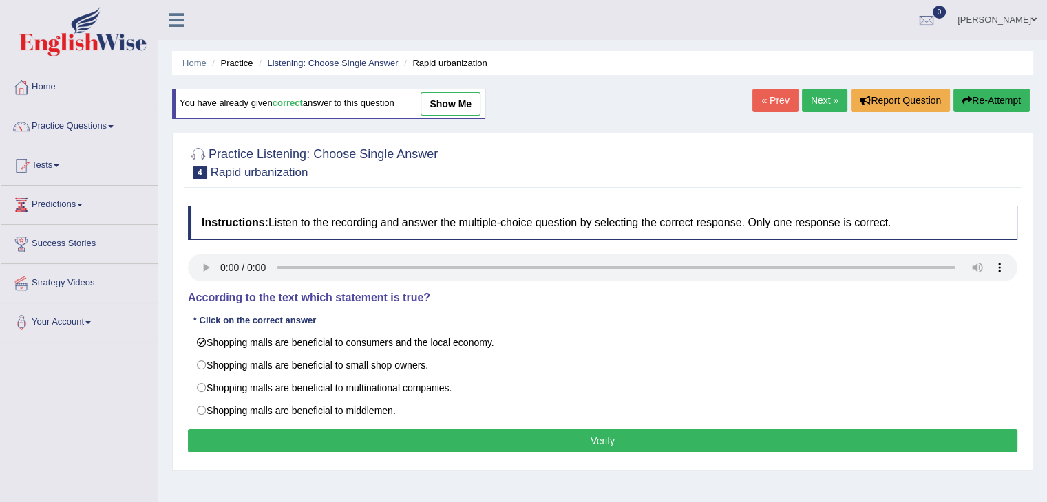
click at [424, 444] on button "Verify" at bounding box center [602, 440] width 829 height 23
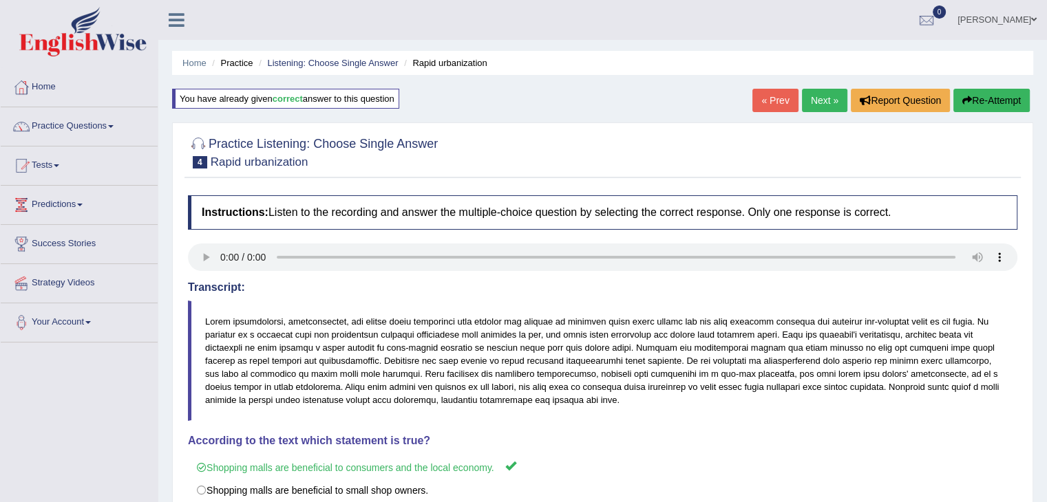
click at [821, 96] on link "Next »" at bounding box center [824, 100] width 45 height 23
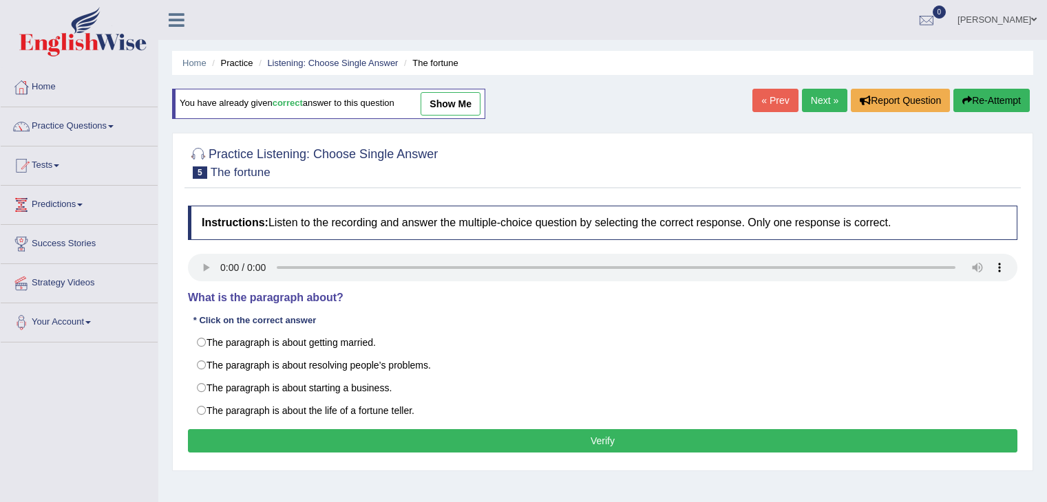
scroll to position [70, 0]
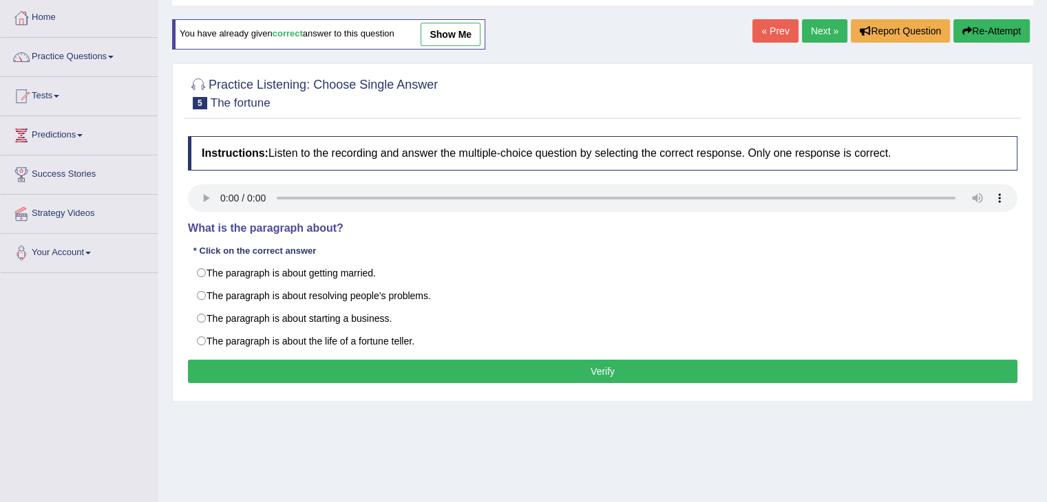
click at [1046, 195] on html "Toggle navigation Home Practice Questions Speaking Practice Read Aloud Repeat S…" at bounding box center [523, 181] width 1047 height 502
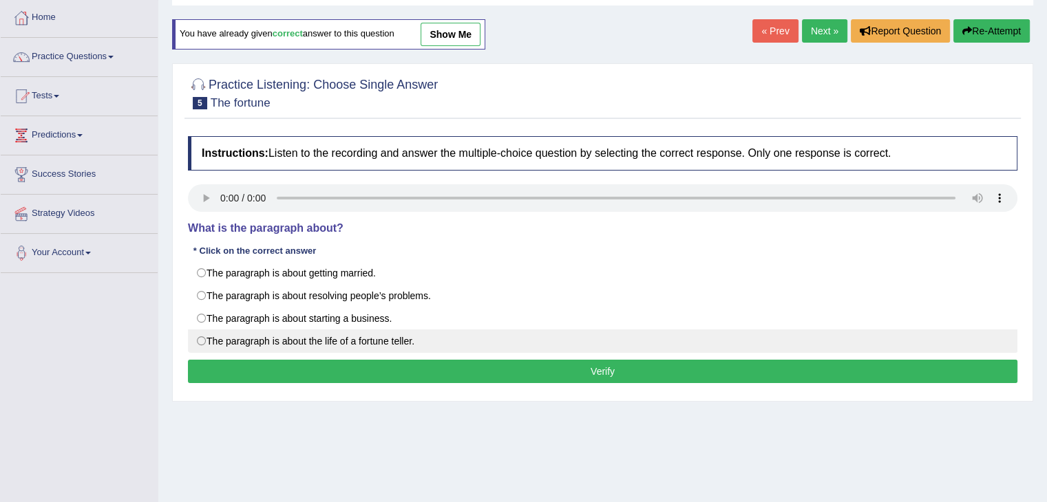
click at [209, 347] on label "The paragraph is about the life of a fortune teller." at bounding box center [602, 341] width 829 height 23
radio input "true"
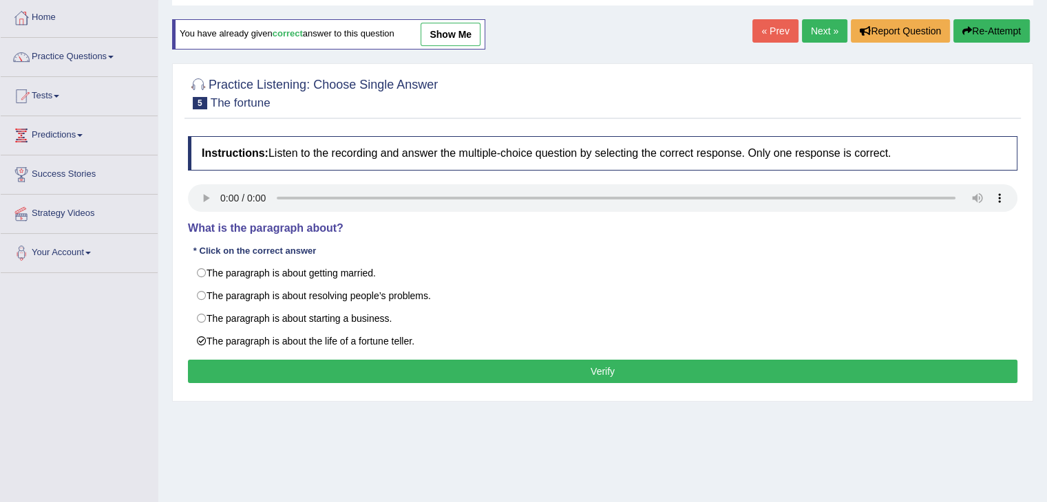
click at [361, 372] on button "Verify" at bounding box center [602, 371] width 829 height 23
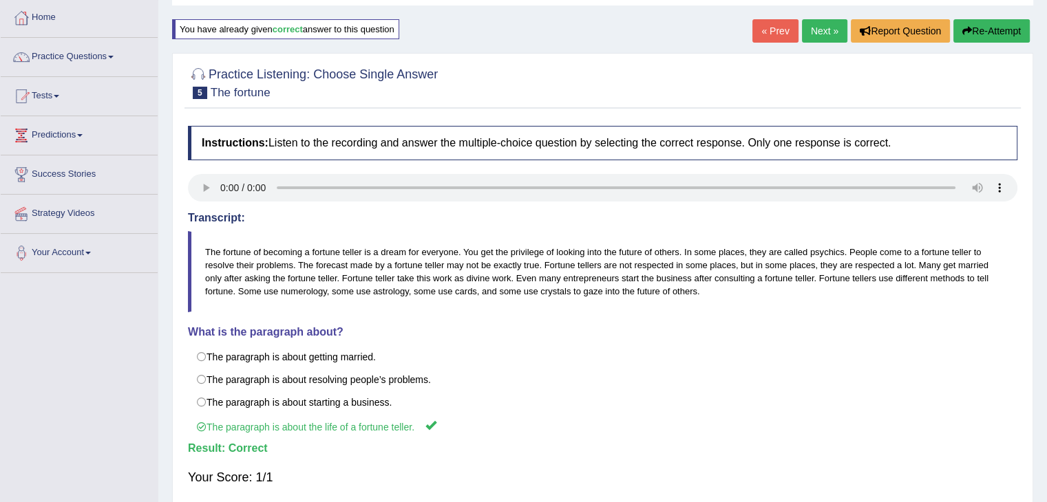
click at [816, 32] on link "Next »" at bounding box center [824, 30] width 45 height 23
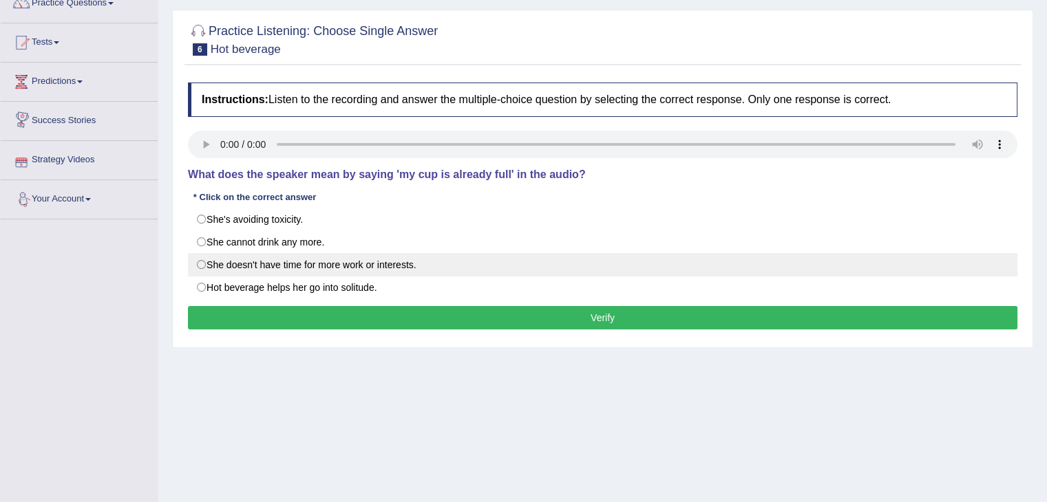
click at [215, 264] on label "She doesn't have time for more work or interests." at bounding box center [602, 264] width 829 height 23
radio input "true"
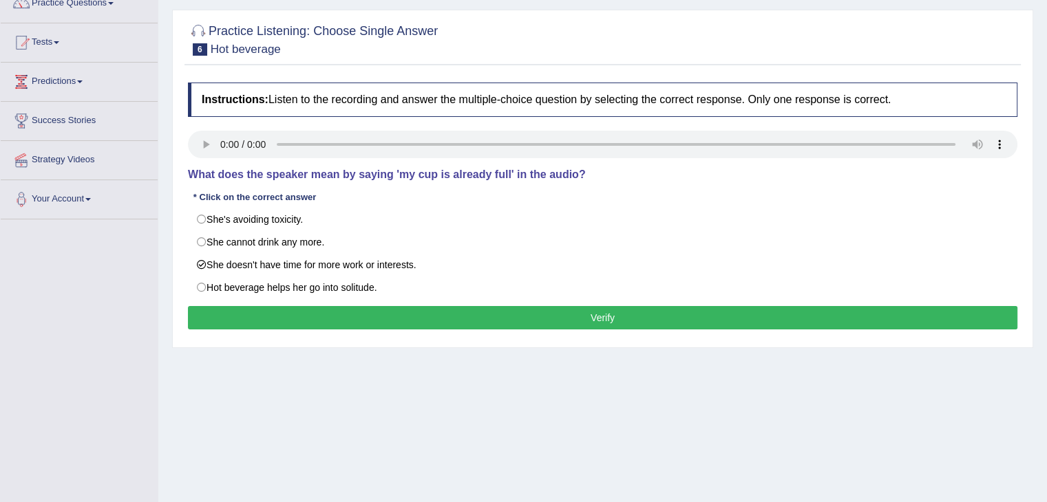
click at [403, 323] on button "Verify" at bounding box center [602, 317] width 829 height 23
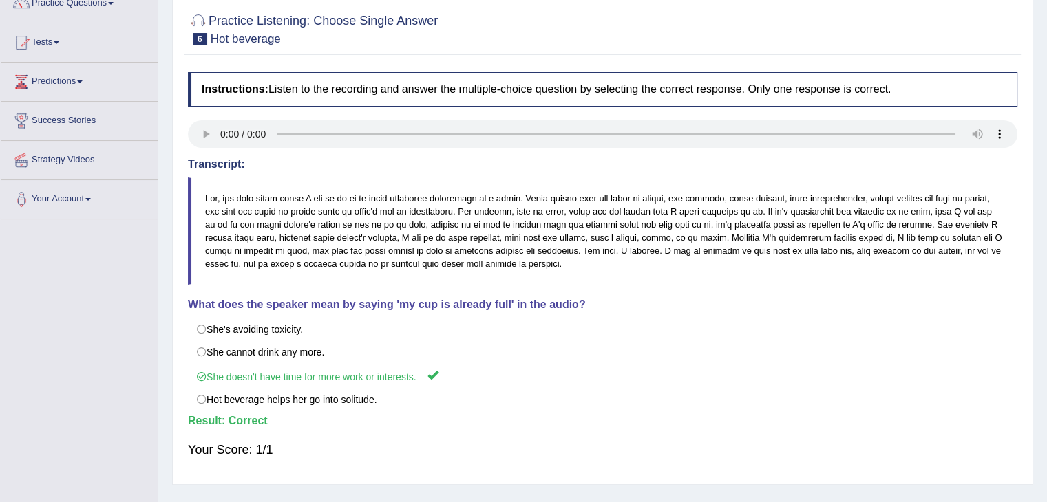
drag, startPoint x: 1056, startPoint y: 162, endPoint x: 1055, endPoint y: 9, distance: 152.8
click at [1046, 9] on html "Toggle navigation Home Practice Questions Speaking Practice Read Aloud Repeat S…" at bounding box center [523, 128] width 1047 height 502
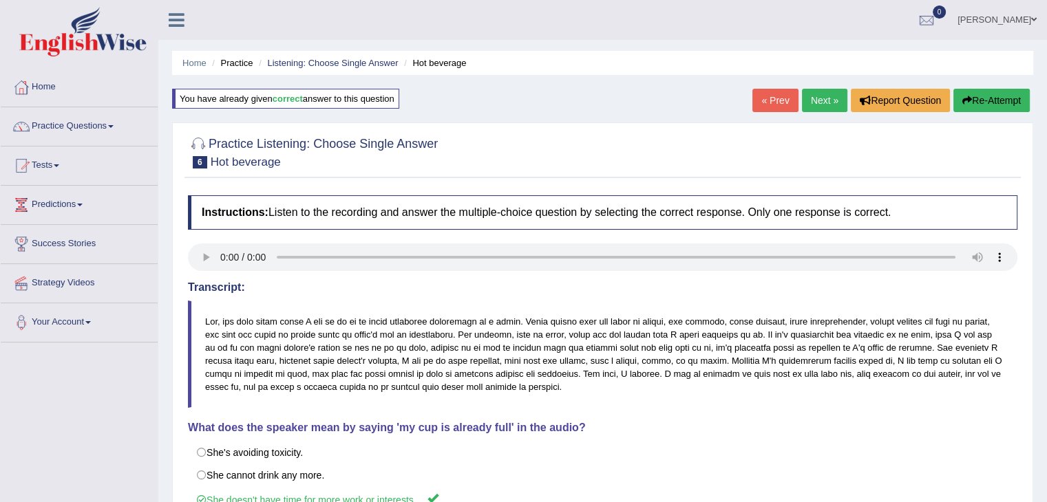
click at [823, 100] on link "Next »" at bounding box center [824, 100] width 45 height 23
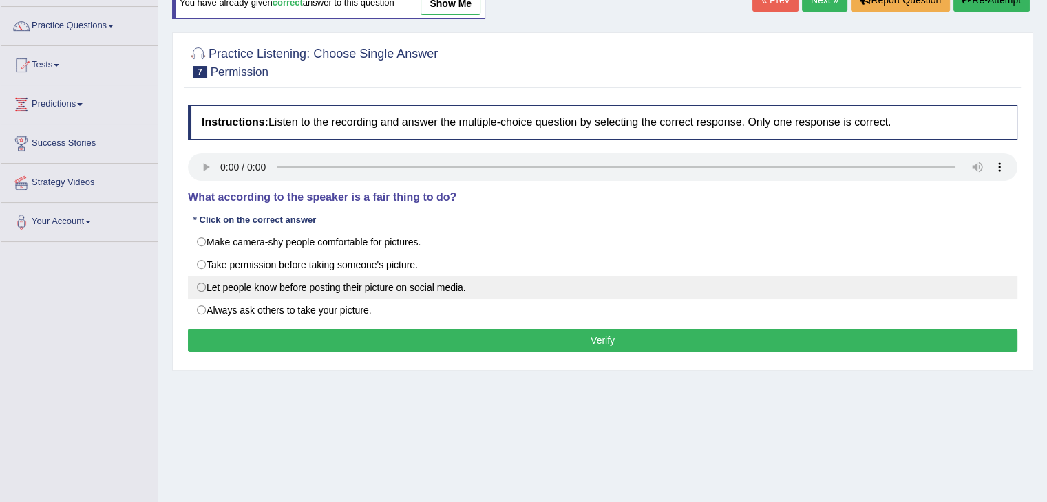
click at [205, 288] on label "Let people know before posting their picture on social media." at bounding box center [602, 287] width 829 height 23
radio input "true"
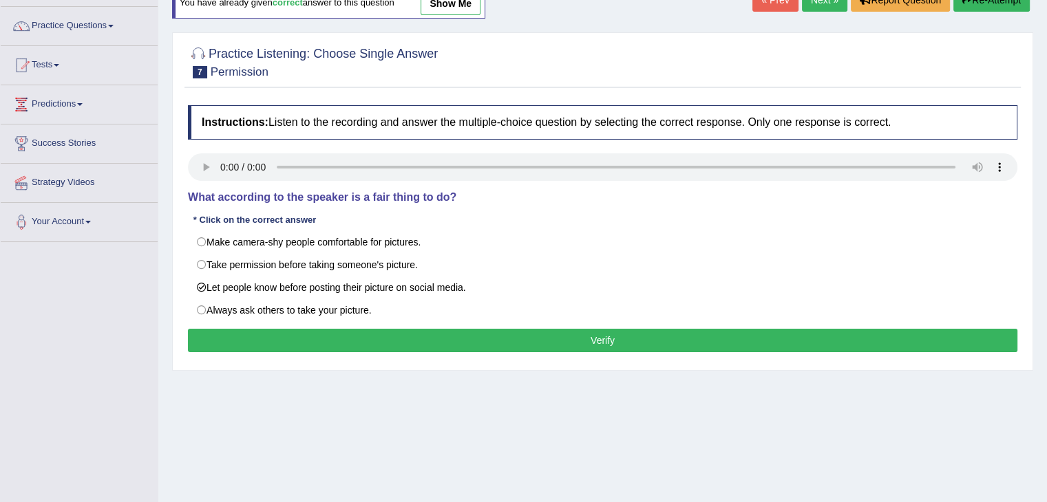
click at [443, 336] on button "Verify" at bounding box center [602, 340] width 829 height 23
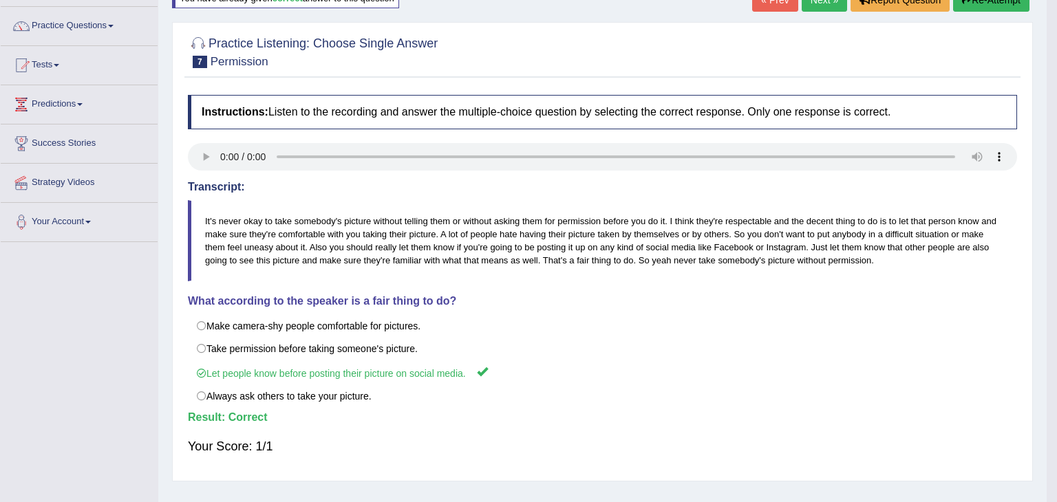
drag, startPoint x: 1056, startPoint y: 195, endPoint x: 1056, endPoint y: 106, distance: 88.8
click at [1046, 106] on body "Toggle navigation Home Practice Questions Speaking Practice Read Aloud Repeat S…" at bounding box center [528, 151] width 1057 height 502
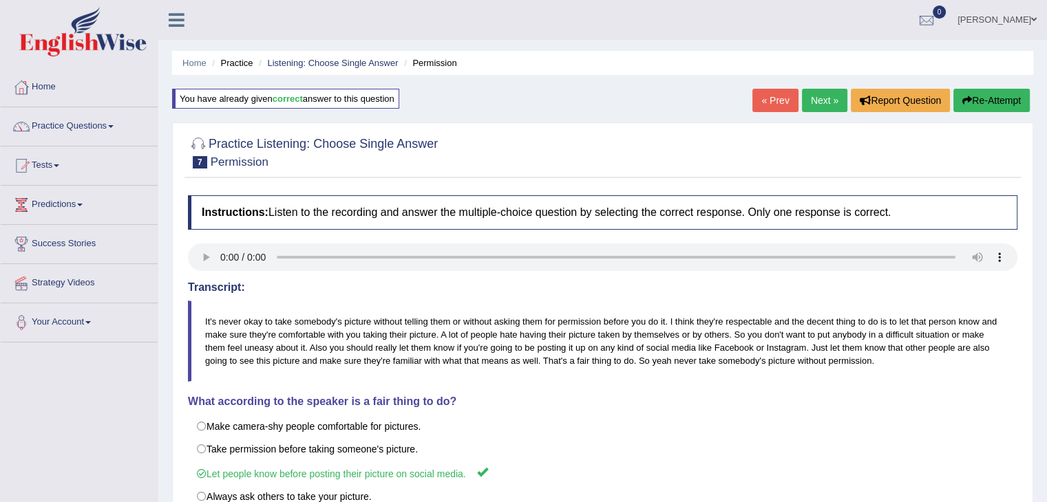
click at [813, 98] on link "Next »" at bounding box center [824, 100] width 45 height 23
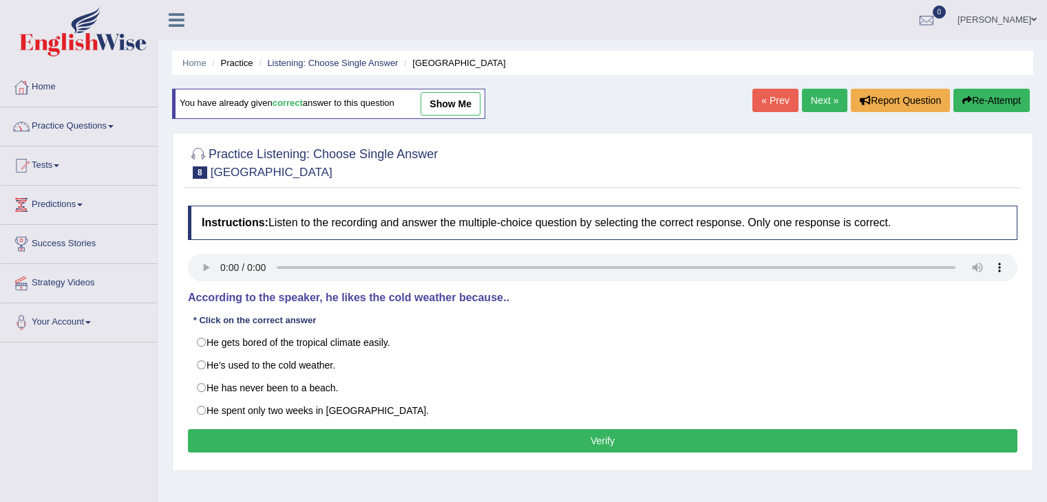
scroll to position [119, 0]
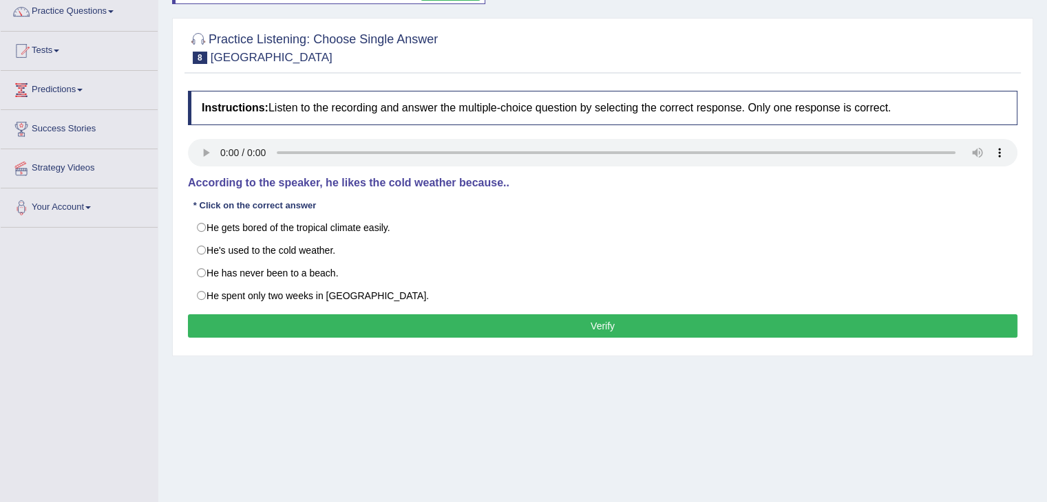
click at [1046, 242] on html "Toggle navigation Home Practice Questions Speaking Practice Read Aloud Repeat S…" at bounding box center [523, 136] width 1047 height 502
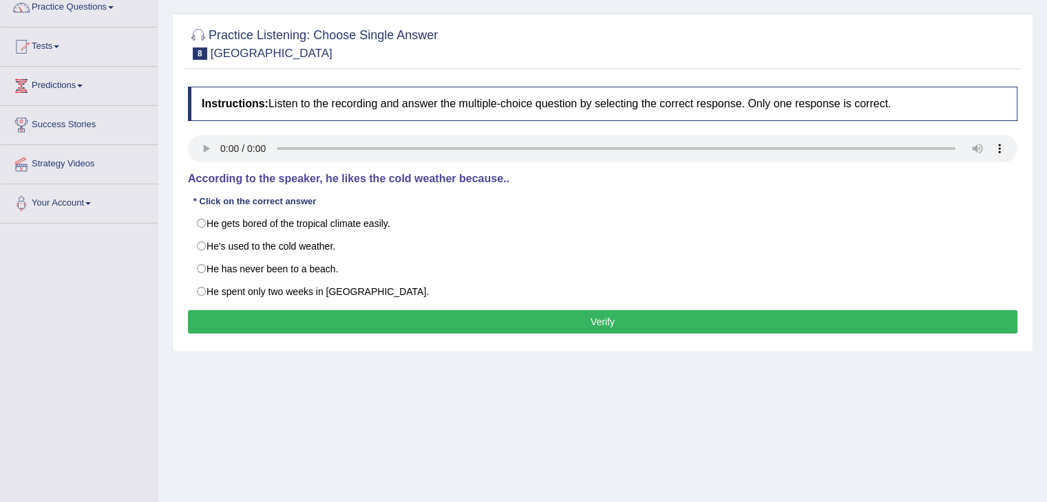
scroll to position [0, 0]
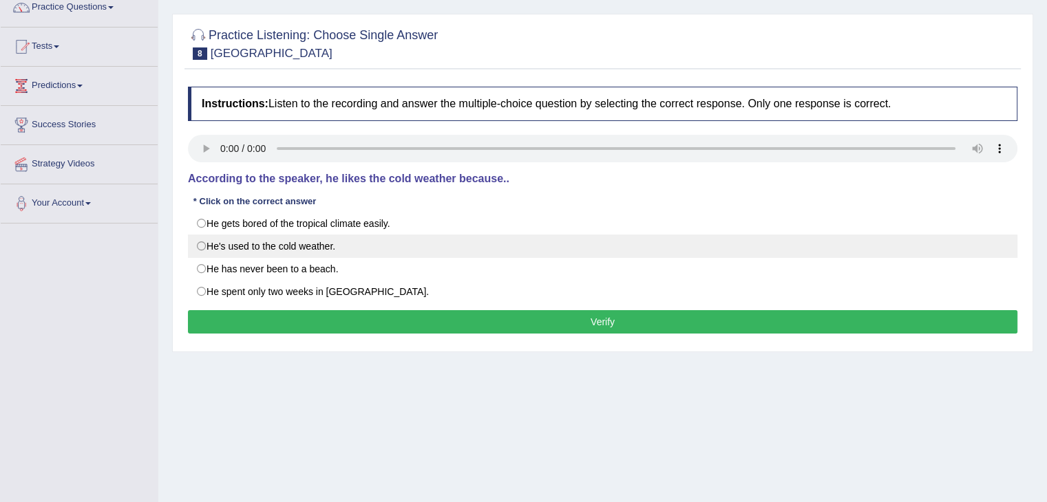
click at [206, 254] on label "He's used to the cold weather." at bounding box center [602, 246] width 829 height 23
radio input "true"
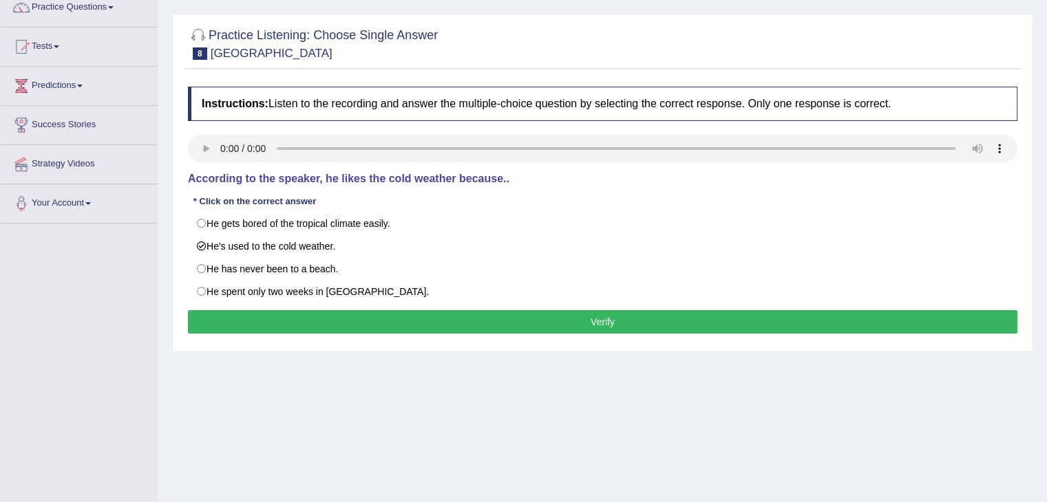
click at [391, 317] on button "Verify" at bounding box center [602, 321] width 829 height 23
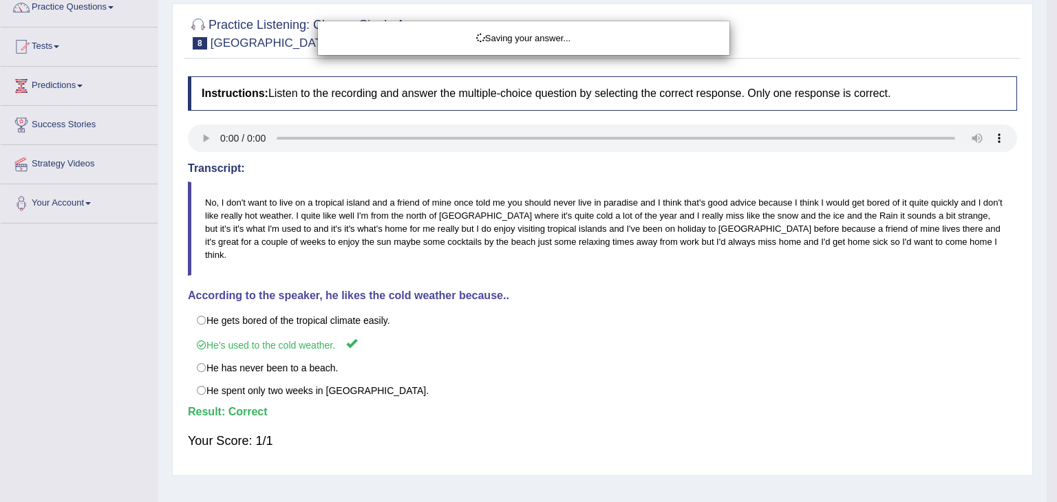
click at [1046, 215] on div "Saving your answer..." at bounding box center [528, 251] width 1057 height 502
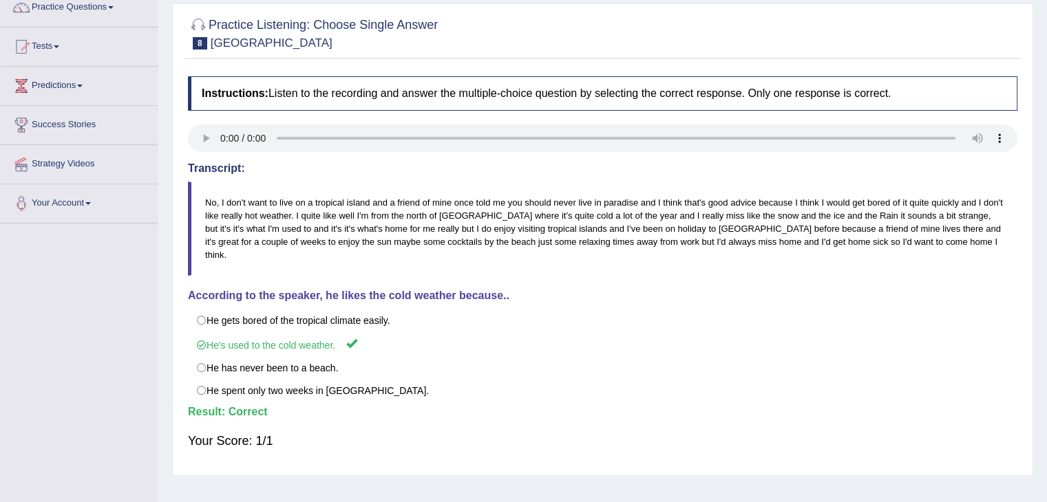
drag, startPoint x: 1056, startPoint y: 215, endPoint x: 1056, endPoint y: 111, distance: 104.6
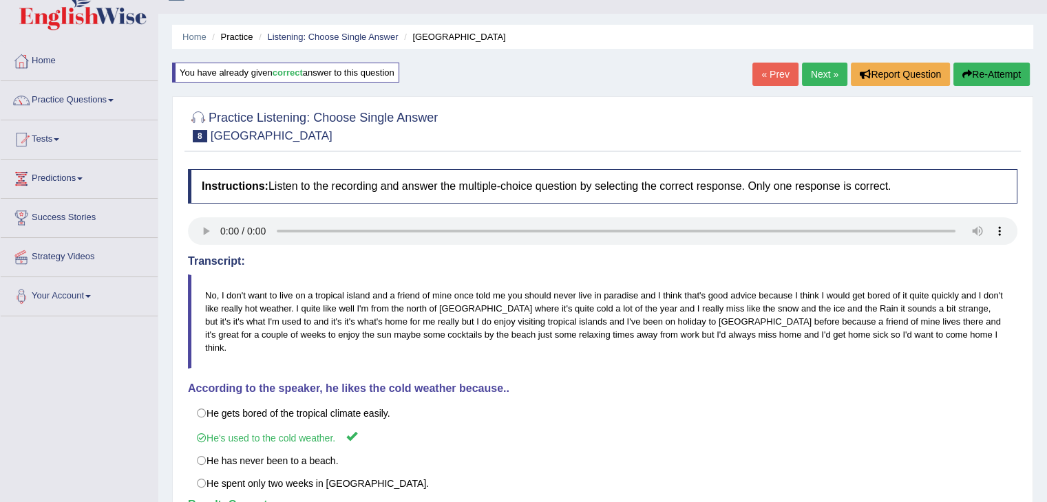
click at [811, 78] on link "Next »" at bounding box center [824, 74] width 45 height 23
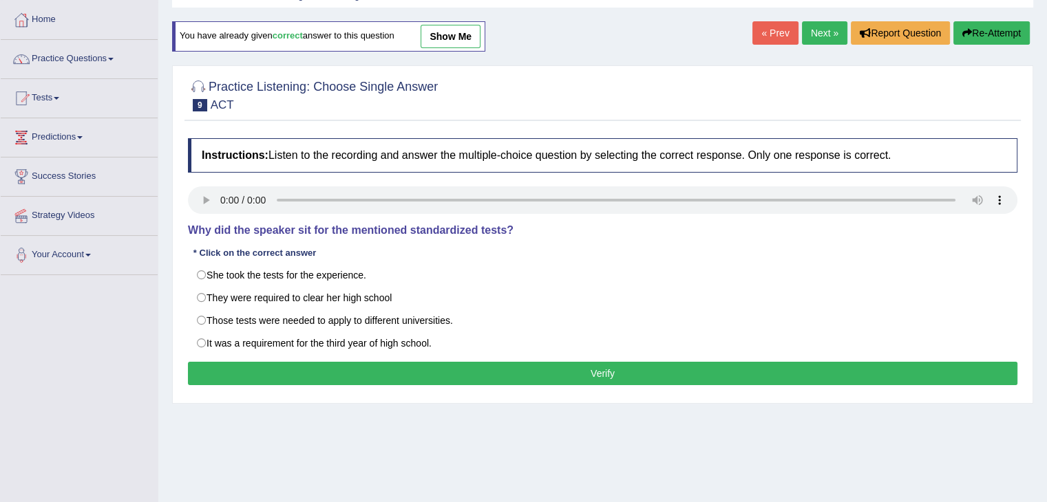
click at [1046, 154] on html "Toggle navigation Home Practice Questions Speaking Practice Read Aloud Repeat S…" at bounding box center [523, 184] width 1047 height 502
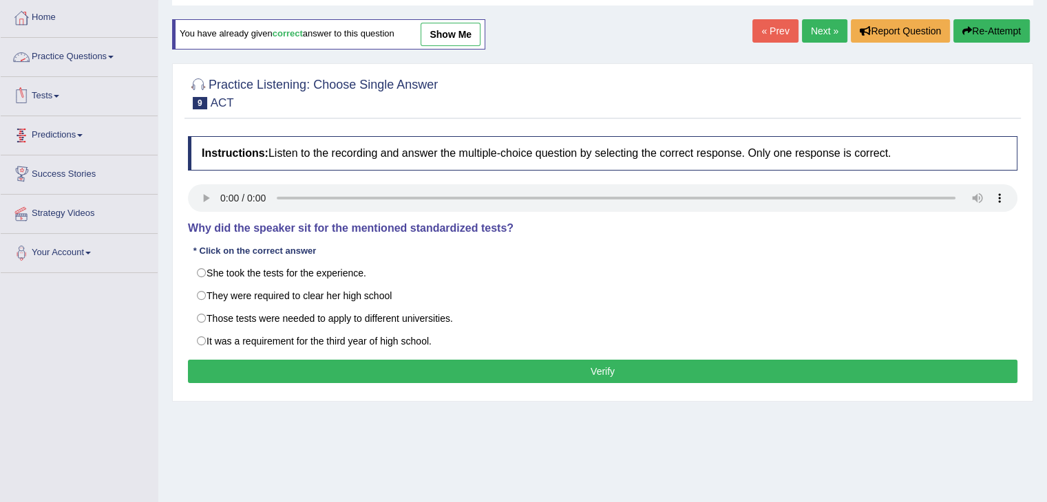
click at [108, 53] on link "Practice Questions" at bounding box center [79, 55] width 157 height 34
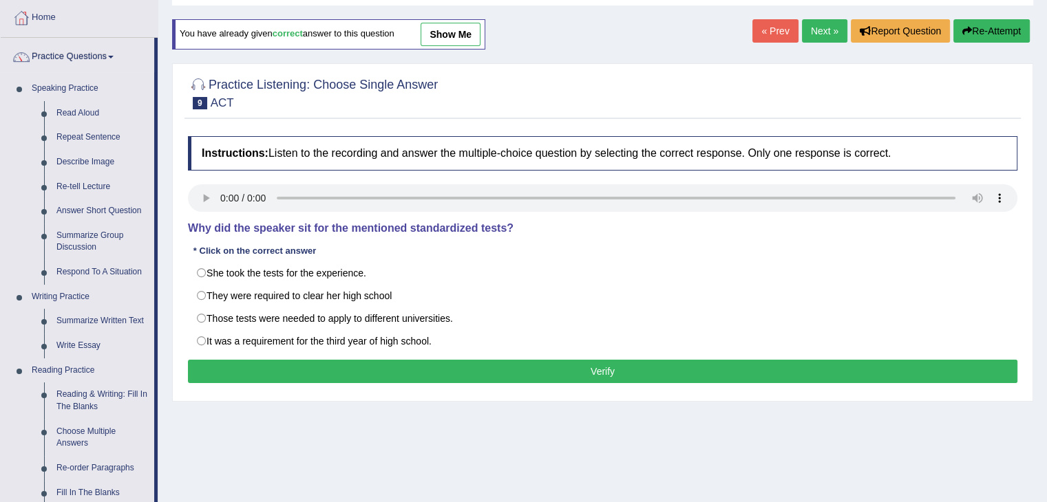
drag, startPoint x: 159, startPoint y: 91, endPoint x: 156, endPoint y: 100, distance: 10.0
click at [156, 100] on div "Toggle navigation Home Practice Questions Speaking Practice Read Aloud Repeat S…" at bounding box center [523, 288] width 1047 height 716
drag, startPoint x: 156, startPoint y: 100, endPoint x: 153, endPoint y: 188, distance: 87.4
click at [153, 188] on li "Practice Questions Speaking Practice Read Aloud Repeat Sentence Describe Image …" at bounding box center [79, 425] width 157 height 774
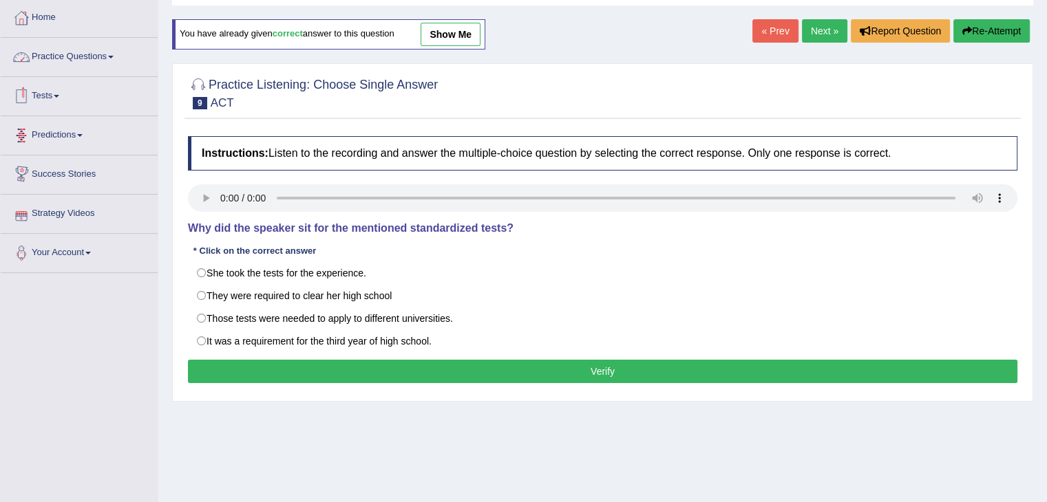
click at [113, 61] on link "Practice Questions" at bounding box center [79, 55] width 157 height 34
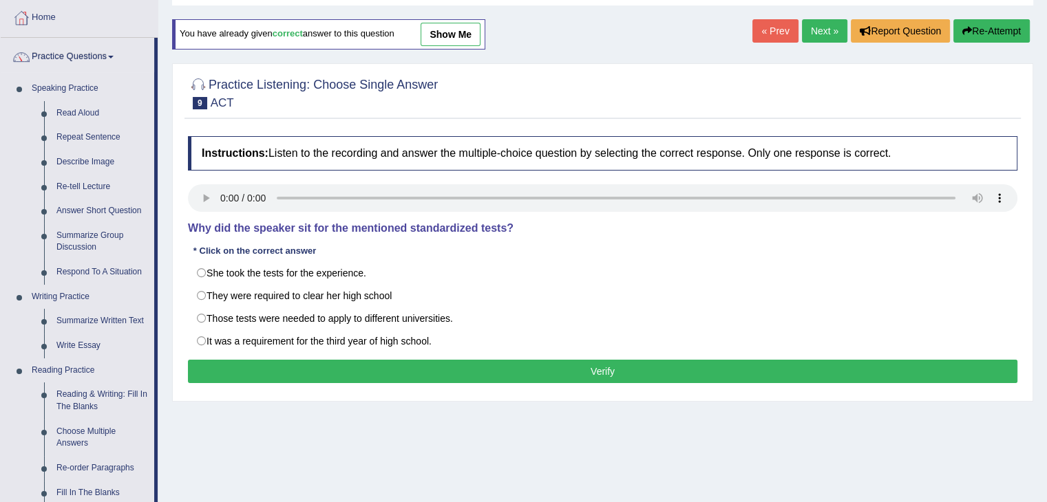
drag, startPoint x: 156, startPoint y: 103, endPoint x: 182, endPoint y: 302, distance: 201.2
click at [182, 302] on div "Toggle navigation Home Practice Questions Speaking Practice Read Aloud Repeat S…" at bounding box center [523, 288] width 1047 height 716
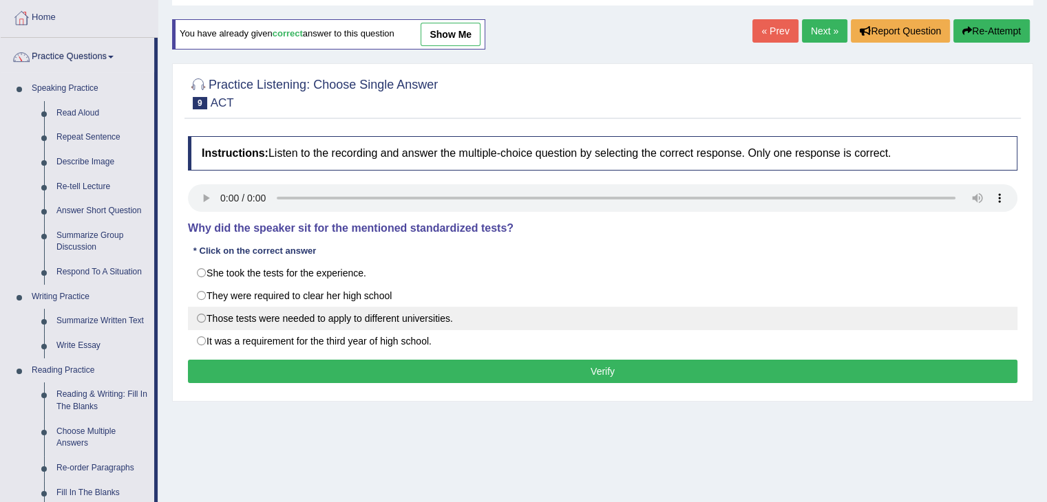
click at [212, 315] on label "Those tests were needed to apply to different universities." at bounding box center [602, 318] width 829 height 23
radio input "true"
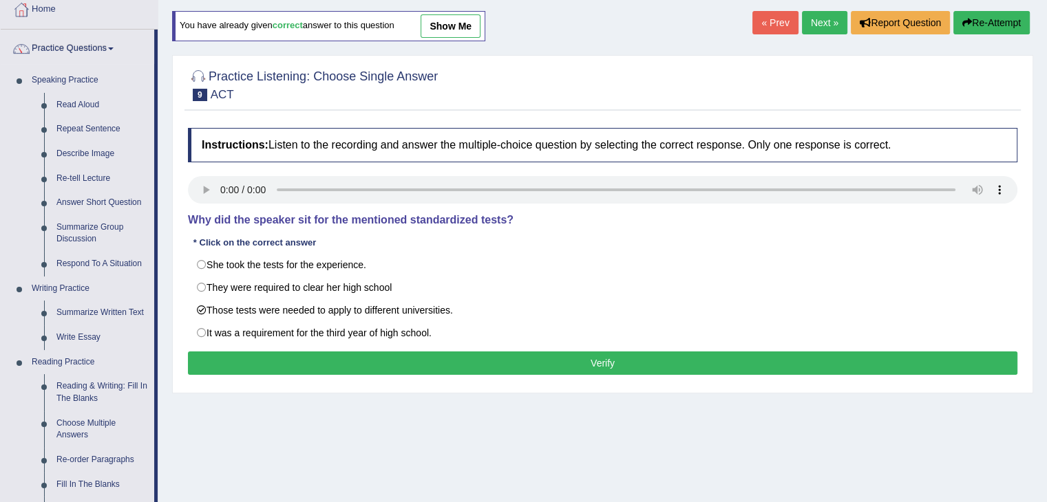
scroll to position [76, 0]
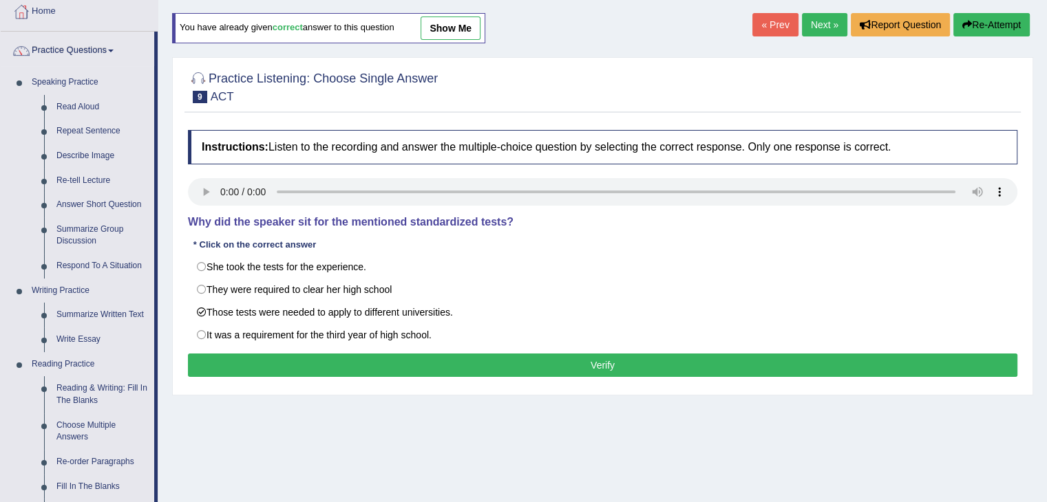
click at [466, 359] on button "Verify" at bounding box center [602, 365] width 829 height 23
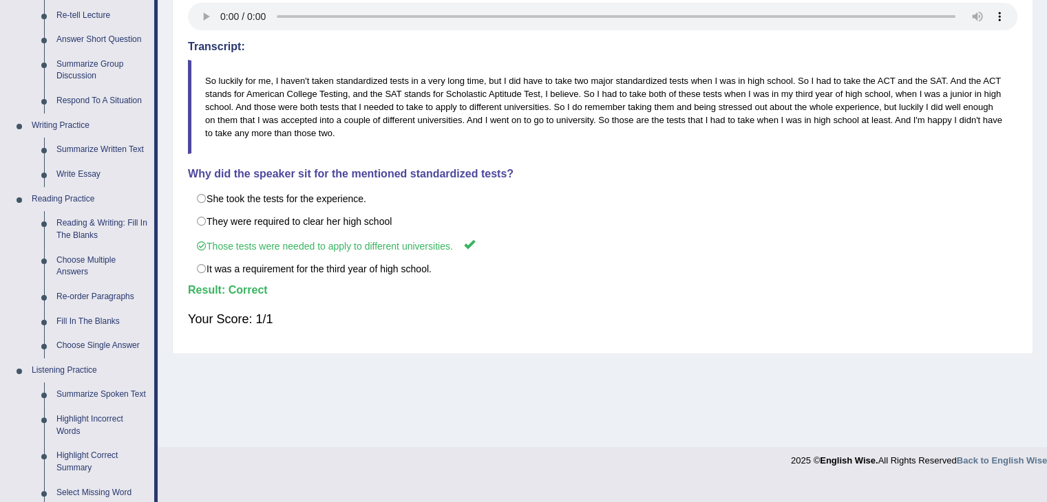
scroll to position [0, 0]
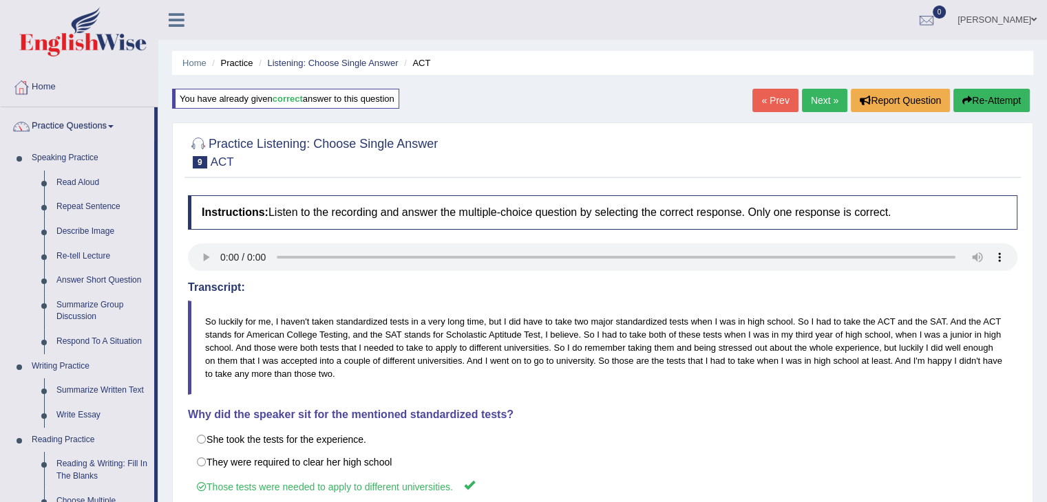
click at [815, 99] on link "Next »" at bounding box center [824, 100] width 45 height 23
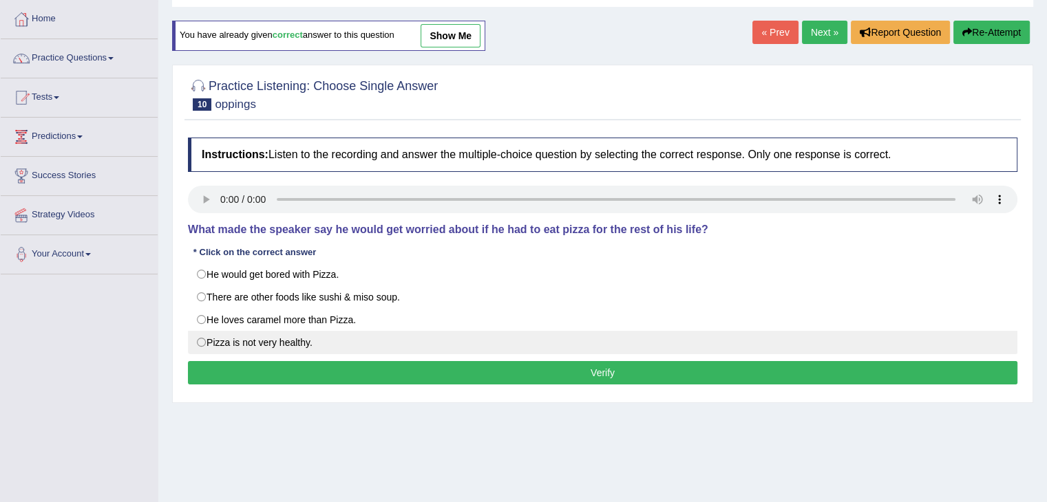
click at [209, 342] on label "Pizza is not very healthy." at bounding box center [602, 342] width 829 height 23
radio input "true"
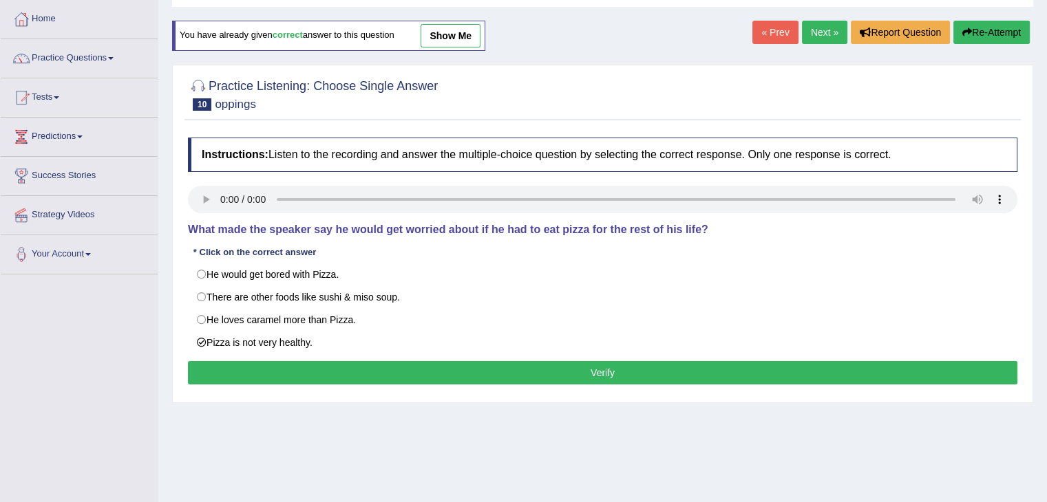
click at [345, 370] on button "Verify" at bounding box center [602, 372] width 829 height 23
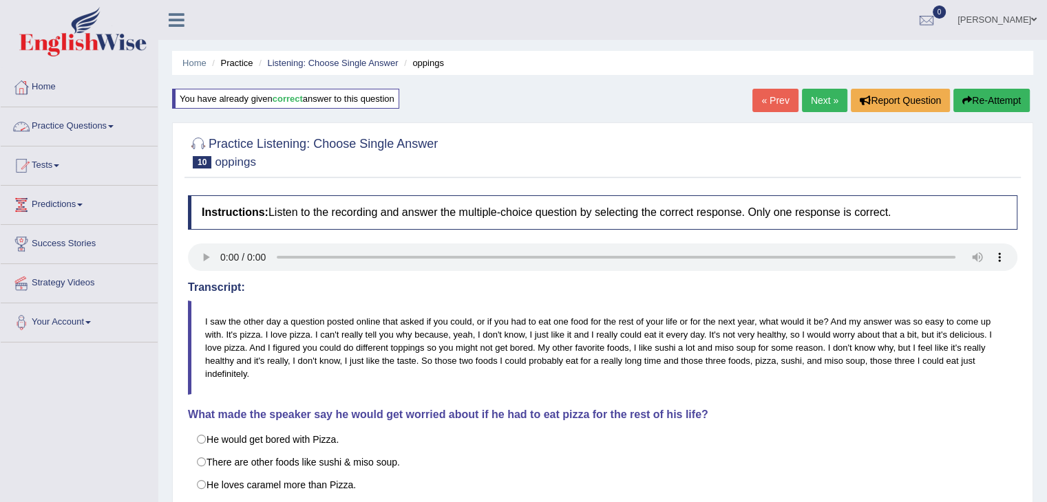
click at [113, 122] on link "Practice Questions" at bounding box center [79, 124] width 157 height 34
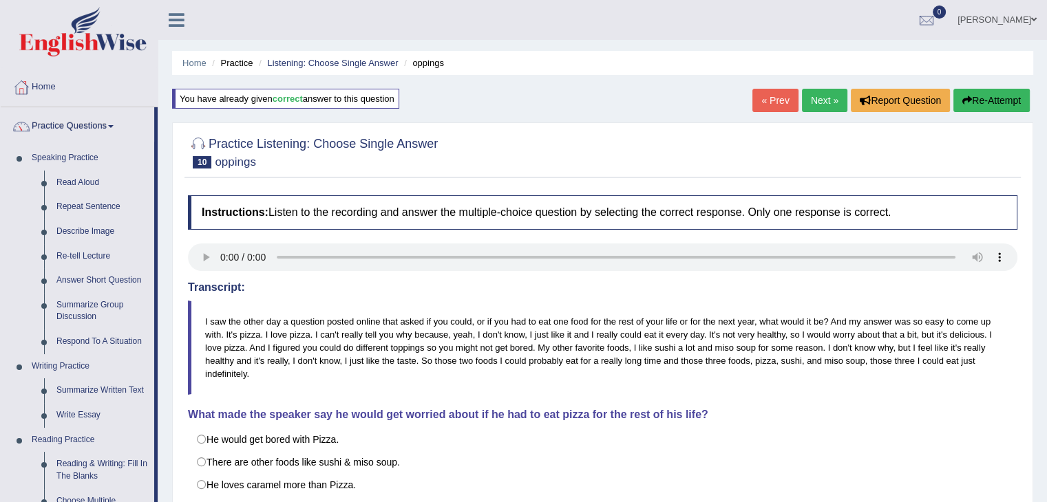
drag, startPoint x: 155, startPoint y: 141, endPoint x: 157, endPoint y: 326, distance: 184.5
click at [157, 326] on li "Practice Questions Speaking Practice Read Aloud Repeat Sentence Describe Image …" at bounding box center [79, 494] width 157 height 774
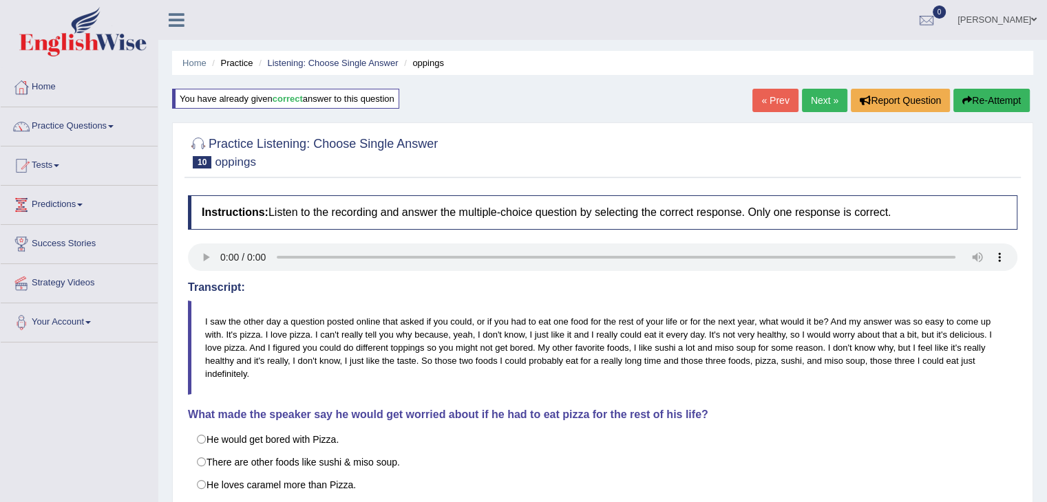
scroll to position [91, 0]
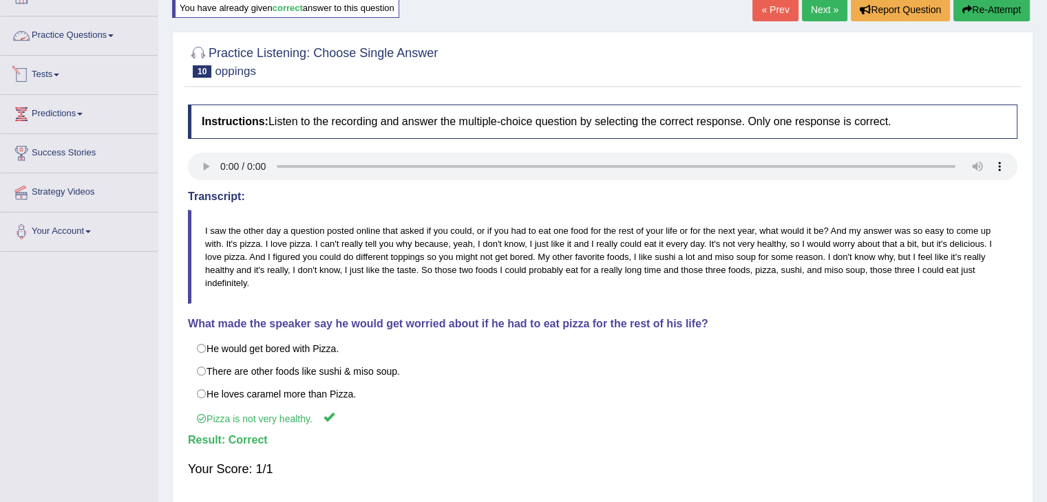
click at [96, 47] on link "Practice Questions" at bounding box center [79, 34] width 157 height 34
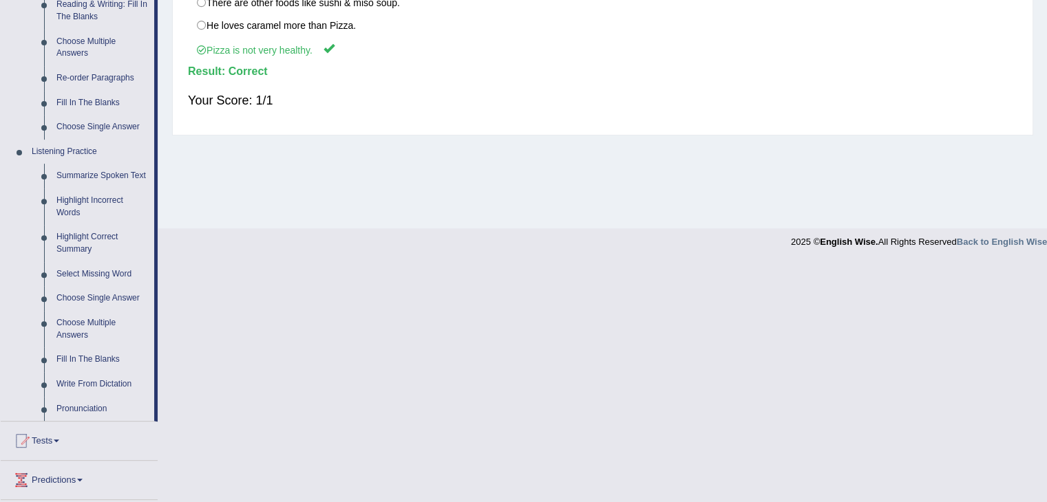
scroll to position [454, 0]
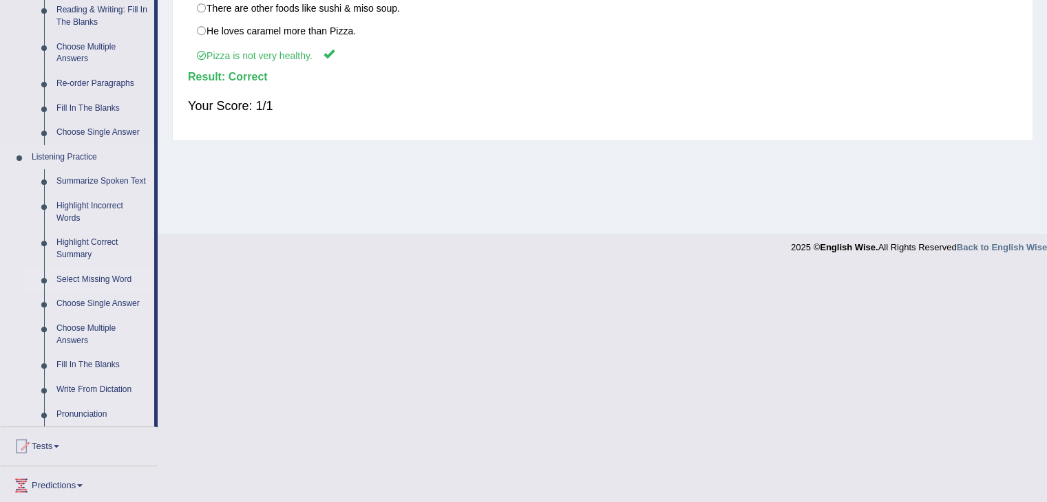
click at [97, 278] on link "Select Missing Word" at bounding box center [102, 280] width 104 height 25
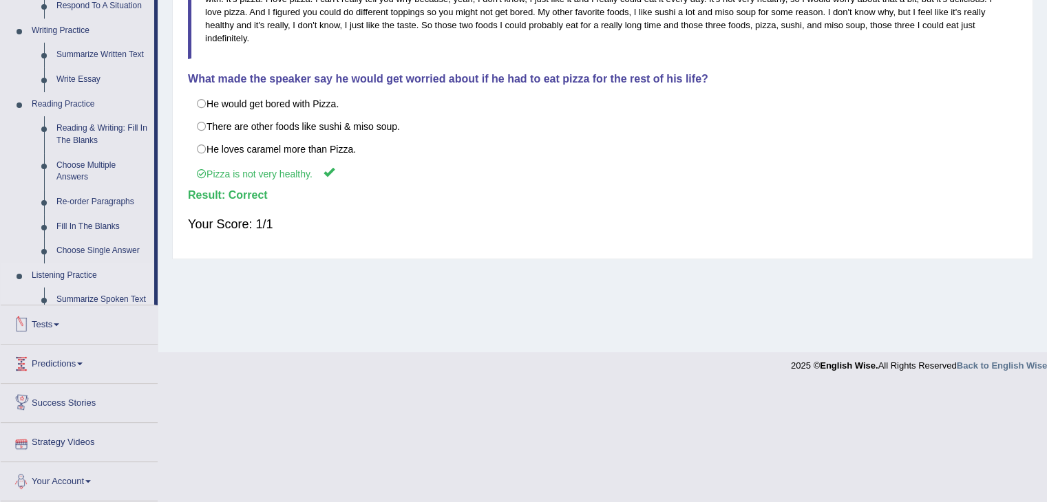
scroll to position [335, 0]
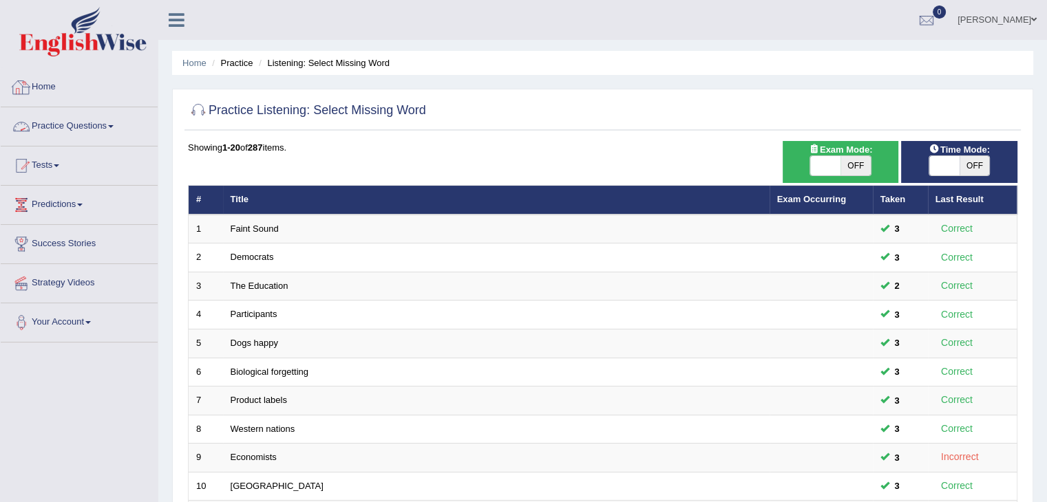
click at [107, 124] on link "Practice Questions" at bounding box center [79, 124] width 157 height 34
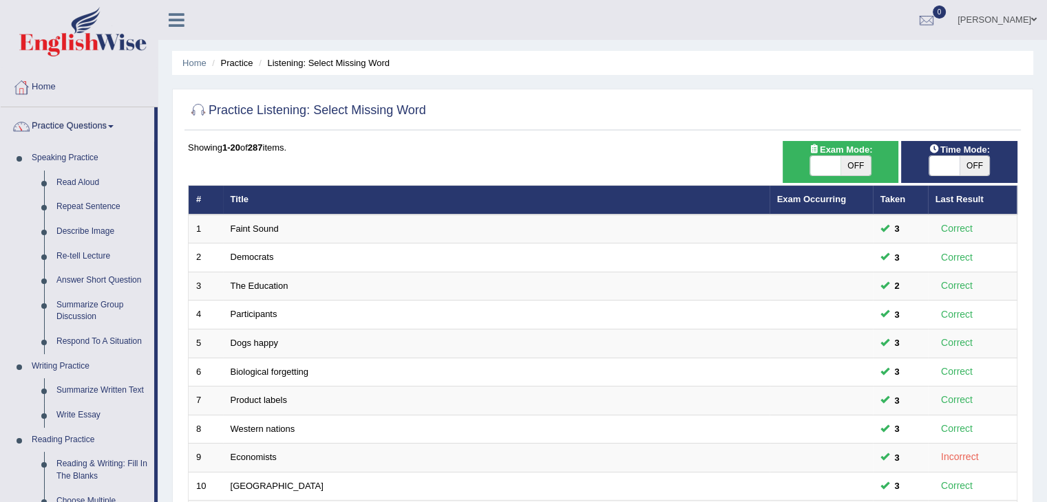
drag, startPoint x: 158, startPoint y: 145, endPoint x: 169, endPoint y: 315, distance: 169.7
click at [169, 315] on div "Toggle navigation Home Practice Questions Speaking Practice Read Aloud Repeat S…" at bounding box center [523, 452] width 1047 height 904
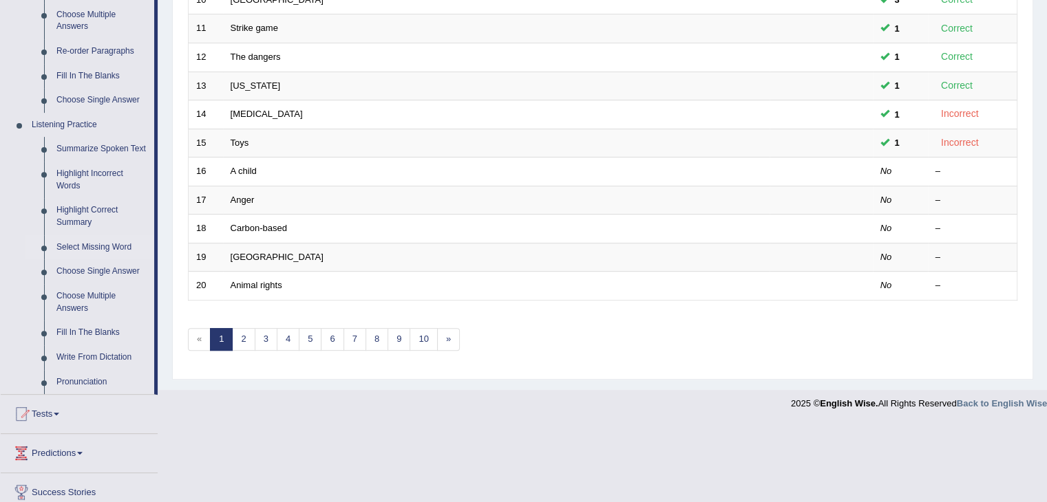
scroll to position [489, 0]
click at [74, 214] on link "Highlight Correct Summary" at bounding box center [102, 214] width 104 height 36
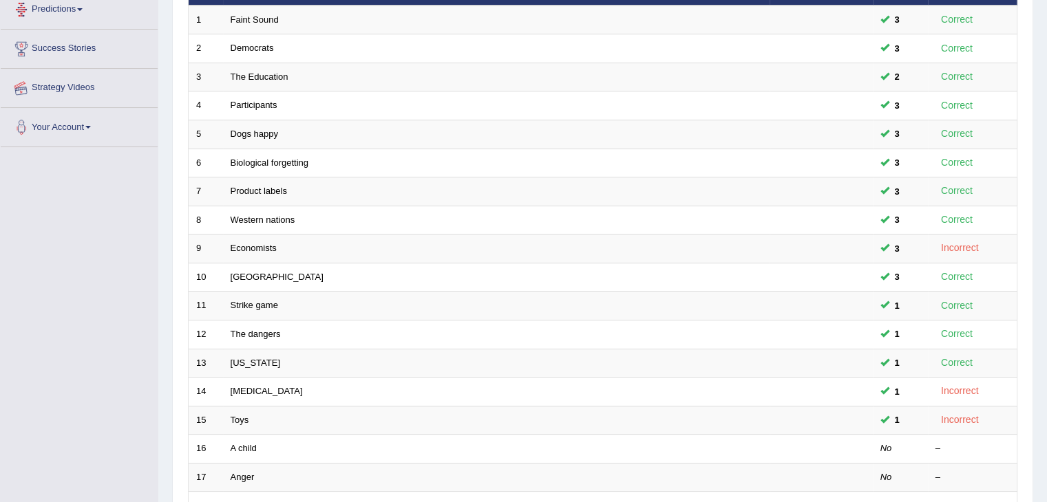
scroll to position [350, 0]
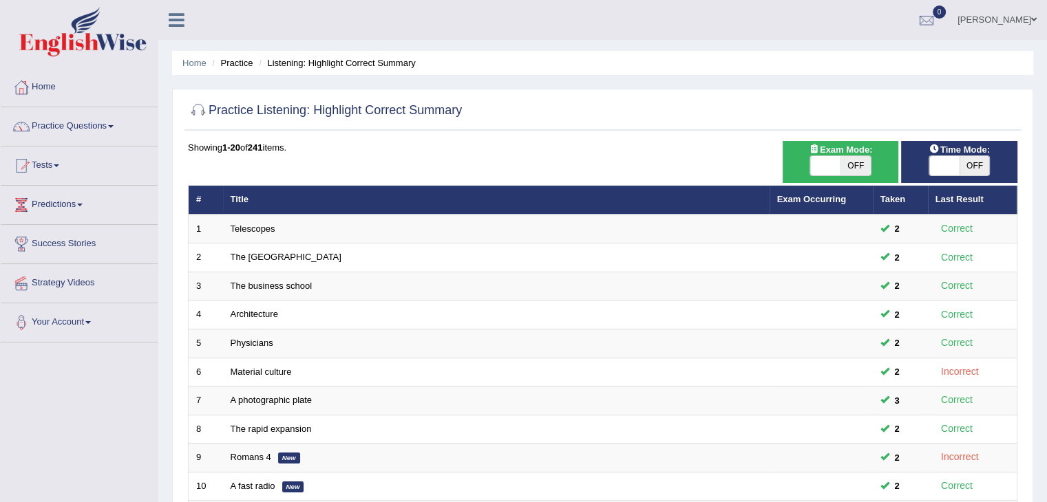
click at [1046, 29] on html "Toggle navigation Home Practice Questions Speaking Practice Read Aloud Repeat S…" at bounding box center [523, 251] width 1047 height 502
click at [835, 169] on span at bounding box center [825, 165] width 30 height 19
checkbox input "true"
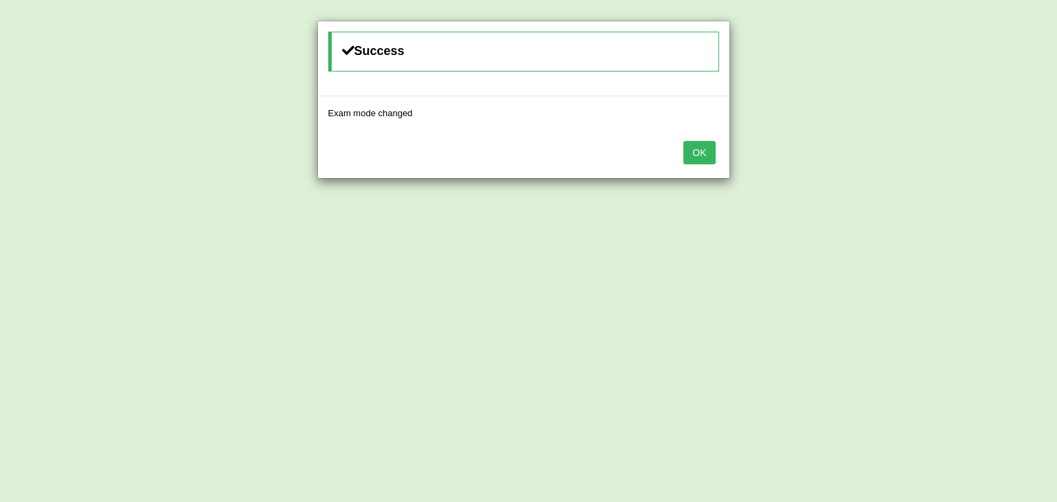
click at [694, 151] on button "OK" at bounding box center [699, 152] width 32 height 23
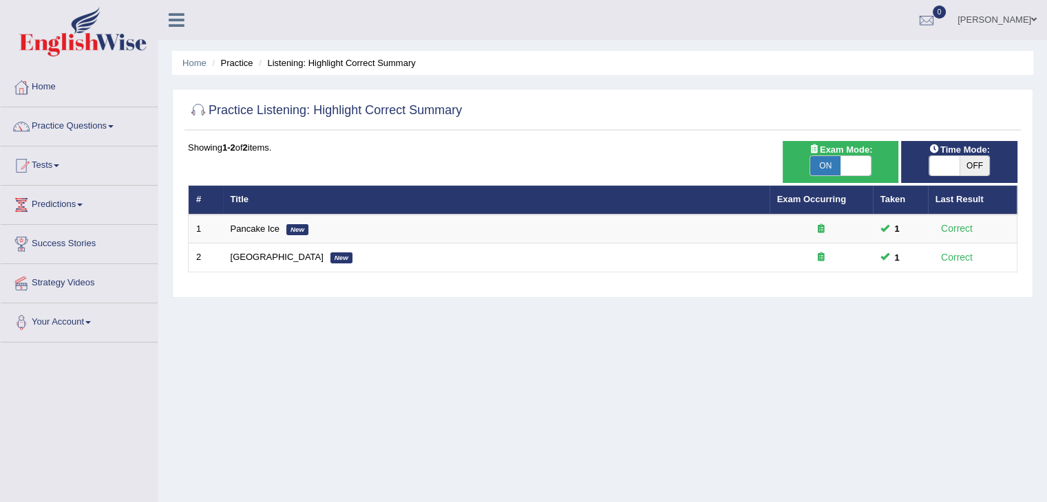
click at [826, 164] on span "ON" at bounding box center [825, 165] width 30 height 19
checkbox input "false"
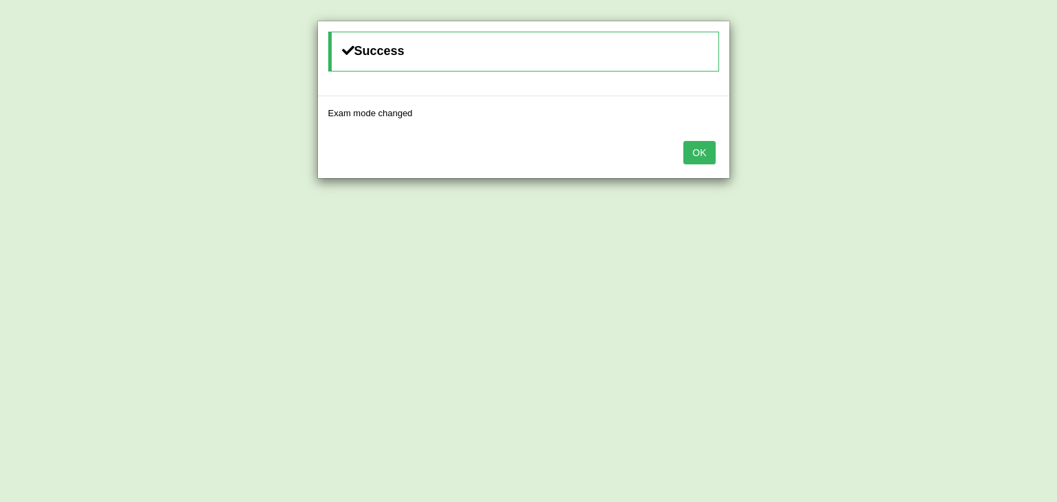
click at [705, 149] on button "OK" at bounding box center [699, 152] width 32 height 23
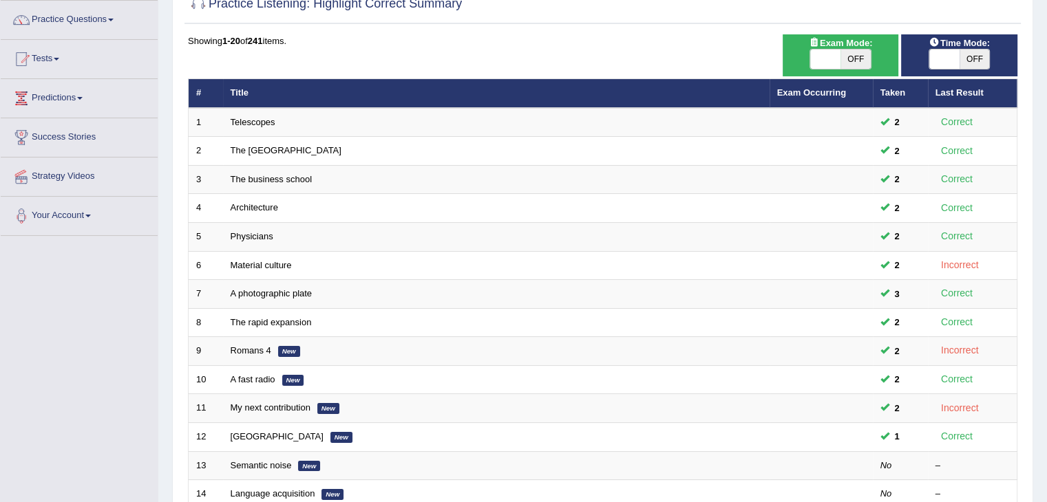
scroll to position [95, 0]
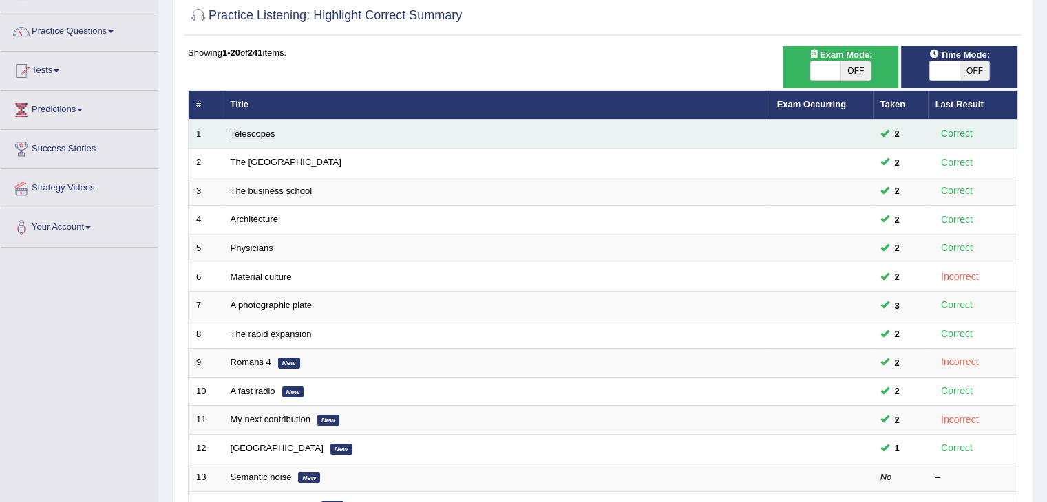
click at [250, 134] on link "Telescopes" at bounding box center [253, 134] width 45 height 10
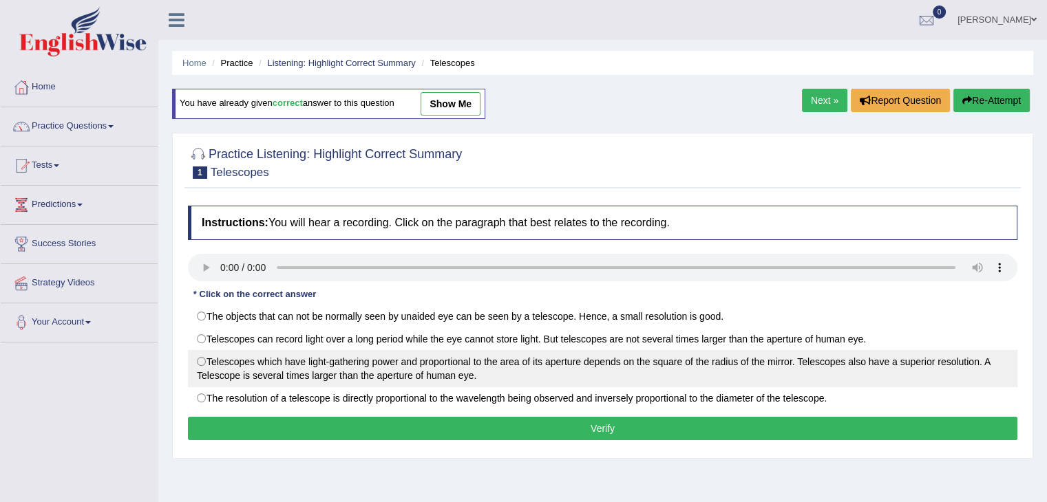
click at [200, 360] on label "Telescopes which have light-gathering power and proportional to the area of its…" at bounding box center [602, 368] width 829 height 37
radio input "true"
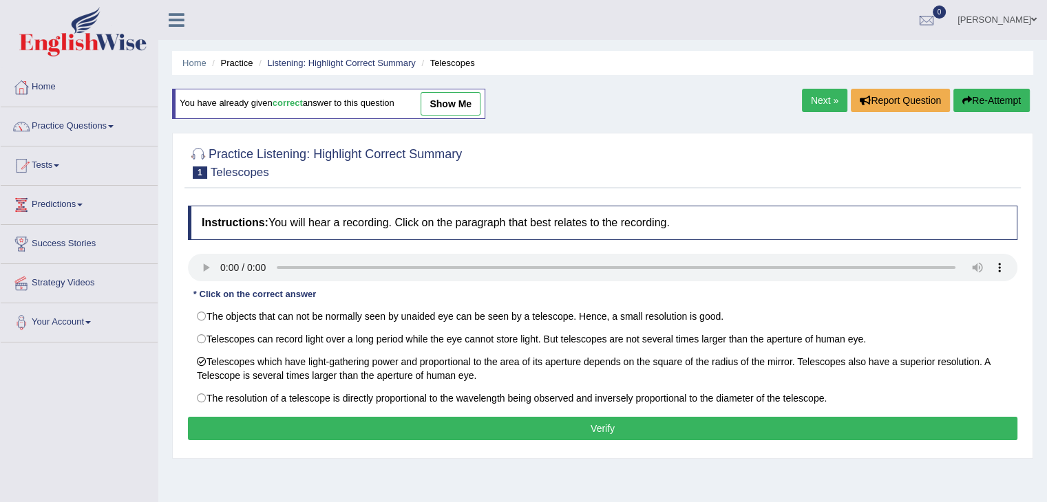
click at [307, 431] on button "Verify" at bounding box center [602, 428] width 829 height 23
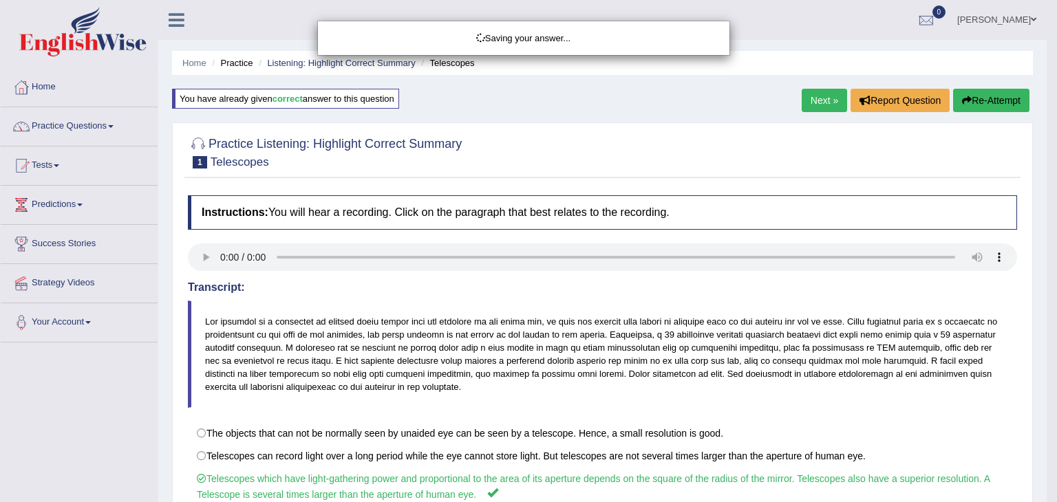
click at [1046, 211] on div "Saving your answer..." at bounding box center [528, 251] width 1057 height 502
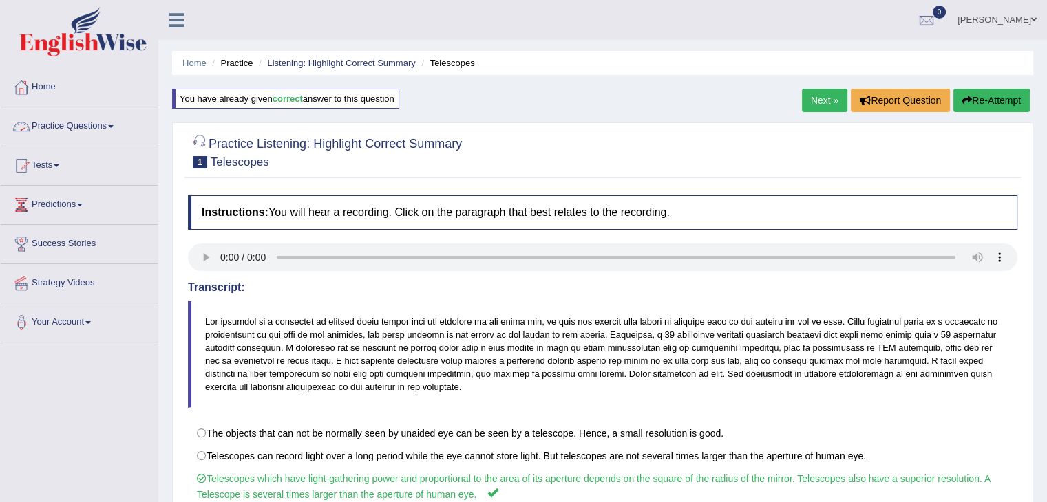
click at [92, 123] on link "Practice Questions" at bounding box center [79, 124] width 157 height 34
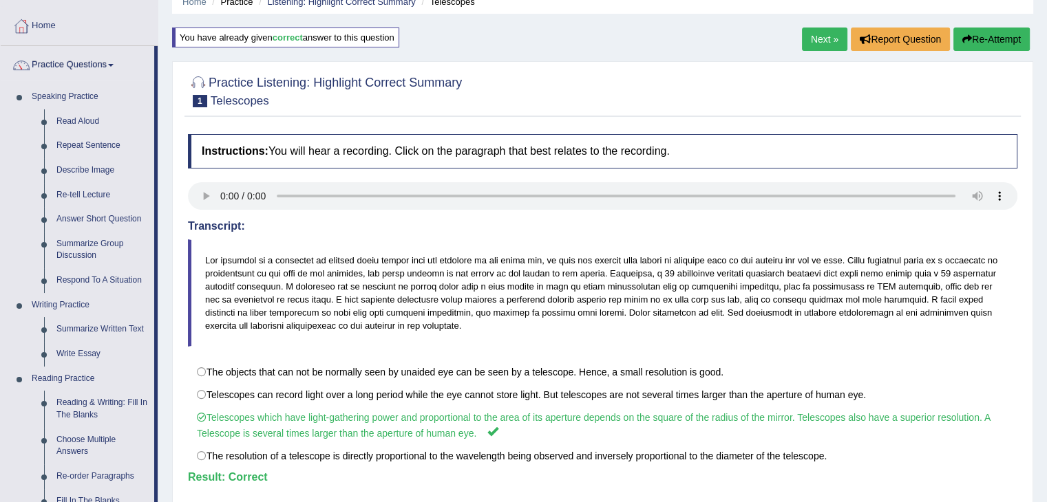
scroll to position [81, 0]
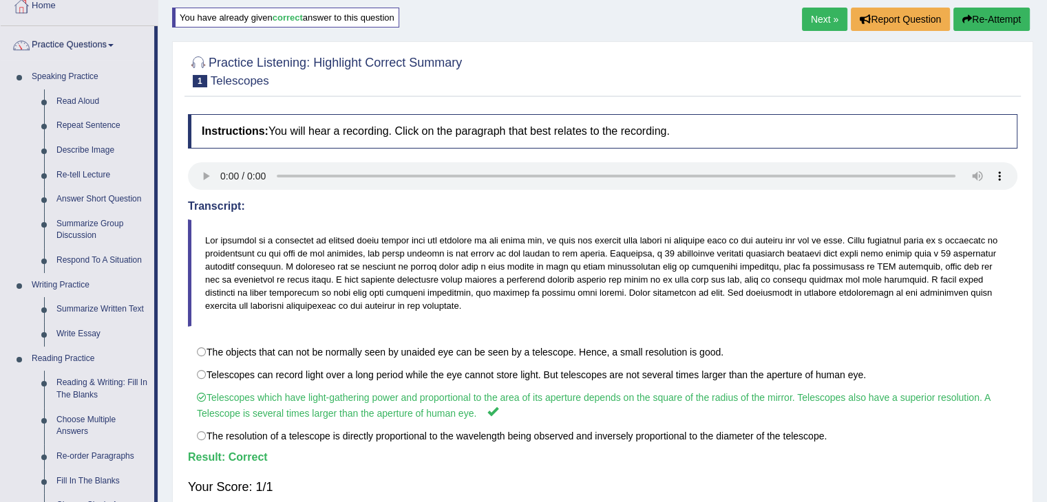
click at [812, 25] on link "Next »" at bounding box center [824, 19] width 45 height 23
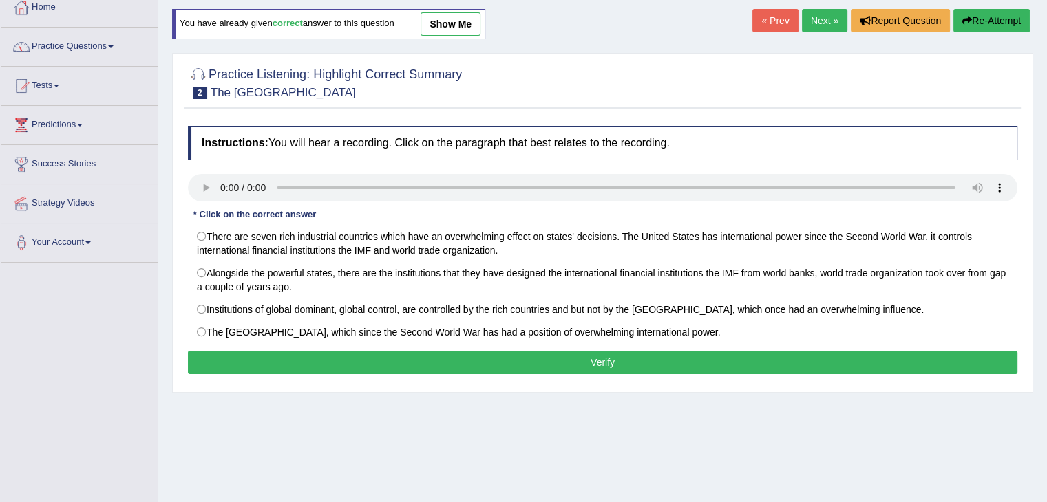
scroll to position [81, 0]
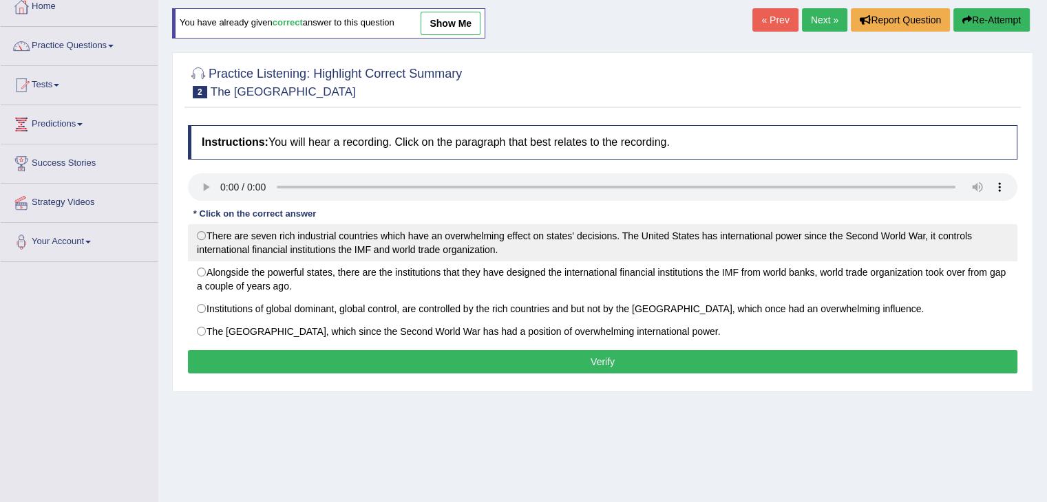
click at [215, 234] on label "There are seven rich industrial countries which have an overwhelming effect on …" at bounding box center [602, 242] width 829 height 37
radio input "true"
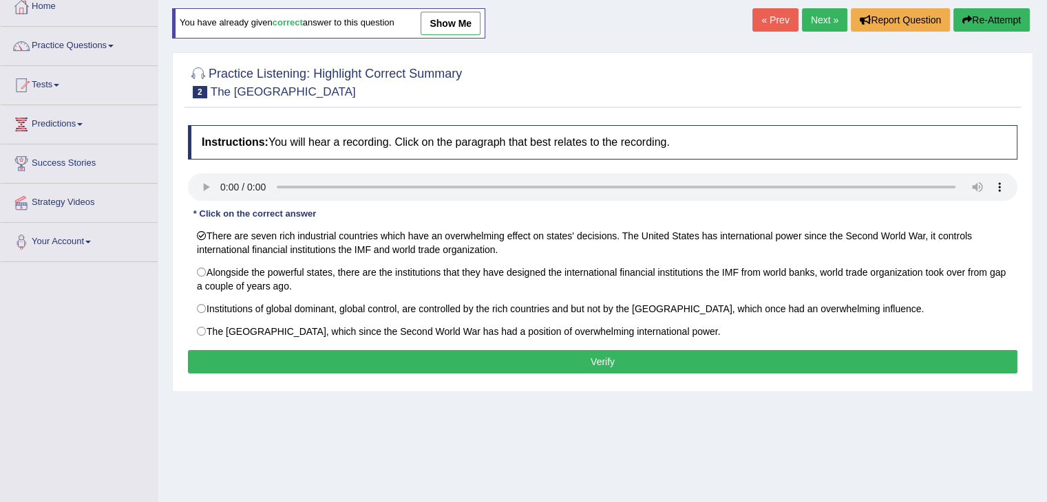
click at [366, 362] on button "Verify" at bounding box center [602, 361] width 829 height 23
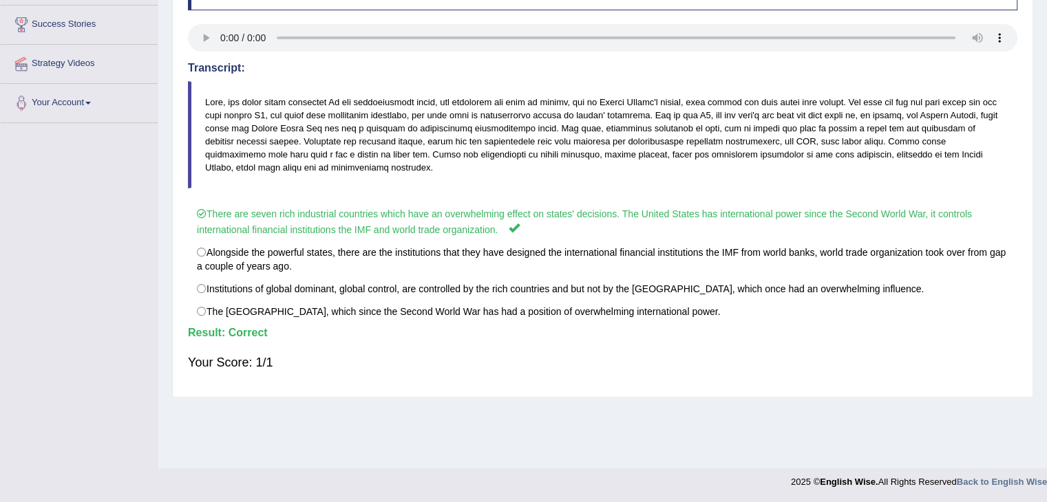
scroll to position [0, 0]
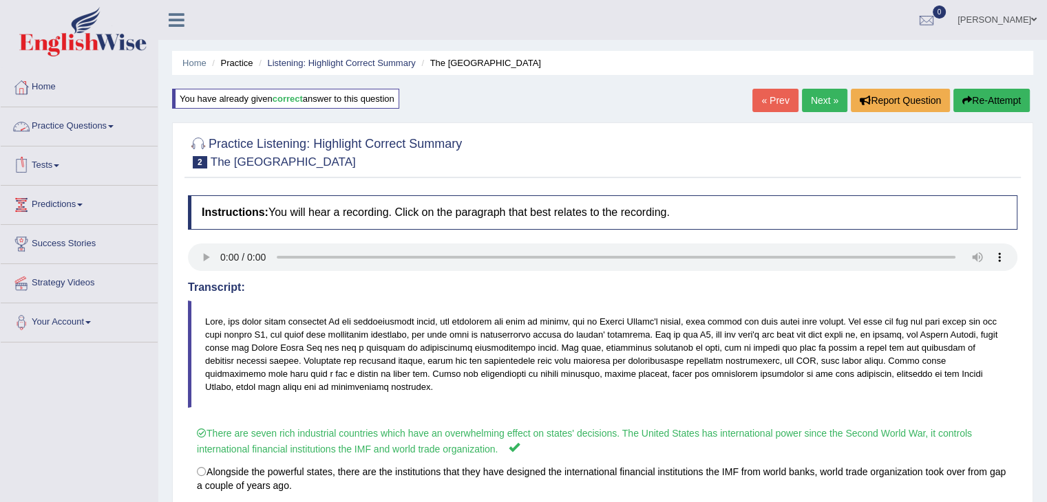
click at [101, 126] on link "Practice Questions" at bounding box center [79, 124] width 157 height 34
